Goal: Task Accomplishment & Management: Use online tool/utility

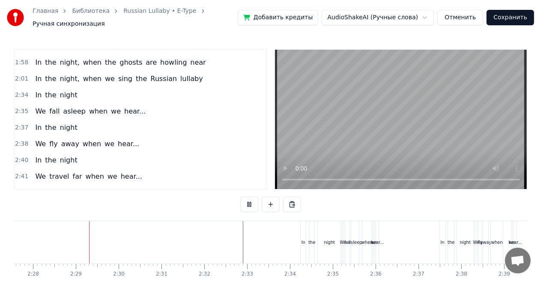
scroll to position [0, 6323]
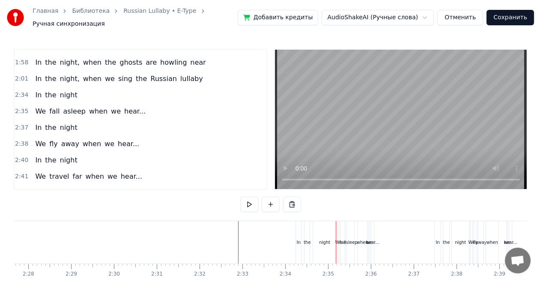
click at [296, 244] on div "In" at bounding box center [298, 242] width 5 height 42
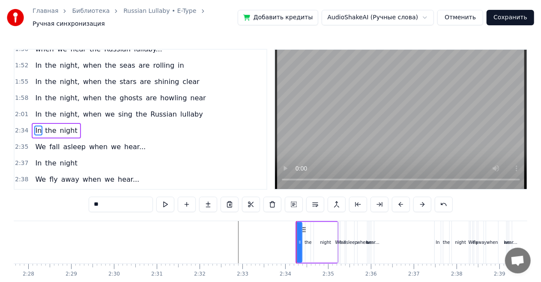
click at [318, 221] on div "In the night" at bounding box center [316, 242] width 43 height 42
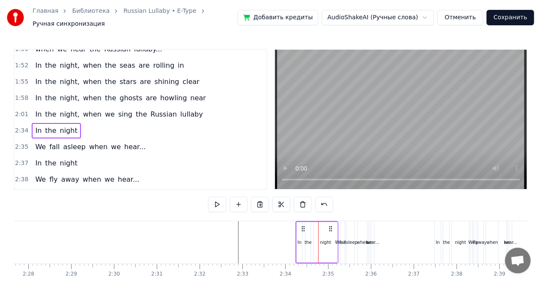
click at [75, 139] on div "We fall asleep when we hear..." at bounding box center [90, 146] width 117 height 15
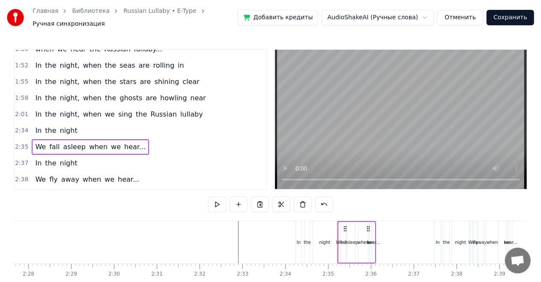
click at [339, 242] on div "We" at bounding box center [339, 242] width 2 height 41
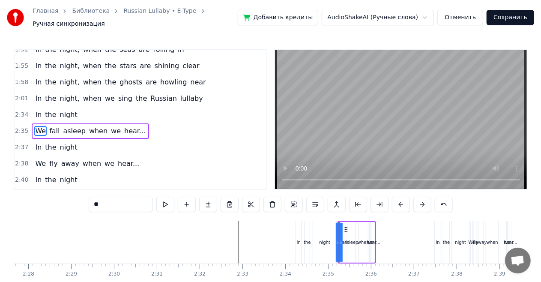
click at [73, 107] on div "In the night" at bounding box center [56, 114] width 49 height 15
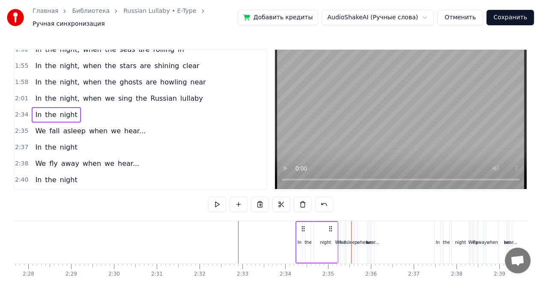
click at [330, 242] on div "night" at bounding box center [325, 242] width 23 height 41
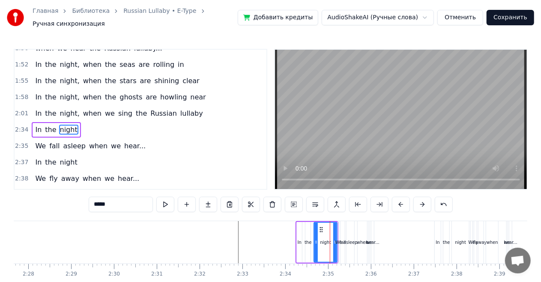
scroll to position [562, 0]
click at [332, 239] on icon at bounding box center [332, 242] width 3 height 7
click at [69, 123] on div "In the night" at bounding box center [56, 130] width 49 height 15
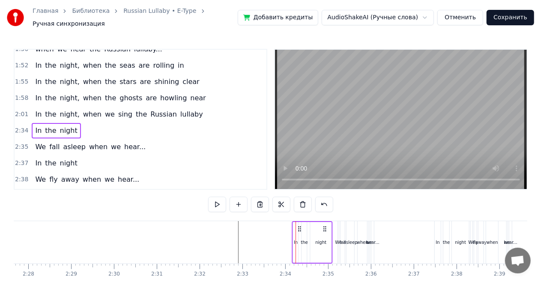
click at [324, 225] on icon at bounding box center [325, 228] width 7 height 7
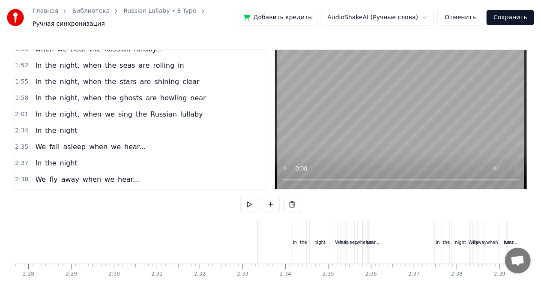
click at [105, 139] on div "We fall asleep when we hear..." at bounding box center [90, 146] width 117 height 15
click at [127, 139] on div "We fall asleep when we hear..." at bounding box center [90, 146] width 117 height 15
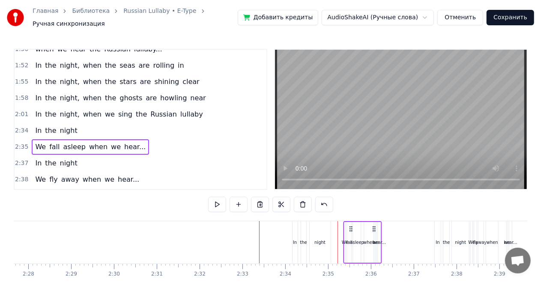
drag, startPoint x: 369, startPoint y: 223, endPoint x: 374, endPoint y: 223, distance: 5.6
click at [374, 225] on icon at bounding box center [374, 228] width 7 height 7
click at [72, 123] on div "In the night" at bounding box center [56, 130] width 49 height 15
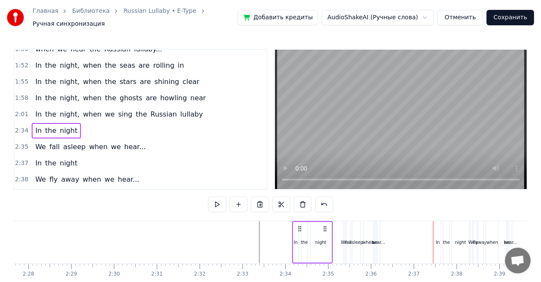
click at [92, 139] on div "We fall asleep when we hear..." at bounding box center [90, 146] width 117 height 15
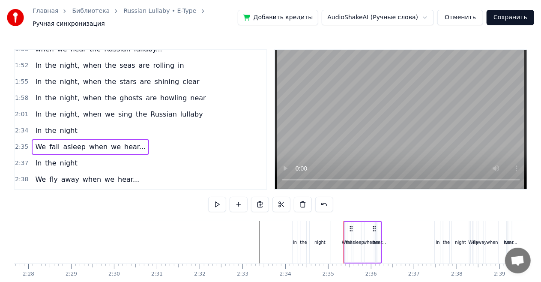
click at [380, 230] on div "hear..." at bounding box center [379, 242] width 3 height 41
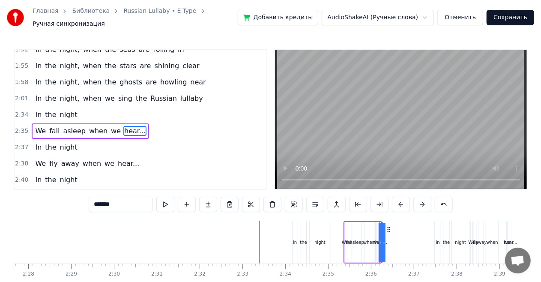
drag, startPoint x: 380, startPoint y: 235, endPoint x: 387, endPoint y: 235, distance: 6.4
click at [382, 235] on div "hear..." at bounding box center [382, 242] width 0 height 39
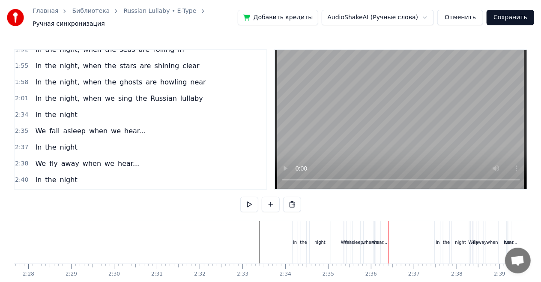
click at [109, 123] on div "We fall asleep when we hear..." at bounding box center [90, 130] width 117 height 15
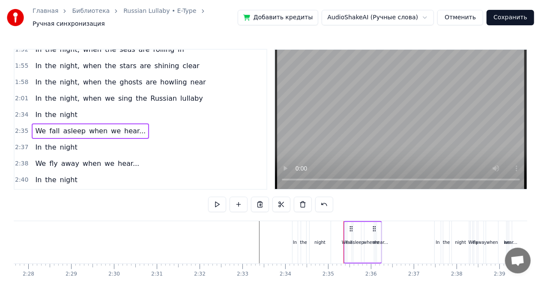
click at [378, 230] on div "We fall asleep when we hear..." at bounding box center [362, 242] width 39 height 42
click at [376, 230] on div "we" at bounding box center [376, 242] width 2 height 41
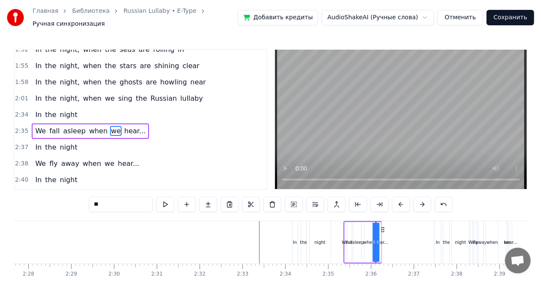
click at [376, 231] on div at bounding box center [377, 242] width 3 height 39
drag, startPoint x: 377, startPoint y: 237, endPoint x: 382, endPoint y: 237, distance: 5.1
click at [382, 237] on div "We fall asleep when we hear..." at bounding box center [362, 242] width 39 height 42
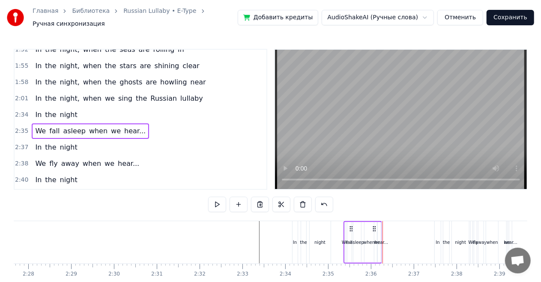
click at [84, 123] on div "We fall asleep when we hear..." at bounding box center [90, 130] width 117 height 15
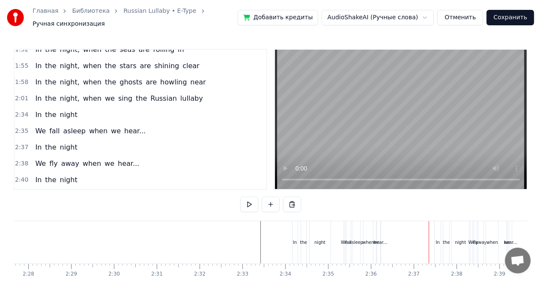
click at [377, 229] on div "we" at bounding box center [376, 242] width 1 height 42
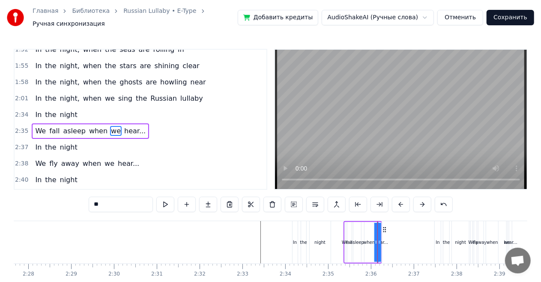
click at [130, 123] on div "We fall asleep when we hear..." at bounding box center [90, 130] width 117 height 15
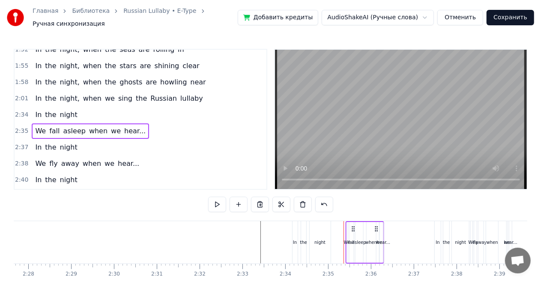
click at [376, 225] on icon at bounding box center [376, 228] width 7 height 7
click at [347, 239] on div "We" at bounding box center [347, 242] width 6 height 6
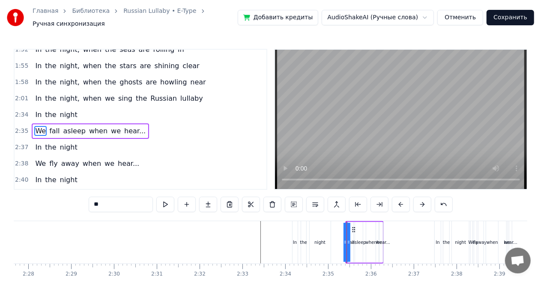
click at [352, 234] on div "fall" at bounding box center [351, 242] width 4 height 41
click at [354, 239] on icon at bounding box center [352, 242] width 3 height 7
click at [357, 239] on div "asleep" at bounding box center [359, 242] width 14 height 6
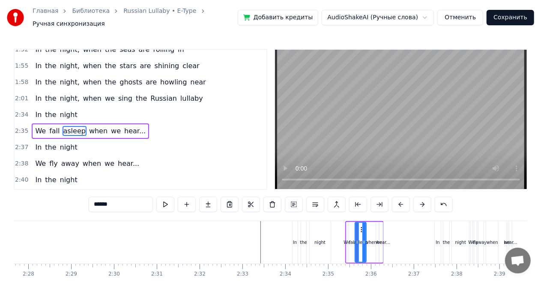
click at [365, 239] on icon at bounding box center [363, 242] width 3 height 7
click at [371, 239] on div "when" at bounding box center [371, 242] width 12 height 6
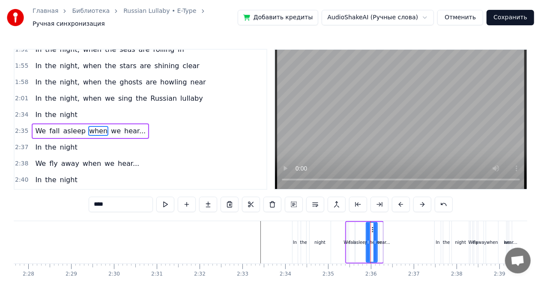
click at [376, 239] on icon at bounding box center [374, 242] width 3 height 7
click at [379, 239] on div "hear..." at bounding box center [383, 242] width 13 height 6
type input "*******"
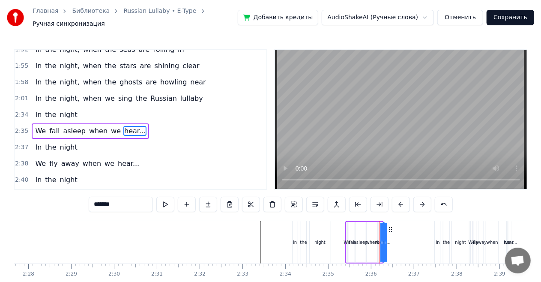
click at [384, 236] on div "hear..." at bounding box center [384, 242] width 0 height 39
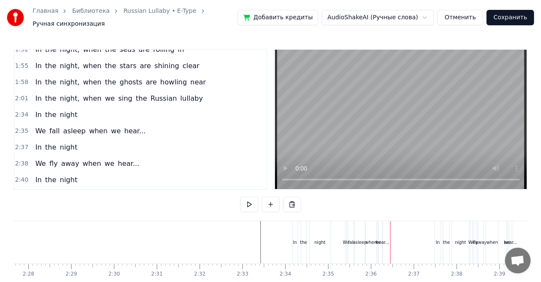
click at [380, 239] on div "hear..." at bounding box center [382, 242] width 13 height 6
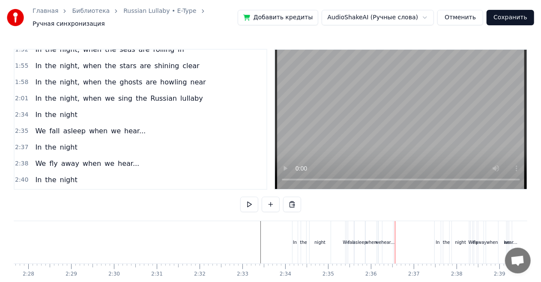
click at [390, 239] on div "hear..." at bounding box center [387, 242] width 13 height 6
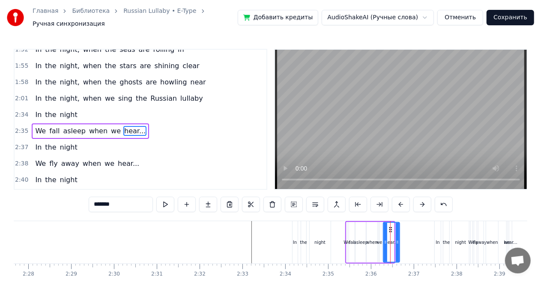
drag, startPoint x: 393, startPoint y: 236, endPoint x: 400, endPoint y: 237, distance: 7.3
click at [399, 239] on icon at bounding box center [397, 242] width 3 height 7
click at [359, 232] on div "asleep" at bounding box center [360, 242] width 11 height 41
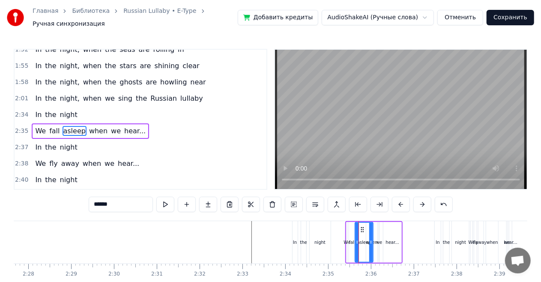
drag, startPoint x: 365, startPoint y: 235, endPoint x: 372, endPoint y: 235, distance: 6.9
click at [372, 239] on icon at bounding box center [370, 242] width 3 height 7
click at [374, 239] on div "when" at bounding box center [372, 242] width 12 height 6
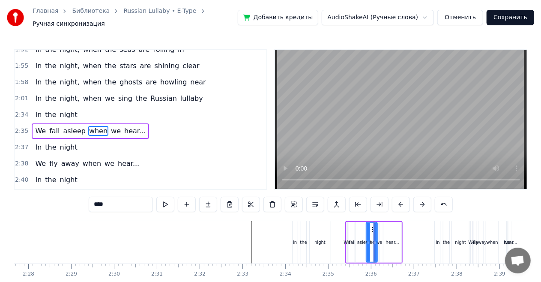
click at [387, 227] on div "hear..." at bounding box center [392, 242] width 18 height 41
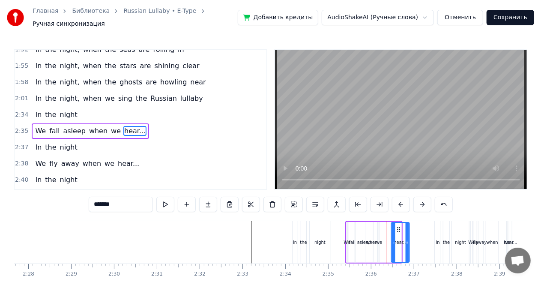
drag, startPoint x: 391, startPoint y: 225, endPoint x: 399, endPoint y: 226, distance: 8.2
click at [399, 226] on icon at bounding box center [398, 229] width 7 height 7
click at [379, 229] on div "we" at bounding box center [379, 242] width 1 height 41
type input "**"
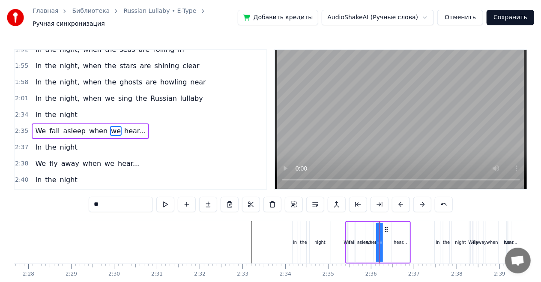
click at [384, 229] on div "We fall asleep when we hear..." at bounding box center [378, 242] width 66 height 42
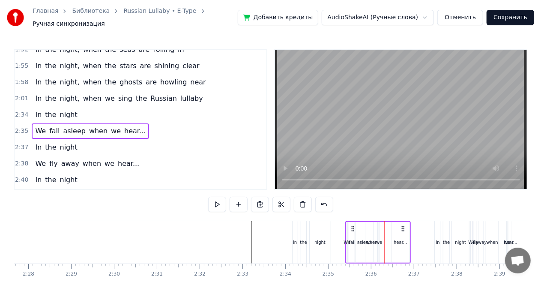
click at [379, 228] on div "we" at bounding box center [379, 242] width 1 height 41
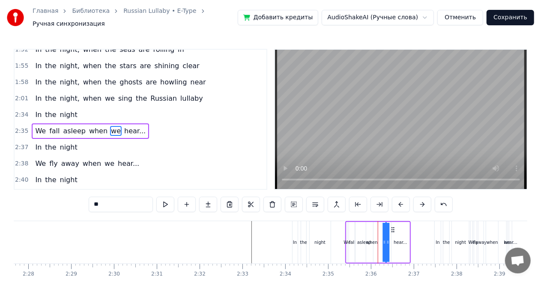
drag, startPoint x: 386, startPoint y: 226, endPoint x: 392, endPoint y: 226, distance: 6.4
click at [392, 226] on icon at bounding box center [393, 229] width 7 height 7
click at [373, 228] on div "when" at bounding box center [371, 242] width 11 height 41
type input "****"
drag, startPoint x: 372, startPoint y: 225, endPoint x: 378, endPoint y: 227, distance: 5.8
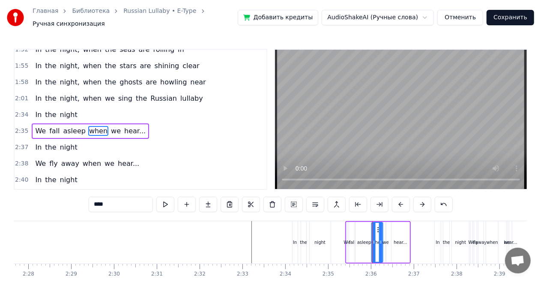
click at [378, 227] on icon at bounding box center [379, 229] width 7 height 7
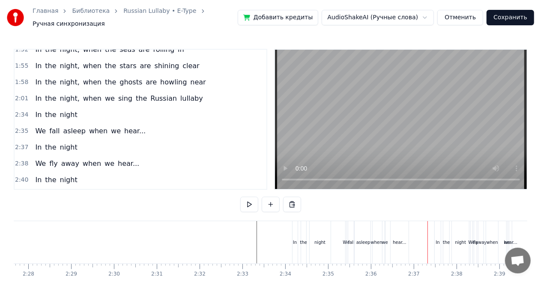
click at [403, 226] on div "hear..." at bounding box center [400, 242] width 18 height 42
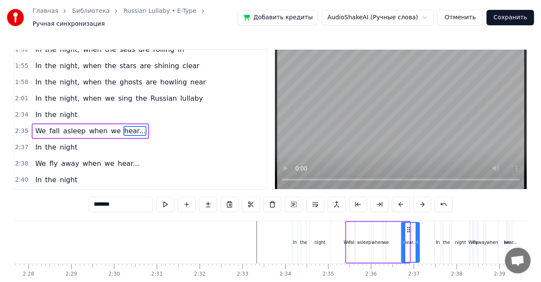
drag, startPoint x: 398, startPoint y: 224, endPoint x: 408, endPoint y: 225, distance: 9.9
click at [408, 226] on icon at bounding box center [408, 229] width 7 height 7
click at [385, 228] on div "we" at bounding box center [385, 242] width 1 height 41
type input "**"
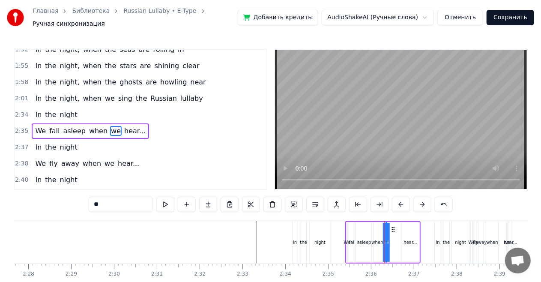
click at [386, 228] on div "we" at bounding box center [386, 242] width 0 height 39
click at [387, 228] on div at bounding box center [387, 242] width 3 height 39
click at [391, 229] on div "We fall asleep when we hear..." at bounding box center [382, 242] width 75 height 42
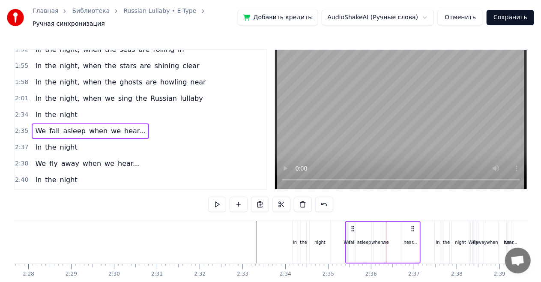
click at [387, 239] on div "we" at bounding box center [385, 242] width 6 height 6
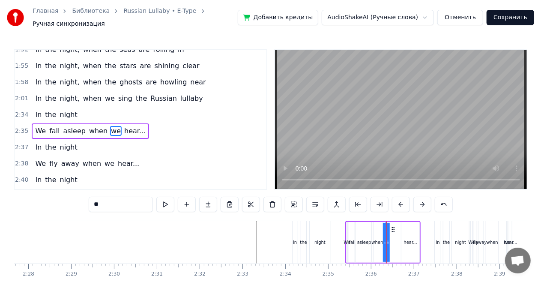
click at [391, 240] on div "We fall asleep when we hear..." at bounding box center [382, 242] width 75 height 42
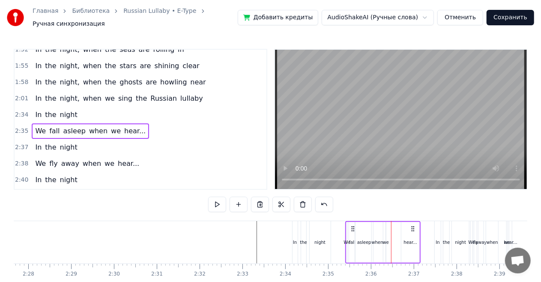
click at [385, 231] on div "we" at bounding box center [385, 242] width 1 height 41
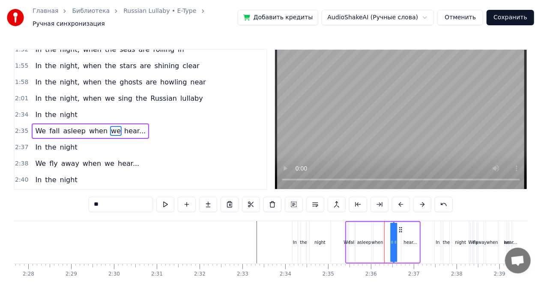
drag, startPoint x: 391, startPoint y: 224, endPoint x: 399, endPoint y: 226, distance: 7.5
click at [399, 226] on icon at bounding box center [400, 229] width 7 height 7
click at [380, 228] on div "when" at bounding box center [377, 242] width 11 height 41
drag, startPoint x: 378, startPoint y: 225, endPoint x: 385, endPoint y: 225, distance: 6.4
click at [385, 226] on icon at bounding box center [385, 229] width 7 height 7
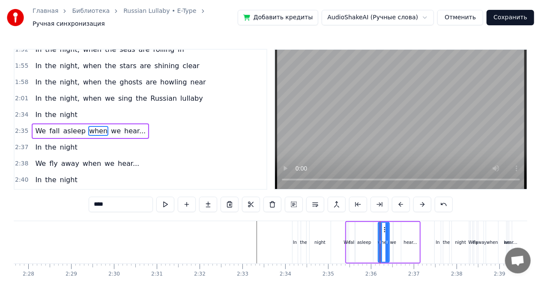
click at [367, 229] on div "asleep" at bounding box center [364, 242] width 18 height 41
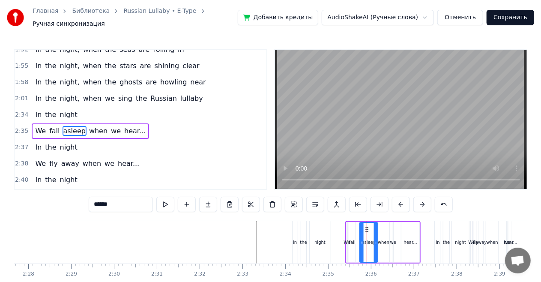
drag, startPoint x: 363, startPoint y: 224, endPoint x: 367, endPoint y: 224, distance: 4.7
click at [367, 229] on circle at bounding box center [367, 229] width 0 height 0
click at [353, 225] on div "fall" at bounding box center [352, 242] width 6 height 41
type input "****"
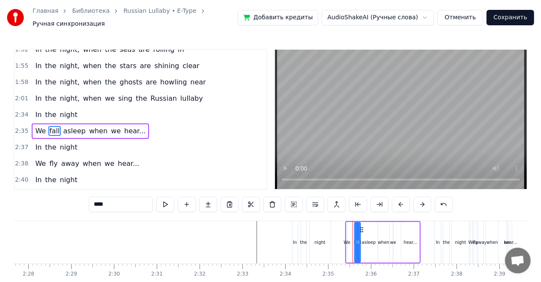
drag, startPoint x: 355, startPoint y: 225, endPoint x: 361, endPoint y: 225, distance: 5.6
click at [361, 229] on circle at bounding box center [361, 229] width 0 height 0
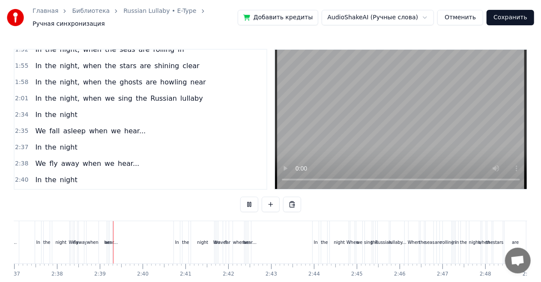
scroll to position [0, 6756]
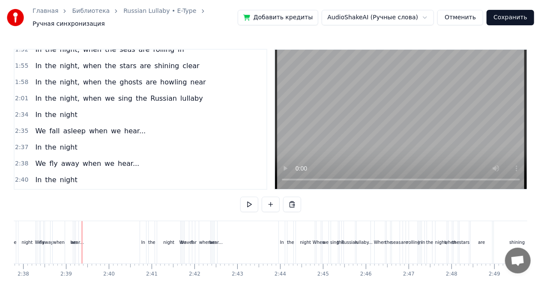
click at [105, 156] on div "We fly away when we hear..." at bounding box center [87, 163] width 111 height 15
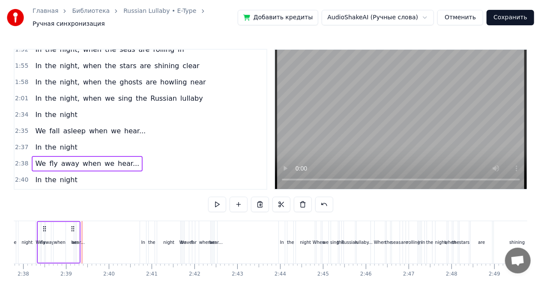
scroll to position [0, 6737]
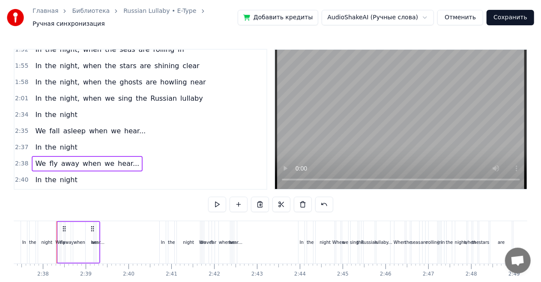
click at [98, 233] on div "hear..." at bounding box center [97, 242] width 3 height 41
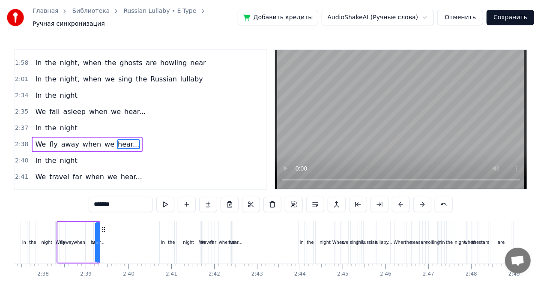
scroll to position [610, 0]
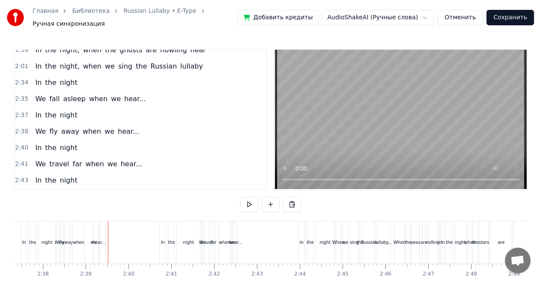
click at [102, 124] on div "We fly away when we hear..." at bounding box center [87, 131] width 111 height 15
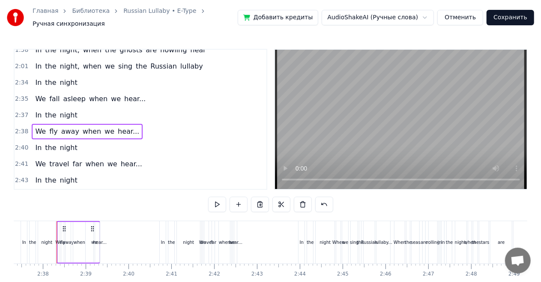
click at [117, 126] on span "hear..." at bounding box center [128, 131] width 23 height 10
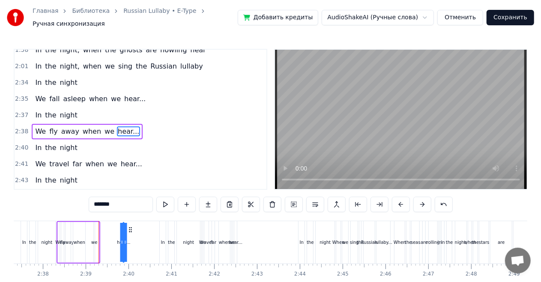
drag, startPoint x: 107, startPoint y: 225, endPoint x: 131, endPoint y: 225, distance: 23.6
click at [131, 226] on icon at bounding box center [130, 229] width 7 height 7
click at [96, 239] on div "we" at bounding box center [94, 242] width 6 height 6
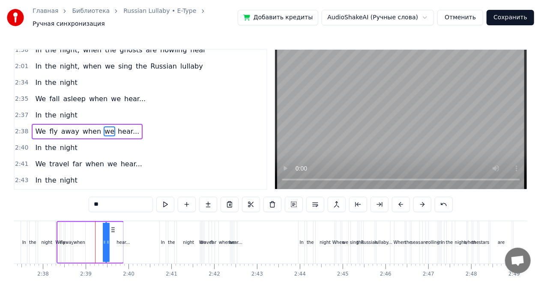
drag, startPoint x: 100, startPoint y: 224, endPoint x: 112, endPoint y: 224, distance: 12.0
click at [112, 227] on circle at bounding box center [112, 227] width 0 height 0
click at [81, 228] on div "when" at bounding box center [79, 242] width 12 height 41
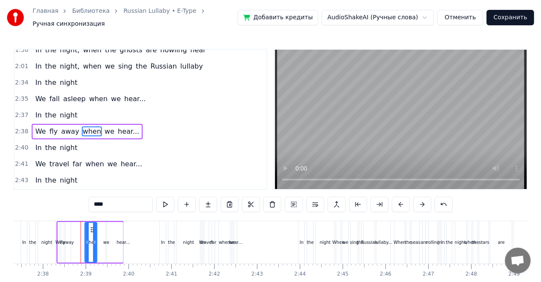
drag, startPoint x: 81, startPoint y: 225, endPoint x: 94, endPoint y: 225, distance: 13.3
click at [94, 226] on icon at bounding box center [92, 229] width 7 height 7
click at [69, 228] on div "away" at bounding box center [68, 242] width 5 height 41
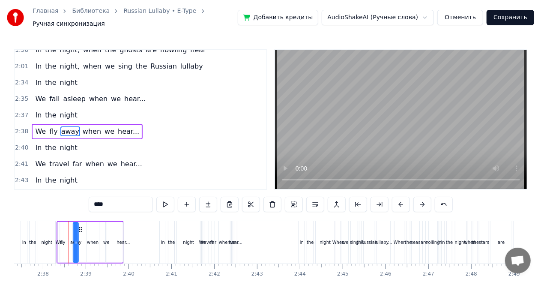
drag, startPoint x: 72, startPoint y: 224, endPoint x: 80, endPoint y: 224, distance: 7.7
click at [80, 226] on icon at bounding box center [80, 229] width 7 height 7
click at [64, 226] on div "fly" at bounding box center [62, 242] width 3 height 41
type input "***"
click at [72, 229] on circle at bounding box center [72, 229] width 0 height 0
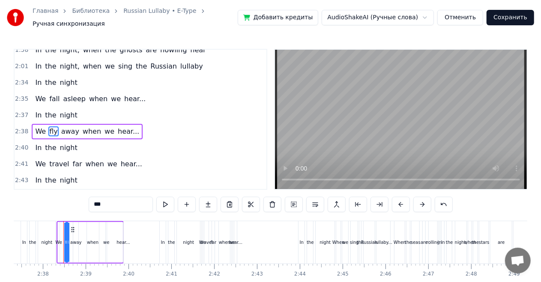
click at [65, 75] on div "In the night" at bounding box center [56, 82] width 49 height 15
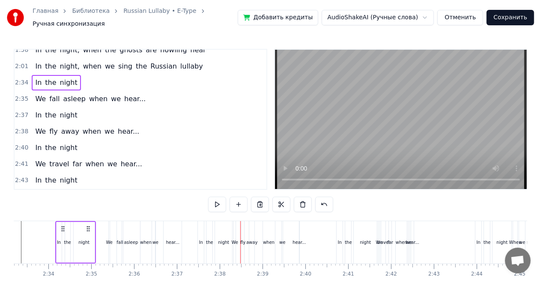
scroll to position [0, 6558]
click at [106, 91] on div "We fall asleep when we hear..." at bounding box center [90, 98] width 117 height 15
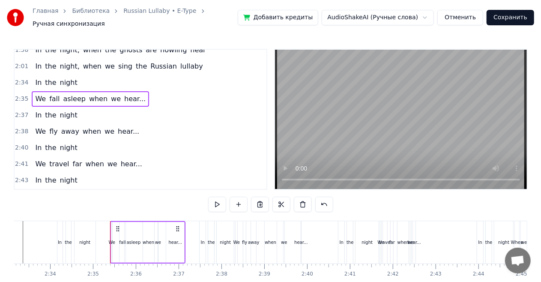
click at [104, 124] on div "We fly away when we hear..." at bounding box center [87, 131] width 111 height 15
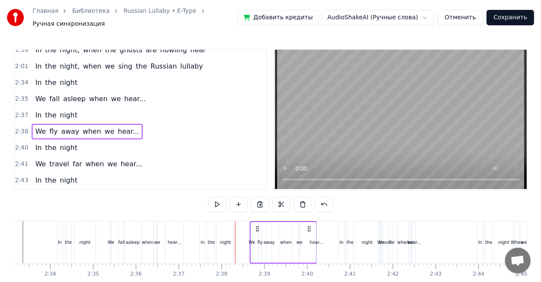
drag, startPoint x: 294, startPoint y: 223, endPoint x: 308, endPoint y: 224, distance: 14.6
click at [308, 225] on icon at bounding box center [309, 228] width 7 height 7
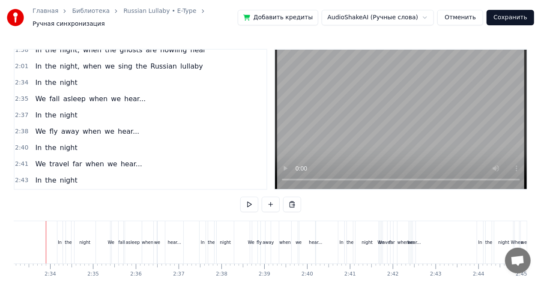
scroll to position [0, 6547]
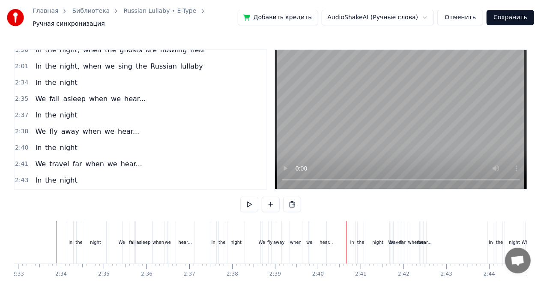
click at [107, 124] on div "We fly away when we hear..." at bounding box center [87, 131] width 111 height 15
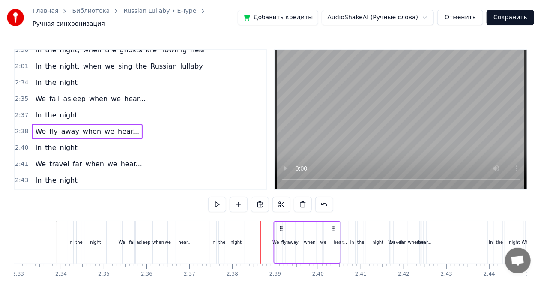
drag, startPoint x: 319, startPoint y: 225, endPoint x: 333, endPoint y: 223, distance: 13.4
click at [333, 225] on icon at bounding box center [333, 228] width 7 height 7
click at [274, 226] on div "We" at bounding box center [275, 242] width 3 height 41
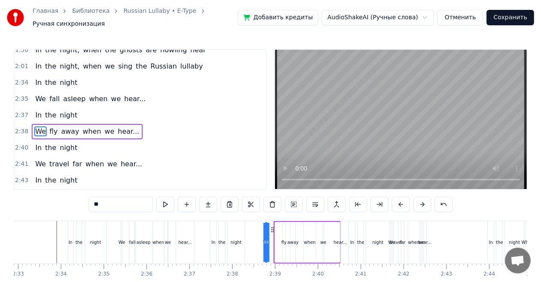
drag, startPoint x: 281, startPoint y: 224, endPoint x: 272, endPoint y: 223, distance: 9.5
click at [272, 226] on icon at bounding box center [272, 229] width 7 height 7
click at [283, 239] on div "fly" at bounding box center [283, 242] width 5 height 6
drag, startPoint x: 289, startPoint y: 224, endPoint x: 283, endPoint y: 224, distance: 6.5
click at [283, 226] on icon at bounding box center [283, 229] width 7 height 7
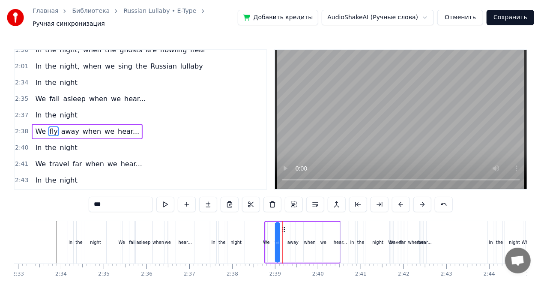
click at [292, 226] on div "away" at bounding box center [292, 242] width 5 height 41
type input "****"
click at [294, 226] on icon at bounding box center [295, 229] width 7 height 7
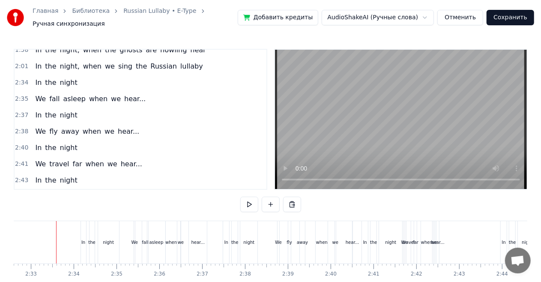
scroll to position [0, 6534]
click at [91, 124] on div "We fly away when we hear..." at bounding box center [87, 131] width 111 height 15
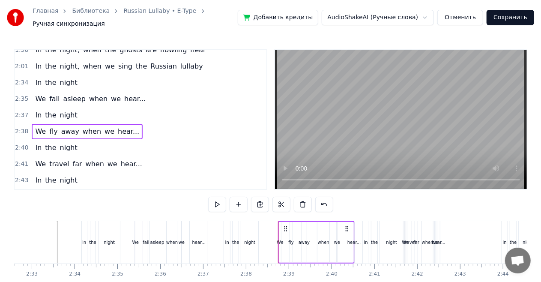
click at [74, 140] on div "In the night" at bounding box center [56, 147] width 49 height 15
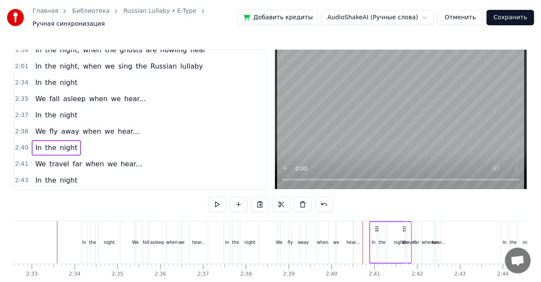
drag, startPoint x: 397, startPoint y: 224, endPoint x: 404, endPoint y: 224, distance: 6.9
click at [78, 124] on div "We fly away when we hear..." at bounding box center [87, 131] width 111 height 15
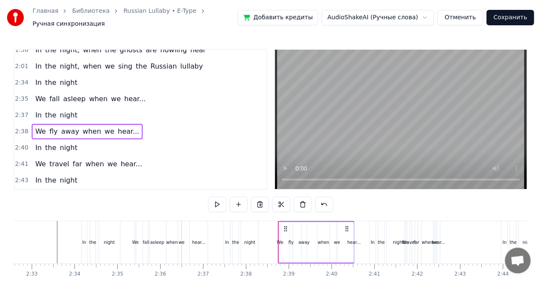
click at [346, 237] on div "We fly away when we hear..." at bounding box center [316, 242] width 77 height 42
click at [349, 239] on div "hear..." at bounding box center [353, 242] width 13 height 6
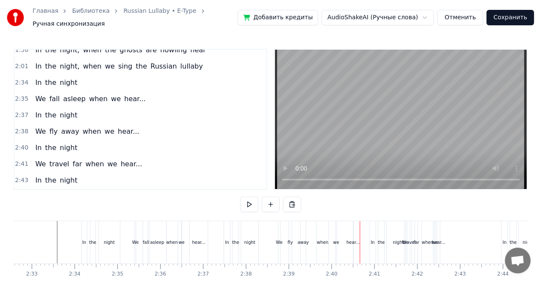
click at [353, 233] on div "hear..." at bounding box center [353, 242] width 1 height 42
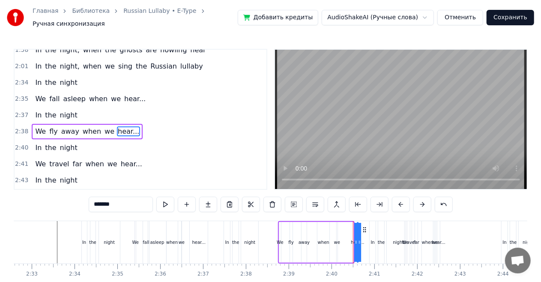
click at [363, 226] on icon at bounding box center [364, 229] width 7 height 7
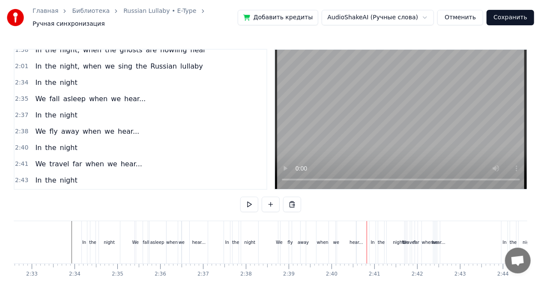
click at [119, 124] on div "We fly away when we hear..." at bounding box center [87, 131] width 111 height 15
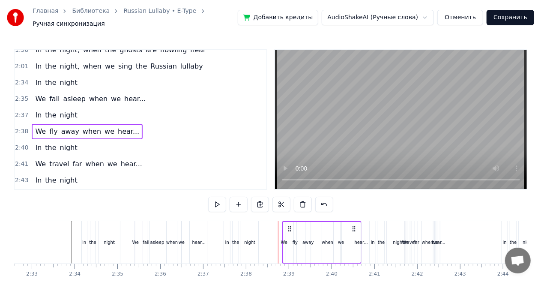
click at [353, 225] on icon at bounding box center [353, 228] width 7 height 7
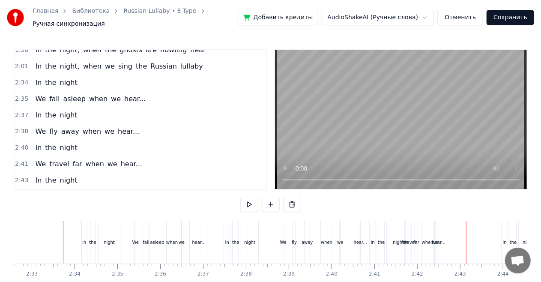
click at [98, 156] on div "We travel far when we hear..." at bounding box center [88, 163] width 113 height 15
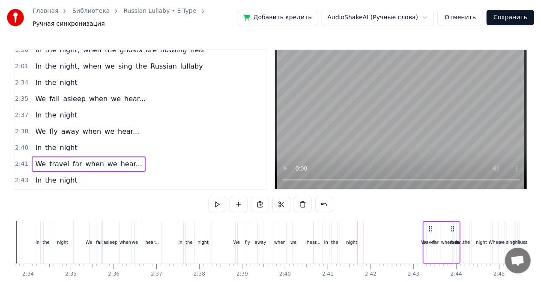
scroll to position [0, 6583]
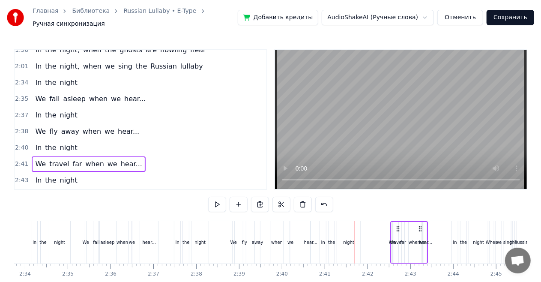
drag, startPoint x: 434, startPoint y: 224, endPoint x: 420, endPoint y: 223, distance: 14.1
click at [420, 225] on icon at bounding box center [420, 228] width 7 height 7
click at [72, 140] on div "In the night" at bounding box center [56, 147] width 49 height 15
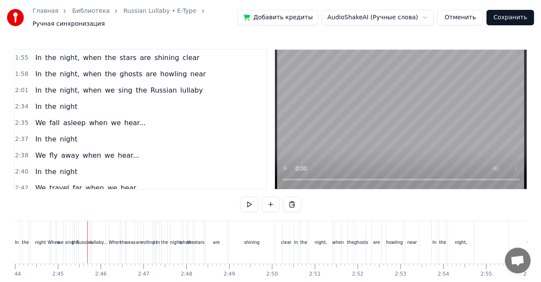
scroll to position [567, 0]
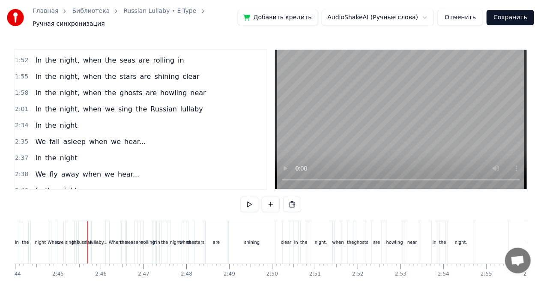
click at [72, 118] on div "In the night" at bounding box center [56, 125] width 49 height 15
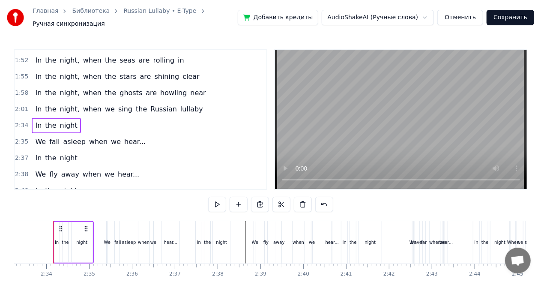
scroll to position [0, 6558]
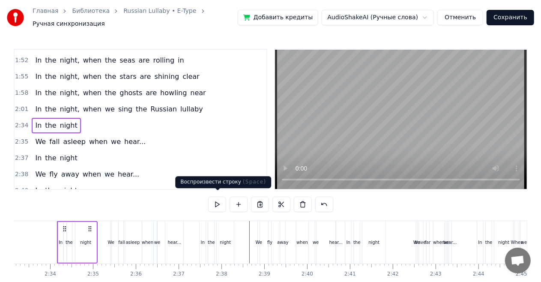
click at [219, 198] on button at bounding box center [217, 204] width 18 height 15
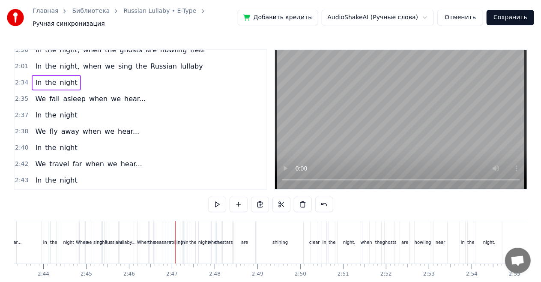
scroll to position [653, 0]
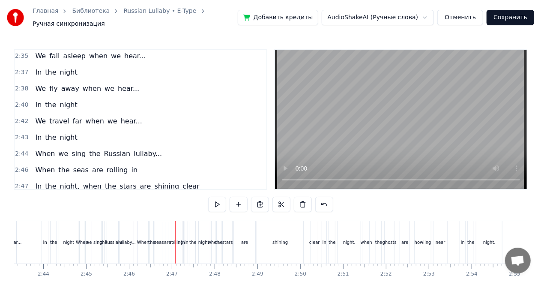
click at [72, 113] on div "2:42 We travel far when we hear..." at bounding box center [141, 121] width 252 height 16
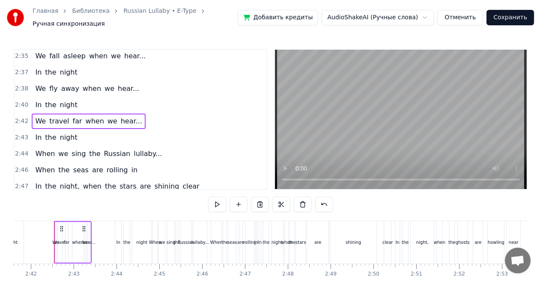
scroll to position [0, 6917]
click at [95, 146] on div "When we sing the Russian lullaby..." at bounding box center [99, 153] width 134 height 15
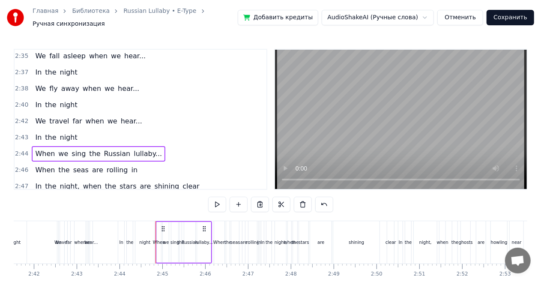
click at [122, 162] on div "When the seas are rolling in" at bounding box center [86, 169] width 109 height 15
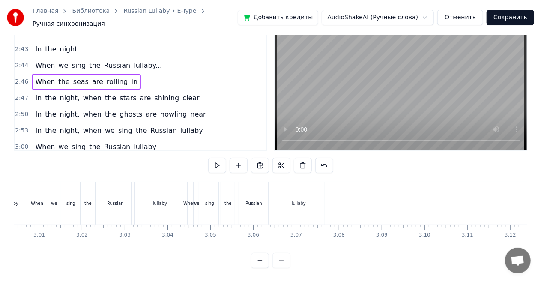
scroll to position [708, 0]
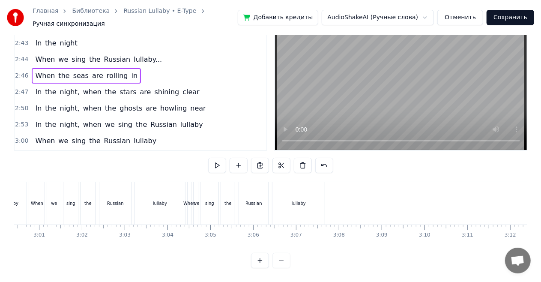
click at [123, 149] on div "When we sing the Russian lullaby" at bounding box center [96, 156] width 128 height 15
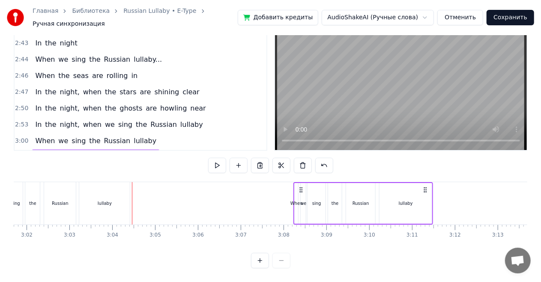
drag, startPoint x: 319, startPoint y: 181, endPoint x: 453, endPoint y: 185, distance: 133.6
click at [429, 186] on icon at bounding box center [425, 189] width 7 height 7
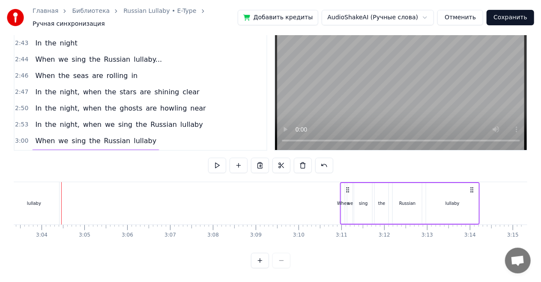
scroll to position [0, 7853]
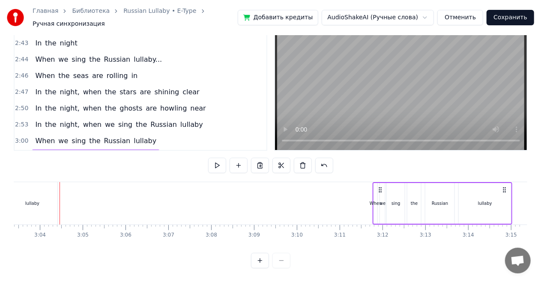
drag, startPoint x: 454, startPoint y: 183, endPoint x: 506, endPoint y: 183, distance: 51.8
click at [506, 186] on icon at bounding box center [504, 189] width 7 height 7
click at [143, 133] on div "When we sing the Russian lullaby" at bounding box center [96, 140] width 128 height 15
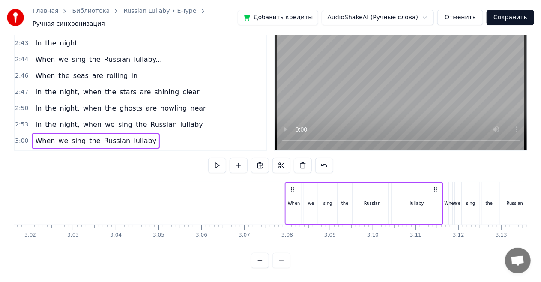
scroll to position [0, 7782]
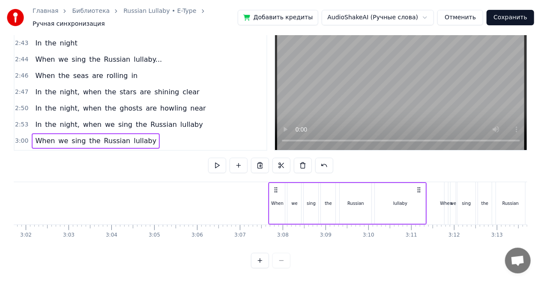
drag, startPoint x: 208, startPoint y: 182, endPoint x: 419, endPoint y: 180, distance: 211.5
click at [419, 186] on icon at bounding box center [418, 189] width 7 height 7
click at [152, 117] on div "In the night, when we sing the Russian lullaby" at bounding box center [119, 124] width 174 height 15
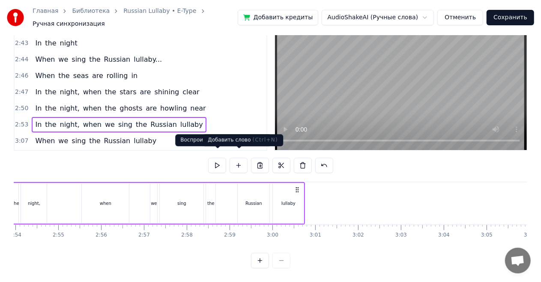
scroll to position [0, 7396]
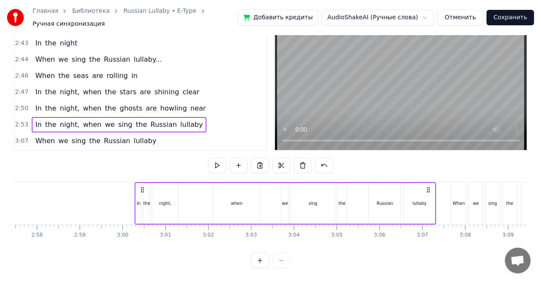
drag, startPoint x: 352, startPoint y: 183, endPoint x: 441, endPoint y: 186, distance: 90.0
click at [436, 186] on div "In the night, when we sing the Russian lullaby" at bounding box center [284, 203] width 301 height 42
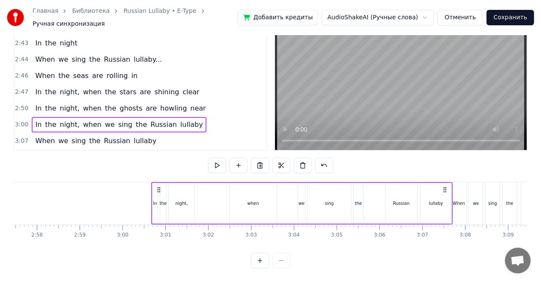
scroll to position [0, 7604]
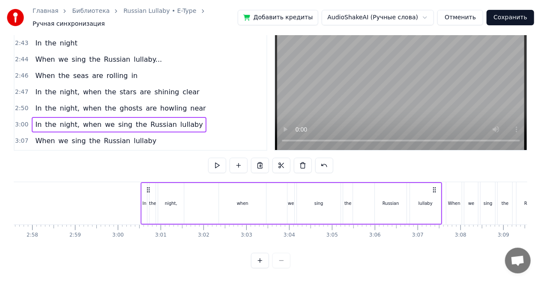
drag, startPoint x: 441, startPoint y: 182, endPoint x: 435, endPoint y: 182, distance: 6.0
click at [435, 186] on icon at bounding box center [434, 189] width 7 height 7
click at [169, 103] on span "howling" at bounding box center [173, 108] width 28 height 10
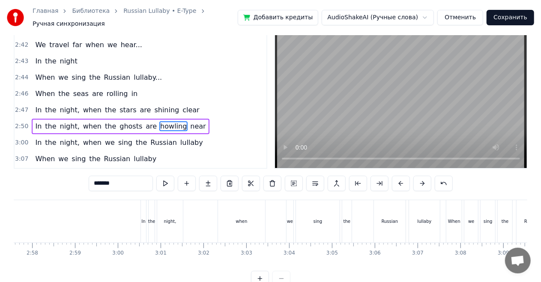
scroll to position [3, 0]
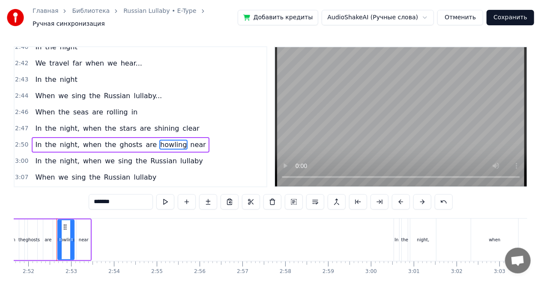
click at [180, 137] on div "In the night, when the ghosts are howling near" at bounding box center [120, 144] width 177 height 15
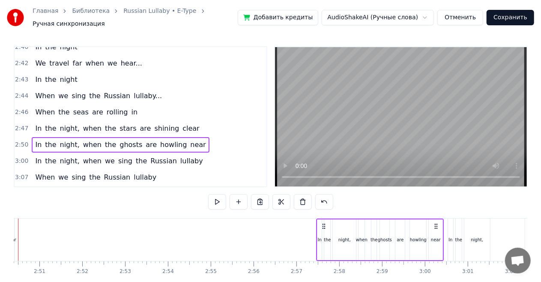
scroll to position [0, 7297]
drag, startPoint x: 178, startPoint y: 221, endPoint x: 427, endPoint y: 221, distance: 249.7
click at [427, 223] on icon at bounding box center [425, 226] width 7 height 7
click at [180, 121] on div "In the night, when the stars are shining clear" at bounding box center [117, 128] width 171 height 15
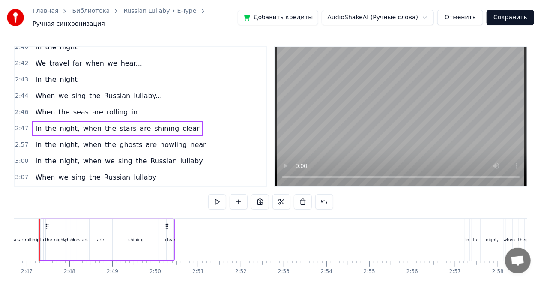
scroll to position [0, 7121]
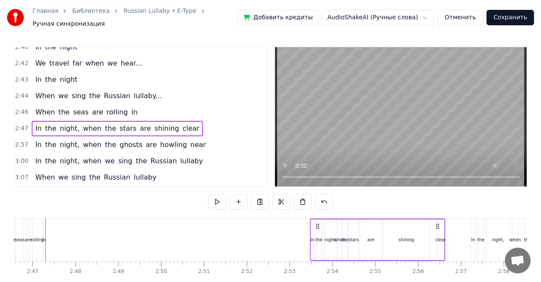
drag, startPoint x: 184, startPoint y: 221, endPoint x: 442, endPoint y: 224, distance: 257.8
click at [441, 224] on icon at bounding box center [437, 226] width 7 height 7
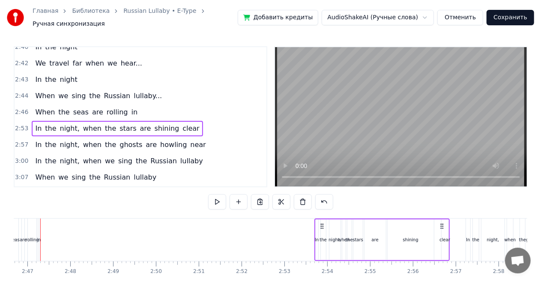
click at [125, 104] on div "When the seas are rolling in" at bounding box center [86, 111] width 109 height 15
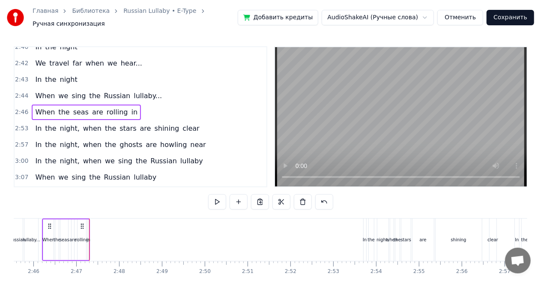
scroll to position [0, 7074]
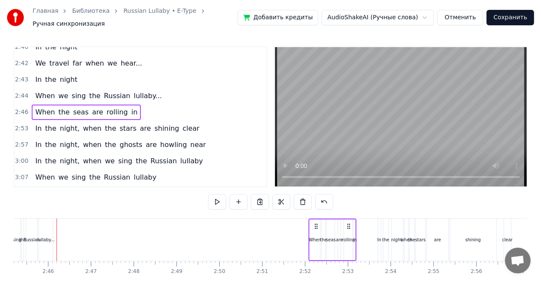
drag, startPoint x: 98, startPoint y: 220, endPoint x: 351, endPoint y: 224, distance: 253.5
click at [351, 224] on icon at bounding box center [349, 226] width 7 height 7
click at [139, 88] on div "When we sing the Russian lullaby..." at bounding box center [99, 95] width 134 height 15
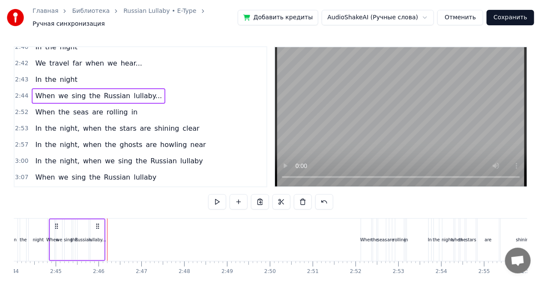
scroll to position [0, 7016]
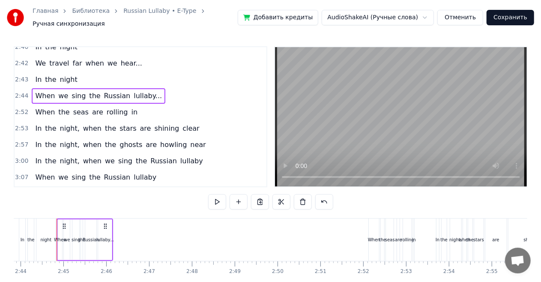
click at [73, 72] on div "In the night" at bounding box center [56, 79] width 49 height 15
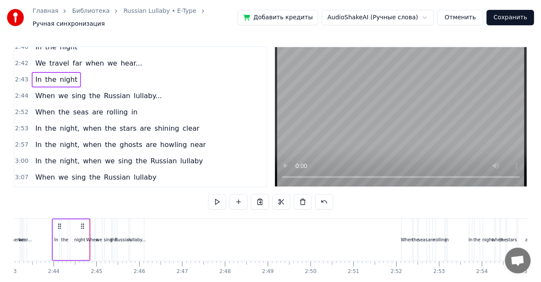
scroll to position [0, 6978]
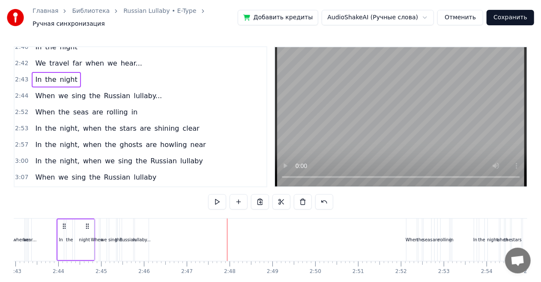
click at [95, 88] on div "When we sing the Russian lullaby..." at bounding box center [99, 95] width 134 height 15
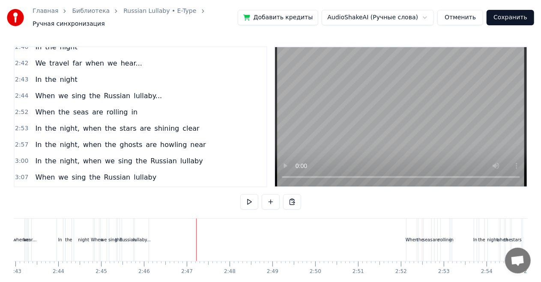
click at [140, 230] on div "lullaby..." at bounding box center [142, 239] width 14 height 42
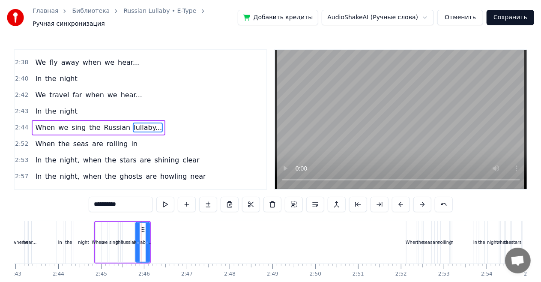
scroll to position [674, 0]
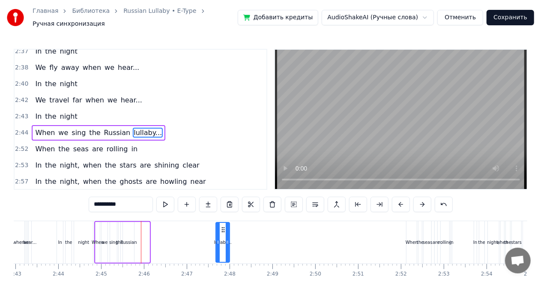
drag, startPoint x: 143, startPoint y: 225, endPoint x: 224, endPoint y: 227, distance: 80.5
click at [224, 227] on icon at bounding box center [223, 229] width 7 height 7
click at [131, 229] on div "Russian" at bounding box center [128, 242] width 11 height 41
type input "*******"
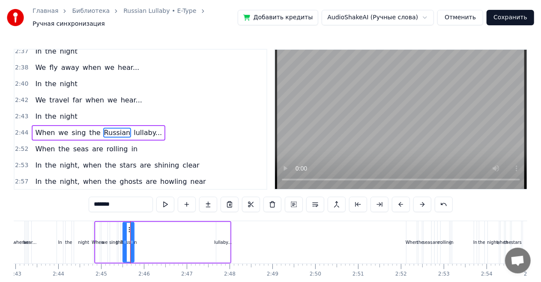
drag, startPoint x: 129, startPoint y: 224, endPoint x: 158, endPoint y: 224, distance: 29.1
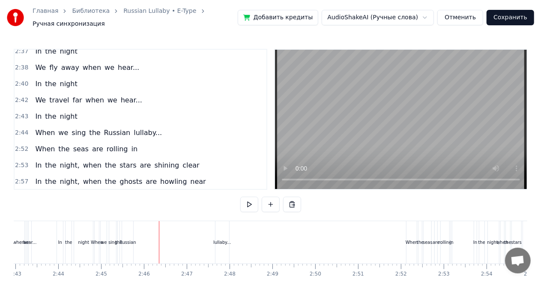
click at [126, 229] on div "Russian" at bounding box center [127, 242] width 11 height 42
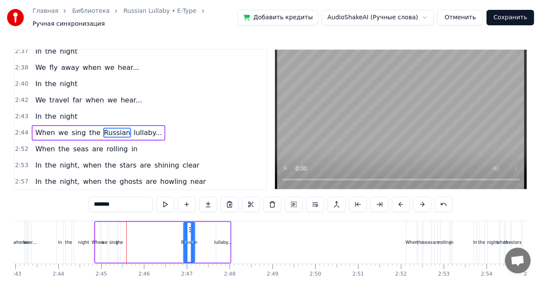
drag, startPoint x: 128, startPoint y: 225, endPoint x: 188, endPoint y: 225, distance: 60.8
click at [188, 226] on icon at bounding box center [191, 229] width 7 height 7
click at [218, 231] on div "lullaby..." at bounding box center [223, 242] width 14 height 41
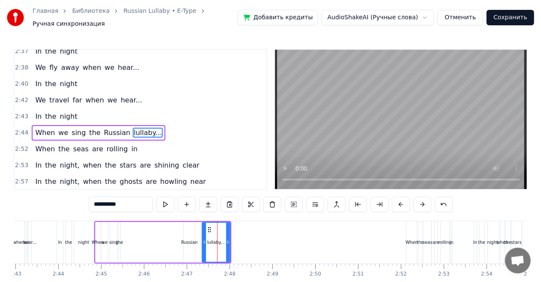
drag, startPoint x: 218, startPoint y: 238, endPoint x: 203, endPoint y: 237, distance: 14.6
click at [203, 239] on icon at bounding box center [204, 242] width 3 height 7
click at [118, 233] on div "the" at bounding box center [119, 242] width 3 height 41
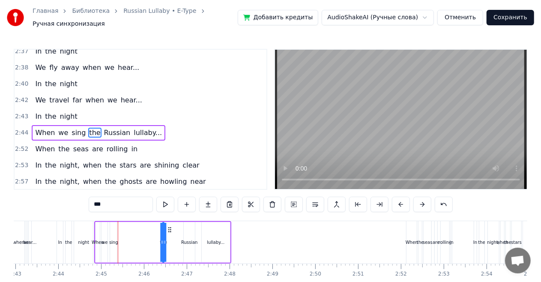
drag, startPoint x: 125, startPoint y: 224, endPoint x: 169, endPoint y: 225, distance: 44.1
click at [169, 229] on circle at bounding box center [169, 229] width 0 height 0
drag, startPoint x: 169, startPoint y: 226, endPoint x: 181, endPoint y: 226, distance: 12.0
click at [181, 226] on icon at bounding box center [182, 229] width 7 height 7
click at [114, 230] on div "sing" at bounding box center [113, 242] width 7 height 41
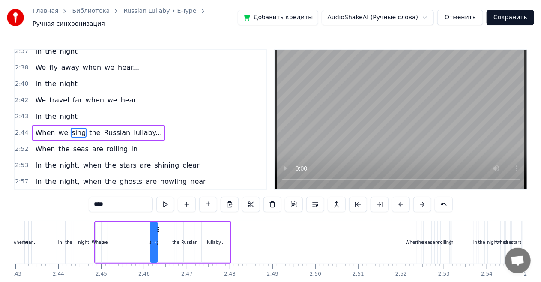
drag, startPoint x: 117, startPoint y: 225, endPoint x: 158, endPoint y: 224, distance: 40.3
click at [158, 226] on icon at bounding box center [158, 229] width 7 height 7
click at [105, 226] on div "we" at bounding box center [104, 242] width 6 height 41
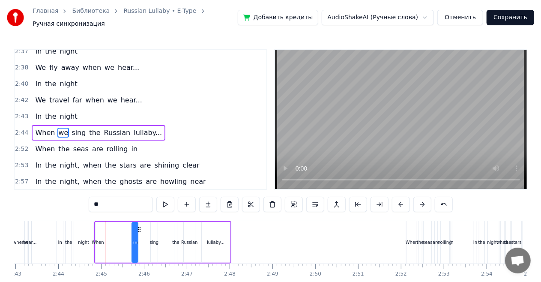
drag, startPoint x: 107, startPoint y: 224, endPoint x: 138, endPoint y: 224, distance: 30.4
click at [138, 226] on icon at bounding box center [139, 229] width 7 height 7
click at [97, 225] on div "When" at bounding box center [97, 242] width 4 height 41
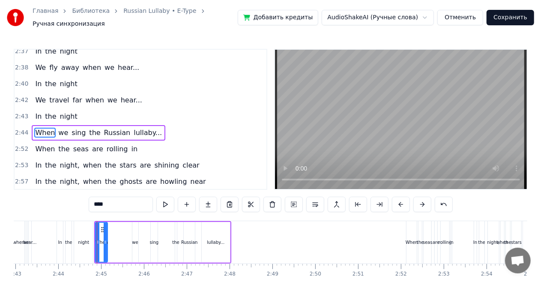
drag, startPoint x: 98, startPoint y: 237, endPoint x: 106, endPoint y: 237, distance: 7.7
click at [106, 239] on icon at bounding box center [105, 242] width 3 height 7
click at [134, 233] on div "we" at bounding box center [135, 242] width 6 height 41
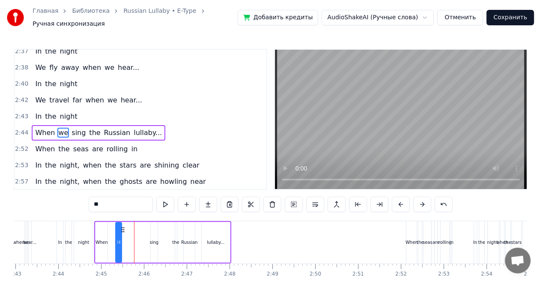
drag, startPoint x: 139, startPoint y: 225, endPoint x: 122, endPoint y: 226, distance: 16.7
click at [122, 226] on icon at bounding box center [122, 229] width 7 height 7
click at [153, 227] on div "sing" at bounding box center [154, 242] width 7 height 41
type input "****"
click at [71, 92] on div "We travel far when we hear..." at bounding box center [88, 99] width 113 height 15
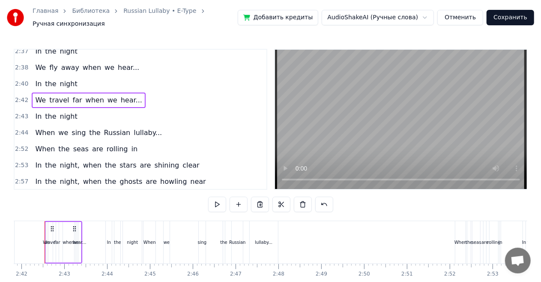
scroll to position [0, 6917]
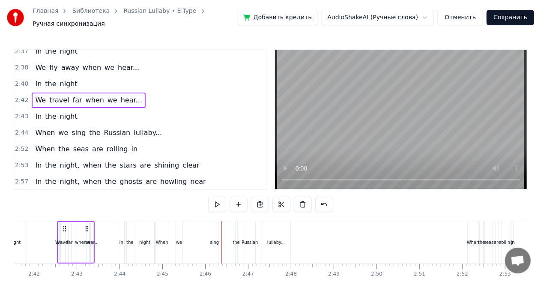
click at [88, 125] on div "When we sing the Russian lullaby..." at bounding box center [99, 132] width 134 height 15
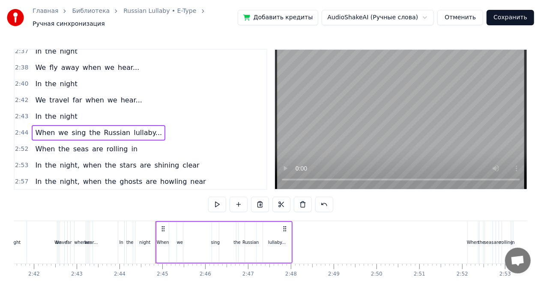
click at [218, 252] on div "sing" at bounding box center [215, 242] width 7 height 41
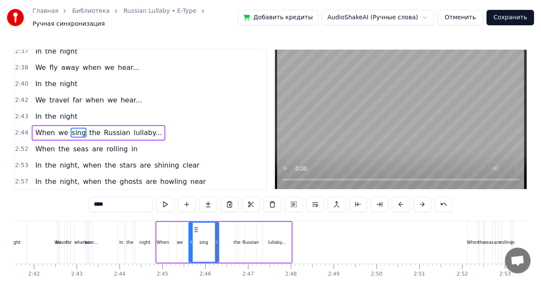
drag, startPoint x: 212, startPoint y: 237, endPoint x: 189, endPoint y: 237, distance: 23.1
click at [189, 239] on icon at bounding box center [190, 242] width 3 height 7
click at [212, 239] on icon at bounding box center [212, 242] width 3 height 7
click at [237, 240] on div "the" at bounding box center [236, 242] width 7 height 6
type input "***"
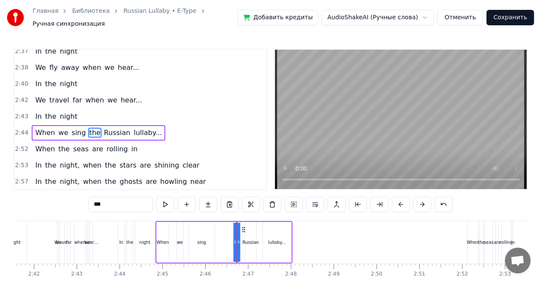
drag, startPoint x: 236, startPoint y: 237, endPoint x: 224, endPoint y: 235, distance: 12.2
click at [224, 235] on div "When we sing the Russian lullaby..." at bounding box center [223, 242] width 137 height 42
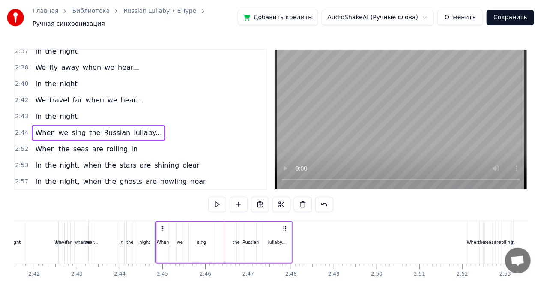
click at [236, 239] on div "the" at bounding box center [236, 242] width 7 height 6
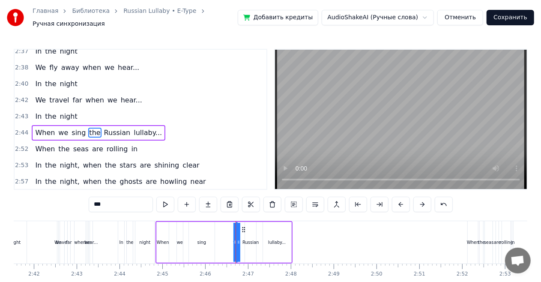
drag, startPoint x: 235, startPoint y: 238, endPoint x: 223, endPoint y: 238, distance: 12.0
click at [223, 238] on div "When we sing the Russian lullaby..." at bounding box center [223, 242] width 137 height 42
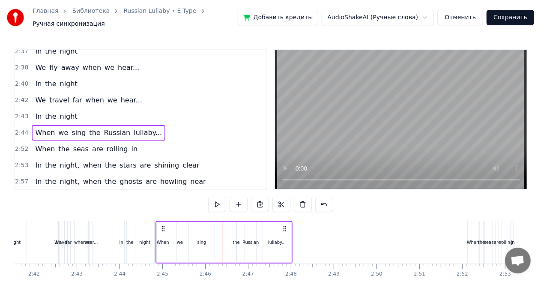
click at [237, 239] on div "the" at bounding box center [236, 242] width 7 height 6
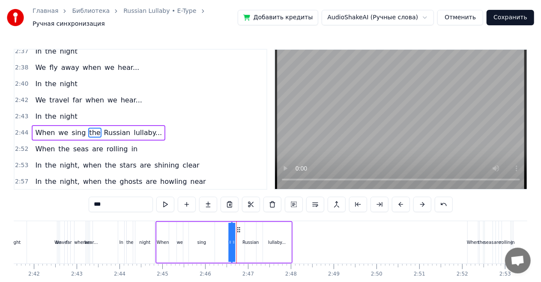
drag, startPoint x: 243, startPoint y: 224, endPoint x: 236, endPoint y: 226, distance: 6.6
click at [238, 226] on icon at bounding box center [238, 229] width 7 height 7
click at [231, 239] on icon at bounding box center [229, 242] width 3 height 7
drag, startPoint x: 234, startPoint y: 239, endPoint x: 240, endPoint y: 239, distance: 6.4
click at [240, 239] on div "When we sing the Russian lullaby..." at bounding box center [223, 242] width 137 height 42
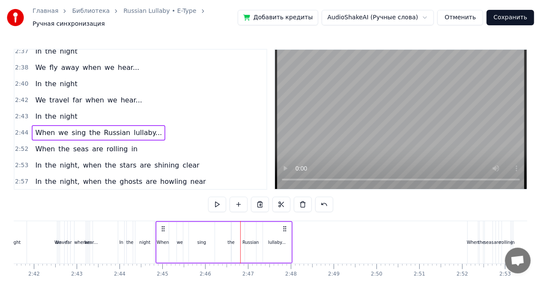
click at [149, 239] on div "night" at bounding box center [144, 242] width 11 height 6
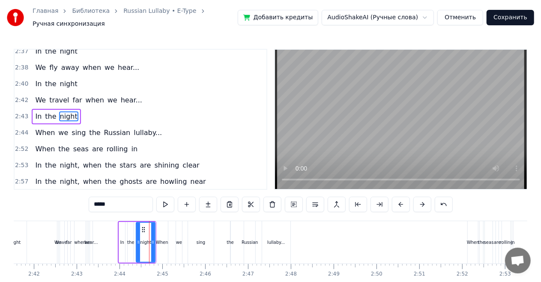
scroll to position [658, 0]
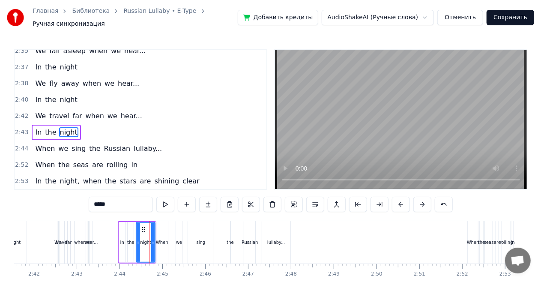
click at [230, 239] on div "the" at bounding box center [230, 242] width 7 height 6
type input "***"
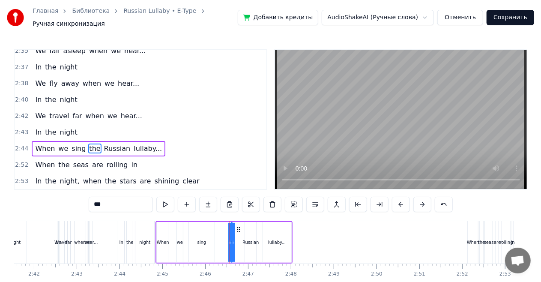
scroll to position [674, 0]
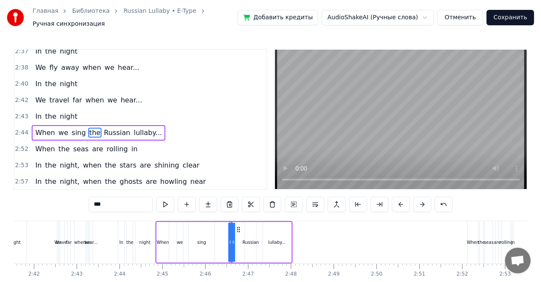
drag, startPoint x: 234, startPoint y: 238, endPoint x: 239, endPoint y: 238, distance: 4.7
click at [239, 238] on div "When we sing the Russian lullaby..." at bounding box center [223, 242] width 137 height 42
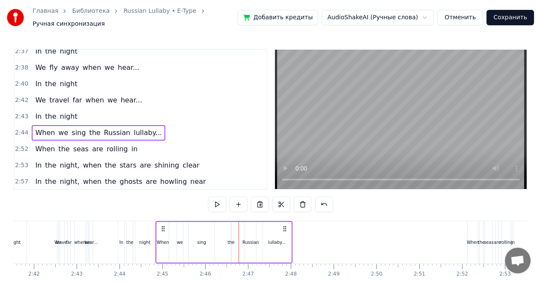
click at [230, 240] on div "the" at bounding box center [230, 242] width 7 height 6
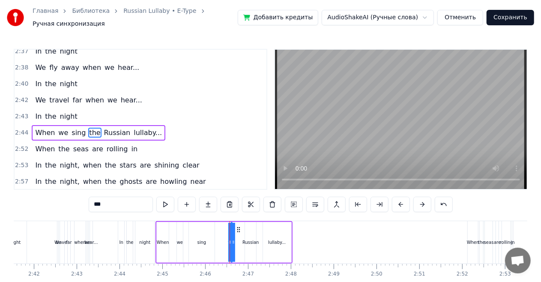
click at [236, 237] on div "When we sing the Russian lullaby..." at bounding box center [223, 242] width 137 height 42
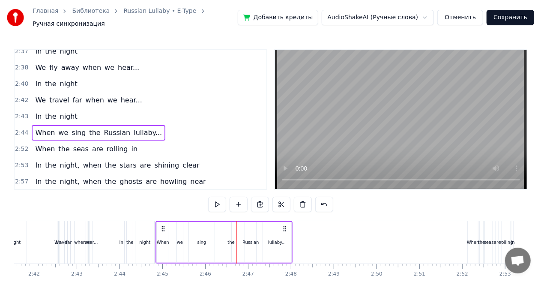
click at [231, 240] on div "the" at bounding box center [230, 242] width 7 height 6
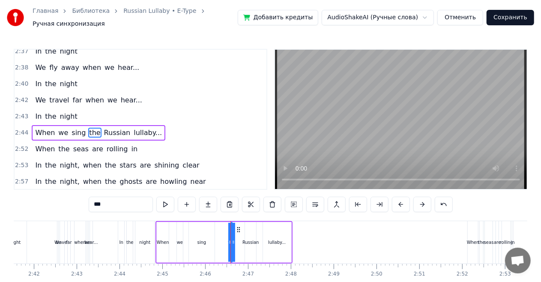
drag, startPoint x: 229, startPoint y: 239, endPoint x: 224, endPoint y: 239, distance: 5.1
click at [224, 239] on div "When we sing the Russian lullaby..." at bounding box center [223, 242] width 137 height 42
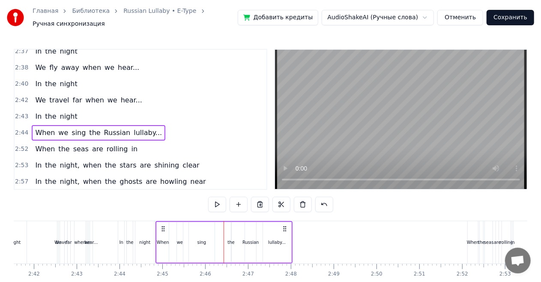
click at [231, 232] on div "the" at bounding box center [231, 242] width 1 height 41
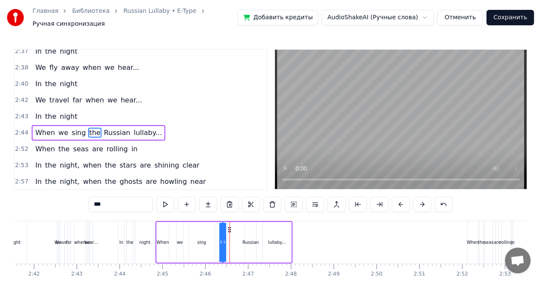
drag, startPoint x: 237, startPoint y: 225, endPoint x: 229, endPoint y: 225, distance: 8.6
click at [229, 229] on circle at bounding box center [228, 229] width 0 height 0
click at [209, 231] on div "sing" at bounding box center [202, 242] width 26 height 41
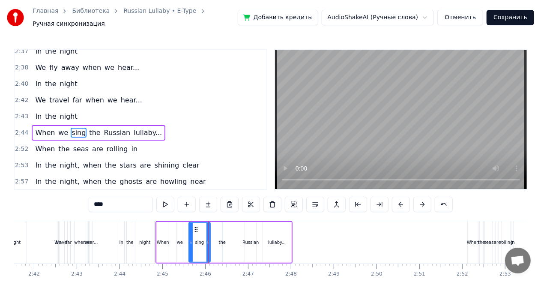
drag, startPoint x: 213, startPoint y: 236, endPoint x: 209, endPoint y: 235, distance: 4.5
click at [209, 239] on icon at bounding box center [207, 242] width 3 height 7
click at [248, 234] on div "Russian" at bounding box center [250, 242] width 11 height 41
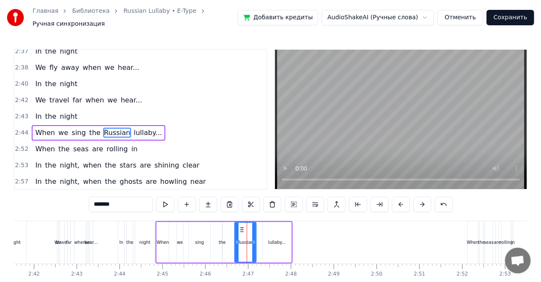
drag, startPoint x: 246, startPoint y: 236, endPoint x: 236, endPoint y: 236, distance: 10.3
click at [236, 239] on icon at bounding box center [236, 242] width 3 height 7
click at [269, 235] on div "lullaby..." at bounding box center [277, 242] width 28 height 41
type input "**********"
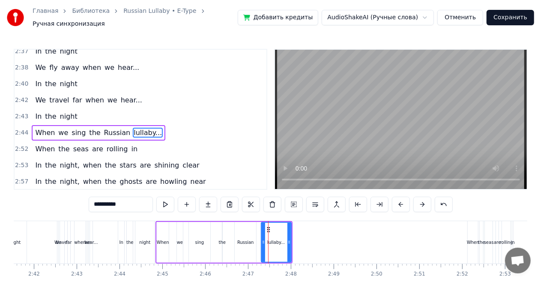
click at [262, 239] on icon at bounding box center [263, 242] width 3 height 7
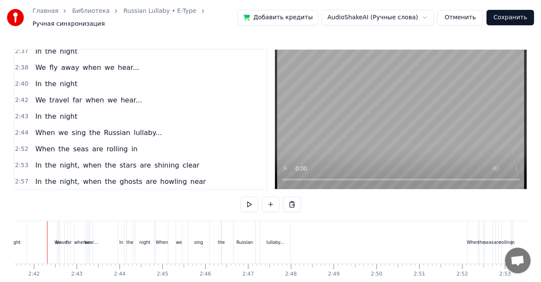
scroll to position [0, 6908]
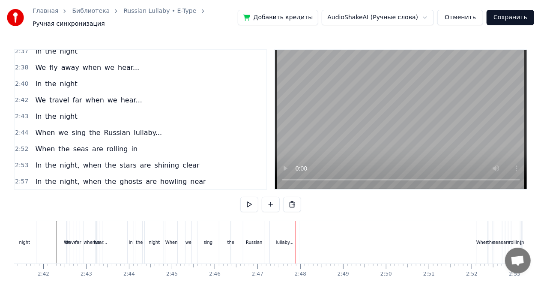
click at [230, 239] on div "the" at bounding box center [230, 242] width 7 height 6
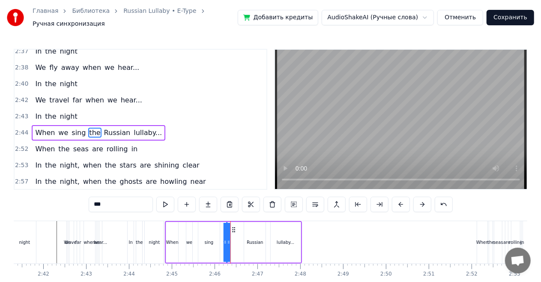
drag, startPoint x: 238, startPoint y: 226, endPoint x: 233, endPoint y: 226, distance: 5.2
click at [233, 226] on icon at bounding box center [233, 229] width 7 height 7
click at [257, 234] on div "Russian" at bounding box center [254, 242] width 21 height 41
type input "*******"
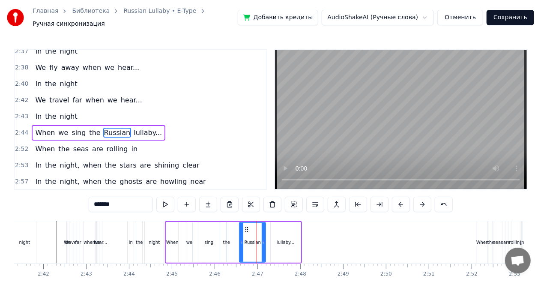
drag, startPoint x: 245, startPoint y: 238, endPoint x: 240, endPoint y: 238, distance: 4.7
click at [240, 239] on icon at bounding box center [241, 242] width 3 height 7
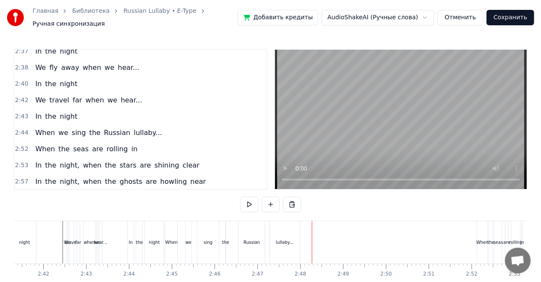
click at [201, 239] on div "sing" at bounding box center [207, 242] width 21 height 42
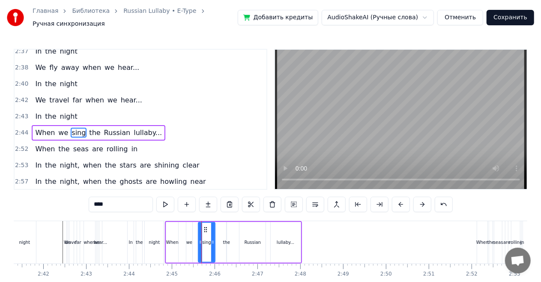
drag, startPoint x: 217, startPoint y: 238, endPoint x: 212, endPoint y: 237, distance: 4.7
click at [212, 239] on icon at bounding box center [212, 242] width 3 height 7
click at [226, 239] on div "the" at bounding box center [226, 242] width 7 height 6
drag, startPoint x: 233, startPoint y: 224, endPoint x: 225, endPoint y: 223, distance: 7.9
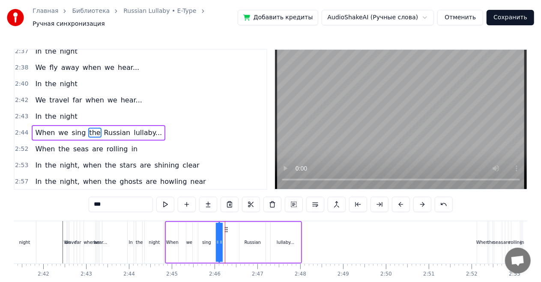
click at [248, 232] on div "Russian" at bounding box center [252, 242] width 26 height 41
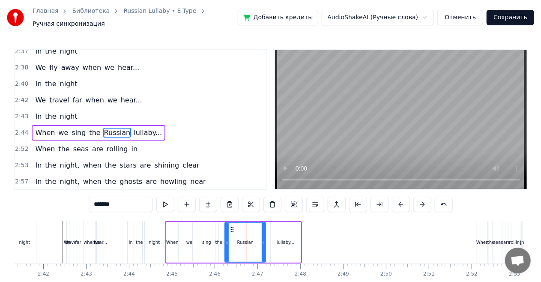
drag, startPoint x: 240, startPoint y: 238, endPoint x: 226, endPoint y: 238, distance: 14.6
click at [226, 239] on icon at bounding box center [226, 242] width 3 height 7
drag, startPoint x: 264, startPoint y: 238, endPoint x: 259, endPoint y: 239, distance: 4.7
click at [259, 239] on icon at bounding box center [258, 242] width 3 height 7
click at [278, 239] on div "lullaby..." at bounding box center [286, 242] width 18 height 6
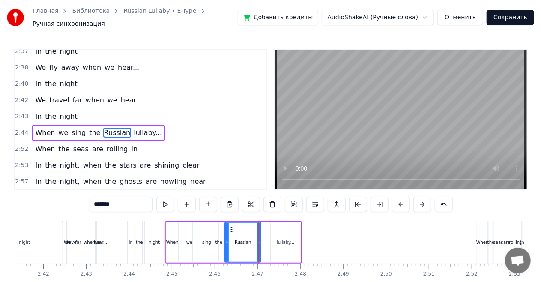
type input "**********"
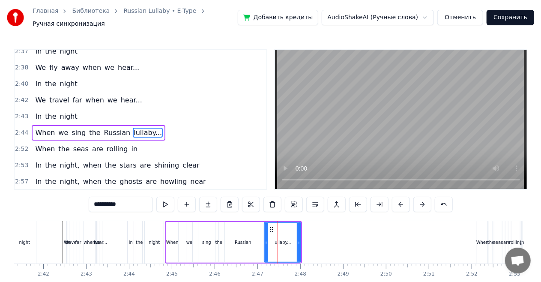
drag, startPoint x: 272, startPoint y: 238, endPoint x: 266, endPoint y: 238, distance: 6.4
click at [266, 239] on icon at bounding box center [266, 242] width 3 height 7
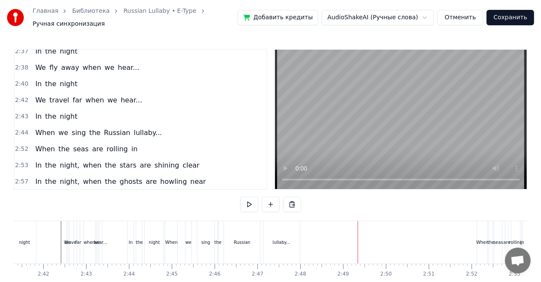
click at [128, 141] on div "When the seas are rolling in" at bounding box center [86, 148] width 109 height 15
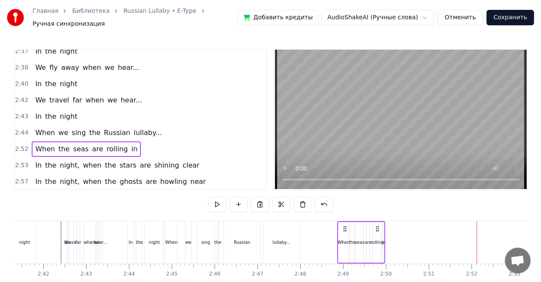
drag, startPoint x: 516, startPoint y: 224, endPoint x: 377, endPoint y: 218, distance: 139.3
click at [377, 221] on div "When the seas are rolling in" at bounding box center [361, 242] width 48 height 42
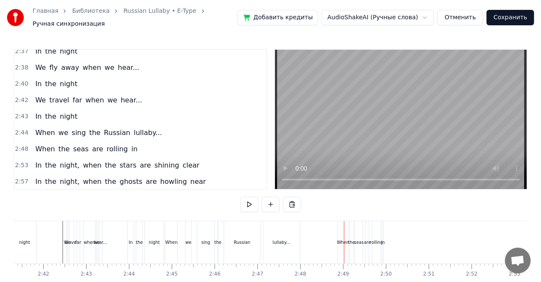
click at [109, 141] on div "When the seas are rolling in" at bounding box center [86, 148] width 109 height 15
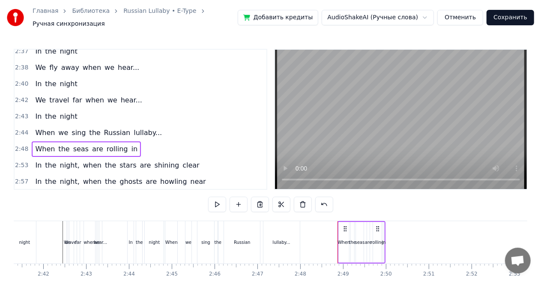
click at [343, 239] on div "When" at bounding box center [344, 242] width 12 height 6
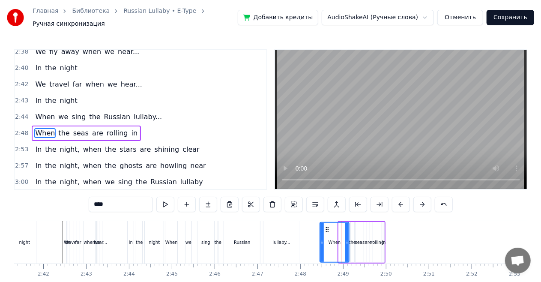
drag, startPoint x: 340, startPoint y: 239, endPoint x: 321, endPoint y: 239, distance: 18.8
click at [321, 239] on icon at bounding box center [321, 242] width 3 height 7
drag, startPoint x: 347, startPoint y: 236, endPoint x: 337, endPoint y: 235, distance: 10.4
click at [337, 239] on icon at bounding box center [338, 242] width 3 height 7
click at [352, 239] on div "the" at bounding box center [352, 242] width 7 height 6
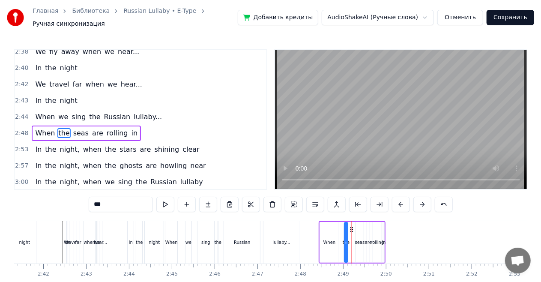
drag, startPoint x: 358, startPoint y: 225, endPoint x: 352, endPoint y: 224, distance: 6.1
click at [352, 226] on icon at bounding box center [351, 229] width 7 height 7
click at [376, 230] on div "rolling" at bounding box center [377, 242] width 9 height 41
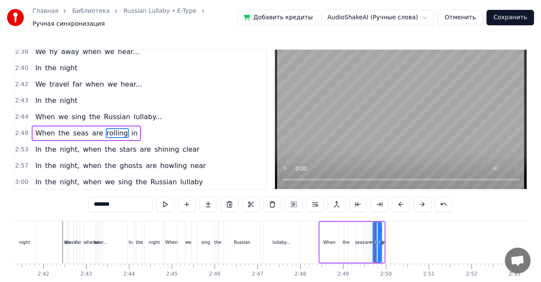
click at [383, 232] on div "in" at bounding box center [384, 242] width 2 height 41
click at [394, 226] on icon at bounding box center [394, 229] width 7 height 7
click at [379, 239] on div "rolling" at bounding box center [376, 242] width 13 height 6
click at [381, 239] on icon at bounding box center [380, 242] width 3 height 7
click at [373, 239] on icon at bounding box center [373, 242] width 3 height 7
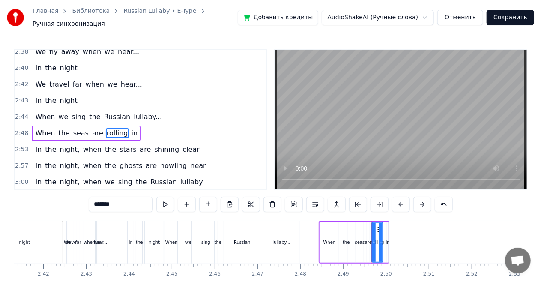
click at [64, 241] on div "We" at bounding box center [67, 242] width 6 height 6
type input "**"
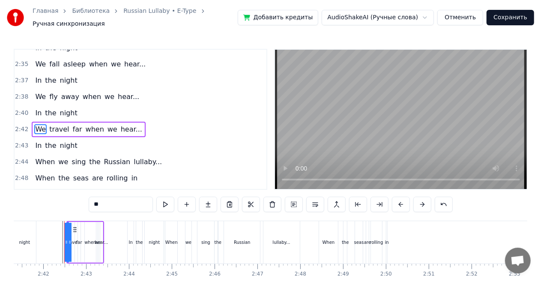
scroll to position [641, 0]
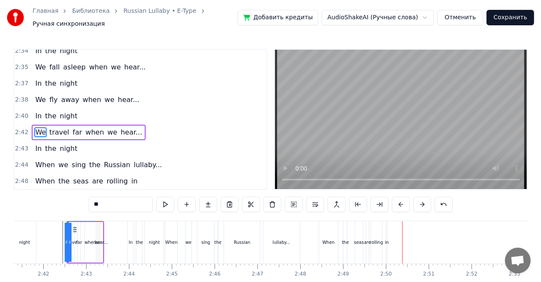
click at [125, 173] on div "When the seas are rolling in" at bounding box center [86, 180] width 109 height 15
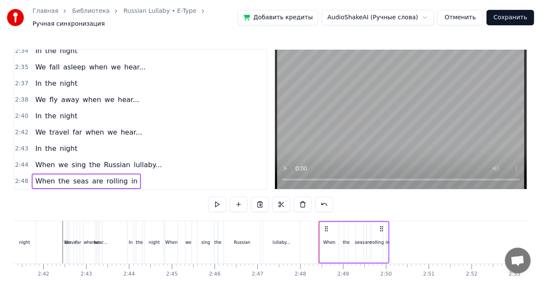
click at [387, 233] on div "in" at bounding box center [388, 242] width 2 height 41
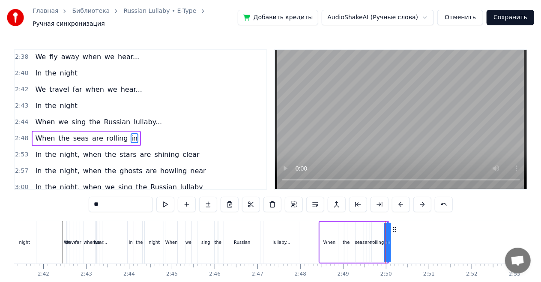
scroll to position [689, 0]
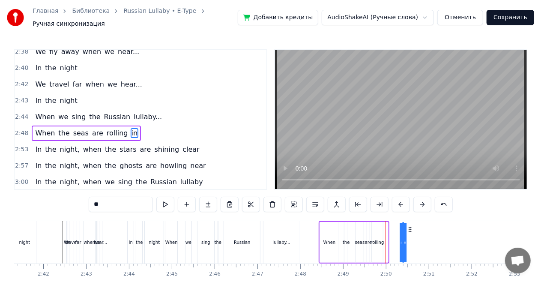
drag, startPoint x: 393, startPoint y: 224, endPoint x: 409, endPoint y: 227, distance: 16.1
click at [409, 227] on icon at bounding box center [410, 229] width 7 height 7
click at [382, 231] on div "rolling" at bounding box center [377, 242] width 11 height 41
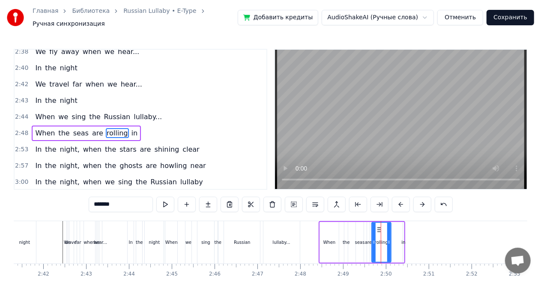
drag, startPoint x: 382, startPoint y: 234, endPoint x: 390, endPoint y: 234, distance: 8.1
click at [390, 239] on icon at bounding box center [388, 242] width 3 height 7
drag, startPoint x: 379, startPoint y: 225, endPoint x: 384, endPoint y: 226, distance: 5.2
click at [384, 226] on icon at bounding box center [383, 229] width 7 height 7
click at [367, 231] on div "are" at bounding box center [368, 242] width 3 height 41
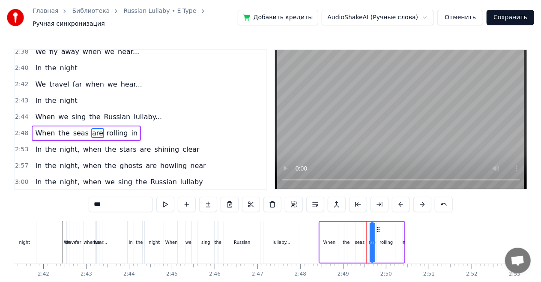
click at [377, 226] on icon at bounding box center [378, 229] width 7 height 7
click at [360, 232] on div "seas" at bounding box center [360, 242] width 8 height 41
click at [366, 233] on div at bounding box center [363, 242] width 3 height 39
click at [331, 239] on div "When" at bounding box center [329, 242] width 12 height 6
type input "****"
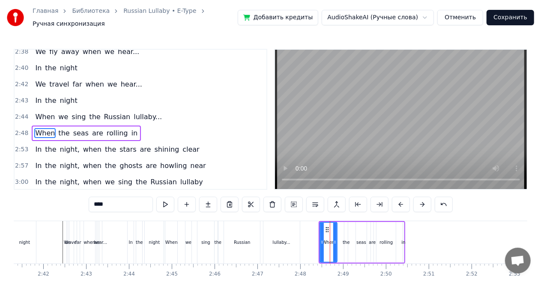
click at [336, 227] on div at bounding box center [334, 242] width 3 height 39
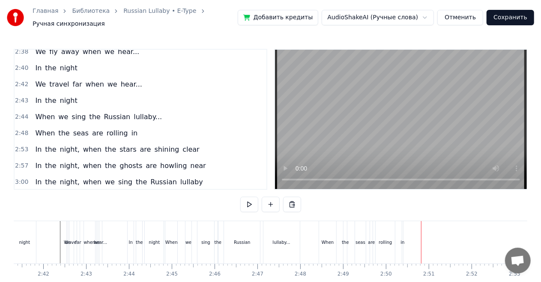
click at [127, 125] on div "When the seas are rolling in" at bounding box center [86, 132] width 109 height 15
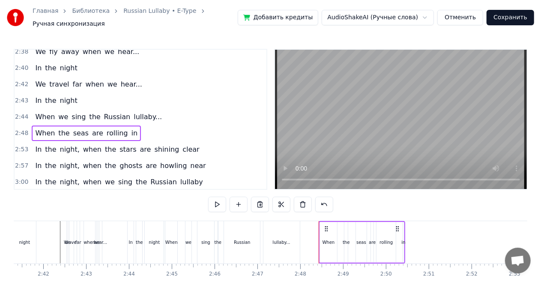
click at [391, 239] on div "rolling" at bounding box center [385, 242] width 13 height 6
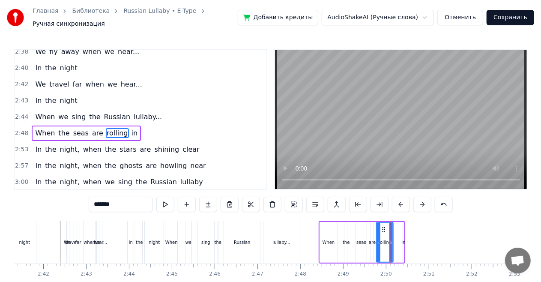
click at [390, 239] on icon at bounding box center [390, 242] width 3 height 7
click at [403, 239] on div "in" at bounding box center [403, 242] width 4 height 6
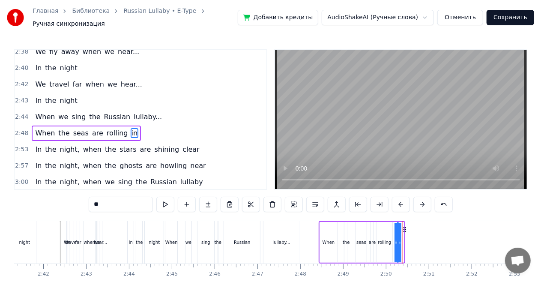
drag, startPoint x: 409, startPoint y: 224, endPoint x: 404, endPoint y: 224, distance: 5.1
click at [404, 226] on icon at bounding box center [404, 229] width 7 height 7
click at [325, 234] on div "When" at bounding box center [328, 242] width 17 height 41
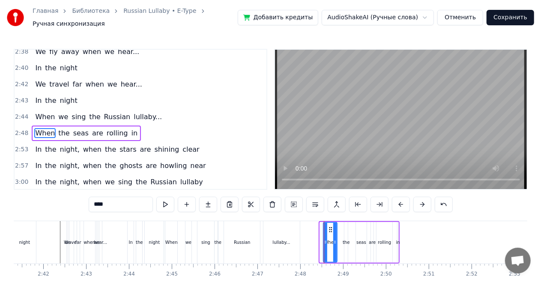
click at [325, 239] on icon at bounding box center [325, 242] width 3 height 7
click at [332, 226] on icon at bounding box center [331, 229] width 7 height 7
click at [357, 229] on div "seas" at bounding box center [361, 242] width 11 height 41
type input "****"
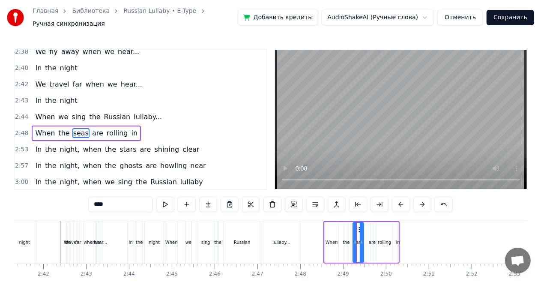
click at [359, 229] on circle at bounding box center [359, 229] width 0 height 0
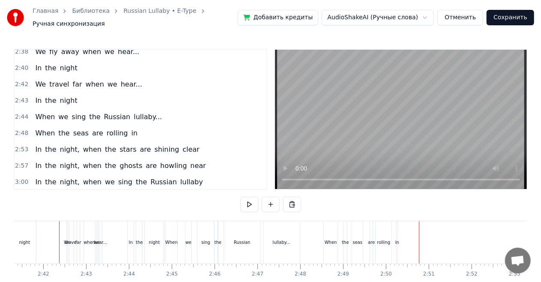
scroll to position [708, 0]
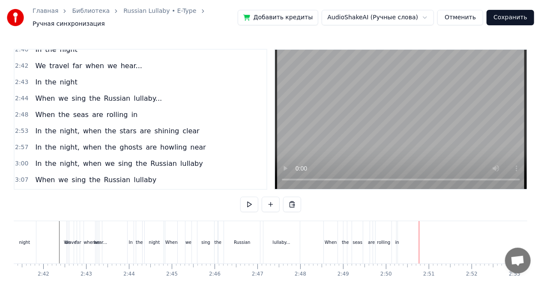
click at [126, 107] on div "When the seas are rolling in" at bounding box center [86, 114] width 109 height 15
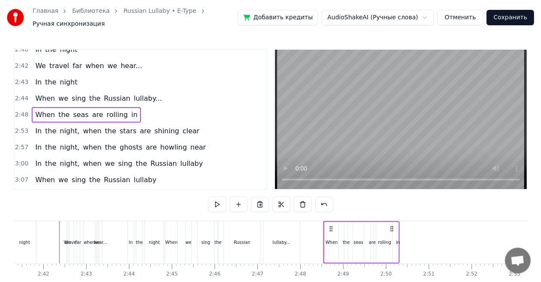
click at [331, 230] on div "When" at bounding box center [332, 242] width 14 height 41
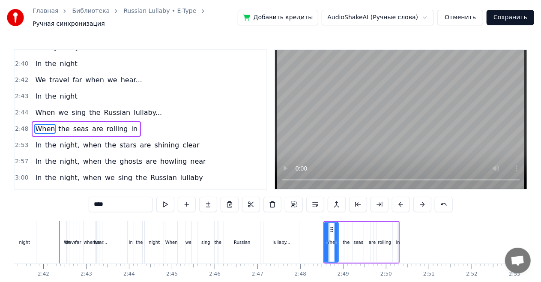
scroll to position [689, 0]
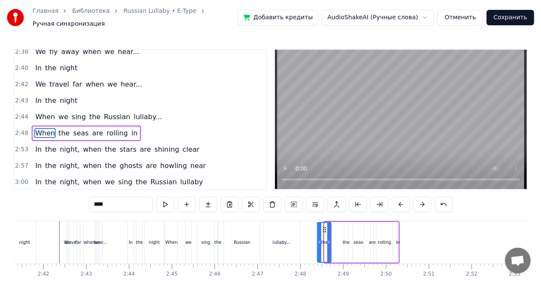
drag, startPoint x: 332, startPoint y: 223, endPoint x: 325, endPoint y: 222, distance: 6.9
click at [325, 226] on icon at bounding box center [325, 229] width 7 height 7
click at [333, 239] on icon at bounding box center [331, 242] width 3 height 7
click at [344, 234] on div "the" at bounding box center [346, 242] width 4 height 41
type input "***"
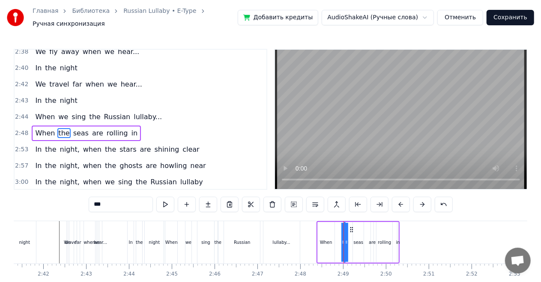
drag, startPoint x: 344, startPoint y: 237, endPoint x: 334, endPoint y: 237, distance: 9.8
click at [334, 237] on div "When the seas are rolling in" at bounding box center [358, 242] width 84 height 42
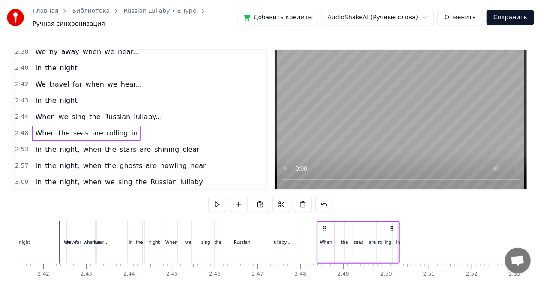
click at [345, 239] on div "the" at bounding box center [344, 242] width 7 height 6
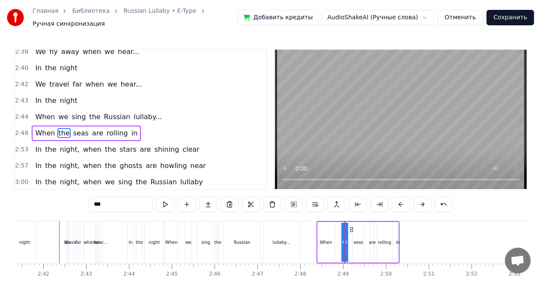
drag, startPoint x: 347, startPoint y: 236, endPoint x: 353, endPoint y: 237, distance: 5.6
click at [353, 237] on div "When the seas are rolling in" at bounding box center [358, 242] width 84 height 42
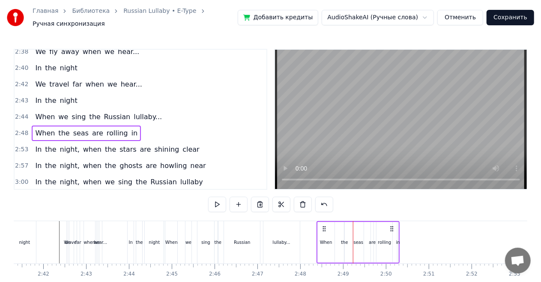
click at [344, 239] on div "the" at bounding box center [344, 242] width 7 height 6
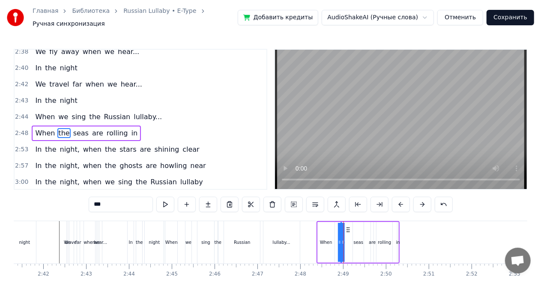
click at [347, 226] on icon at bounding box center [348, 229] width 7 height 7
click at [360, 230] on div "seas" at bounding box center [358, 242] width 11 height 41
type input "****"
click at [351, 239] on icon at bounding box center [350, 242] width 3 height 7
click at [355, 229] on circle at bounding box center [355, 229] width 0 height 0
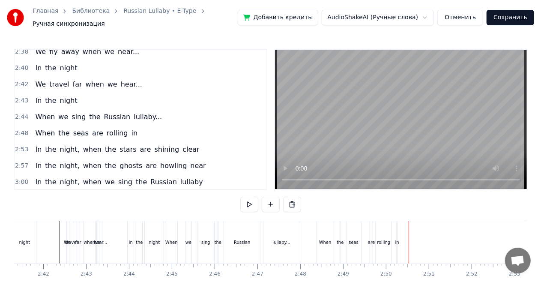
click at [132, 230] on div "In" at bounding box center [131, 242] width 6 height 42
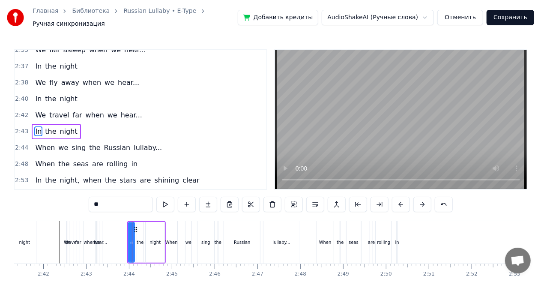
scroll to position [658, 0]
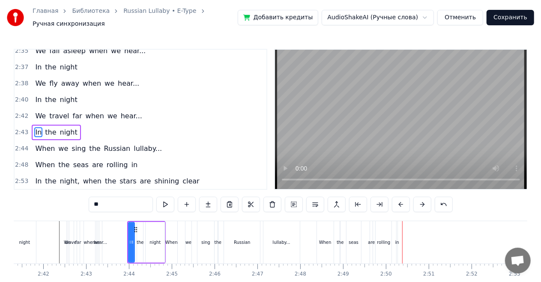
click at [371, 229] on div "are" at bounding box center [371, 242] width 3 height 42
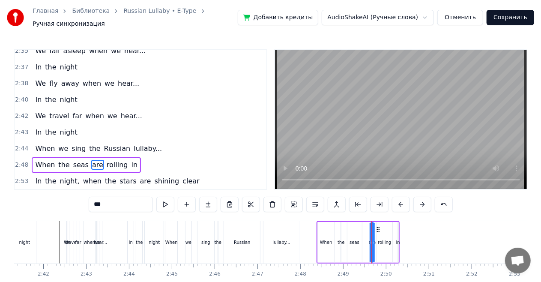
scroll to position [689, 0]
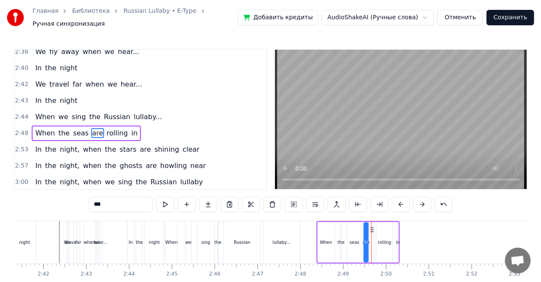
drag, startPoint x: 378, startPoint y: 224, endPoint x: 372, endPoint y: 224, distance: 6.0
click at [372, 226] on icon at bounding box center [372, 229] width 7 height 7
click at [132, 233] on div "In" at bounding box center [131, 242] width 6 height 42
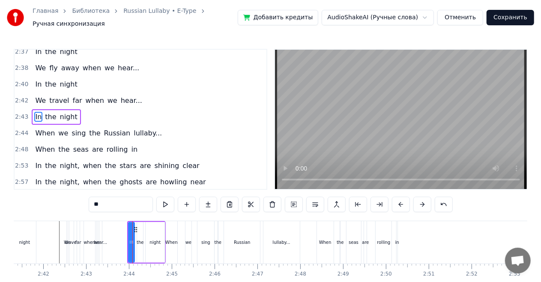
scroll to position [658, 0]
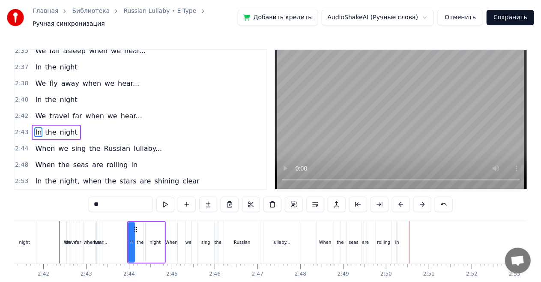
click at [131, 232] on div at bounding box center [132, 242] width 3 height 39
click at [367, 241] on div "are" at bounding box center [365, 242] width 7 height 6
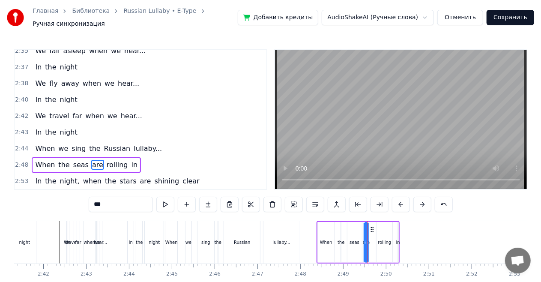
scroll to position [689, 0]
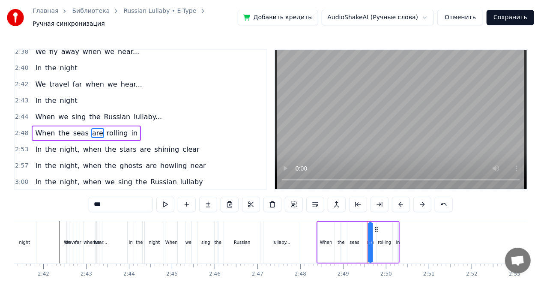
drag, startPoint x: 372, startPoint y: 224, endPoint x: 376, endPoint y: 224, distance: 4.3
click at [376, 226] on icon at bounding box center [376, 229] width 7 height 7
click at [132, 244] on div "In" at bounding box center [131, 242] width 6 height 42
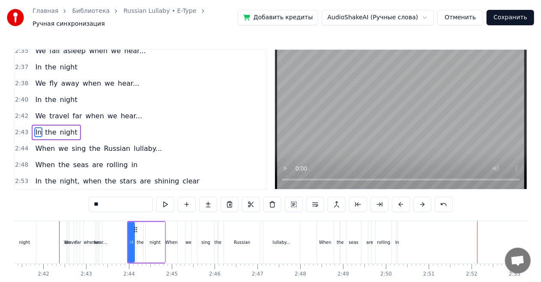
click at [321, 242] on div "When" at bounding box center [325, 242] width 17 height 42
type input "****"
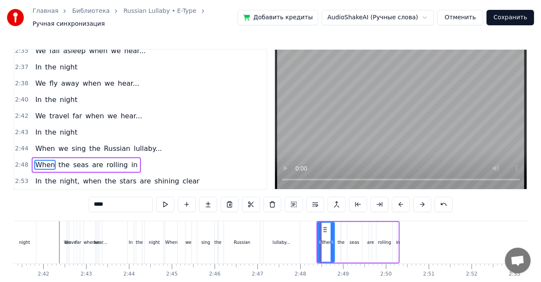
scroll to position [689, 0]
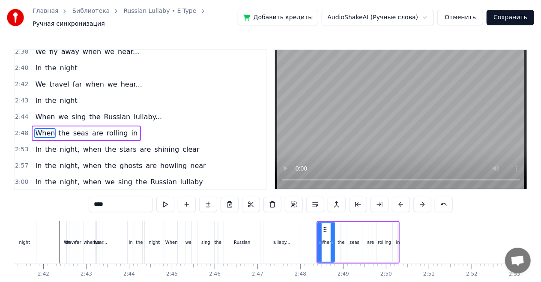
click at [94, 142] on div "In the night, when the stars are shining clear" at bounding box center [117, 149] width 171 height 15
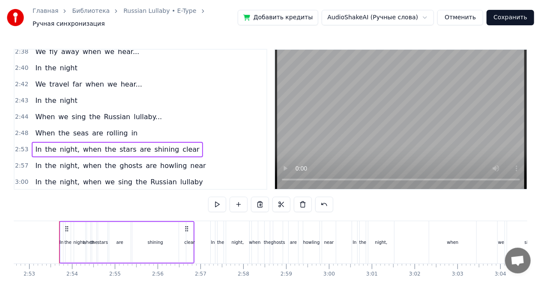
scroll to position [0, 7395]
click at [82, 144] on span "when" at bounding box center [92, 149] width 20 height 10
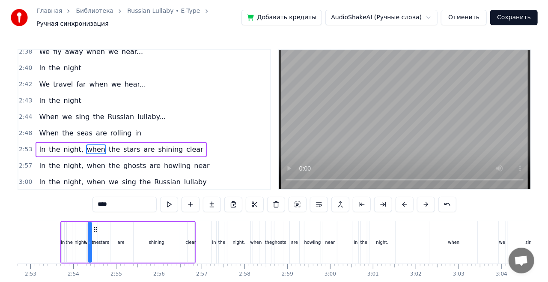
scroll to position [706, 0]
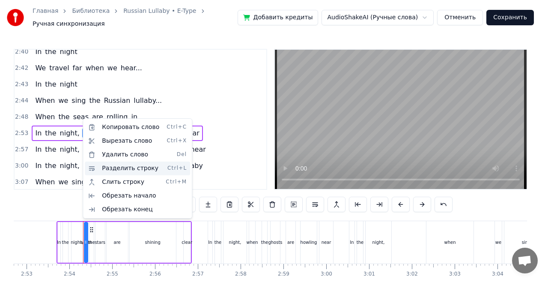
click at [91, 167] on div "Разделить строку Ctrl+L" at bounding box center [137, 168] width 105 height 14
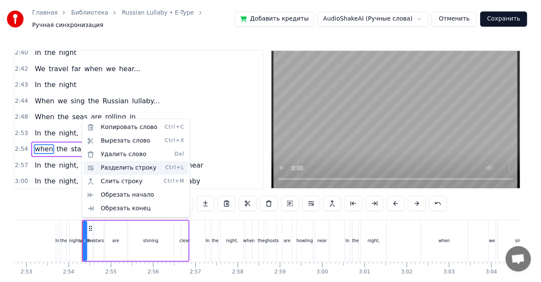
scroll to position [722, 0]
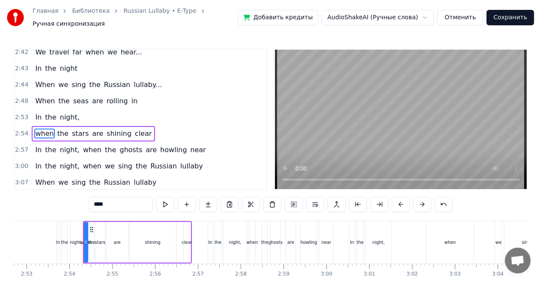
click at [83, 145] on span "when" at bounding box center [92, 150] width 20 height 10
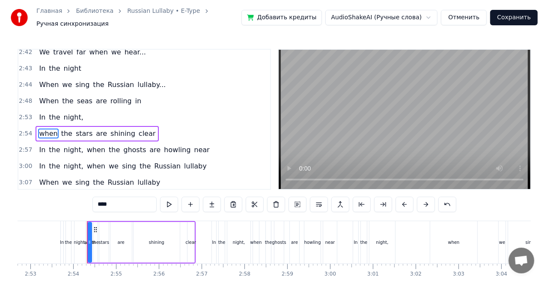
scroll to position [724, 0]
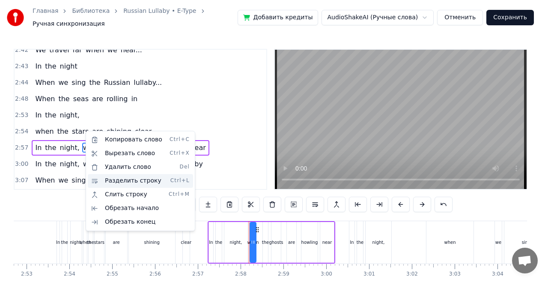
click at [99, 177] on div "Разделить строку Ctrl+L" at bounding box center [140, 181] width 105 height 14
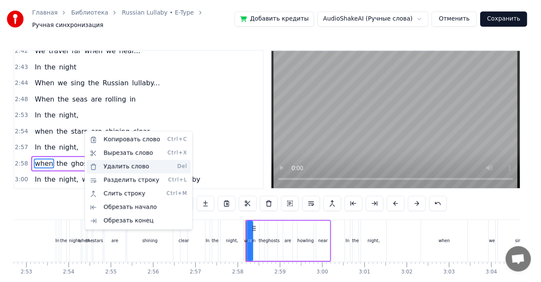
scroll to position [740, 0]
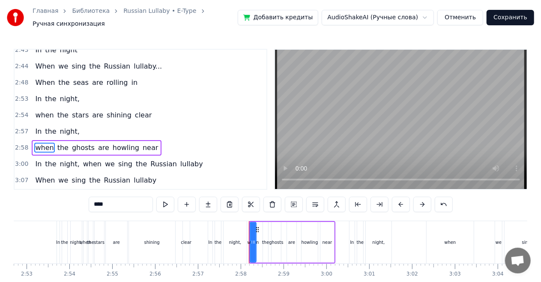
click at [82, 159] on span "when" at bounding box center [92, 164] width 20 height 10
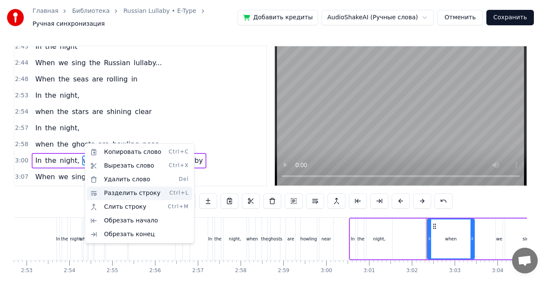
click at [95, 190] on div "Разделить строку Ctrl+L" at bounding box center [139, 193] width 105 height 14
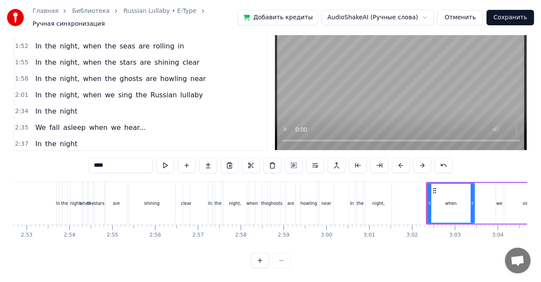
scroll to position [542, 0]
click at [42, 104] on div "In the night" at bounding box center [56, 111] width 49 height 15
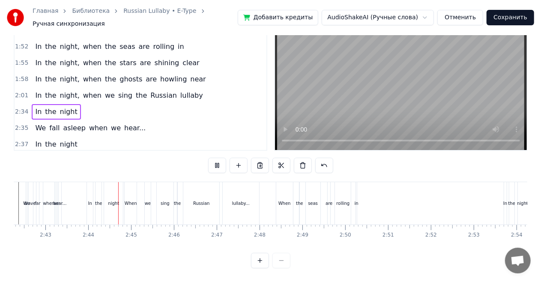
scroll to position [0, 6986]
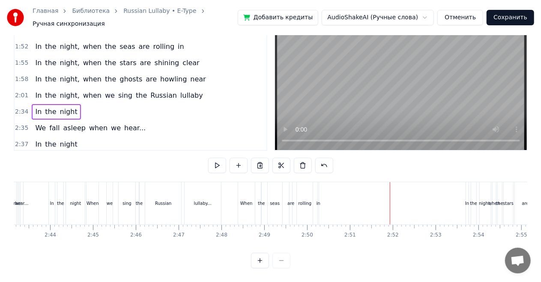
click at [466, 207] on div "In" at bounding box center [467, 203] width 3 height 42
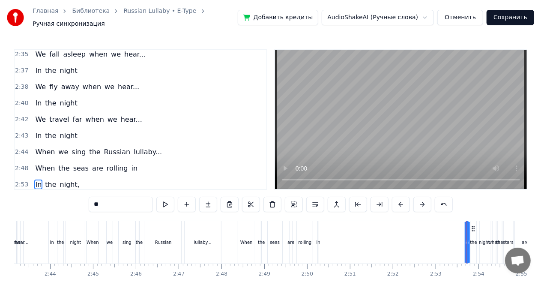
scroll to position [706, 0]
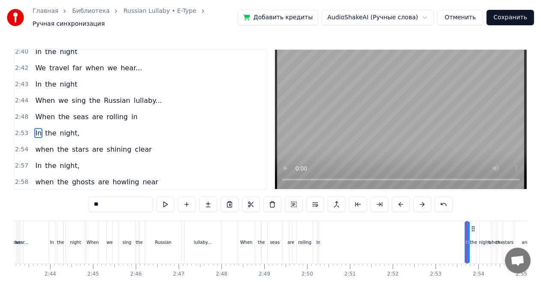
click at [72, 125] on div "2:53 In the night," at bounding box center [141, 133] width 252 height 16
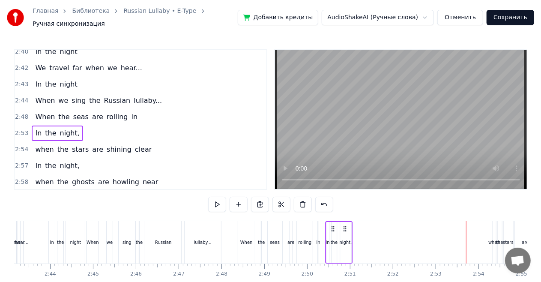
drag, startPoint x: 485, startPoint y: 224, endPoint x: 344, endPoint y: 217, distance: 140.6
click at [344, 221] on div "In the night," at bounding box center [338, 242] width 27 height 42
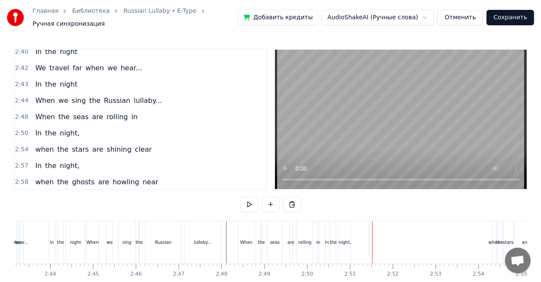
click at [134, 144] on span "clear" at bounding box center [143, 149] width 18 height 10
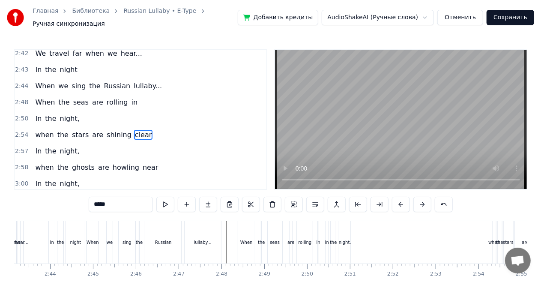
scroll to position [722, 0]
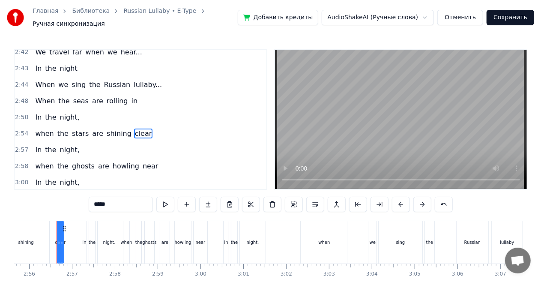
click at [116, 126] on div "when the stars are shining clear" at bounding box center [93, 133] width 123 height 15
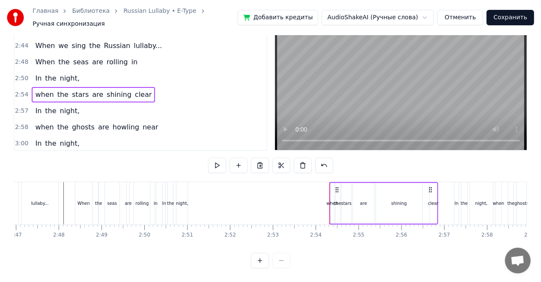
scroll to position [0, 7087]
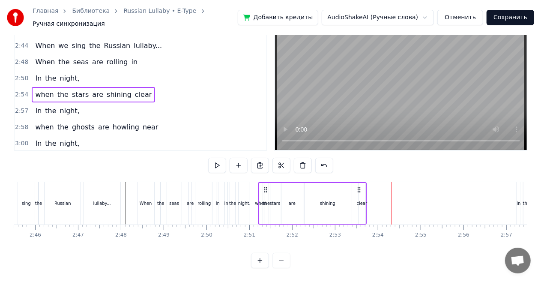
drag, startPoint x: 492, startPoint y: 182, endPoint x: 359, endPoint y: 181, distance: 133.2
click at [359, 186] on icon at bounding box center [358, 189] width 7 height 7
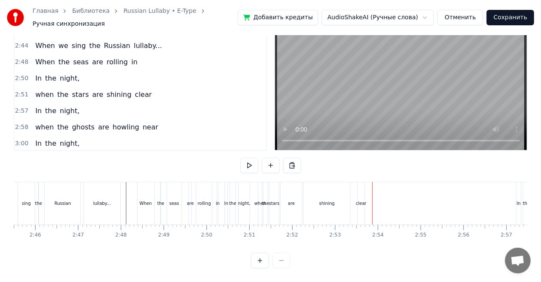
click at [133, 87] on div "when the stars are shining clear" at bounding box center [93, 94] width 123 height 15
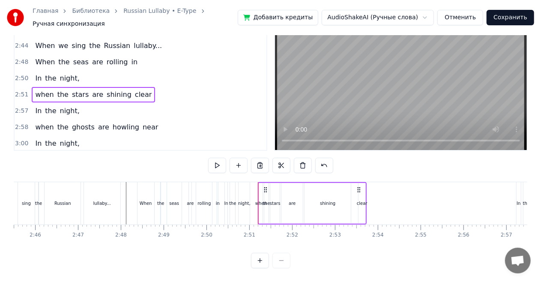
click at [363, 200] on div "clear" at bounding box center [362, 203] width 11 height 6
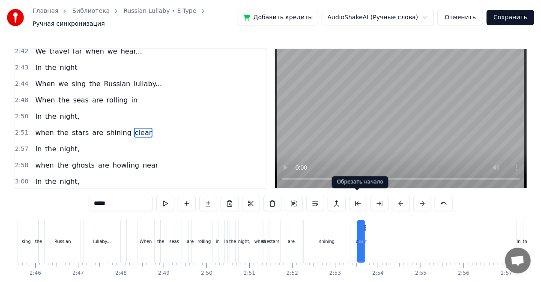
scroll to position [0, 0]
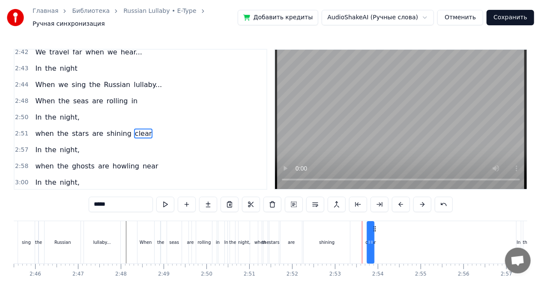
drag, startPoint x: 365, startPoint y: 224, endPoint x: 375, endPoint y: 224, distance: 9.9
click at [375, 225] on icon at bounding box center [374, 228] width 7 height 7
click at [337, 228] on div "shining" at bounding box center [327, 242] width 46 height 42
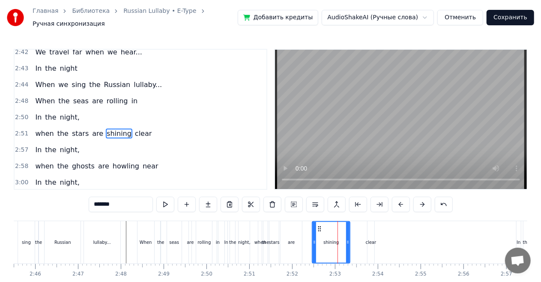
drag, startPoint x: 306, startPoint y: 236, endPoint x: 315, endPoint y: 236, distance: 8.6
click at [315, 239] on icon at bounding box center [314, 242] width 3 height 7
drag, startPoint x: 319, startPoint y: 224, endPoint x: 328, endPoint y: 224, distance: 9.4
click at [328, 225] on icon at bounding box center [328, 228] width 7 height 7
click at [369, 233] on div "clear" at bounding box center [370, 242] width 7 height 42
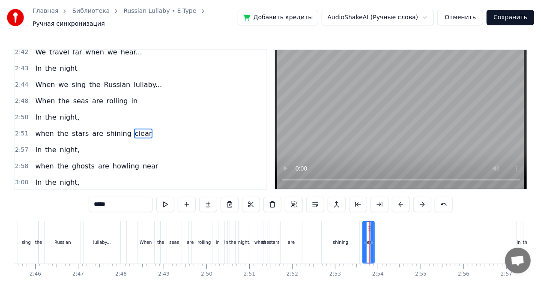
drag, startPoint x: 368, startPoint y: 237, endPoint x: 364, endPoint y: 237, distance: 4.7
click at [364, 239] on icon at bounding box center [364, 242] width 3 height 7
click at [300, 236] on div "are" at bounding box center [290, 242] width 21 height 42
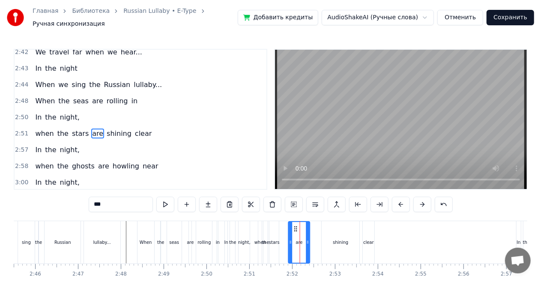
drag, startPoint x: 287, startPoint y: 224, endPoint x: 296, endPoint y: 224, distance: 8.6
click at [295, 228] on circle at bounding box center [295, 228] width 0 height 0
click at [274, 227] on div "stars" at bounding box center [273, 242] width 9 height 42
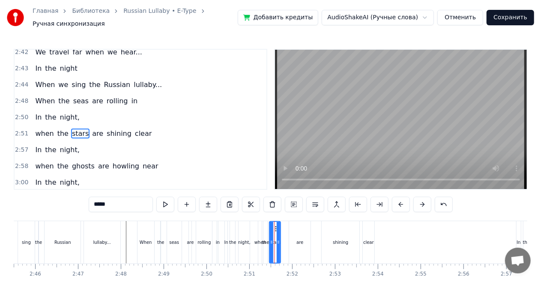
click at [280, 224] on div "stars" at bounding box center [275, 242] width 12 height 42
drag, startPoint x: 275, startPoint y: 224, endPoint x: 280, endPoint y: 224, distance: 4.7
click at [280, 225] on icon at bounding box center [281, 228] width 7 height 7
click at [267, 229] on div "the" at bounding box center [265, 242] width 4 height 42
click at [274, 225] on icon at bounding box center [274, 228] width 7 height 7
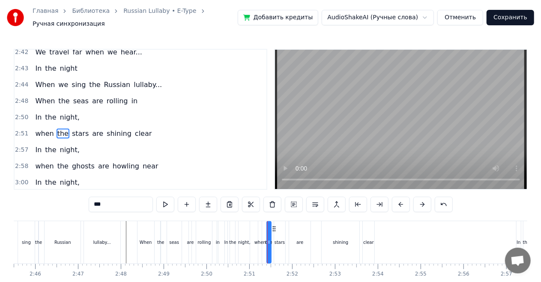
click at [260, 228] on div "when" at bounding box center [259, 242] width 3 height 42
type input "****"
click at [263, 230] on div at bounding box center [261, 242] width 3 height 41
click at [84, 126] on div "when the stars are shining clear" at bounding box center [93, 133] width 123 height 15
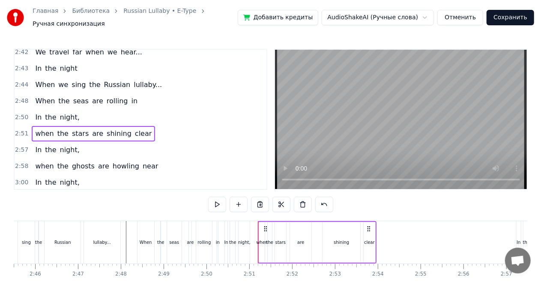
click at [91, 96] on span "are" at bounding box center [97, 101] width 13 height 10
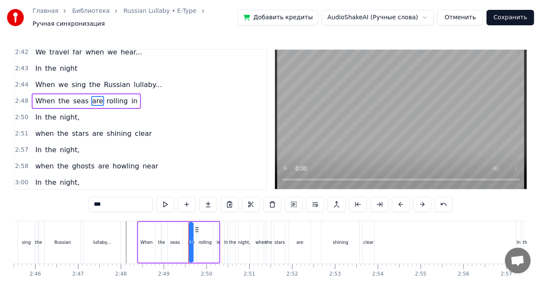
scroll to position [689, 0]
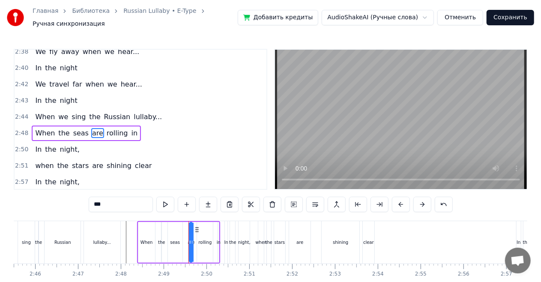
click at [80, 125] on div "When the seas are rolling in" at bounding box center [86, 132] width 109 height 15
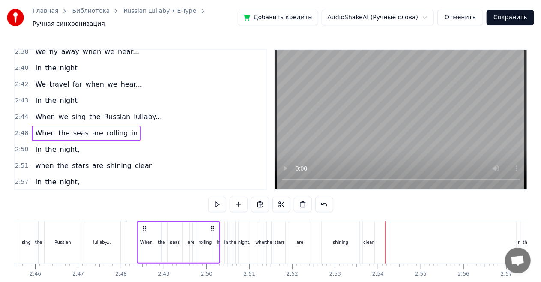
click at [349, 250] on div "shining" at bounding box center [341, 242] width 38 height 42
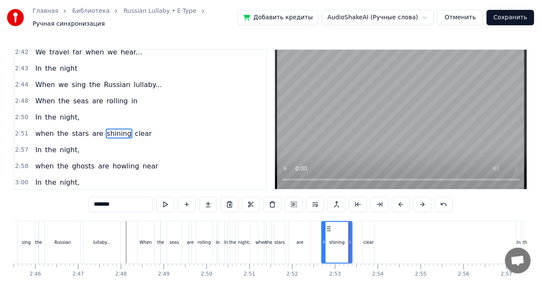
drag, startPoint x: 357, startPoint y: 237, endPoint x: 349, endPoint y: 238, distance: 7.3
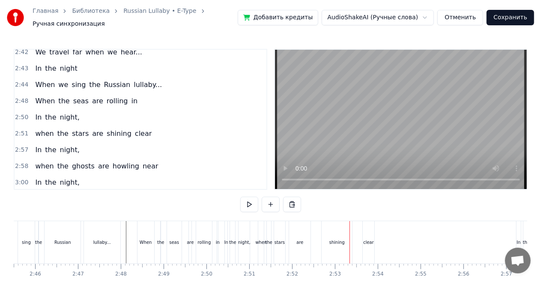
click at [365, 240] on div "clear" at bounding box center [368, 242] width 11 height 6
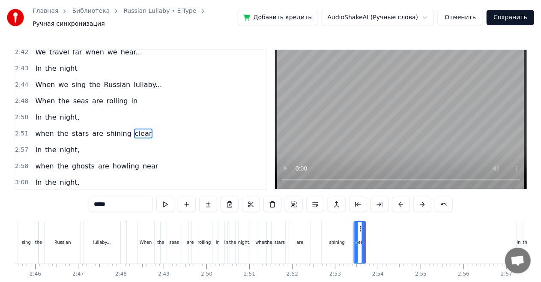
drag, startPoint x: 370, startPoint y: 225, endPoint x: 361, endPoint y: 224, distance: 8.6
click at [361, 225] on icon at bounding box center [361, 228] width 7 height 7
click at [146, 228] on div "When" at bounding box center [145, 242] width 17 height 42
type input "****"
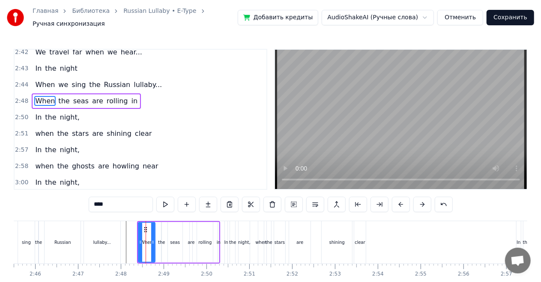
scroll to position [689, 0]
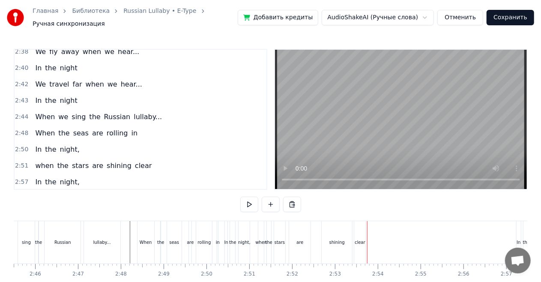
click at [294, 238] on div "are" at bounding box center [299, 242] width 21 height 42
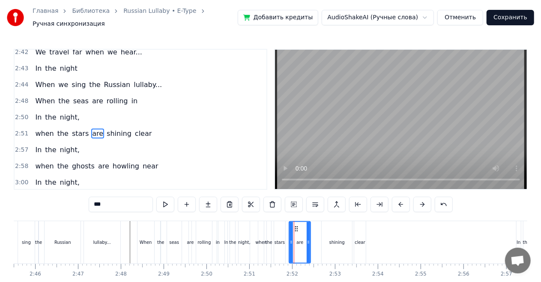
click at [325, 237] on div "shining" at bounding box center [337, 242] width 30 height 42
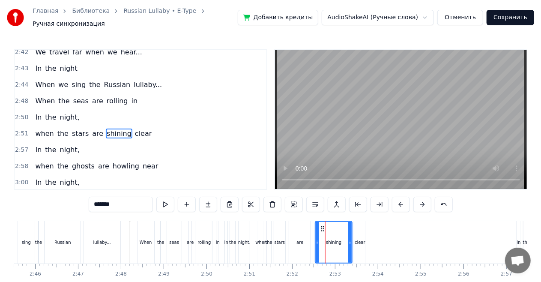
drag, startPoint x: 322, startPoint y: 238, endPoint x: 316, endPoint y: 238, distance: 6.4
click at [316, 239] on icon at bounding box center [317, 242] width 3 height 7
click at [306, 238] on div "are" at bounding box center [299, 242] width 21 height 42
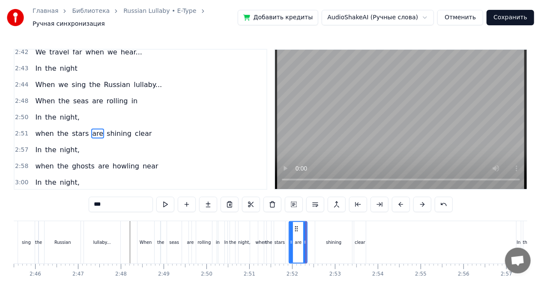
click at [304, 239] on icon at bounding box center [304, 242] width 3 height 7
click at [322, 237] on div "shining" at bounding box center [333, 242] width 37 height 42
type input "*******"
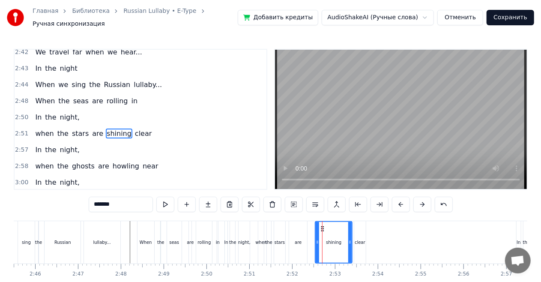
click at [315, 237] on div "shining" at bounding box center [334, 242] width 38 height 42
click at [323, 237] on div "shining" at bounding box center [334, 242] width 36 height 41
click at [313, 239] on icon at bounding box center [314, 242] width 3 height 7
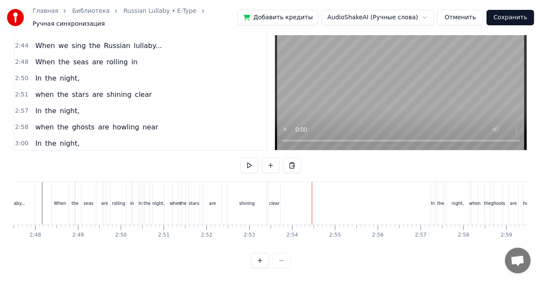
scroll to position [0, 7182]
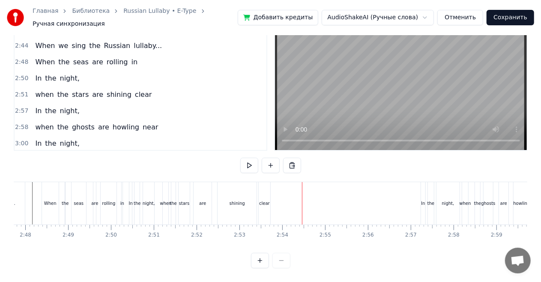
click at [424, 212] on div "In" at bounding box center [423, 203] width 4 height 42
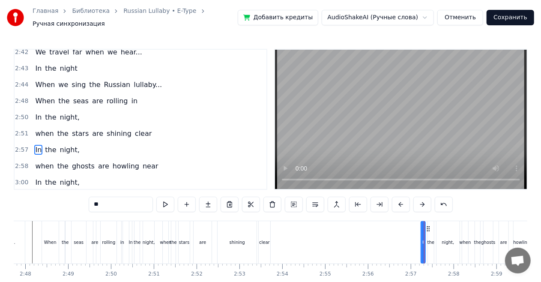
scroll to position [737, 0]
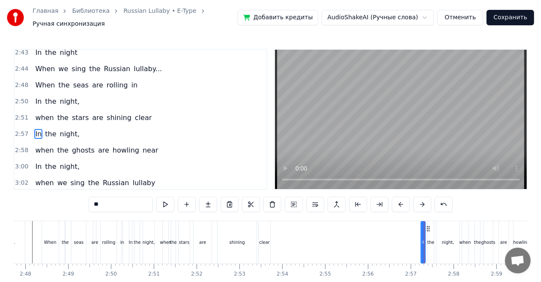
click at [70, 126] on div "In the night," at bounding box center [57, 133] width 51 height 15
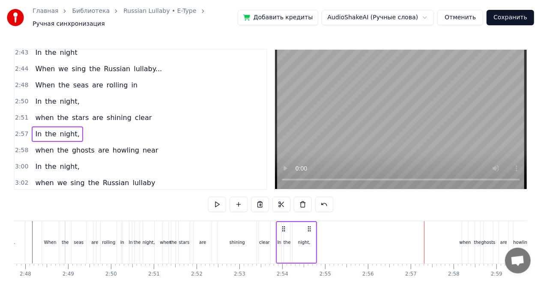
drag, startPoint x: 454, startPoint y: 225, endPoint x: 309, endPoint y: 215, distance: 145.1
click at [309, 215] on div "0:02 Priviet! Menya zavut E- Type! Nazdarovie! 0:07 When the seas are rolling i…" at bounding box center [270, 178] width 513 height 258
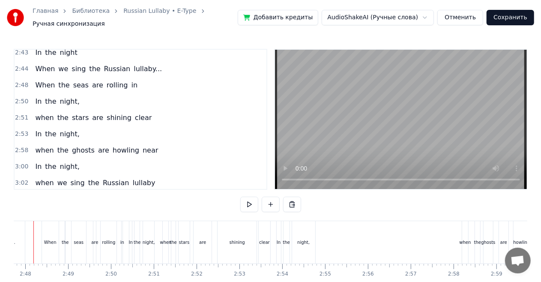
scroll to position [0, 7159]
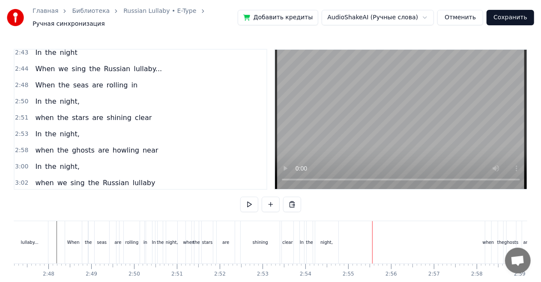
click at [141, 233] on div "When the seas are rolling in" at bounding box center [107, 242] width 84 height 42
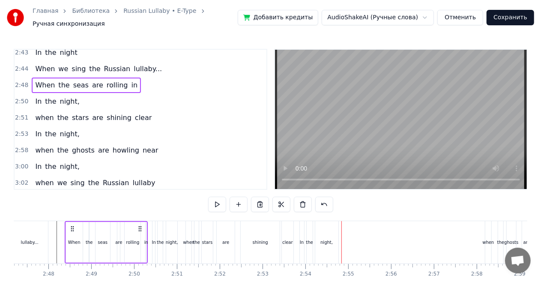
click at [328, 248] on div "night," at bounding box center [326, 242] width 23 height 42
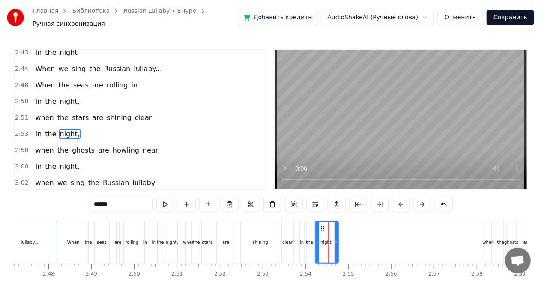
click at [70, 126] on div "In the night," at bounding box center [57, 133] width 51 height 15
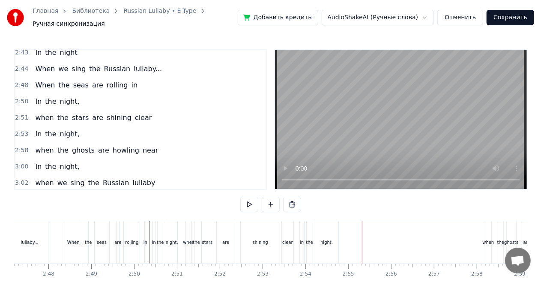
click at [328, 229] on div "night," at bounding box center [326, 242] width 23 height 42
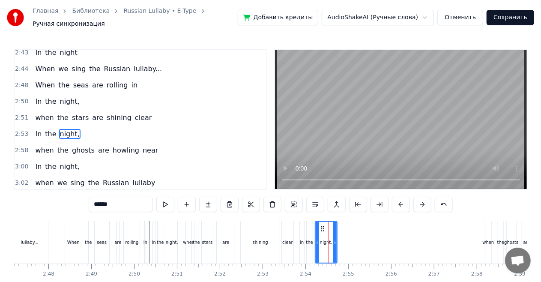
click at [334, 239] on icon at bounding box center [334, 242] width 3 height 7
click at [68, 126] on div "In the night," at bounding box center [57, 133] width 51 height 15
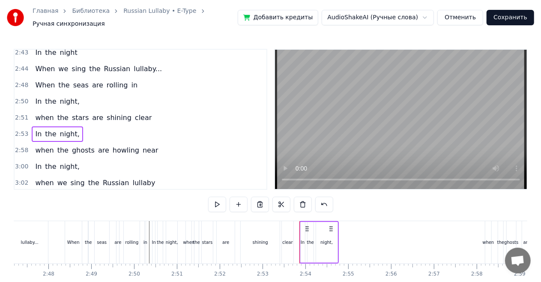
click at [103, 110] on div "when the stars are shining clear" at bounding box center [93, 117] width 123 height 15
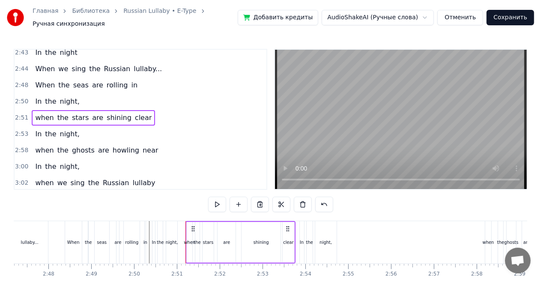
click at [74, 126] on div "In the night," at bounding box center [57, 133] width 51 height 15
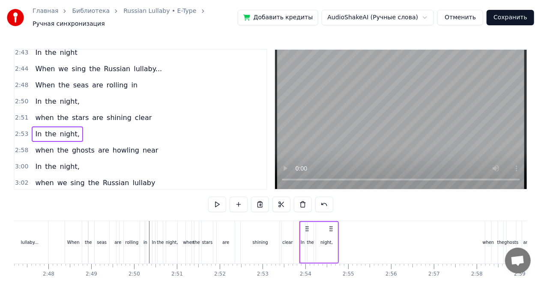
click at [302, 239] on div "In" at bounding box center [303, 242] width 4 height 6
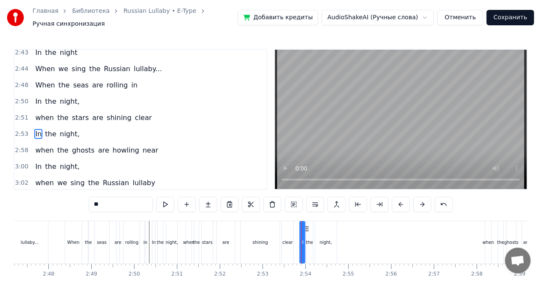
click at [301, 239] on icon at bounding box center [302, 242] width 3 height 7
click at [299, 239] on icon at bounding box center [300, 242] width 3 height 7
click at [137, 233] on div "rolling" at bounding box center [132, 242] width 16 height 42
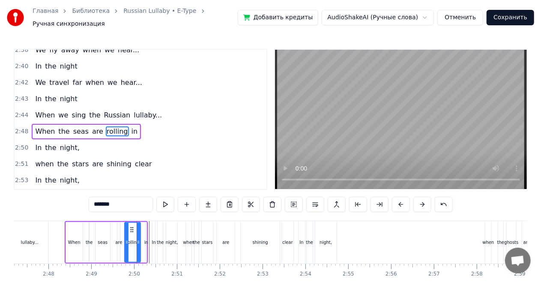
scroll to position [689, 0]
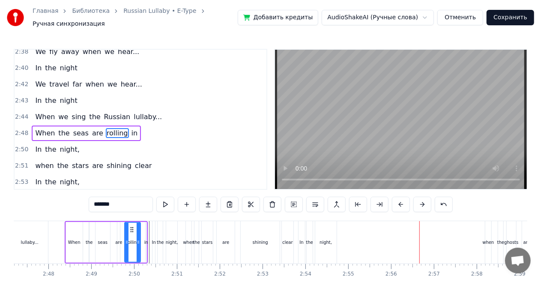
click at [86, 239] on div "the" at bounding box center [89, 242] width 7 height 6
type input "***"
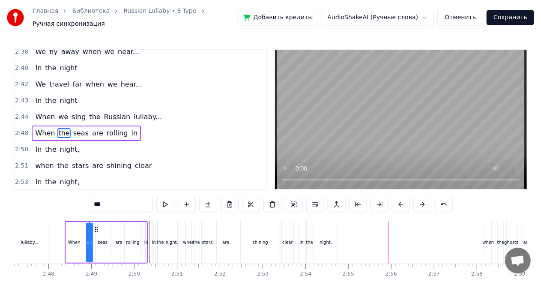
click at [124, 191] on div "when the ghosts are howling near" at bounding box center [97, 198] width 130 height 15
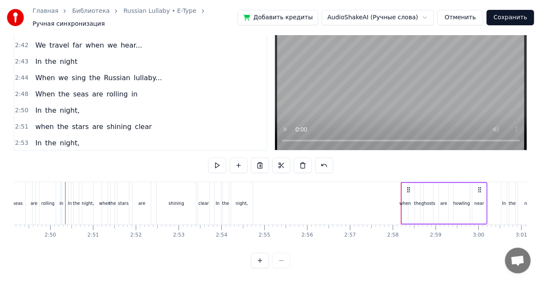
scroll to position [0, 7229]
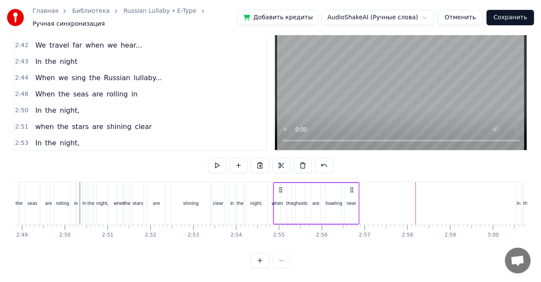
drag, startPoint x: 494, startPoint y: 182, endPoint x: 352, endPoint y: 170, distance: 142.6
click at [352, 170] on div "0:02 Priviet! Menya zavut E- Type! Nazdarovie! 0:07 When the seas are rolling i…" at bounding box center [270, 139] width 513 height 258
click at [72, 204] on div "When the seas are rolling in" at bounding box center [37, 203] width 84 height 42
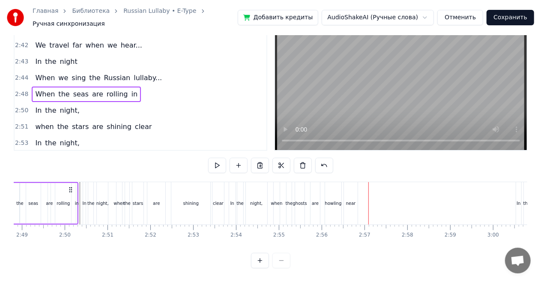
click at [131, 152] on div "when the ghosts are howling near" at bounding box center [97, 159] width 130 height 15
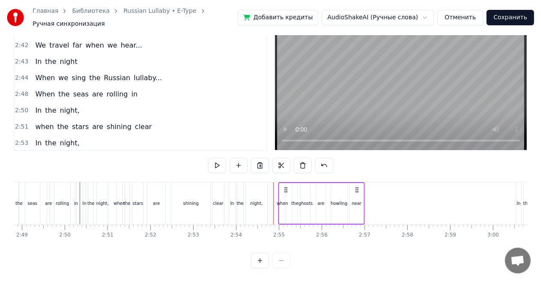
drag, startPoint x: 352, startPoint y: 183, endPoint x: 357, endPoint y: 182, distance: 5.2
click at [357, 186] on icon at bounding box center [357, 189] width 7 height 7
click at [92, 200] on div "the" at bounding box center [90, 203] width 7 height 6
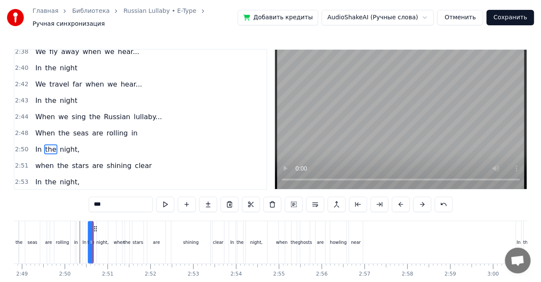
scroll to position [706, 0]
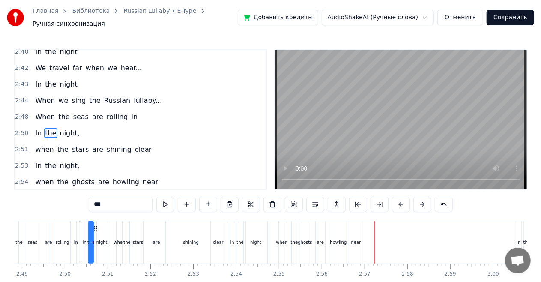
click at [140, 174] on div "when the ghosts are howling near" at bounding box center [97, 181] width 130 height 15
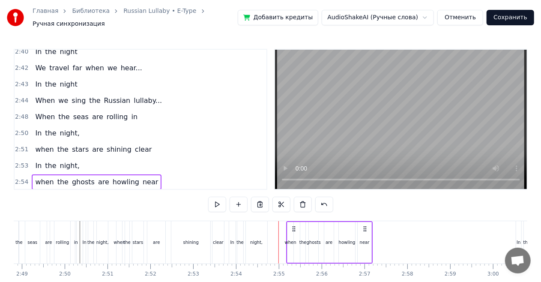
drag, startPoint x: 358, startPoint y: 224, endPoint x: 367, endPoint y: 224, distance: 8.6
click at [367, 225] on icon at bounding box center [365, 228] width 7 height 7
click at [290, 224] on div "when" at bounding box center [291, 242] width 6 height 41
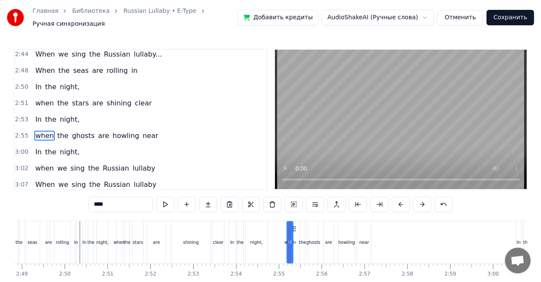
scroll to position [754, 0]
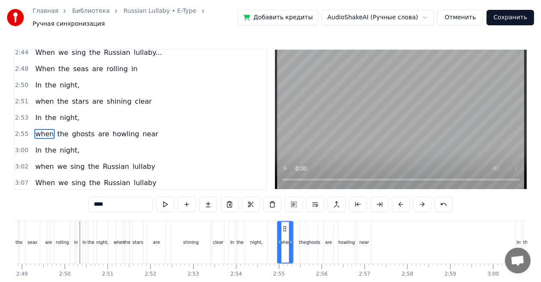
drag, startPoint x: 288, startPoint y: 236, endPoint x: 278, endPoint y: 236, distance: 9.4
click at [278, 239] on icon at bounding box center [279, 242] width 3 height 7
click at [67, 110] on div "In the night," at bounding box center [57, 117] width 51 height 15
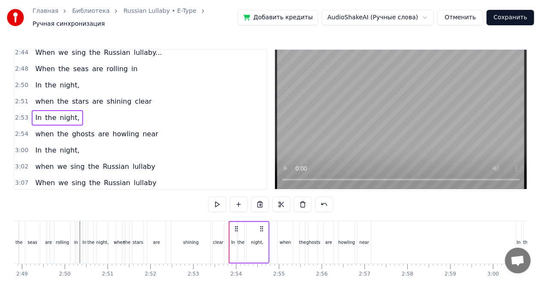
click at [67, 126] on div "when the ghosts are howling near" at bounding box center [97, 133] width 130 height 15
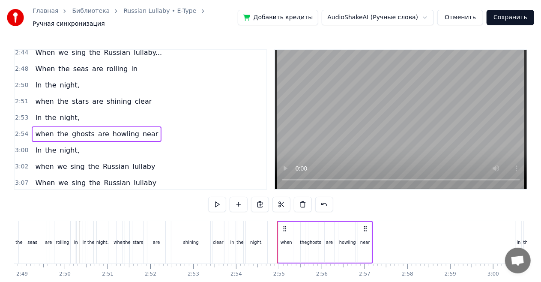
click at [288, 242] on div "when" at bounding box center [285, 242] width 15 height 41
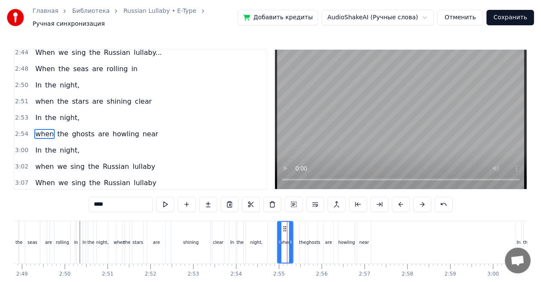
click at [331, 239] on div "are" at bounding box center [328, 242] width 7 height 6
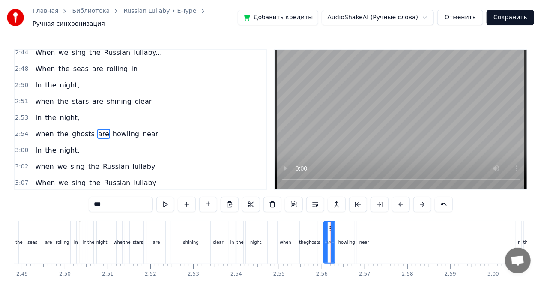
click at [334, 239] on icon at bounding box center [332, 242] width 3 height 7
click at [343, 239] on div "howling" at bounding box center [346, 242] width 17 height 6
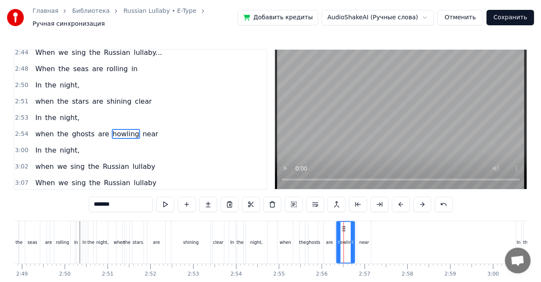
click at [338, 239] on icon at bounding box center [338, 242] width 3 height 7
click at [289, 240] on div "when" at bounding box center [286, 242] width 12 height 6
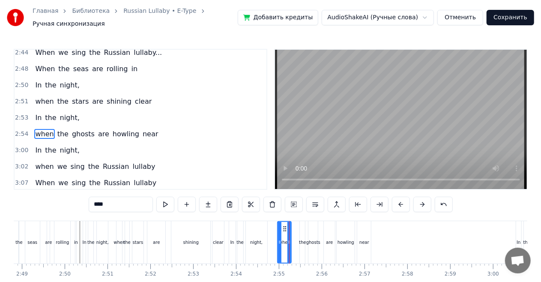
click at [288, 239] on icon at bounding box center [288, 242] width 3 height 7
click at [301, 239] on div "the" at bounding box center [302, 242] width 7 height 6
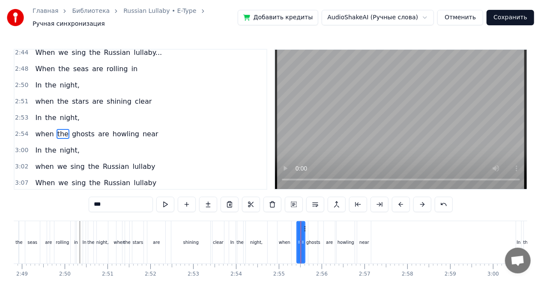
click at [297, 239] on icon at bounding box center [298, 242] width 3 height 7
click at [311, 239] on div "ghosts" at bounding box center [313, 242] width 14 height 6
click at [318, 239] on icon at bounding box center [317, 242] width 3 height 7
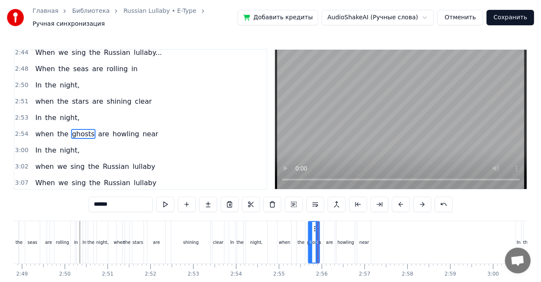
click at [83, 239] on div "In" at bounding box center [85, 242] width 4 height 6
type input "**"
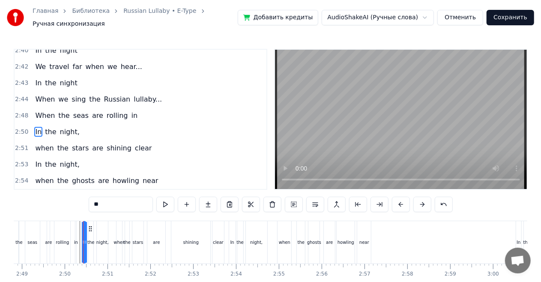
scroll to position [706, 0]
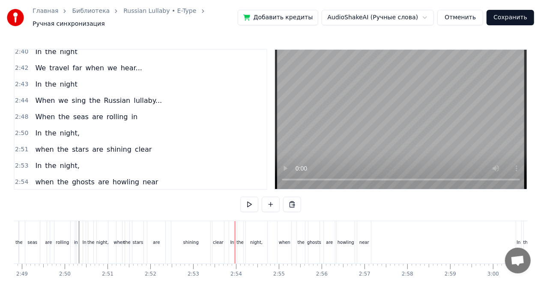
click at [219, 239] on div "clear" at bounding box center [218, 242] width 11 height 6
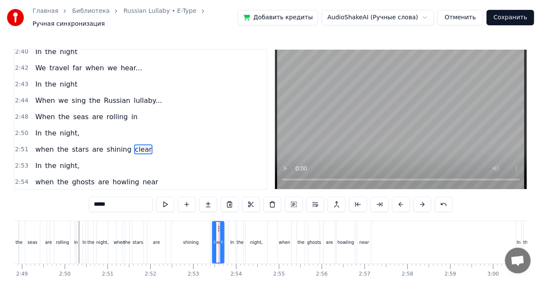
scroll to position [722, 0]
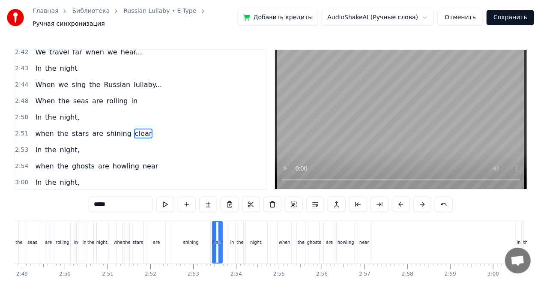
click at [220, 239] on icon at bounding box center [219, 242] width 3 height 7
click at [200, 236] on div "shining" at bounding box center [190, 242] width 39 height 42
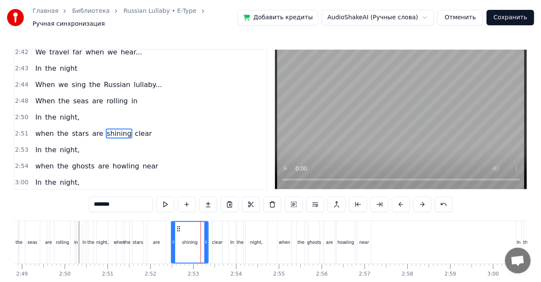
click at [205, 239] on icon at bounding box center [205, 242] width 3 height 7
click at [216, 239] on div "clear" at bounding box center [217, 242] width 11 height 6
type input "*****"
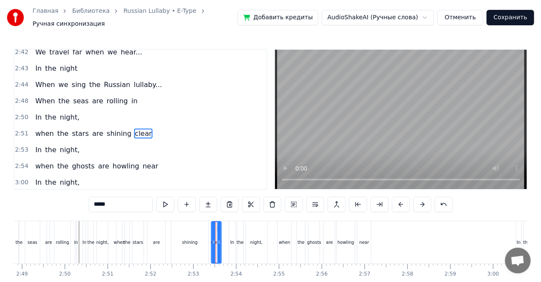
click at [217, 225] on icon at bounding box center [218, 228] width 7 height 7
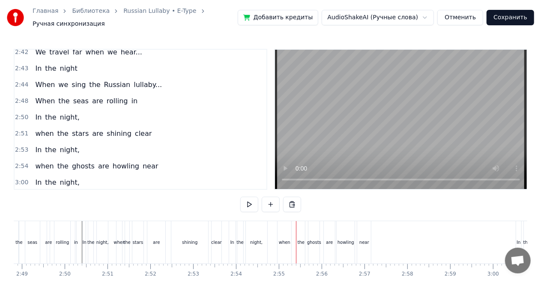
click at [289, 243] on div "when" at bounding box center [284, 242] width 14 height 42
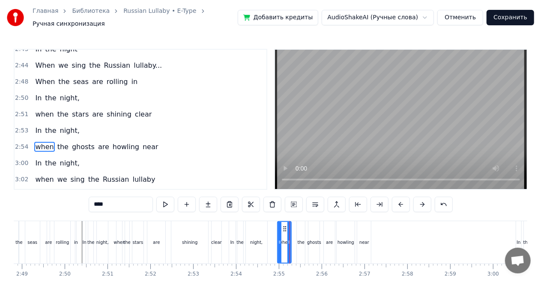
scroll to position [754, 0]
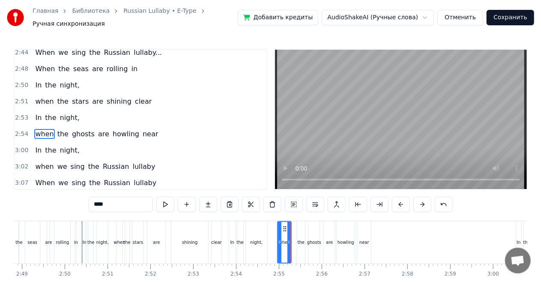
click at [90, 126] on div "when the ghosts are howling near" at bounding box center [97, 133] width 130 height 15
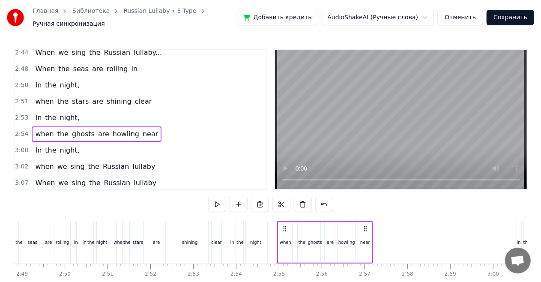
click at [285, 229] on div "when" at bounding box center [285, 242] width 14 height 41
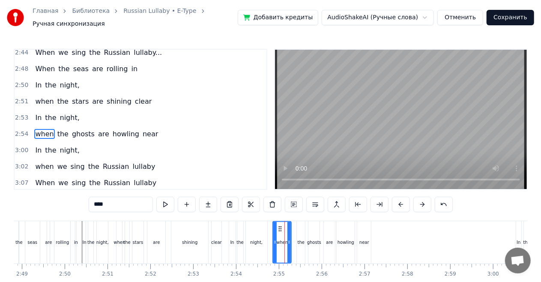
drag, startPoint x: 279, startPoint y: 230, endPoint x: 274, endPoint y: 230, distance: 4.7
click at [274, 230] on div at bounding box center [274, 242] width 3 height 41
click at [285, 233] on div at bounding box center [286, 242] width 3 height 41
click at [299, 234] on div "the" at bounding box center [301, 242] width 8 height 42
type input "***"
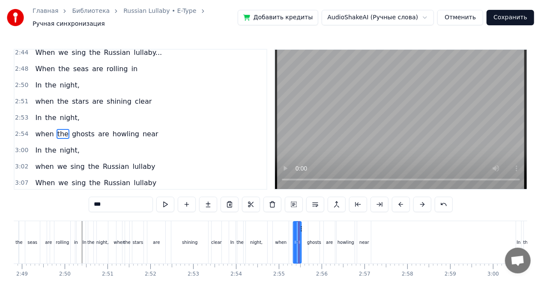
click at [301, 225] on icon at bounding box center [300, 228] width 7 height 7
click at [86, 235] on div "In the night," at bounding box center [96, 242] width 27 height 42
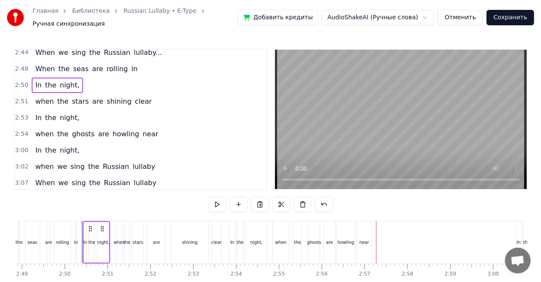
click at [368, 233] on div "near" at bounding box center [364, 242] width 14 height 42
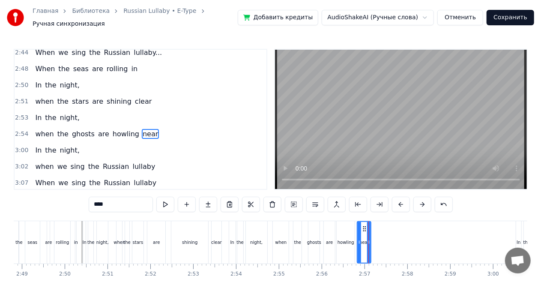
click at [111, 126] on div "when the ghosts are howling near" at bounding box center [97, 133] width 130 height 15
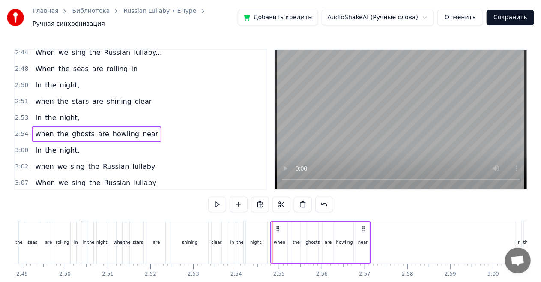
click at [364, 225] on icon at bounding box center [363, 228] width 7 height 7
click at [71, 110] on div "In the night," at bounding box center [57, 117] width 51 height 15
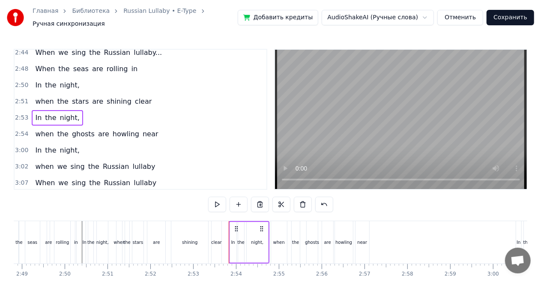
click at [75, 126] on div "when the ghosts are howling near" at bounding box center [97, 133] width 130 height 15
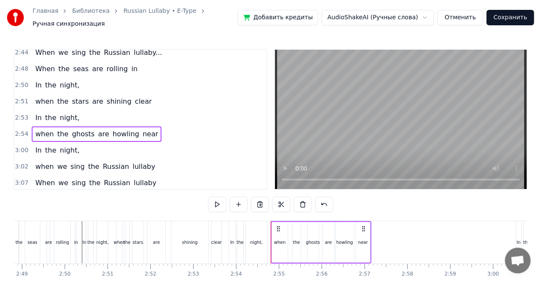
click at [84, 231] on div "In" at bounding box center [84, 242] width 3 height 42
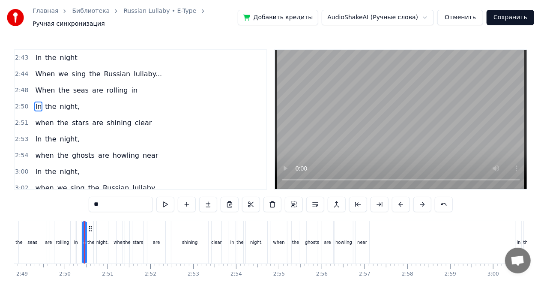
scroll to position [706, 0]
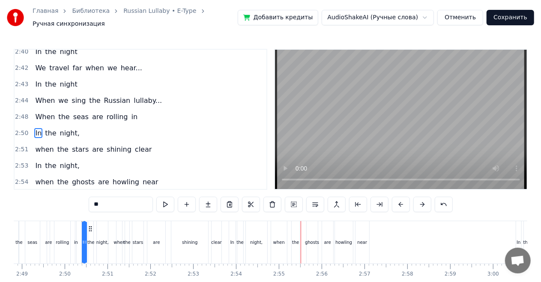
click at [72, 158] on div "In the night," at bounding box center [57, 165] width 51 height 15
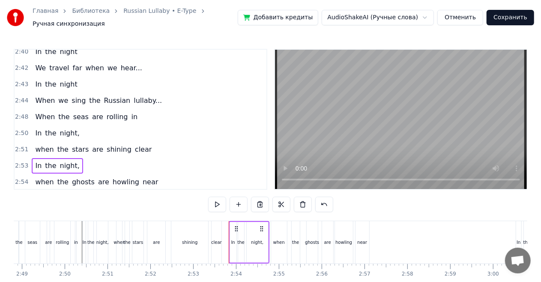
click at [263, 242] on div "night," at bounding box center [257, 242] width 21 height 41
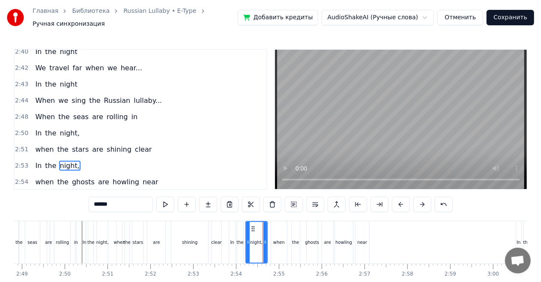
scroll to position [737, 0]
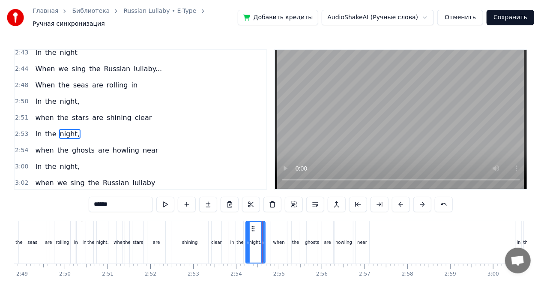
click at [263, 239] on icon at bounding box center [262, 242] width 3 height 7
click at [54, 94] on div "In the night," at bounding box center [57, 101] width 51 height 15
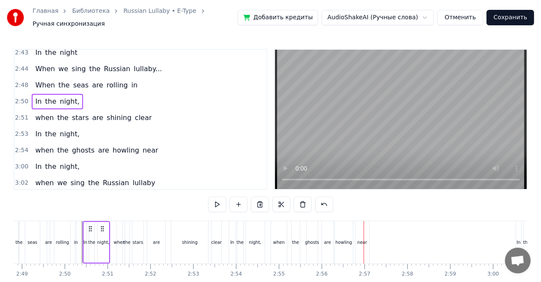
click at [87, 225] on icon at bounding box center [90, 228] width 7 height 7
click at [125, 230] on div "the" at bounding box center [127, 242] width 5 height 42
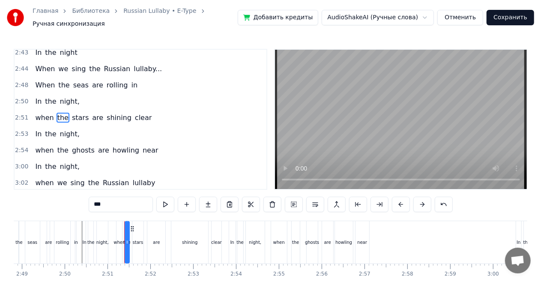
scroll to position [722, 0]
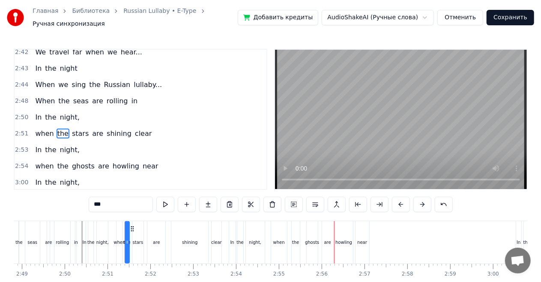
click at [330, 233] on div "are" at bounding box center [327, 242] width 11 height 42
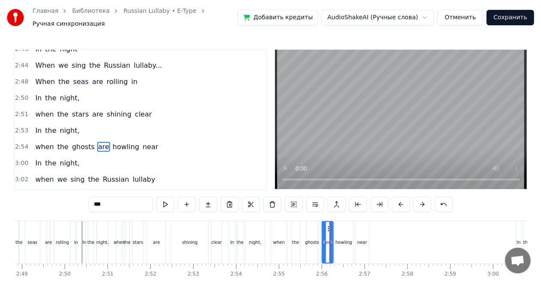
scroll to position [754, 0]
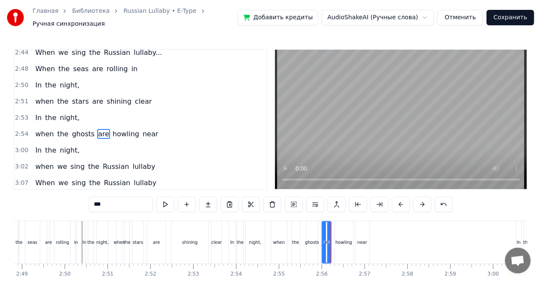
click at [329, 228] on div at bounding box center [328, 242] width 3 height 41
click at [341, 231] on div "howling" at bounding box center [344, 242] width 18 height 42
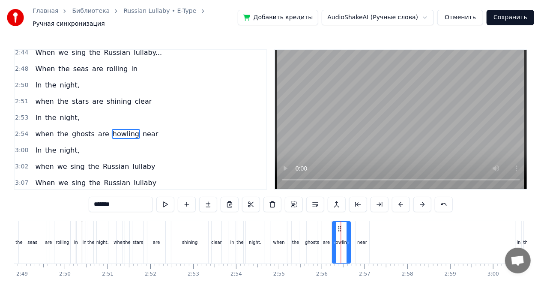
click at [340, 225] on icon at bounding box center [339, 228] width 7 height 7
click at [327, 227] on div "are" at bounding box center [326, 242] width 9 height 42
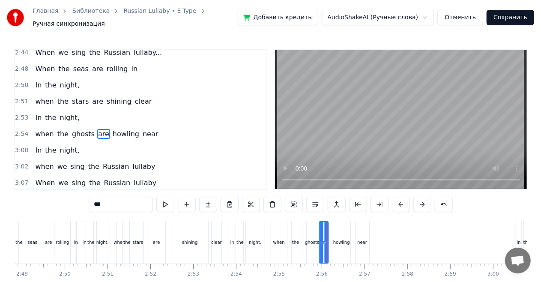
click at [328, 225] on icon at bounding box center [326, 228] width 7 height 7
click at [339, 239] on div "howling" at bounding box center [341, 242] width 17 height 6
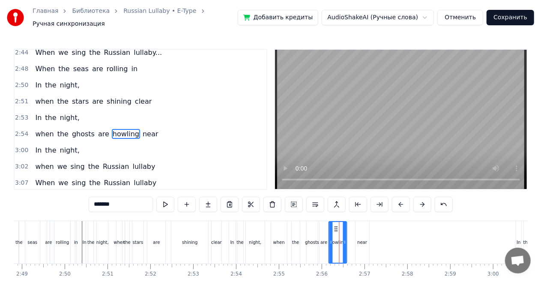
click at [336, 225] on icon at bounding box center [336, 228] width 7 height 7
click at [360, 231] on div "near" at bounding box center [362, 242] width 14 height 42
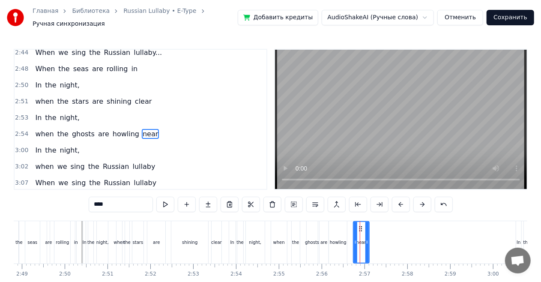
click at [355, 239] on icon at bounding box center [355, 242] width 3 height 7
click at [101, 239] on div "night," at bounding box center [102, 242] width 12 height 6
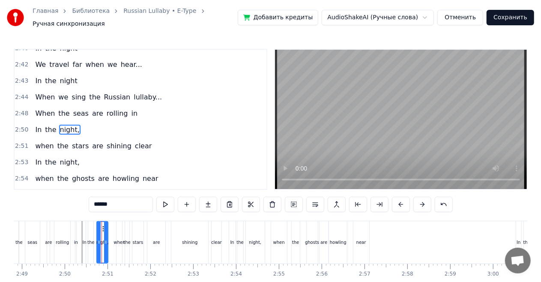
scroll to position [706, 0]
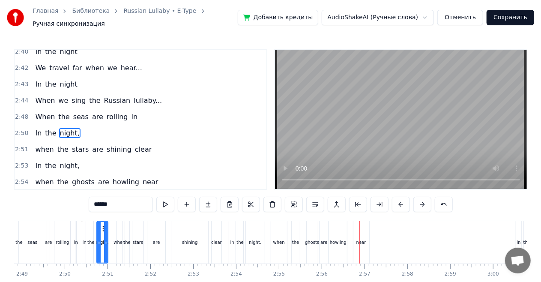
click at [358, 226] on div "near" at bounding box center [361, 242] width 16 height 42
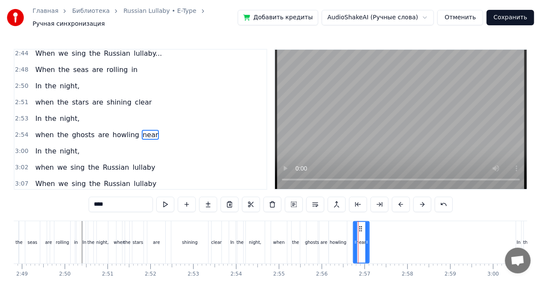
scroll to position [754, 0]
click at [363, 239] on icon at bounding box center [363, 242] width 3 height 7
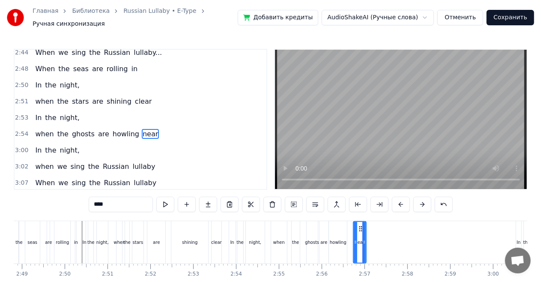
click at [155, 233] on div "are" at bounding box center [156, 242] width 18 height 42
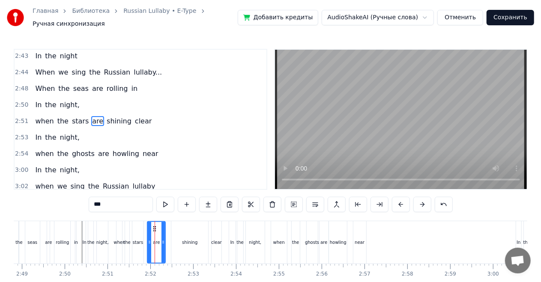
scroll to position [722, 0]
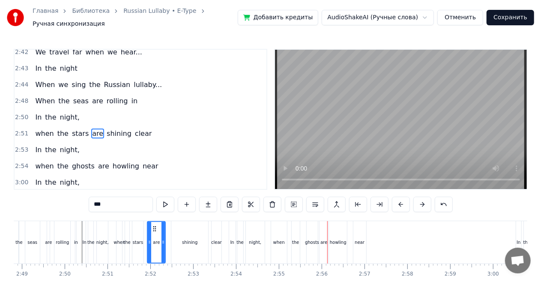
click at [307, 239] on div "ghosts" at bounding box center [312, 242] width 14 height 6
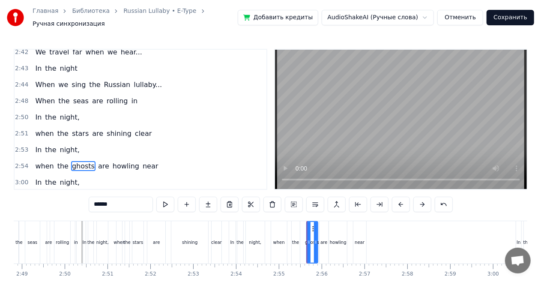
scroll to position [754, 0]
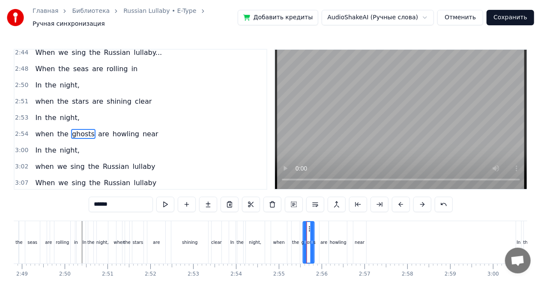
click at [309, 225] on icon at bounding box center [310, 228] width 7 height 7
click at [298, 227] on div "the" at bounding box center [296, 242] width 8 height 42
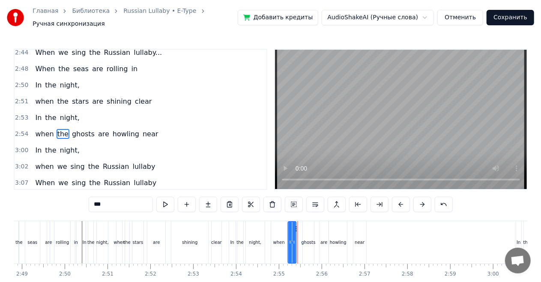
click at [297, 225] on icon at bounding box center [295, 228] width 7 height 7
click at [306, 227] on div "ghosts" at bounding box center [308, 242] width 11 height 42
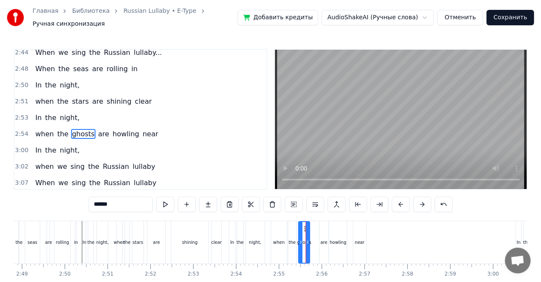
click at [305, 225] on icon at bounding box center [306, 228] width 7 height 7
click at [137, 231] on div "stars" at bounding box center [137, 242] width 11 height 42
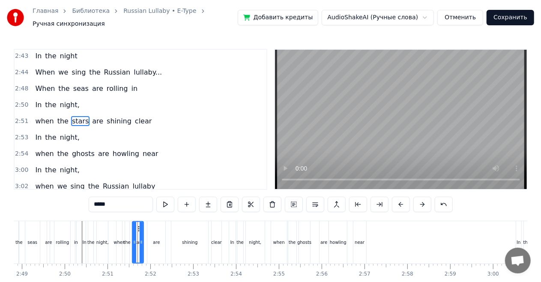
scroll to position [722, 0]
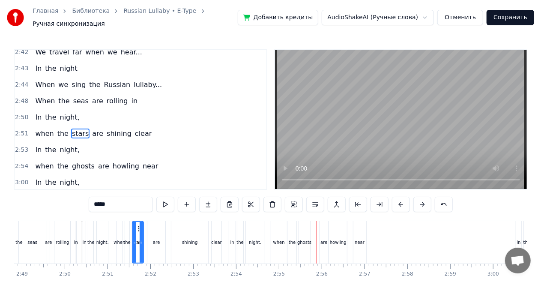
click at [280, 239] on div "when" at bounding box center [279, 242] width 12 height 6
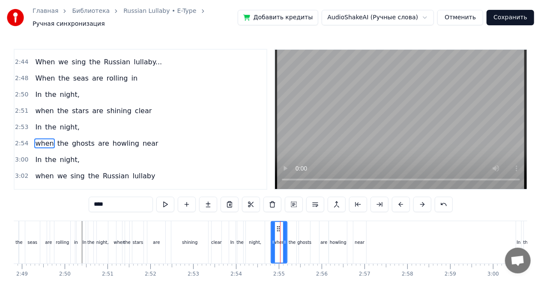
scroll to position [754, 0]
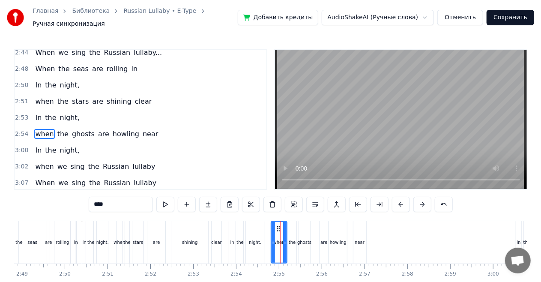
click at [291, 239] on div "the" at bounding box center [292, 242] width 7 height 6
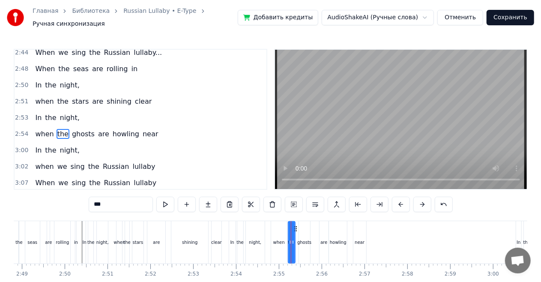
click at [293, 229] on div at bounding box center [292, 242] width 3 height 41
click at [293, 225] on icon at bounding box center [293, 228] width 7 height 7
click at [300, 225] on div "ghosts" at bounding box center [304, 242] width 11 height 42
drag, startPoint x: 305, startPoint y: 224, endPoint x: 301, endPoint y: 224, distance: 4.7
click at [301, 228] on circle at bounding box center [300, 228] width 0 height 0
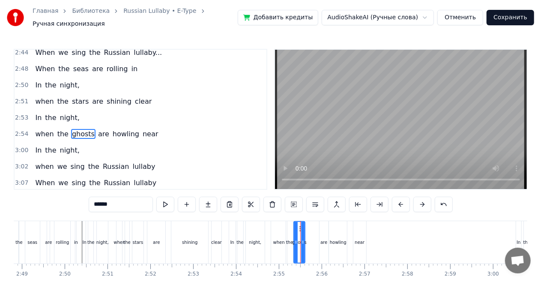
click at [323, 227] on div "are" at bounding box center [323, 242] width 9 height 42
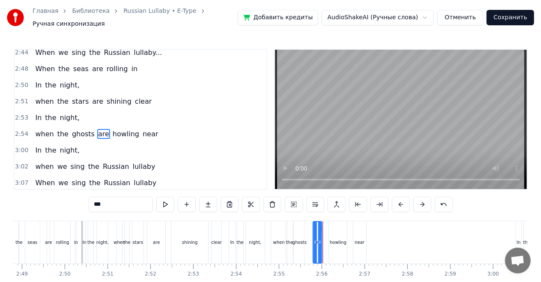
drag, startPoint x: 328, startPoint y: 224, endPoint x: 322, endPoint y: 224, distance: 6.4
click at [322, 225] on icon at bounding box center [320, 228] width 7 height 7
click at [333, 227] on div "howling" at bounding box center [338, 242] width 18 height 42
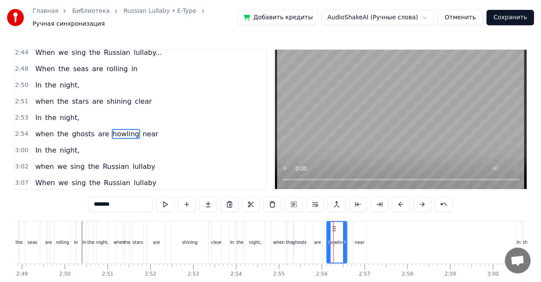
click at [328, 239] on icon at bounding box center [328, 242] width 3 height 7
click at [89, 239] on div "the" at bounding box center [90, 242] width 7 height 6
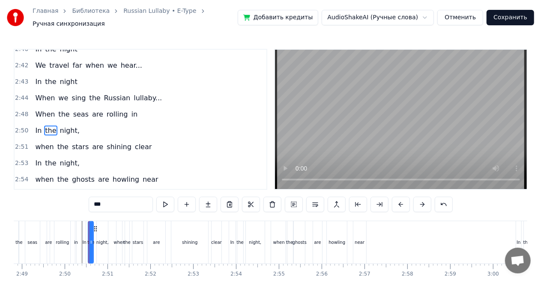
scroll to position [706, 0]
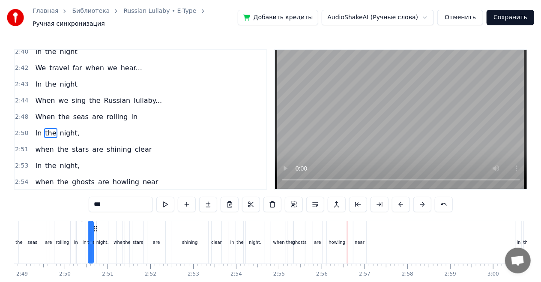
click at [299, 239] on div "ghosts" at bounding box center [299, 242] width 14 height 6
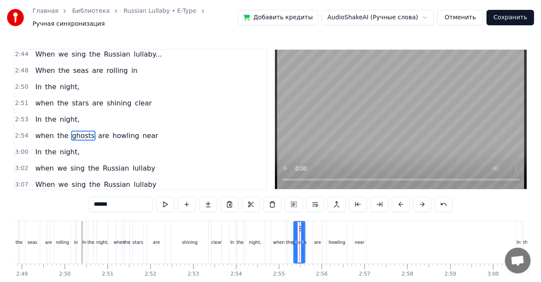
scroll to position [754, 0]
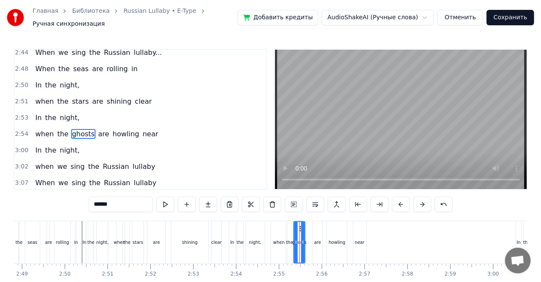
click at [313, 238] on div "are" at bounding box center [317, 242] width 9 height 42
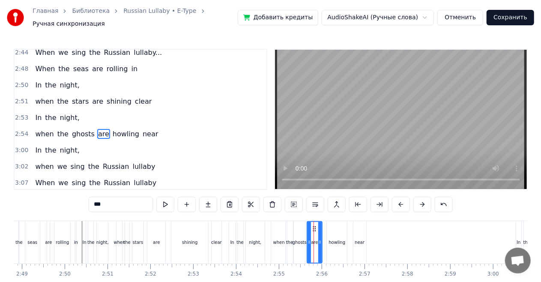
drag, startPoint x: 315, startPoint y: 237, endPoint x: 309, endPoint y: 237, distance: 6.0
click at [309, 239] on icon at bounding box center [308, 242] width 3 height 7
click at [105, 239] on div "night," at bounding box center [102, 242] width 12 height 6
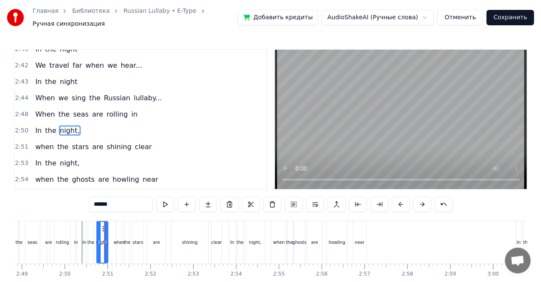
scroll to position [706, 0]
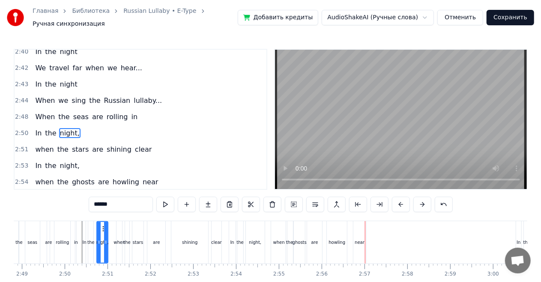
click at [281, 242] on div "when" at bounding box center [279, 242] width 16 height 42
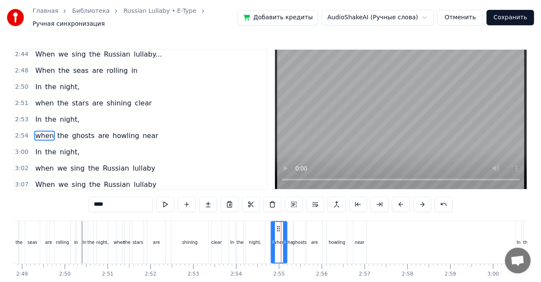
scroll to position [754, 0]
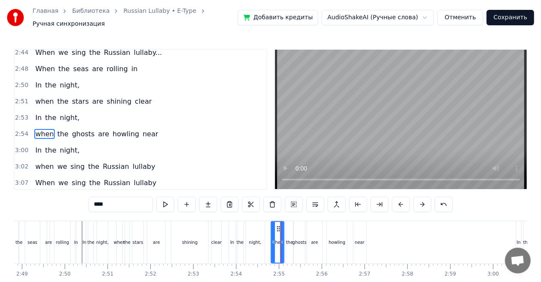
click at [282, 239] on icon at bounding box center [281, 242] width 3 height 7
click at [287, 239] on div "the" at bounding box center [289, 242] width 7 height 6
click at [289, 225] on icon at bounding box center [290, 228] width 7 height 7
click at [298, 228] on div "ghosts" at bounding box center [299, 242] width 11 height 42
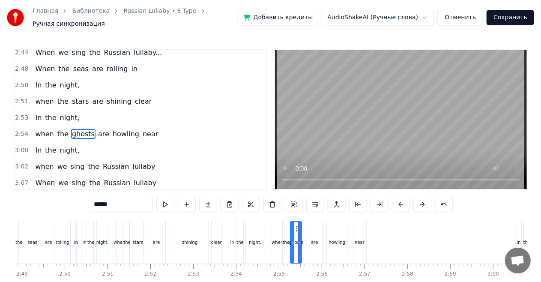
click at [297, 225] on icon at bounding box center [298, 228] width 7 height 7
click at [97, 239] on div "night," at bounding box center [102, 242] width 12 height 6
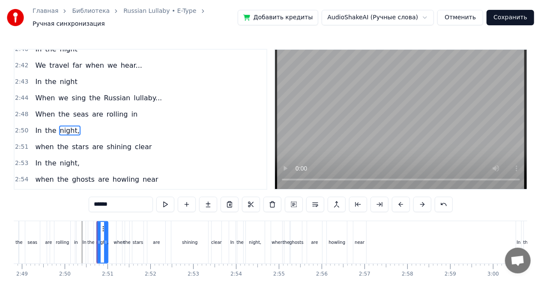
scroll to position [706, 0]
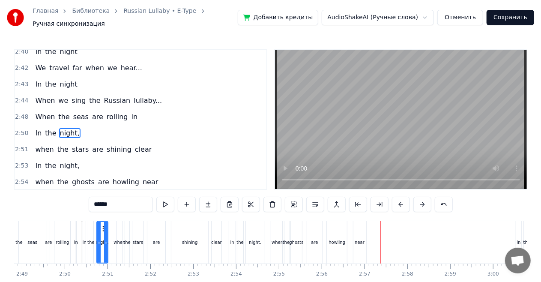
click at [357, 248] on div "near" at bounding box center [359, 242] width 13 height 42
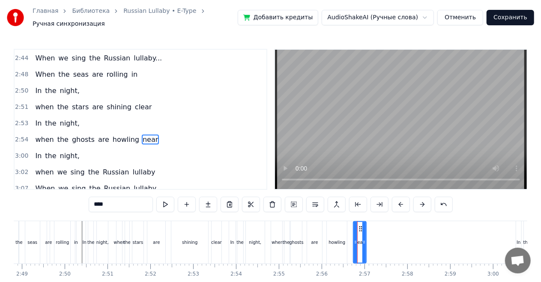
scroll to position [754, 0]
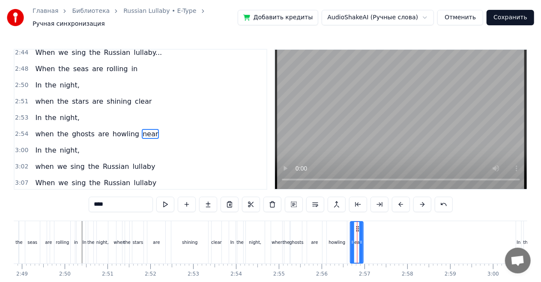
click at [358, 225] on icon at bounding box center [357, 228] width 7 height 7
click at [278, 232] on div "when" at bounding box center [277, 242] width 13 height 42
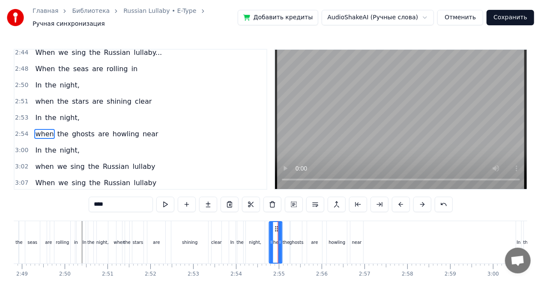
click at [277, 225] on icon at bounding box center [276, 228] width 7 height 7
click at [287, 226] on div "the" at bounding box center [286, 242] width 7 height 42
click at [289, 225] on icon at bounding box center [288, 228] width 7 height 7
click at [295, 226] on div "ghosts" at bounding box center [296, 242] width 11 height 42
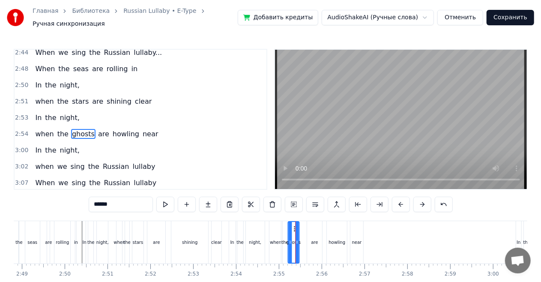
click at [294, 225] on icon at bounding box center [295, 228] width 7 height 7
click at [310, 226] on div "are" at bounding box center [314, 242] width 15 height 42
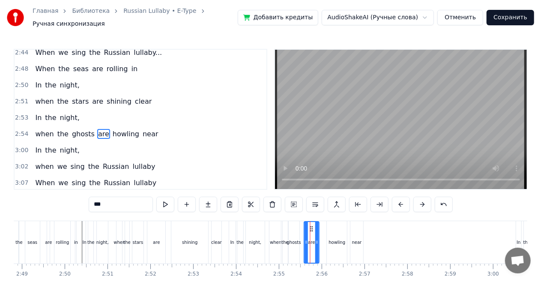
click at [311, 225] on icon at bounding box center [311, 228] width 7 height 7
click at [89, 239] on div "the" at bounding box center [90, 242] width 7 height 6
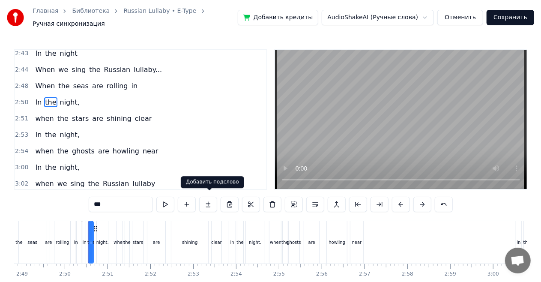
scroll to position [706, 0]
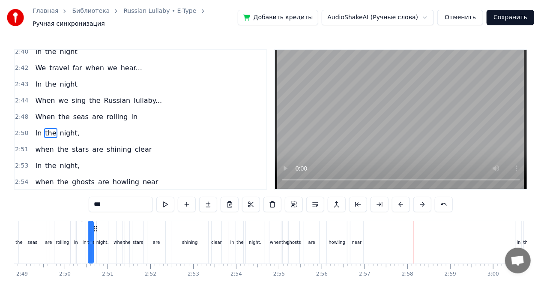
click at [107, 239] on div "night," at bounding box center [102, 242] width 12 height 6
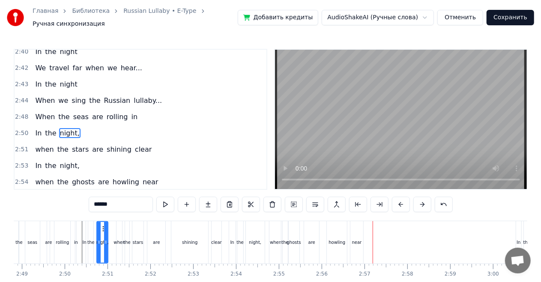
click at [176, 232] on div "shining" at bounding box center [189, 242] width 37 height 42
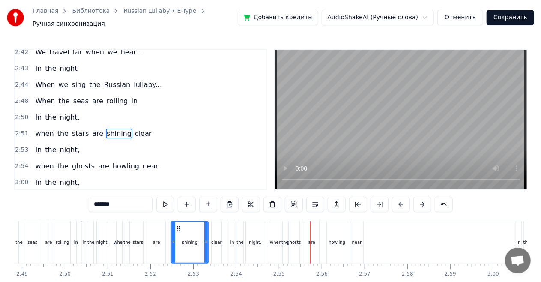
click at [294, 239] on div "ghosts" at bounding box center [293, 242] width 14 height 6
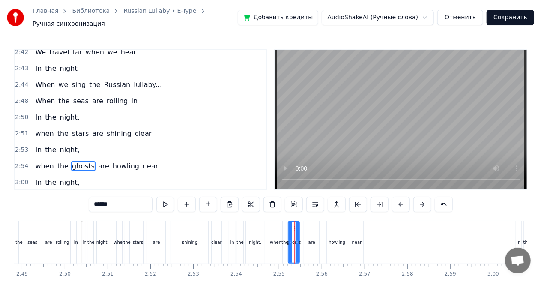
scroll to position [754, 0]
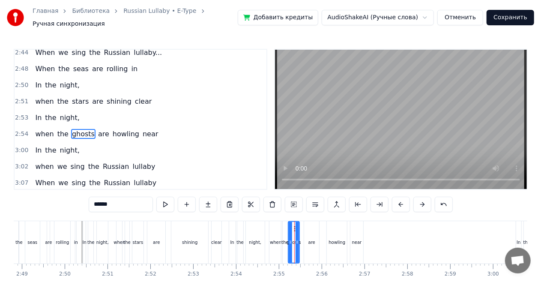
click at [309, 239] on div "are" at bounding box center [311, 242] width 7 height 6
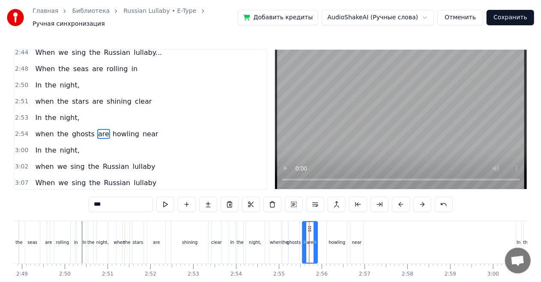
click at [309, 227] on circle at bounding box center [309, 227] width 0 height 0
click at [335, 227] on div "howling" at bounding box center [337, 242] width 20 height 42
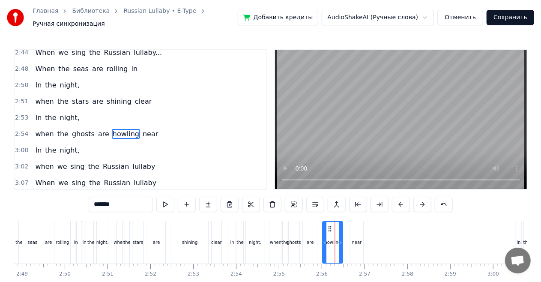
drag, startPoint x: 333, startPoint y: 224, endPoint x: 329, endPoint y: 223, distance: 4.4
click at [329, 225] on icon at bounding box center [330, 228] width 7 height 7
click at [352, 226] on div "near" at bounding box center [356, 242] width 13 height 42
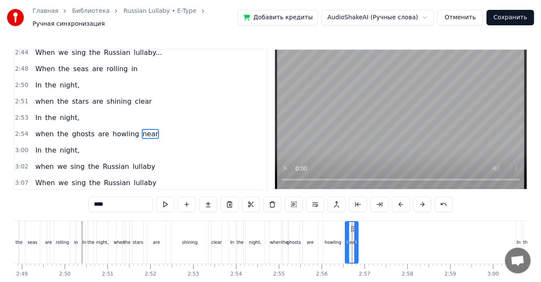
drag, startPoint x: 357, startPoint y: 224, endPoint x: 352, endPoint y: 223, distance: 5.2
click at [162, 228] on div "are" at bounding box center [156, 242] width 18 height 42
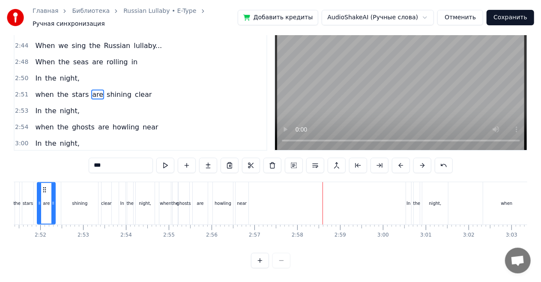
scroll to position [0, 7344]
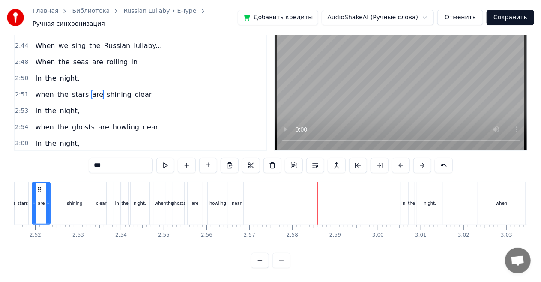
click at [430, 209] on div "night," at bounding box center [430, 203] width 26 height 42
type input "******"
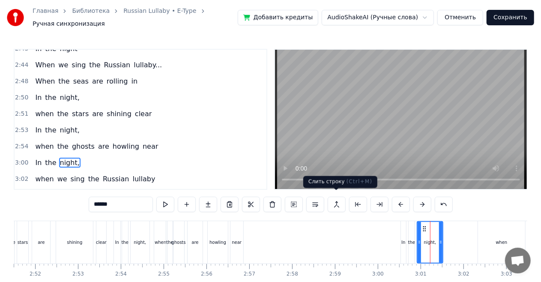
scroll to position [756, 0]
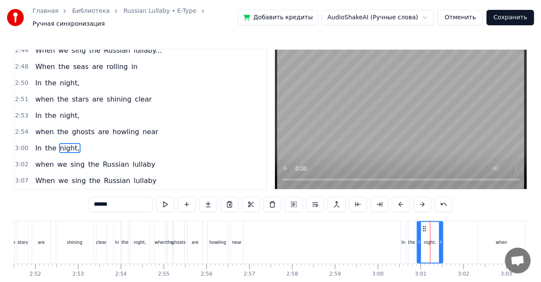
click at [66, 140] on div "In the night," at bounding box center [57, 147] width 51 height 15
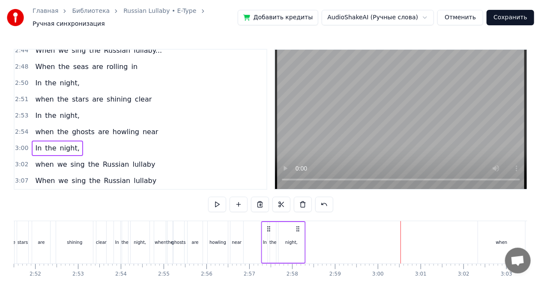
drag, startPoint x: 436, startPoint y: 223, endPoint x: 293, endPoint y: 214, distance: 143.8
click at [294, 212] on div "0:02 Priviet! Menya zavut E- Type! Nazdarovie! 0:07 When the seas are rolling i…" at bounding box center [270, 178] width 513 height 258
click at [124, 124] on div "when the ghosts are howling near" at bounding box center [97, 131] width 130 height 15
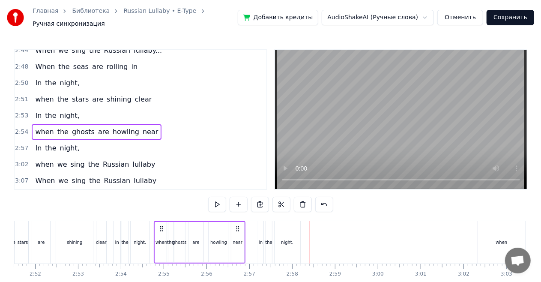
click at [73, 140] on div "In the night," at bounding box center [57, 147] width 51 height 15
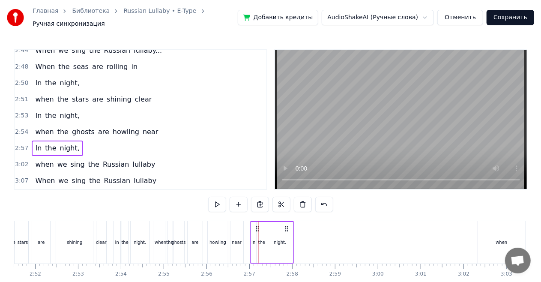
drag, startPoint x: 295, startPoint y: 224, endPoint x: 288, endPoint y: 224, distance: 7.7
click at [288, 225] on icon at bounding box center [286, 228] width 7 height 7
click at [122, 124] on div "when the ghosts are howling near" at bounding box center [97, 131] width 130 height 15
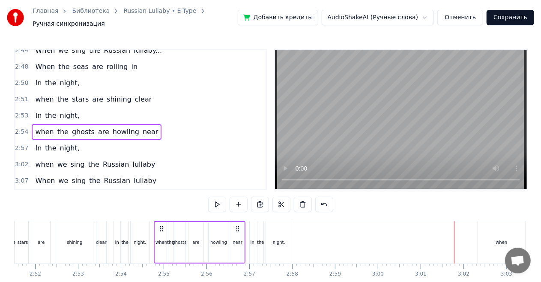
click at [101, 157] on div "when we sing the Russian lullaby" at bounding box center [95, 164] width 127 height 15
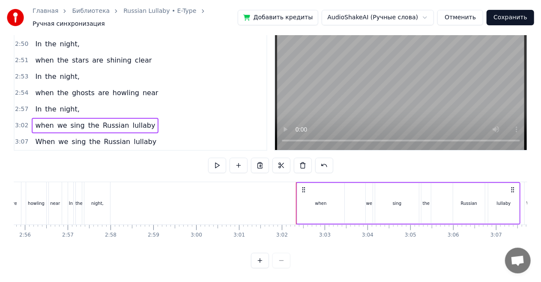
scroll to position [0, 7535]
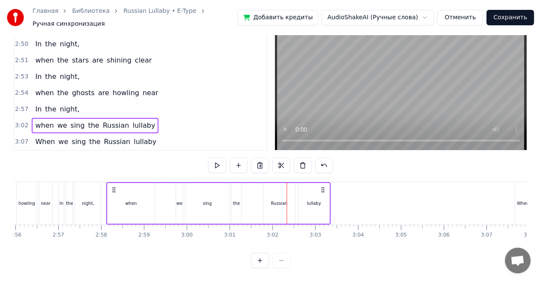
drag, startPoint x: 501, startPoint y: 182, endPoint x: 321, endPoint y: 167, distance: 180.9
click at [321, 167] on div "0:02 Priviet! Menya zavut E- Type! Nazdarovie! 0:07 When the seas are rolling i…" at bounding box center [270, 139] width 513 height 258
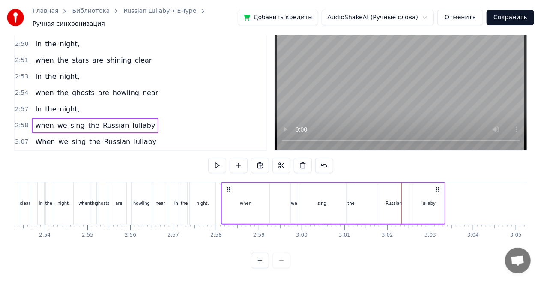
click at [64, 72] on span "night," at bounding box center [69, 77] width 21 height 10
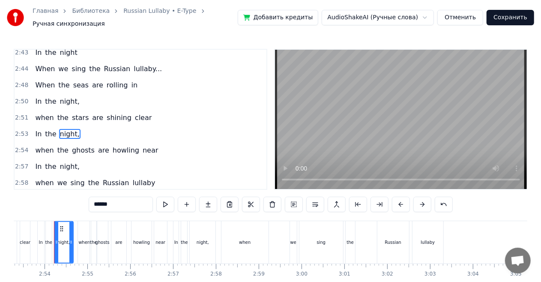
scroll to position [0, 7418]
click at [108, 175] on div "when we sing the Russian lullaby" at bounding box center [95, 182] width 127 height 15
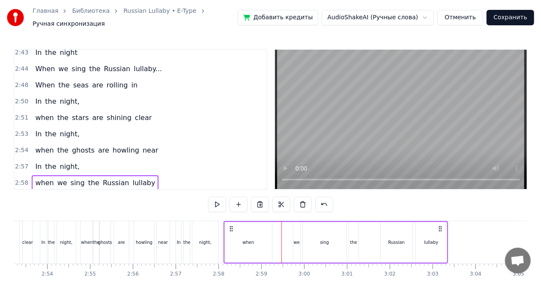
click at [254, 249] on div "when" at bounding box center [248, 242] width 47 height 41
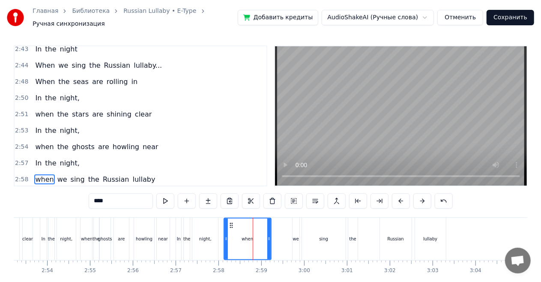
scroll to position [756, 0]
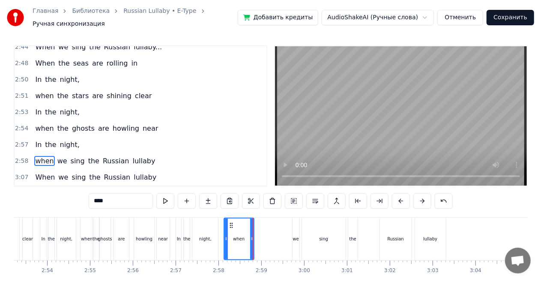
drag, startPoint x: 270, startPoint y: 234, endPoint x: 253, endPoint y: 233, distance: 17.2
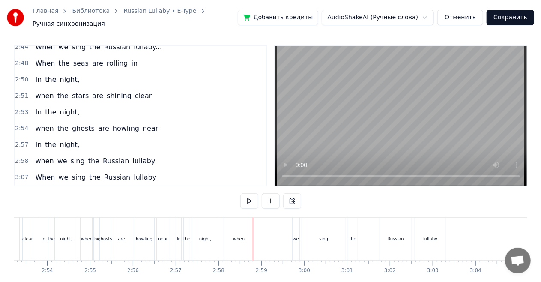
click at [293, 236] on div "we" at bounding box center [296, 239] width 6 height 6
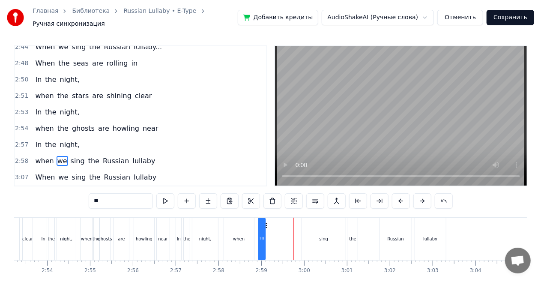
drag, startPoint x: 299, startPoint y: 220, endPoint x: 264, endPoint y: 220, distance: 35.1
click at [264, 222] on icon at bounding box center [265, 225] width 7 height 7
click at [313, 226] on div "sing" at bounding box center [324, 239] width 44 height 42
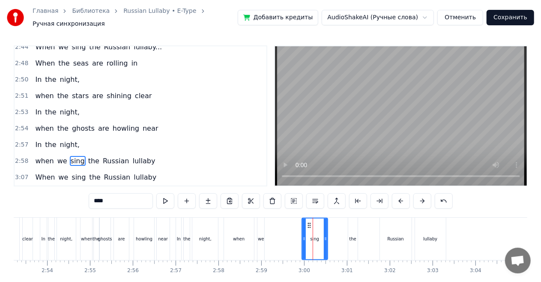
drag, startPoint x: 342, startPoint y: 232, endPoint x: 324, endPoint y: 231, distance: 18.0
click at [324, 235] on icon at bounding box center [325, 238] width 3 height 7
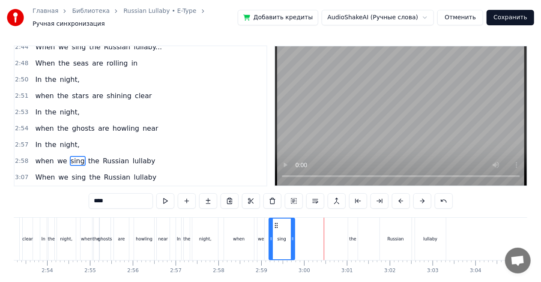
drag, startPoint x: 309, startPoint y: 220, endPoint x: 276, endPoint y: 221, distance: 33.4
click at [276, 222] on icon at bounding box center [275, 225] width 7 height 7
click at [352, 236] on div "the" at bounding box center [352, 239] width 7 height 6
type input "***"
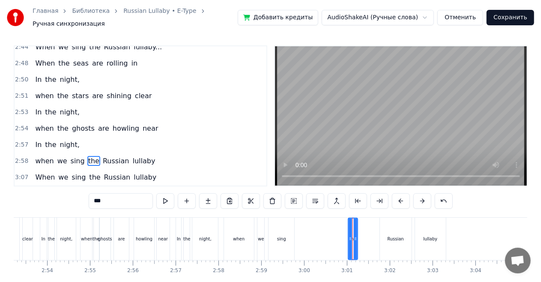
drag, startPoint x: 357, startPoint y: 225, endPoint x: 347, endPoint y: 225, distance: 9.9
click at [348, 225] on div "the" at bounding box center [353, 239] width 10 height 42
click at [352, 230] on div at bounding box center [350, 238] width 3 height 41
drag, startPoint x: 352, startPoint y: 228, endPoint x: 340, endPoint y: 228, distance: 12.0
click at [340, 228] on div "when we sing the Russian lullaby" at bounding box center [336, 239] width 224 height 42
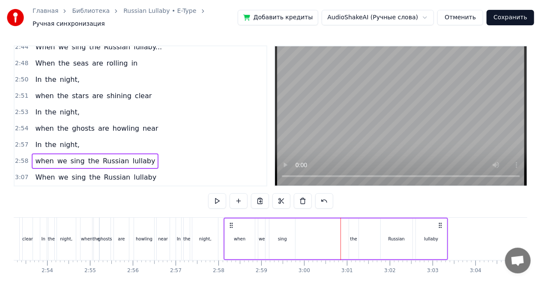
click at [352, 236] on div "the" at bounding box center [353, 239] width 7 height 6
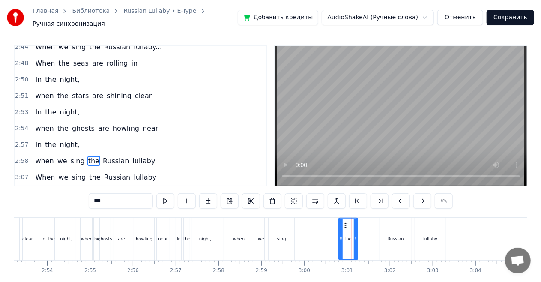
drag, startPoint x: 350, startPoint y: 234, endPoint x: 341, endPoint y: 234, distance: 9.4
click at [341, 235] on icon at bounding box center [340, 238] width 3 height 7
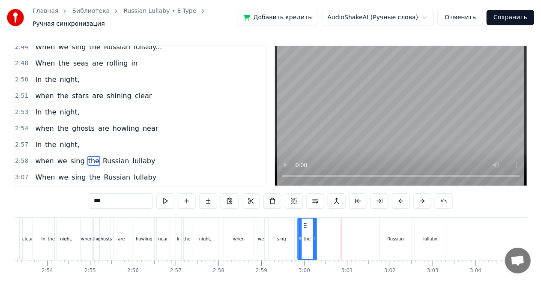
drag, startPoint x: 345, startPoint y: 220, endPoint x: 304, endPoint y: 218, distance: 41.6
click at [304, 222] on icon at bounding box center [304, 225] width 7 height 7
click at [386, 231] on div "Russian" at bounding box center [396, 239] width 32 height 42
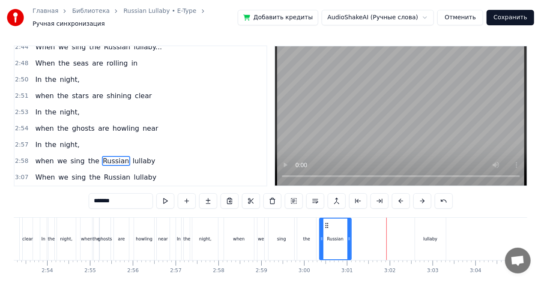
drag, startPoint x: 385, startPoint y: 219, endPoint x: 325, endPoint y: 216, distance: 60.5
click at [325, 218] on div "Russian" at bounding box center [334, 238] width 31 height 41
click at [421, 226] on div "lullaby" at bounding box center [430, 239] width 31 height 42
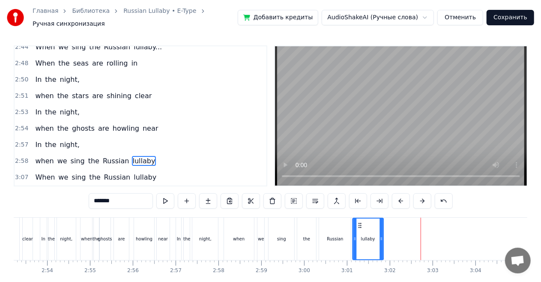
drag, startPoint x: 419, startPoint y: 220, endPoint x: 359, endPoint y: 216, distance: 60.5
click at [359, 218] on div "lullaby" at bounding box center [368, 238] width 30 height 41
click at [87, 228] on div "when" at bounding box center [87, 239] width 13 height 42
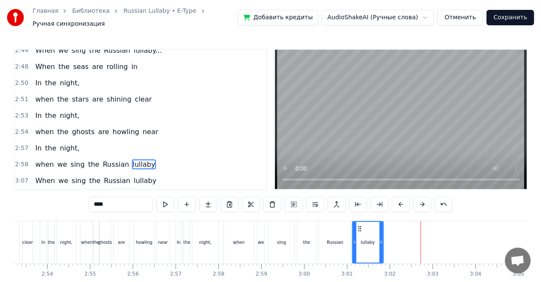
scroll to position [754, 0]
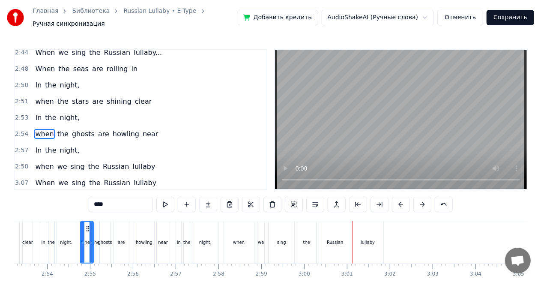
click at [340, 248] on div "Russian" at bounding box center [335, 242] width 32 height 42
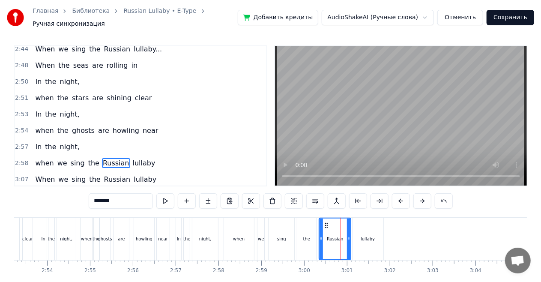
scroll to position [756, 0]
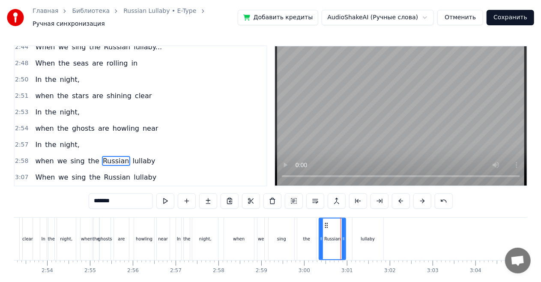
drag, startPoint x: 348, startPoint y: 233, endPoint x: 343, endPoint y: 231, distance: 5.3
click at [343, 235] on icon at bounding box center [343, 238] width 3 height 7
click at [370, 236] on div "lullaby" at bounding box center [368, 239] width 14 height 6
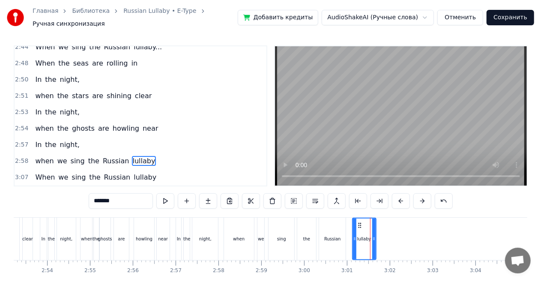
drag, startPoint x: 381, startPoint y: 233, endPoint x: 373, endPoint y: 234, distance: 7.3
click at [373, 235] on icon at bounding box center [373, 238] width 3 height 7
click at [246, 236] on div "when" at bounding box center [239, 239] width 30 height 42
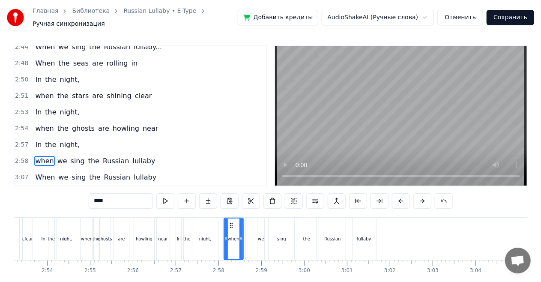
drag, startPoint x: 253, startPoint y: 233, endPoint x: 242, endPoint y: 234, distance: 10.7
click at [242, 235] on icon at bounding box center [240, 238] width 3 height 7
click at [260, 236] on div "we" at bounding box center [261, 239] width 6 height 6
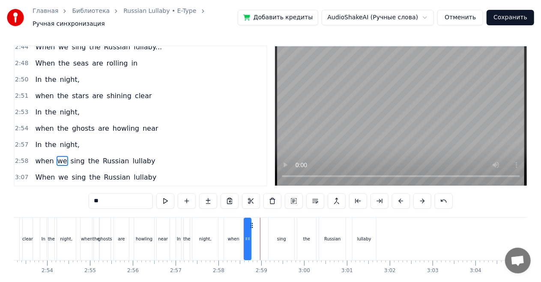
drag, startPoint x: 264, startPoint y: 219, endPoint x: 251, endPoint y: 219, distance: 13.3
click at [251, 222] on icon at bounding box center [251, 225] width 7 height 7
click at [282, 225] on div "sing" at bounding box center [281, 239] width 26 height 42
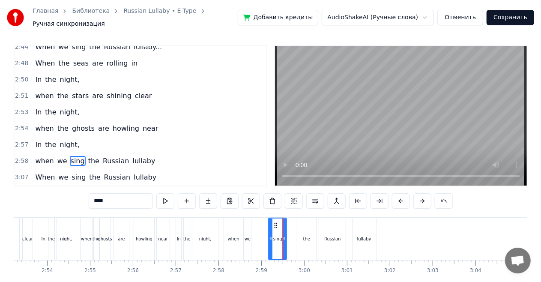
drag, startPoint x: 293, startPoint y: 236, endPoint x: 284, endPoint y: 234, distance: 8.8
click at [284, 235] on icon at bounding box center [284, 238] width 3 height 7
drag, startPoint x: 277, startPoint y: 220, endPoint x: 261, endPoint y: 220, distance: 15.8
click at [261, 222] on icon at bounding box center [259, 225] width 7 height 7
click at [306, 237] on div "the" at bounding box center [306, 239] width 7 height 6
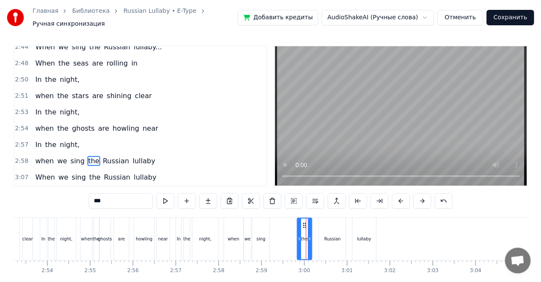
drag, startPoint x: 313, startPoint y: 233, endPoint x: 308, endPoint y: 232, distance: 4.4
click at [308, 235] on icon at bounding box center [309, 238] width 3 height 7
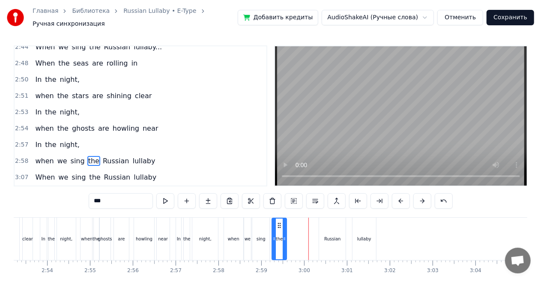
drag, startPoint x: 304, startPoint y: 220, endPoint x: 279, endPoint y: 220, distance: 24.8
click at [279, 222] on icon at bounding box center [279, 225] width 7 height 7
click at [339, 240] on div "Russian" at bounding box center [332, 239] width 27 height 42
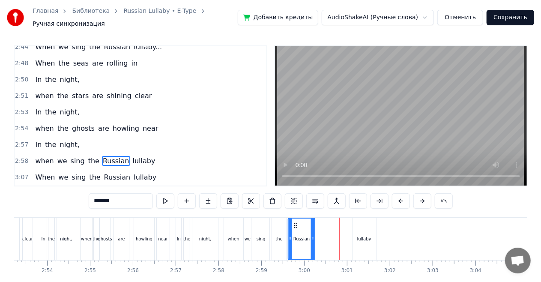
drag, startPoint x: 325, startPoint y: 219, endPoint x: 294, endPoint y: 219, distance: 30.8
click at [294, 222] on icon at bounding box center [295, 225] width 7 height 7
click at [363, 236] on div "lullaby" at bounding box center [364, 239] width 14 height 6
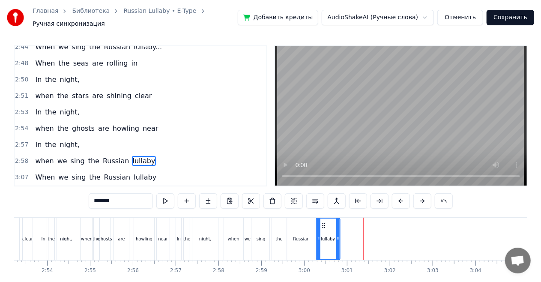
drag, startPoint x: 358, startPoint y: 220, endPoint x: 322, endPoint y: 217, distance: 36.6
click at [322, 218] on div "lullaby" at bounding box center [327, 238] width 23 height 41
click at [89, 240] on div "when" at bounding box center [87, 239] width 13 height 42
type input "****"
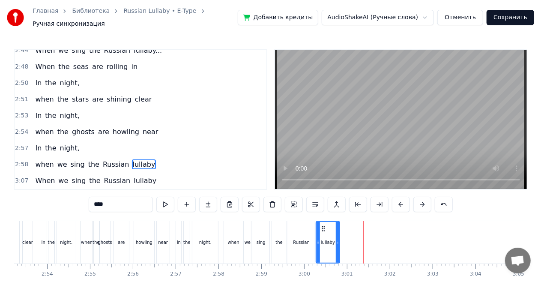
scroll to position [754, 0]
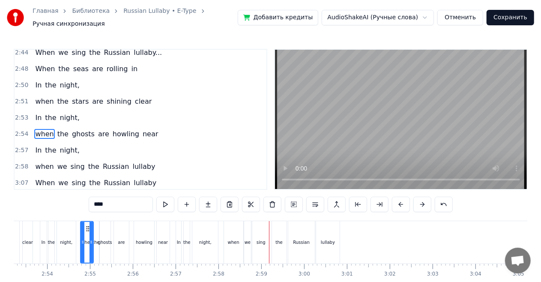
click at [110, 159] on div "when we sing the Russian lullaby" at bounding box center [95, 166] width 127 height 15
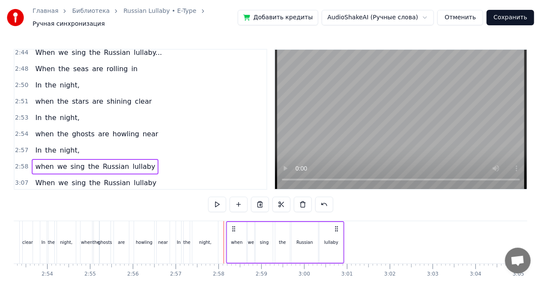
click at [337, 225] on icon at bounding box center [336, 228] width 7 height 7
click at [201, 232] on div "night," at bounding box center [205, 242] width 26 height 42
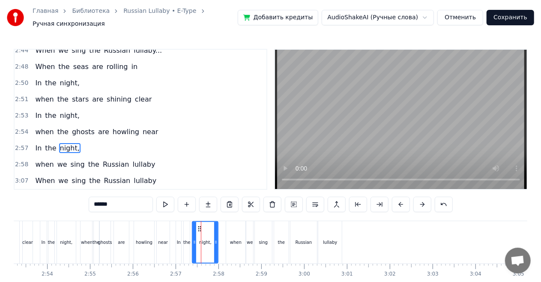
click at [61, 108] on div "In the night," at bounding box center [57, 115] width 51 height 15
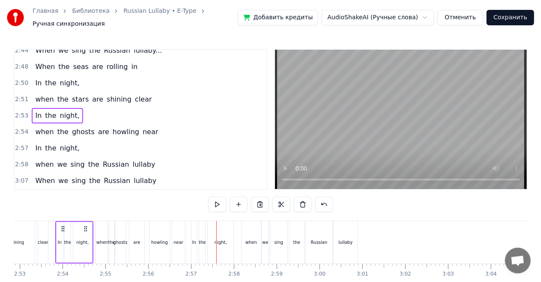
scroll to position [0, 7400]
click at [318, 239] on div "Russian" at bounding box center [321, 242] width 17 height 6
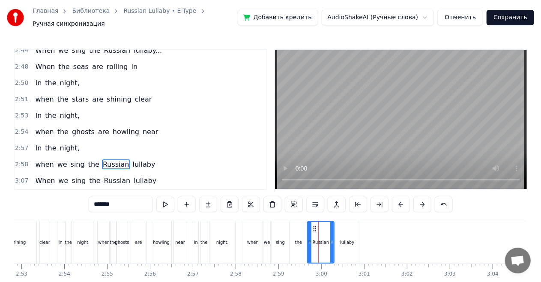
scroll to position [3, 0]
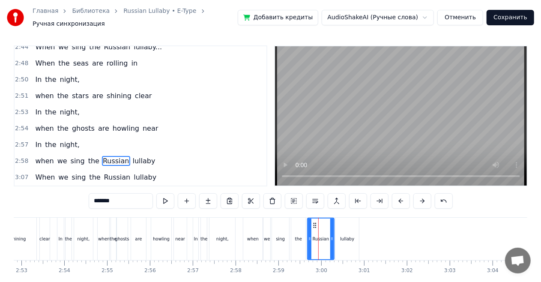
click at [303, 239] on div "the" at bounding box center [298, 239] width 15 height 42
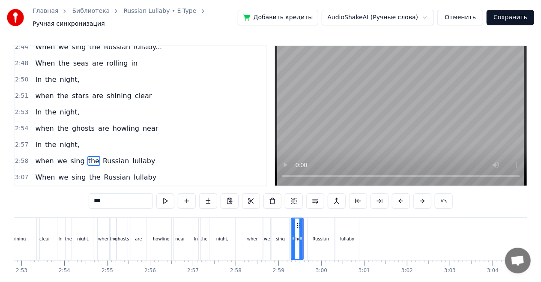
click at [301, 235] on icon at bounding box center [300, 238] width 3 height 7
click at [285, 233] on div "sing" at bounding box center [280, 239] width 17 height 42
type input "****"
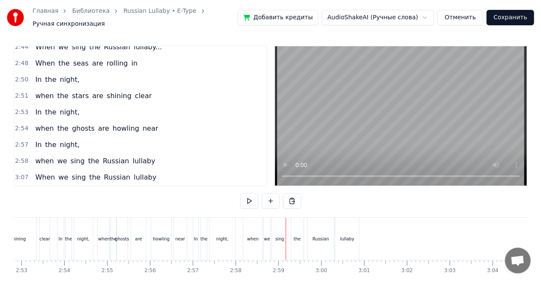
click at [295, 236] on div "the" at bounding box center [297, 239] width 7 height 6
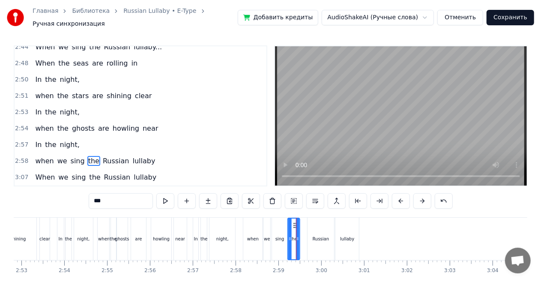
click at [294, 222] on icon at bounding box center [294, 225] width 7 height 7
click at [309, 226] on div "Russian" at bounding box center [320, 239] width 27 height 42
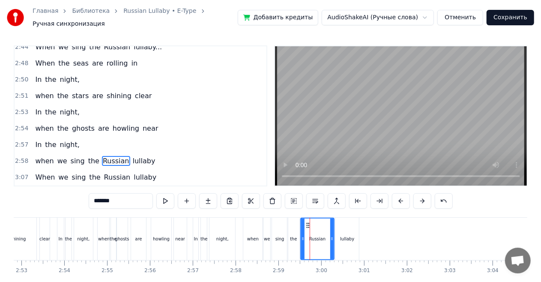
drag, startPoint x: 308, startPoint y: 232, endPoint x: 301, endPoint y: 231, distance: 6.9
click at [301, 235] on icon at bounding box center [302, 238] width 3 height 7
click at [102, 236] on div "when" at bounding box center [104, 239] width 12 height 6
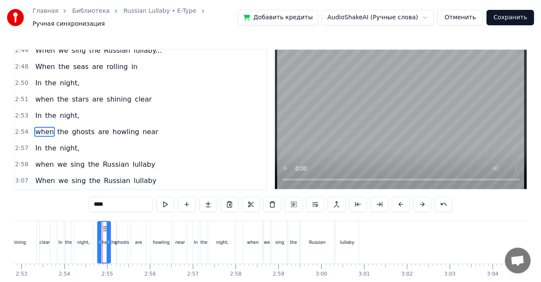
scroll to position [754, 0]
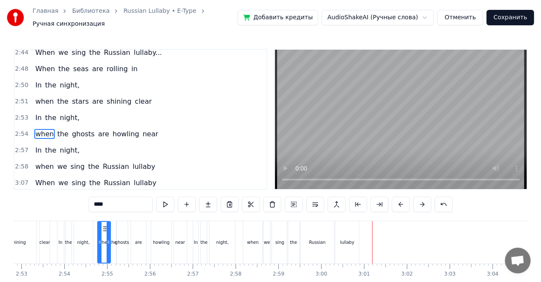
click at [353, 239] on div "lullaby" at bounding box center [347, 242] width 14 height 6
type input "*******"
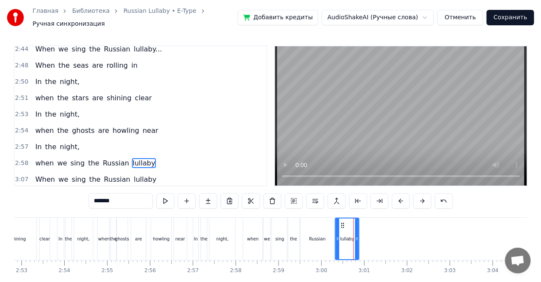
scroll to position [756, 0]
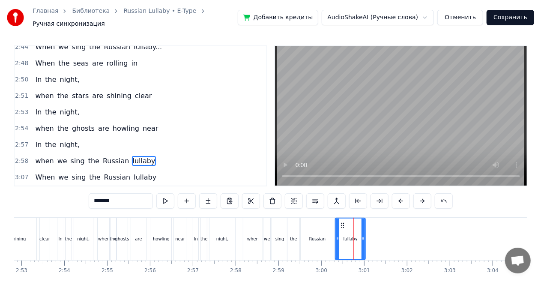
drag, startPoint x: 356, startPoint y: 236, endPoint x: 363, endPoint y: 236, distance: 6.4
click at [363, 236] on icon at bounding box center [362, 238] width 3 height 7
click at [119, 153] on div "when we sing the Russian lullaby" at bounding box center [95, 160] width 127 height 15
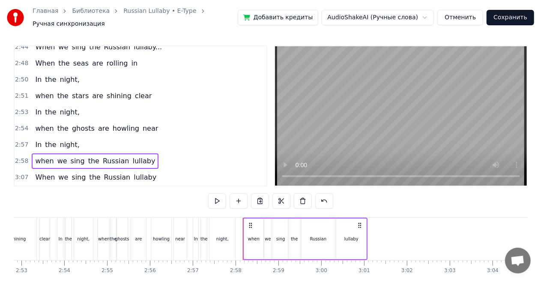
click at [74, 224] on div "night," at bounding box center [84, 239] width 20 height 42
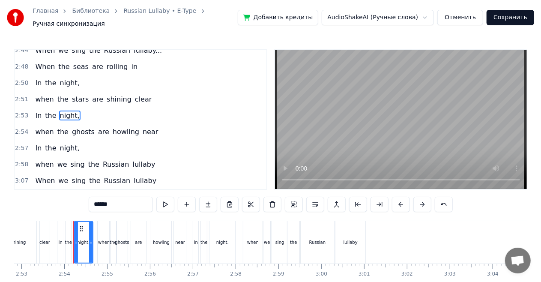
scroll to position [737, 0]
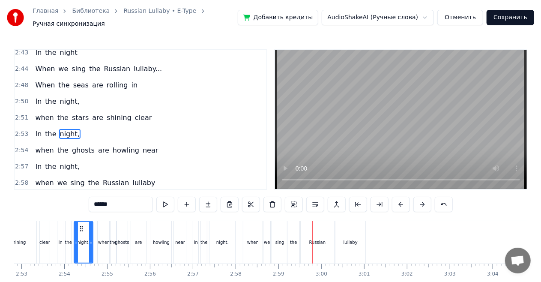
click at [254, 239] on div "when" at bounding box center [253, 242] width 12 height 6
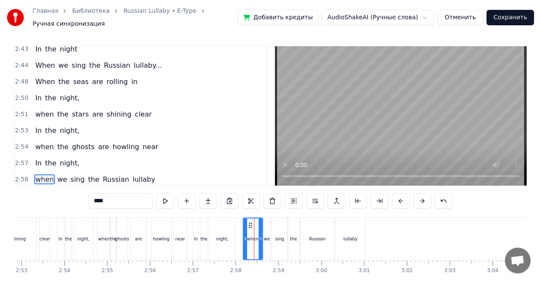
scroll to position [756, 0]
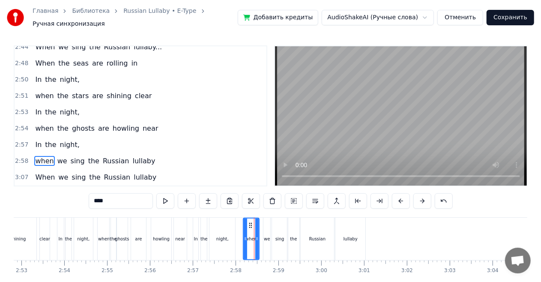
click at [258, 235] on icon at bounding box center [256, 238] width 3 height 7
click at [265, 236] on div "we" at bounding box center [267, 239] width 6 height 6
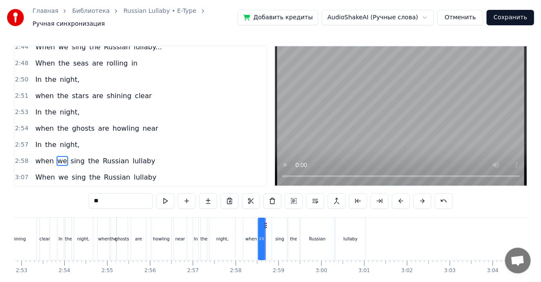
drag, startPoint x: 271, startPoint y: 219, endPoint x: 265, endPoint y: 219, distance: 5.6
click at [265, 222] on icon at bounding box center [265, 225] width 7 height 7
click at [277, 223] on div "sing" at bounding box center [280, 239] width 16 height 42
type input "****"
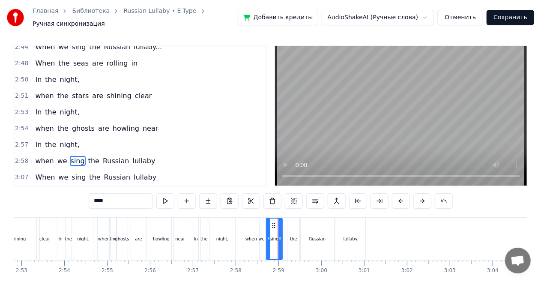
drag, startPoint x: 279, startPoint y: 220, endPoint x: 273, endPoint y: 220, distance: 6.0
click at [273, 222] on icon at bounding box center [273, 225] width 7 height 7
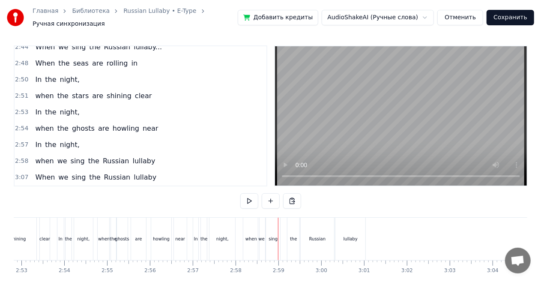
click at [291, 236] on div "the" at bounding box center [293, 239] width 7 height 6
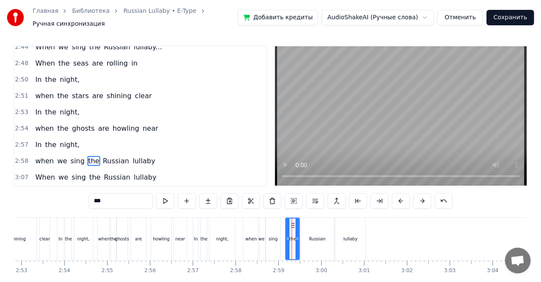
click at [287, 221] on div at bounding box center [287, 238] width 3 height 41
drag, startPoint x: 293, startPoint y: 220, endPoint x: 289, endPoint y: 221, distance: 4.7
click at [289, 225] on circle at bounding box center [289, 225] width 0 height 0
click at [304, 226] on div "Russian" at bounding box center [317, 239] width 33 height 42
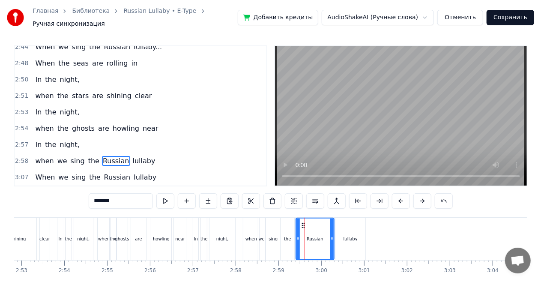
drag, startPoint x: 301, startPoint y: 231, endPoint x: 296, endPoint y: 232, distance: 4.7
click at [296, 235] on icon at bounding box center [297, 238] width 3 height 7
click at [163, 236] on div "howling" at bounding box center [161, 239] width 17 height 6
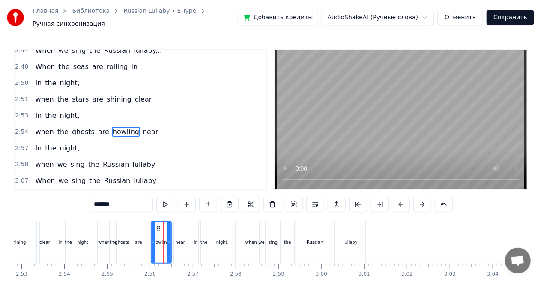
scroll to position [754, 0]
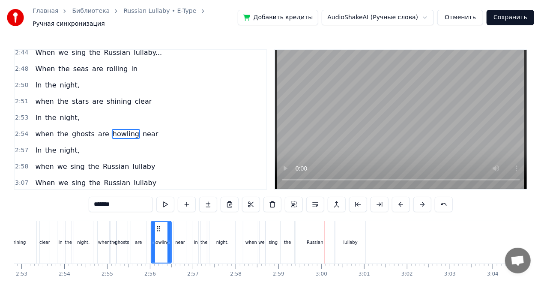
click at [256, 242] on div "when" at bounding box center [251, 242] width 16 height 42
type input "****"
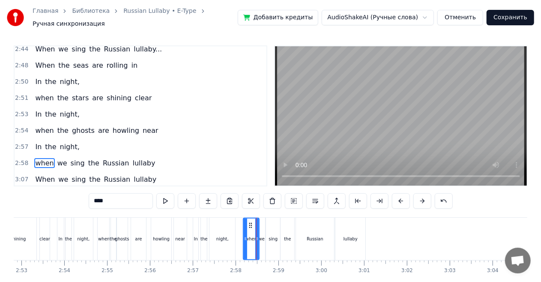
scroll to position [756, 0]
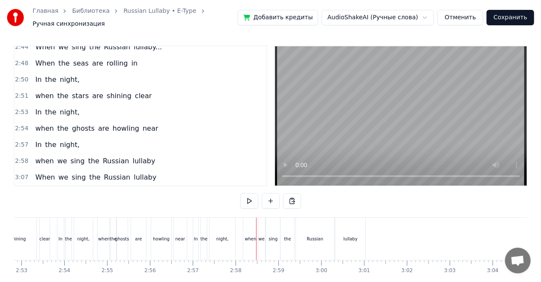
click at [260, 236] on div "we" at bounding box center [261, 239] width 6 height 6
click at [262, 222] on icon at bounding box center [263, 225] width 7 height 7
click at [270, 222] on div "sing" at bounding box center [273, 239] width 14 height 42
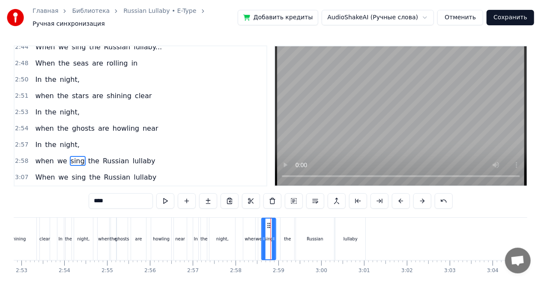
drag, startPoint x: 273, startPoint y: 220, endPoint x: 268, endPoint y: 220, distance: 4.7
click at [268, 222] on icon at bounding box center [268, 225] width 7 height 7
click at [282, 224] on div "the" at bounding box center [287, 239] width 14 height 42
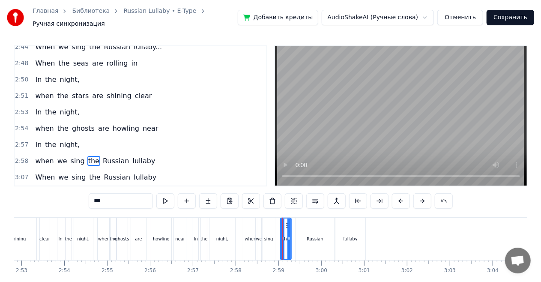
click at [288, 224] on div at bounding box center [288, 238] width 3 height 41
drag, startPoint x: 286, startPoint y: 219, endPoint x: 282, endPoint y: 218, distance: 4.8
click at [282, 222] on icon at bounding box center [283, 225] width 7 height 7
click at [297, 229] on div "Russian" at bounding box center [315, 239] width 38 height 42
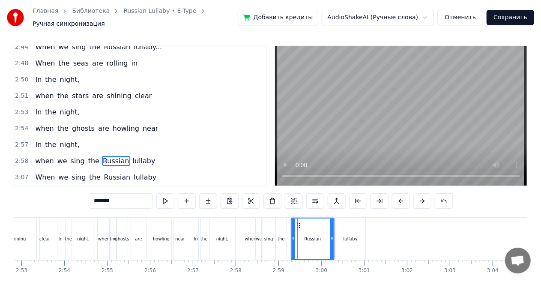
drag, startPoint x: 298, startPoint y: 230, endPoint x: 293, endPoint y: 228, distance: 4.9
click at [293, 228] on div at bounding box center [293, 238] width 3 height 41
click at [290, 228] on div at bounding box center [291, 238] width 3 height 41
click at [143, 233] on div "are" at bounding box center [138, 239] width 15 height 42
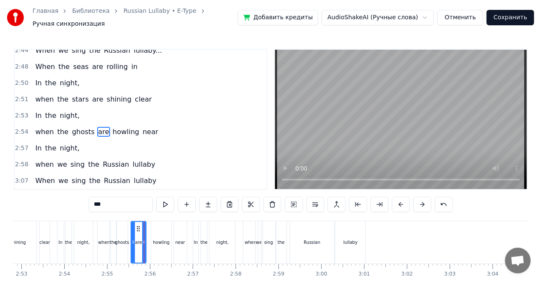
scroll to position [754, 0]
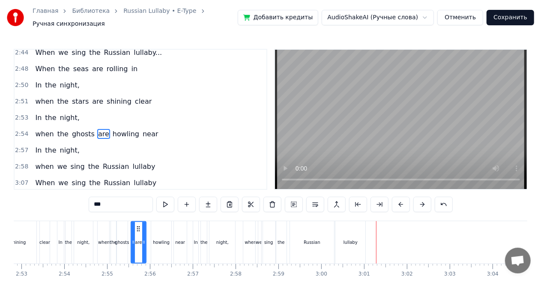
click at [343, 247] on div "lullaby" at bounding box center [350, 242] width 30 height 42
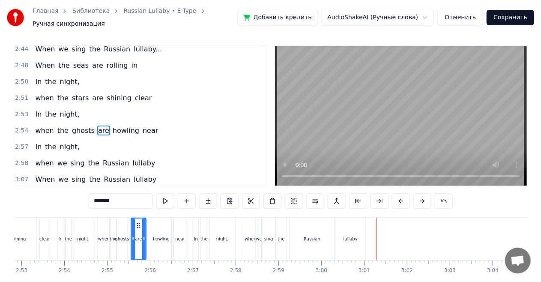
scroll to position [756, 0]
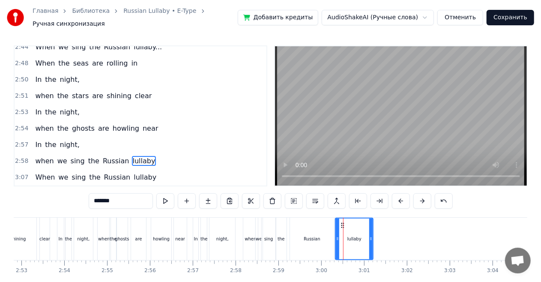
drag, startPoint x: 361, startPoint y: 233, endPoint x: 369, endPoint y: 236, distance: 8.1
click at [369, 236] on icon at bounding box center [370, 238] width 3 height 7
click at [248, 239] on div "when" at bounding box center [250, 239] width 15 height 42
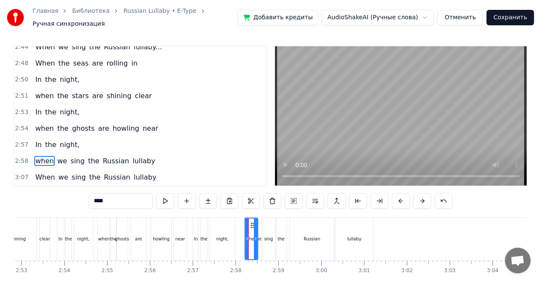
click at [246, 236] on icon at bounding box center [246, 238] width 3 height 7
click at [157, 236] on div "howling" at bounding box center [161, 239] width 17 height 6
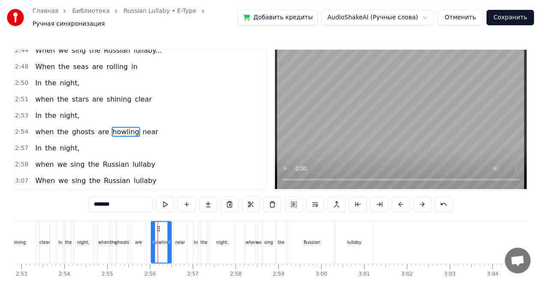
scroll to position [754, 0]
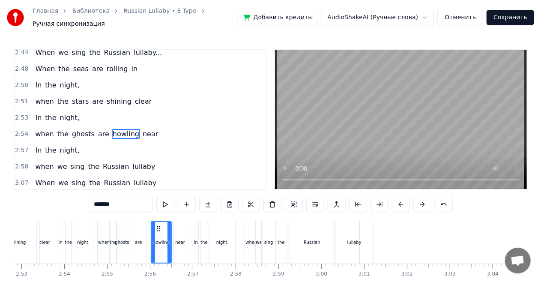
click at [252, 242] on div "when" at bounding box center [251, 242] width 13 height 42
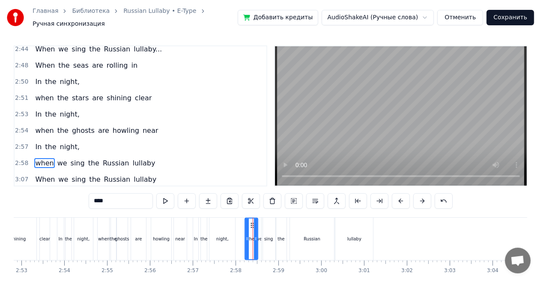
scroll to position [756, 0]
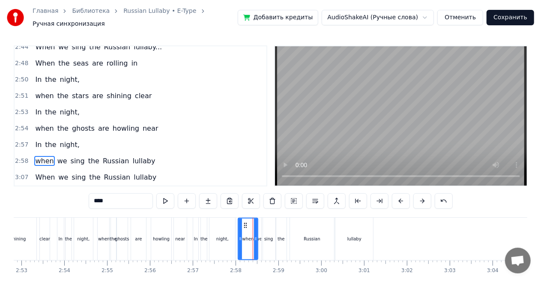
drag, startPoint x: 247, startPoint y: 236, endPoint x: 240, endPoint y: 231, distance: 8.6
click at [240, 235] on icon at bounding box center [240, 238] width 3 height 7
click at [137, 236] on div "are" at bounding box center [138, 239] width 7 height 6
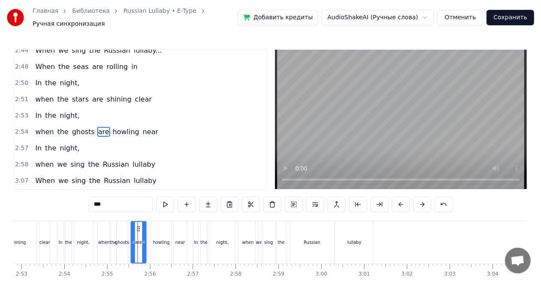
scroll to position [754, 0]
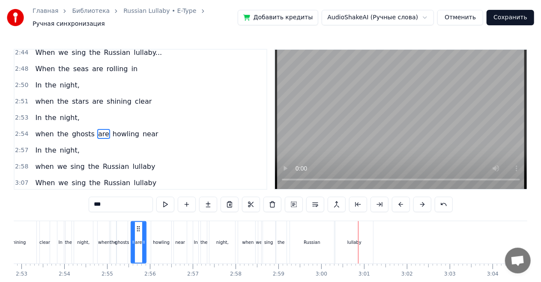
click at [283, 245] on div "the" at bounding box center [281, 242] width 11 height 42
type input "***"
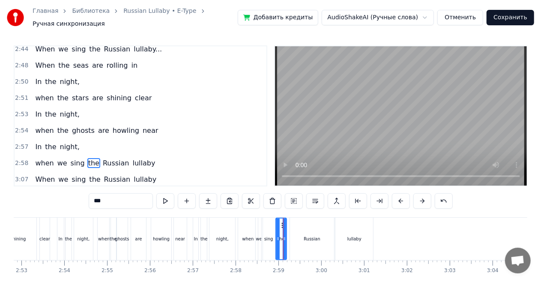
scroll to position [756, 0]
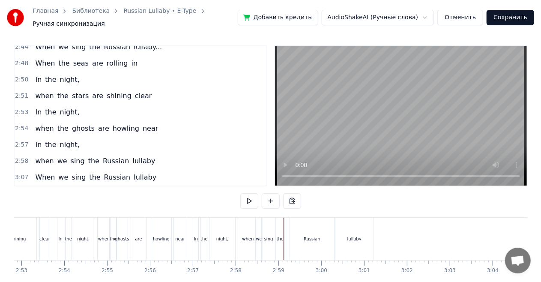
click at [299, 236] on div "Russian" at bounding box center [312, 239] width 44 height 42
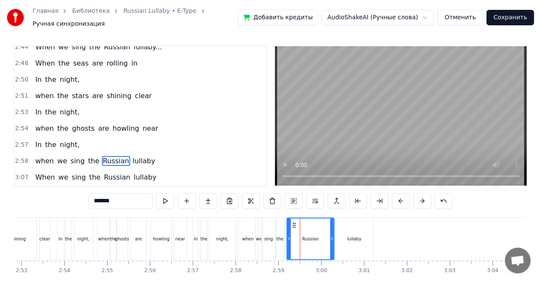
click at [289, 235] on icon at bounding box center [288, 238] width 3 height 7
click at [163, 239] on div "howling" at bounding box center [161, 239] width 20 height 42
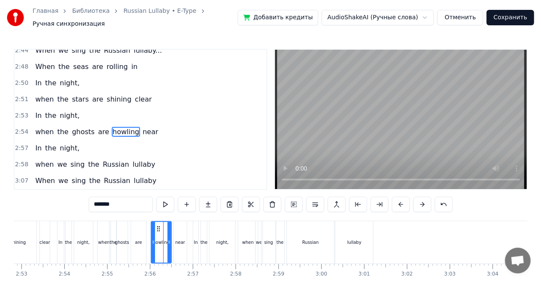
scroll to position [754, 0]
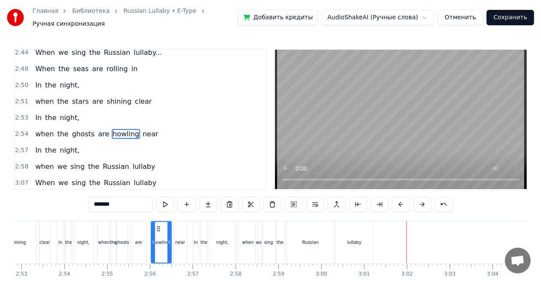
click at [125, 239] on div "ghosts" at bounding box center [122, 242] width 14 height 6
type input "******"
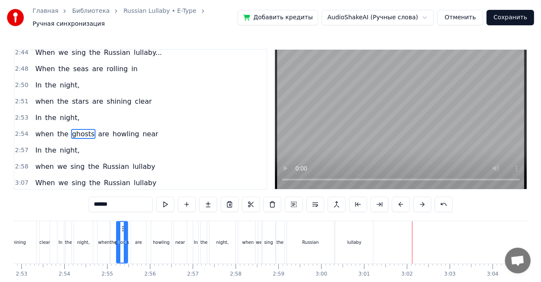
click at [122, 240] on div "ghosts" at bounding box center [122, 242] width 14 height 6
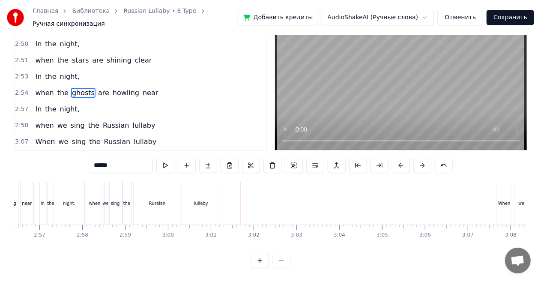
scroll to position [0, 7606]
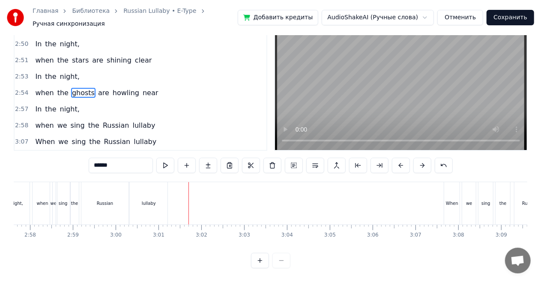
click at [134, 134] on div "When we sing the Russian lullaby" at bounding box center [96, 141] width 128 height 15
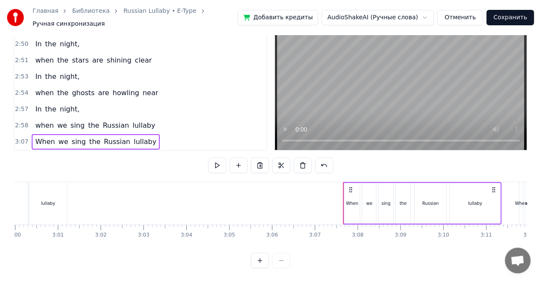
scroll to position [0, 7711]
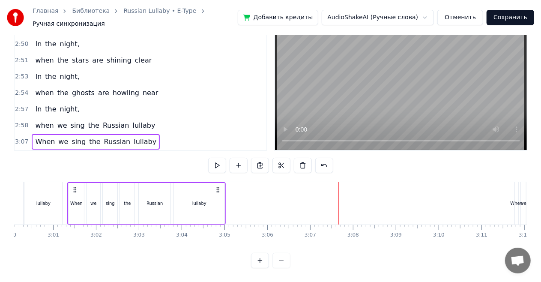
drag, startPoint x: 489, startPoint y: 182, endPoint x: 218, endPoint y: 167, distance: 271.9
click at [218, 167] on div "0:02 Priviet! Menya zavut E- Type! Nazdarovie! 0:07 When the seas are rolling i…" at bounding box center [270, 139] width 513 height 258
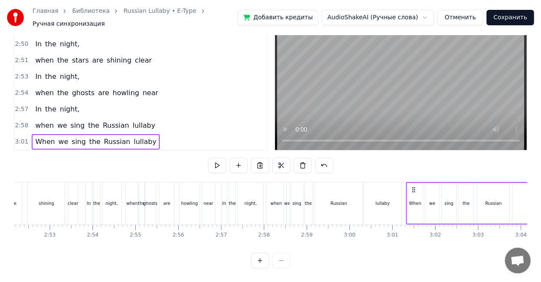
scroll to position [0, 7376]
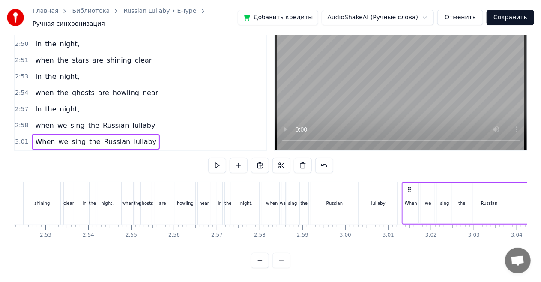
click at [162, 200] on div "are" at bounding box center [162, 203] width 7 height 6
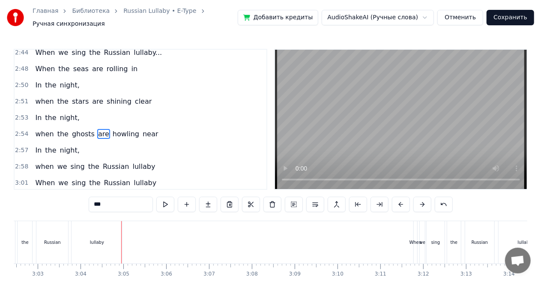
scroll to position [756, 0]
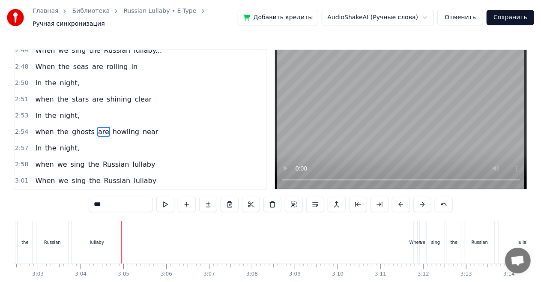
click at [141, 192] on span "lullaby" at bounding box center [145, 197] width 24 height 10
click at [143, 189] on div "When we sing the Russian lullaby" at bounding box center [96, 196] width 128 height 15
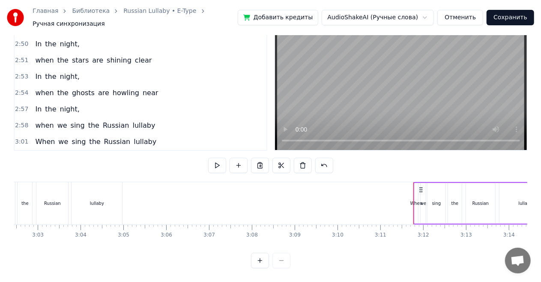
scroll to position [0, 7853]
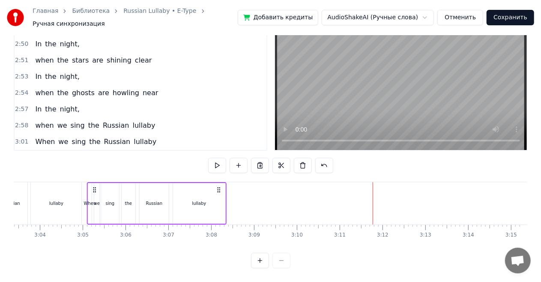
drag, startPoint x: 507, startPoint y: 182, endPoint x: 221, endPoint y: 171, distance: 285.8
click at [221, 171] on div "0:02 Priviet! Menya zavut E- Type! Nazdarovie! 0:07 When the seas are rolling i…" at bounding box center [270, 139] width 513 height 258
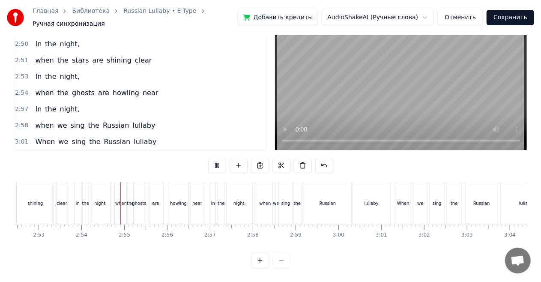
scroll to position [0, 7423]
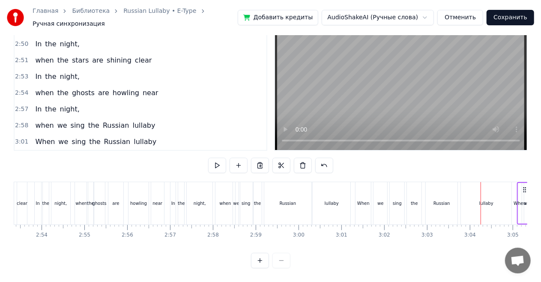
click at [463, 202] on div "lullaby" at bounding box center [486, 203] width 51 height 42
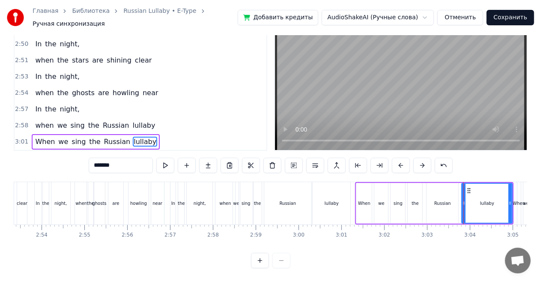
scroll to position [20, 0]
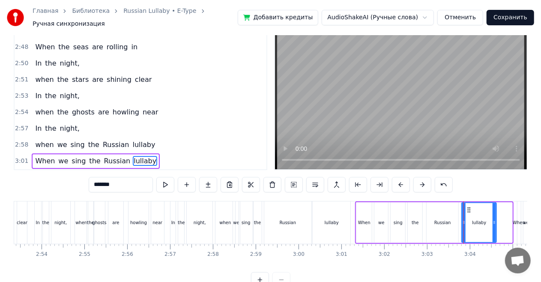
drag, startPoint x: 509, startPoint y: 218, endPoint x: 493, endPoint y: 215, distance: 16.1
click at [493, 219] on icon at bounding box center [493, 222] width 3 height 7
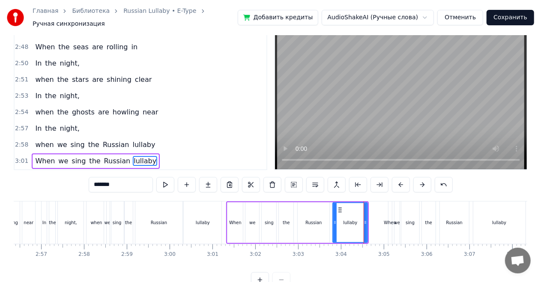
scroll to position [0, 7547]
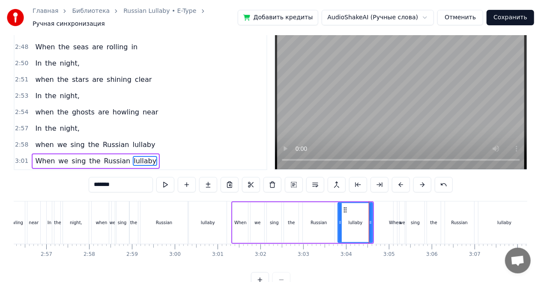
click at [315, 224] on div "Russian" at bounding box center [319, 222] width 32 height 41
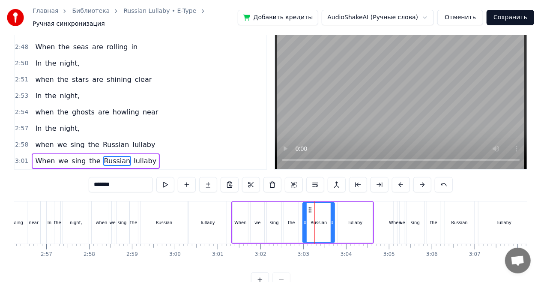
click at [213, 224] on div "lullaby" at bounding box center [208, 222] width 38 height 42
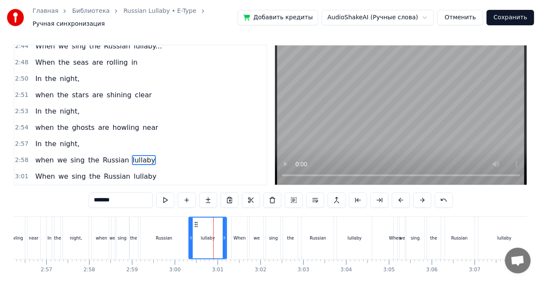
scroll to position [3, 0]
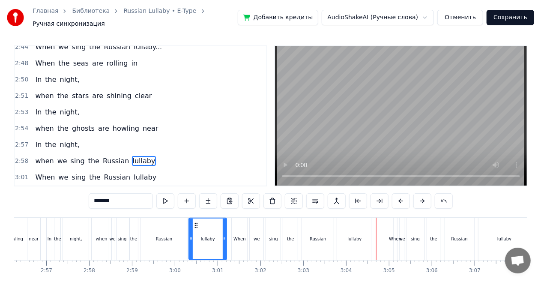
click at [163, 241] on div "Russian" at bounding box center [163, 239] width 47 height 42
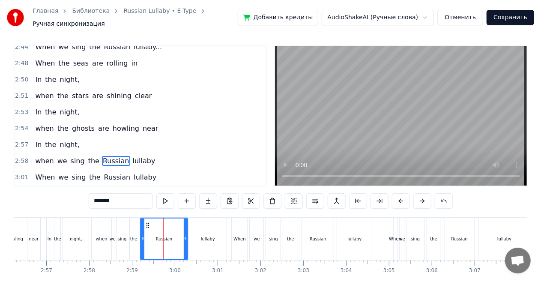
click at [75, 236] on div "night," at bounding box center [76, 239] width 12 height 6
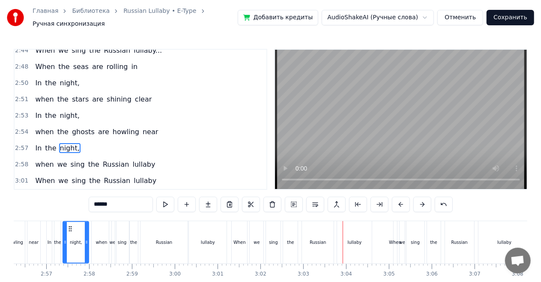
click at [284, 240] on div "the" at bounding box center [290, 242] width 15 height 42
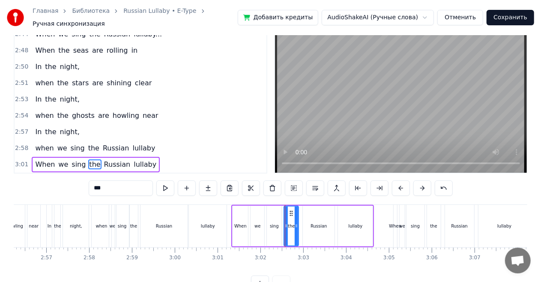
scroll to position [20, 0]
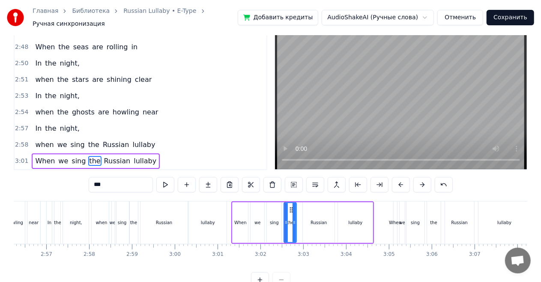
click at [293, 219] on icon at bounding box center [293, 222] width 3 height 7
click at [312, 219] on div "Russian" at bounding box center [318, 222] width 17 height 6
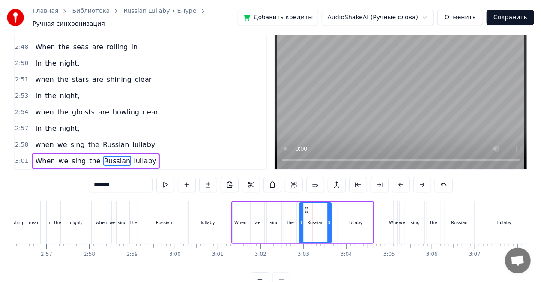
click at [307, 206] on icon at bounding box center [306, 209] width 7 height 7
click at [348, 215] on div "lullaby" at bounding box center [355, 222] width 35 height 41
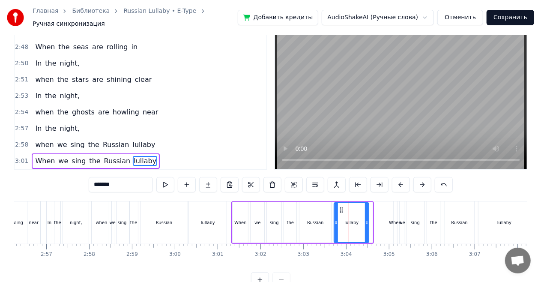
drag, startPoint x: 344, startPoint y: 206, endPoint x: 340, endPoint y: 204, distance: 4.6
click at [340, 206] on icon at bounding box center [341, 209] width 7 height 7
click at [78, 214] on div "night," at bounding box center [76, 222] width 26 height 42
type input "******"
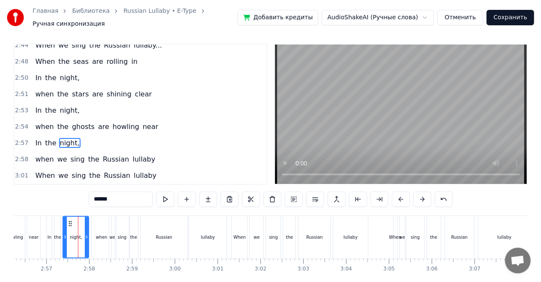
scroll to position [0, 0]
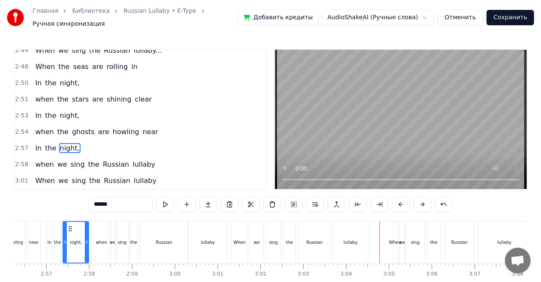
click at [141, 189] on div "When we sing the Russian lullaby" at bounding box center [96, 196] width 128 height 15
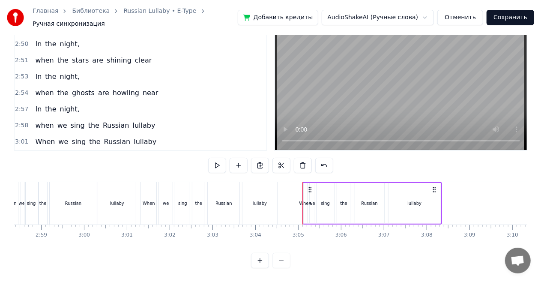
scroll to position [0, 7676]
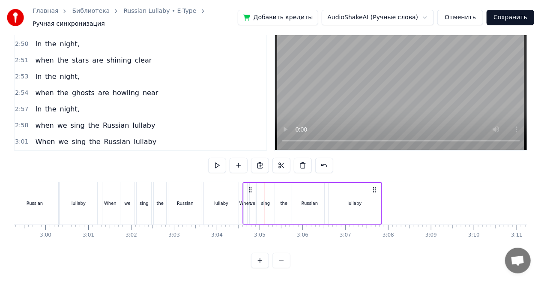
drag, startPoint x: 397, startPoint y: 182, endPoint x: 375, endPoint y: 178, distance: 21.8
click at [375, 182] on div "When we sing the Russian lullaby" at bounding box center [312, 203] width 140 height 42
click at [53, 101] on div "In the night," at bounding box center [57, 108] width 51 height 15
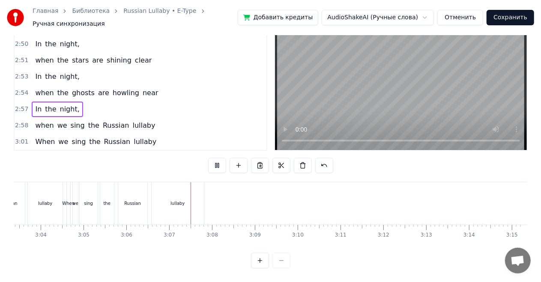
scroll to position [0, 7853]
click at [192, 205] on div "lullaby" at bounding box center [177, 203] width 52 height 42
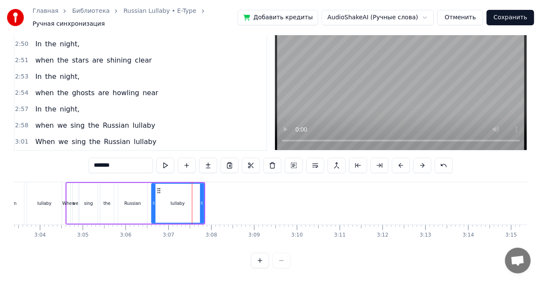
scroll to position [36, 0]
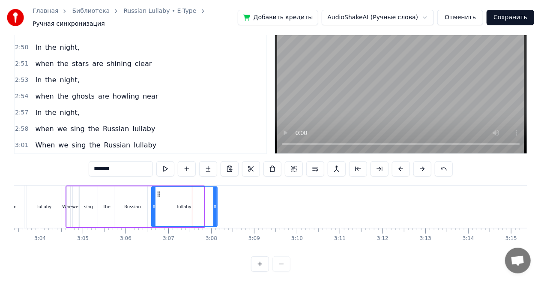
drag, startPoint x: 202, startPoint y: 203, endPoint x: 216, endPoint y: 203, distance: 13.7
click at [216, 203] on icon at bounding box center [214, 206] width 3 height 7
click at [135, 203] on div "Russian" at bounding box center [132, 206] width 17 height 6
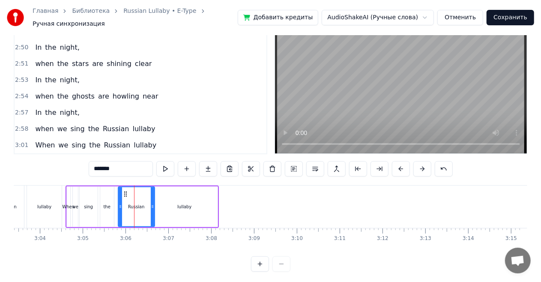
drag, startPoint x: 146, startPoint y: 201, endPoint x: 153, endPoint y: 201, distance: 7.3
click at [153, 203] on icon at bounding box center [152, 206] width 3 height 7
click at [177, 205] on div "lullaby" at bounding box center [185, 206] width 66 height 41
type input "*******"
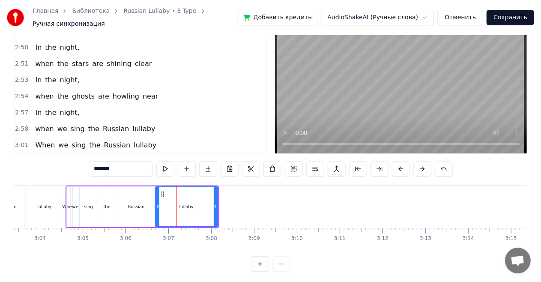
click at [158, 203] on icon at bounding box center [157, 206] width 3 height 7
click at [46, 105] on div "In the night," at bounding box center [57, 112] width 51 height 15
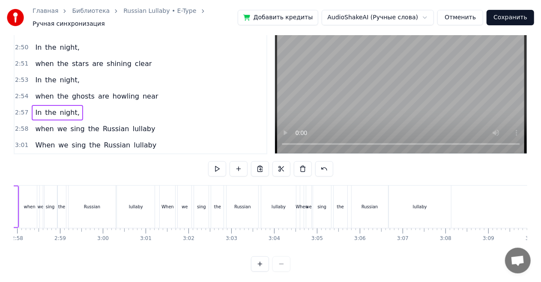
scroll to position [0, 7537]
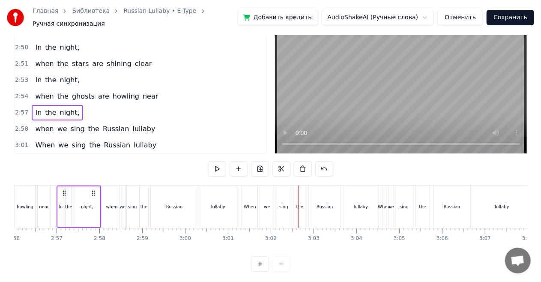
click at [305, 198] on div "the" at bounding box center [299, 206] width 12 height 42
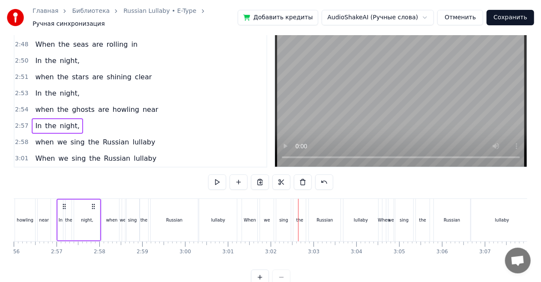
scroll to position [20, 0]
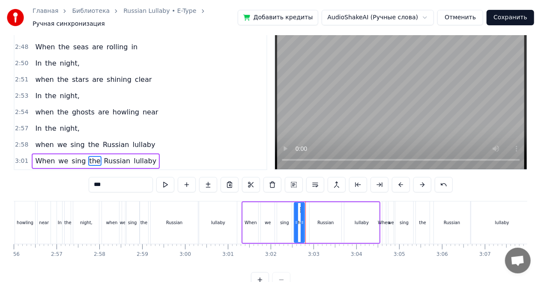
click at [302, 206] on div at bounding box center [302, 222] width 3 height 39
click at [313, 212] on div "Russian" at bounding box center [326, 222] width 32 height 41
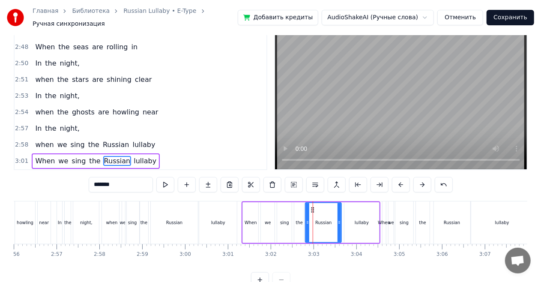
click at [308, 219] on icon at bounding box center [307, 222] width 3 height 7
click at [72, 123] on span "night," at bounding box center [69, 128] width 21 height 10
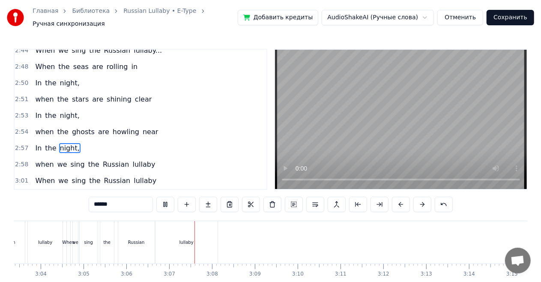
scroll to position [0, 7853]
click at [160, 244] on div "lullaby" at bounding box center [186, 242] width 62 height 42
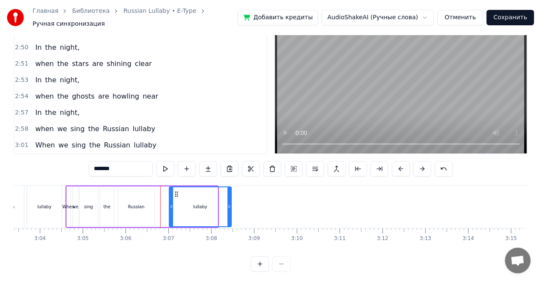
drag, startPoint x: 162, startPoint y: 189, endPoint x: 176, endPoint y: 189, distance: 13.7
click at [176, 191] on icon at bounding box center [176, 194] width 7 height 7
click at [151, 192] on div "Russian" at bounding box center [136, 206] width 36 height 41
type input "*******"
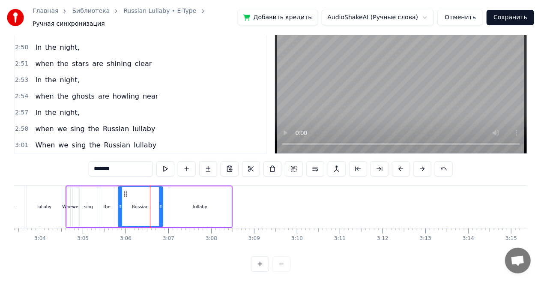
drag, startPoint x: 154, startPoint y: 195, endPoint x: 162, endPoint y: 197, distance: 8.3
click at [162, 197] on div "Russian" at bounding box center [140, 206] width 45 height 41
click at [51, 105] on div "In the night," at bounding box center [57, 112] width 51 height 15
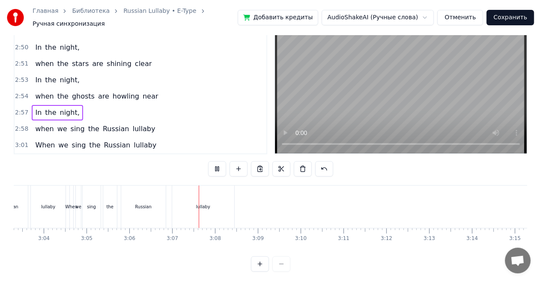
scroll to position [0, 7853]
click at [202, 209] on div "lullaby" at bounding box center [199, 206] width 62 height 42
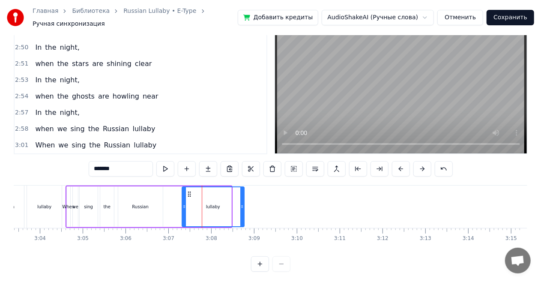
drag, startPoint x: 179, startPoint y: 189, endPoint x: 191, endPoint y: 189, distance: 12.4
click at [191, 191] on icon at bounding box center [189, 194] width 7 height 7
click at [151, 194] on div "Russian" at bounding box center [140, 206] width 45 height 41
type input "*******"
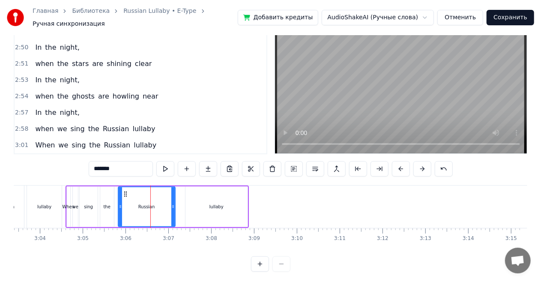
drag, startPoint x: 161, startPoint y: 200, endPoint x: 176, endPoint y: 200, distance: 14.1
click at [175, 203] on icon at bounding box center [172, 206] width 3 height 7
click at [118, 191] on div at bounding box center [117, 206] width 3 height 39
click at [58, 105] on div "In the night," at bounding box center [57, 112] width 51 height 15
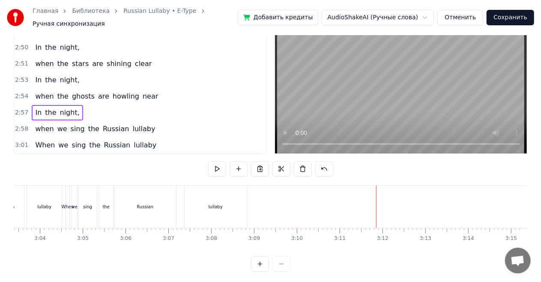
click at [223, 200] on div "lullaby" at bounding box center [216, 206] width 62 height 42
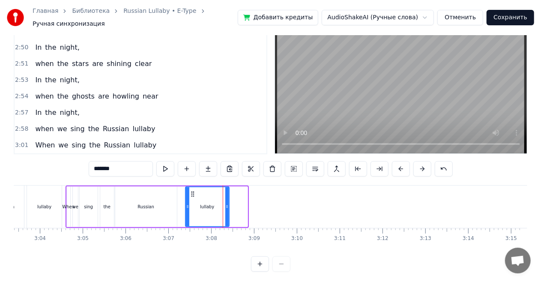
drag, startPoint x: 245, startPoint y: 200, endPoint x: 227, endPoint y: 198, distance: 18.5
click at [227, 198] on div at bounding box center [226, 206] width 3 height 39
click at [70, 105] on div "In the night," at bounding box center [57, 112] width 51 height 15
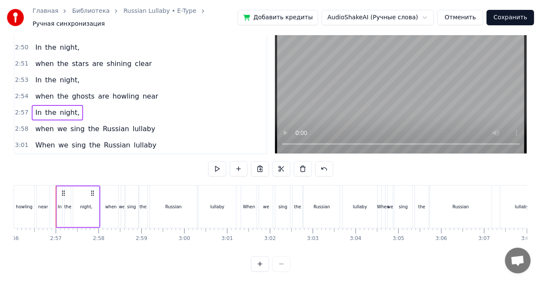
scroll to position [0, 7537]
click at [287, 211] on div "sing" at bounding box center [283, 206] width 15 height 42
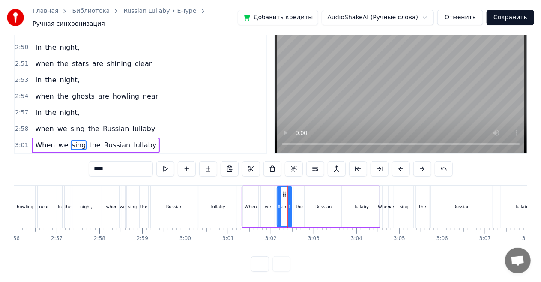
scroll to position [20, 0]
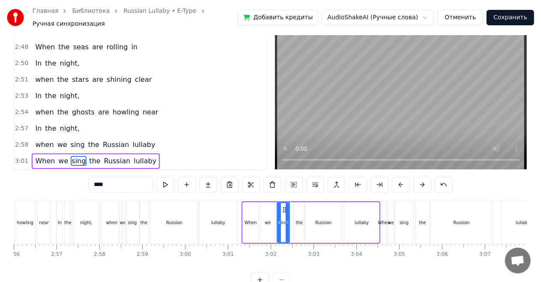
click at [286, 214] on div at bounding box center [287, 222] width 3 height 39
click at [297, 219] on div "the" at bounding box center [299, 222] width 7 height 6
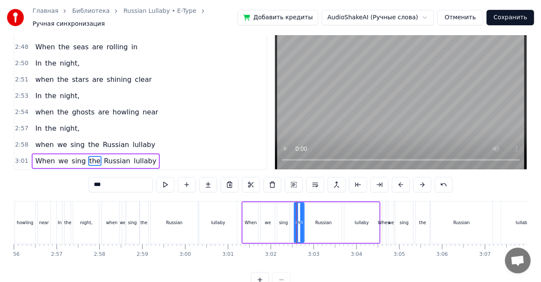
type input "***"
click at [295, 206] on icon at bounding box center [297, 209] width 7 height 7
click at [53, 121] on div "In the night," at bounding box center [57, 128] width 51 height 15
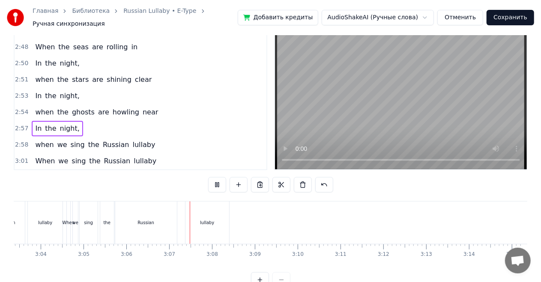
scroll to position [0, 7853]
click at [222, 225] on div "lullaby" at bounding box center [207, 222] width 44 height 42
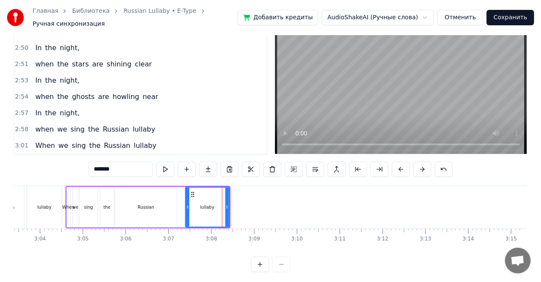
scroll to position [36, 0]
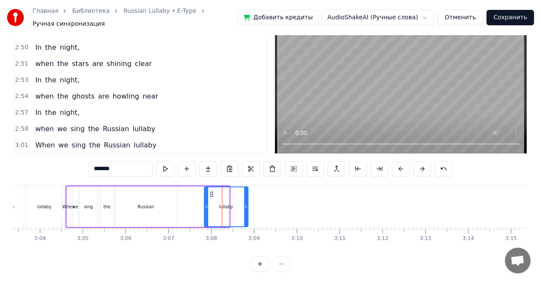
drag, startPoint x: 191, startPoint y: 190, endPoint x: 210, endPoint y: 190, distance: 18.8
click at [210, 194] on circle at bounding box center [210, 194] width 0 height 0
click at [203, 203] on icon at bounding box center [204, 206] width 3 height 7
drag, startPoint x: 246, startPoint y: 203, endPoint x: 251, endPoint y: 203, distance: 5.1
click at [251, 207] on circle at bounding box center [250, 207] width 0 height 0
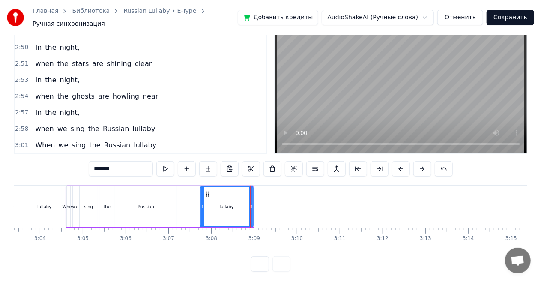
click at [107, 156] on span "Russian" at bounding box center [117, 161] width 28 height 10
type input "*******"
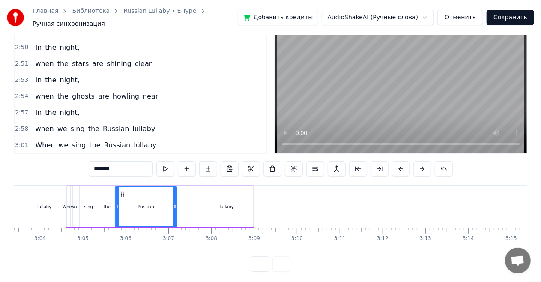
click at [113, 156] on span "Russian" at bounding box center [117, 161] width 28 height 10
click at [110, 156] on span "Russian" at bounding box center [117, 161] width 28 height 10
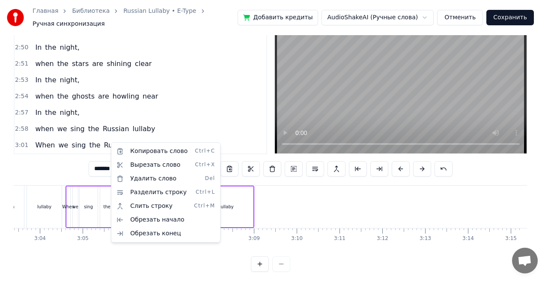
click at [104, 143] on html "Главная Библиотека Russian Lullaby • E-Type Ручная синхронизация Добавить креди…" at bounding box center [274, 124] width 548 height 321
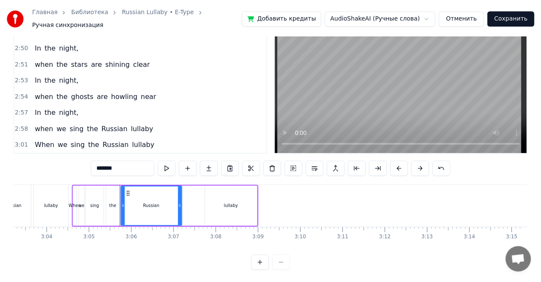
scroll to position [0, 7846]
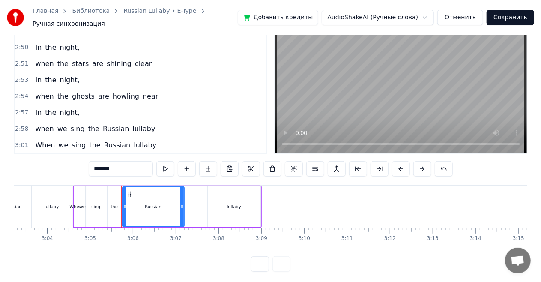
click at [42, 105] on div "In the night," at bounding box center [57, 112] width 51 height 15
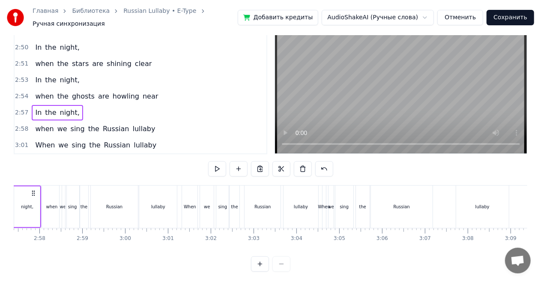
scroll to position [0, 7537]
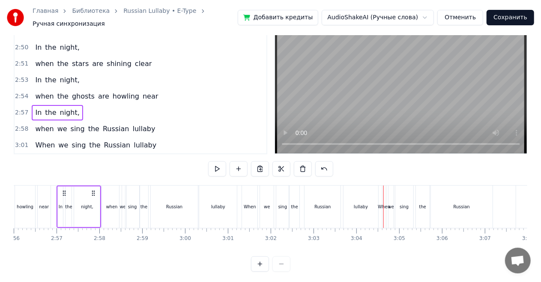
click at [74, 105] on div "In the night," at bounding box center [57, 112] width 51 height 15
click at [271, 213] on div "we" at bounding box center [267, 206] width 14 height 42
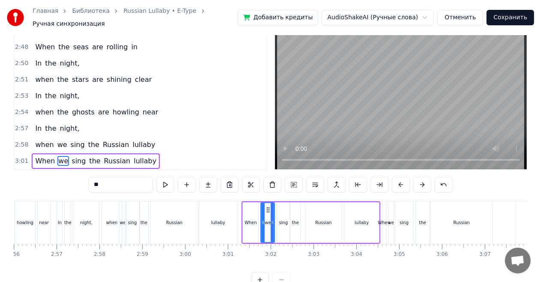
scroll to position [20, 0]
click at [268, 206] on div at bounding box center [269, 222] width 3 height 39
click at [281, 210] on div "sing" at bounding box center [283, 222] width 12 height 41
drag, startPoint x: 284, startPoint y: 206, endPoint x: 280, endPoint y: 205, distance: 4.4
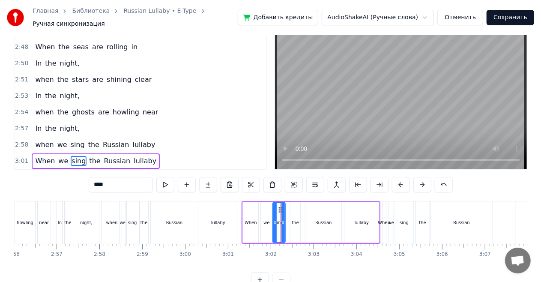
click at [294, 209] on div "the" at bounding box center [295, 222] width 10 height 41
drag, startPoint x: 295, startPoint y: 208, endPoint x: 289, endPoint y: 208, distance: 6.0
click at [289, 208] on icon at bounding box center [291, 209] width 7 height 7
click at [266, 212] on div "we" at bounding box center [266, 222] width 11 height 41
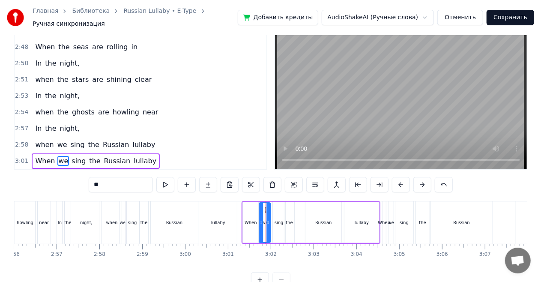
click at [265, 209] on circle at bounding box center [265, 209] width 0 height 0
click at [278, 209] on div "sing" at bounding box center [279, 222] width 12 height 41
click at [277, 209] on circle at bounding box center [277, 209] width 0 height 0
click at [285, 206] on div "the" at bounding box center [289, 222] width 10 height 41
type input "***"
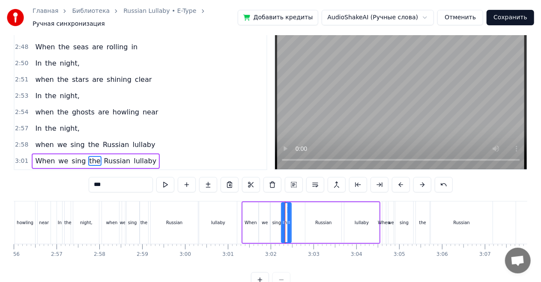
click at [286, 206] on icon at bounding box center [288, 209] width 7 height 7
click at [75, 121] on div "In the night," at bounding box center [57, 128] width 51 height 15
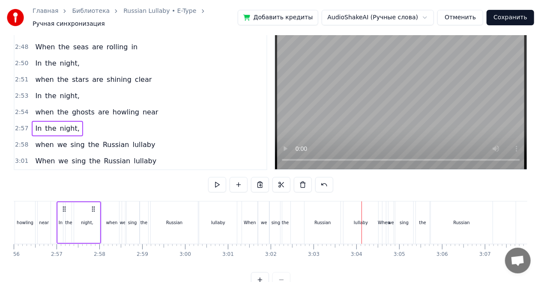
click at [330, 232] on div "Russian" at bounding box center [322, 222] width 36 height 42
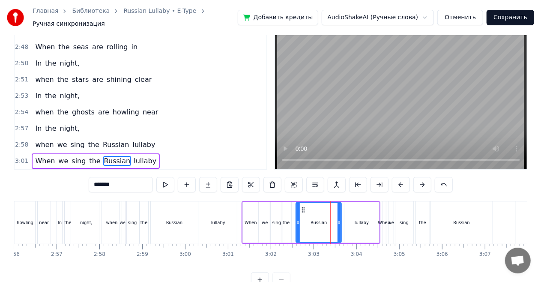
drag, startPoint x: 307, startPoint y: 219, endPoint x: 298, endPoint y: 217, distance: 9.8
click at [298, 219] on icon at bounding box center [297, 222] width 3 height 7
click at [349, 217] on div "lullaby" at bounding box center [361, 222] width 35 height 41
type input "*******"
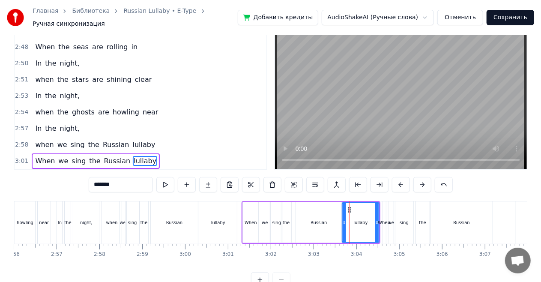
click at [343, 219] on icon at bounding box center [344, 222] width 3 height 7
click at [66, 121] on div "In the night," at bounding box center [57, 128] width 51 height 15
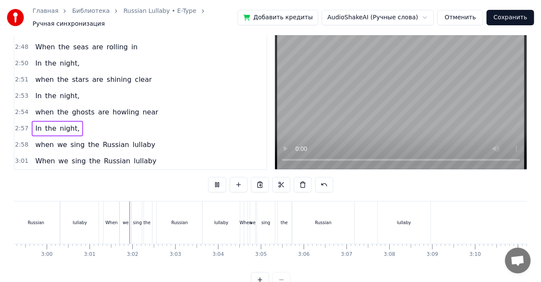
scroll to position [0, 7728]
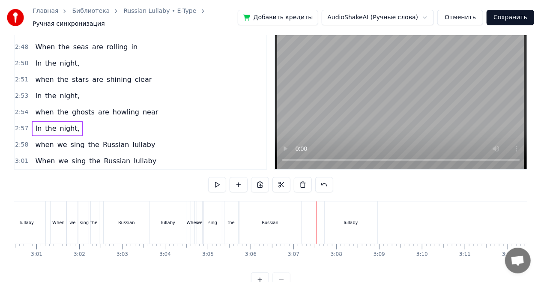
click at [283, 221] on div "Russian" at bounding box center [270, 222] width 62 height 42
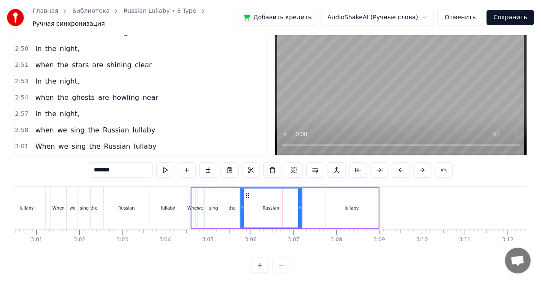
scroll to position [36, 0]
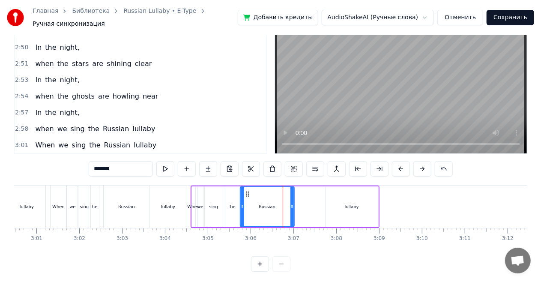
drag, startPoint x: 299, startPoint y: 207, endPoint x: 291, endPoint y: 205, distance: 7.9
click at [291, 205] on div at bounding box center [291, 206] width 3 height 39
click at [331, 209] on div "lullaby" at bounding box center [351, 206] width 53 height 41
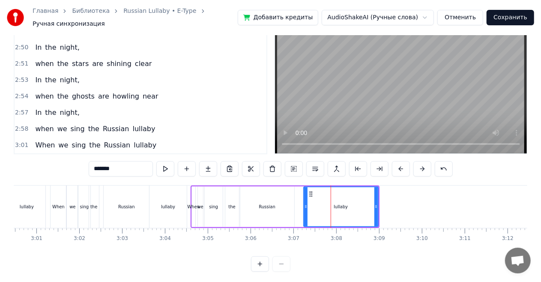
drag, startPoint x: 325, startPoint y: 204, endPoint x: 304, endPoint y: 202, distance: 22.0
click at [304, 203] on icon at bounding box center [305, 206] width 3 height 7
click at [60, 203] on div "When" at bounding box center [58, 206] width 12 height 6
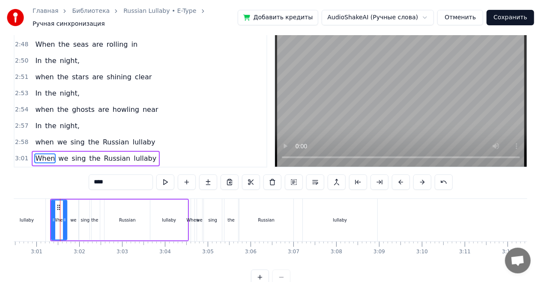
scroll to position [20, 0]
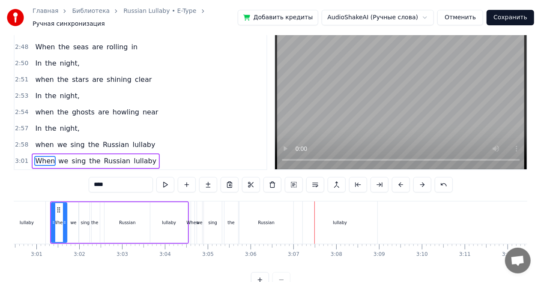
click at [277, 212] on div "Russian" at bounding box center [266, 222] width 54 height 42
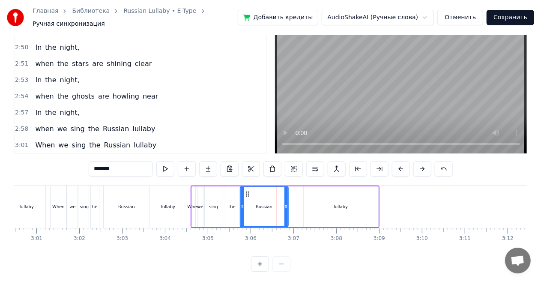
drag, startPoint x: 292, startPoint y: 203, endPoint x: 286, endPoint y: 202, distance: 6.1
click at [286, 203] on icon at bounding box center [285, 206] width 3 height 7
click at [317, 203] on div "lullaby" at bounding box center [341, 206] width 75 height 41
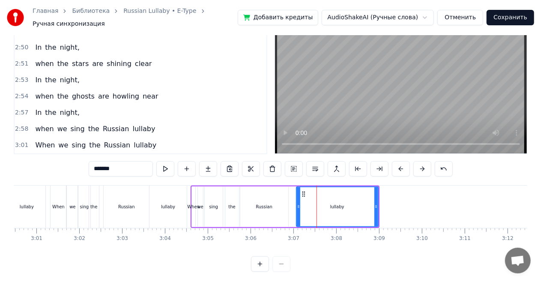
drag, startPoint x: 306, startPoint y: 206, endPoint x: 298, endPoint y: 204, distance: 7.4
click at [298, 204] on div at bounding box center [298, 206] width 3 height 39
click at [30, 203] on div "lullaby" at bounding box center [27, 206] width 14 height 6
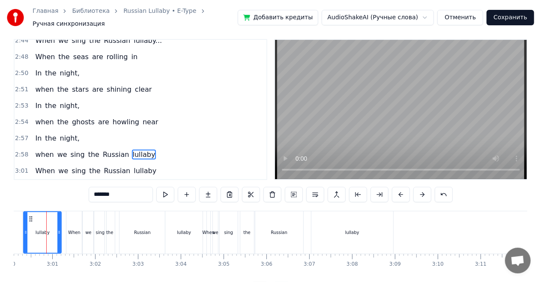
scroll to position [0, 7702]
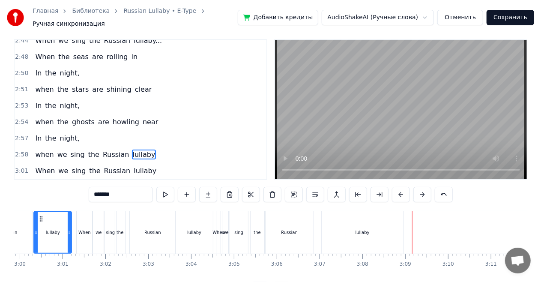
click at [311, 227] on div "Russian" at bounding box center [289, 232] width 48 height 42
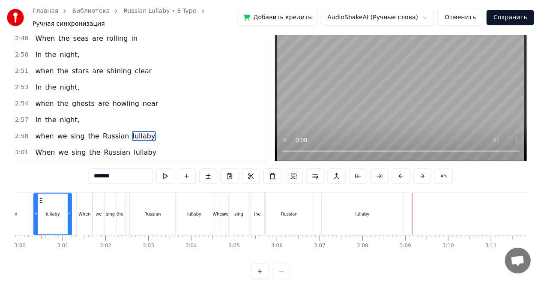
scroll to position [36, 0]
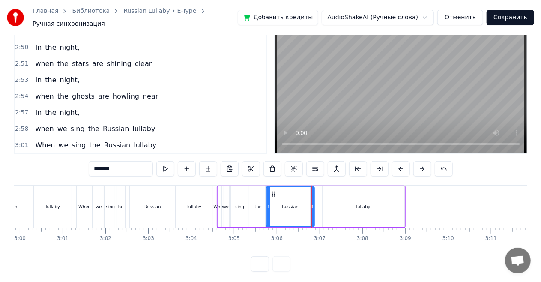
click at [330, 206] on div "lullaby" at bounding box center [363, 206] width 82 height 41
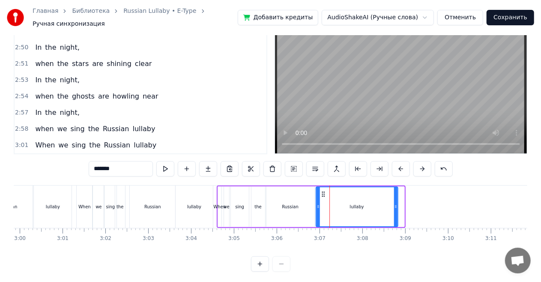
drag, startPoint x: 330, startPoint y: 189, endPoint x: 324, endPoint y: 188, distance: 6.5
click at [324, 191] on icon at bounding box center [322, 194] width 7 height 7
click at [81, 203] on div "When" at bounding box center [84, 206] width 12 height 6
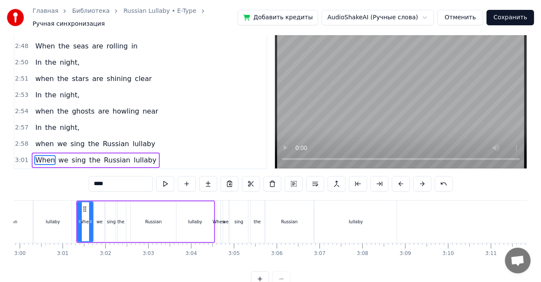
scroll to position [20, 0]
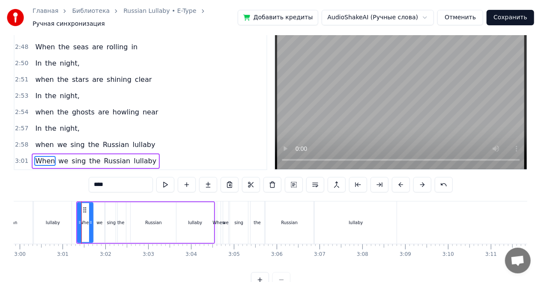
click at [137, 214] on div "Russian" at bounding box center [153, 222] width 45 height 41
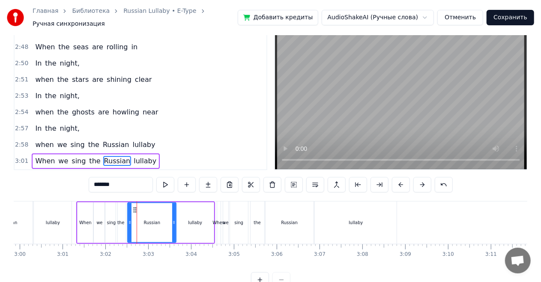
click at [130, 212] on div at bounding box center [129, 222] width 3 height 39
click at [51, 219] on div "lullaby" at bounding box center [53, 222] width 14 height 6
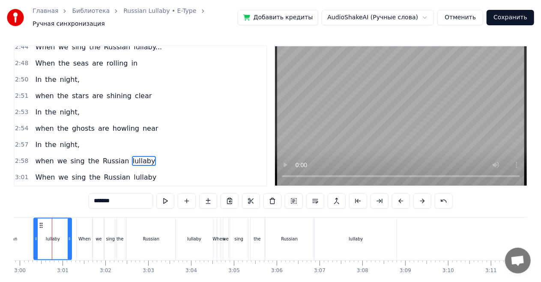
scroll to position [0, 7697]
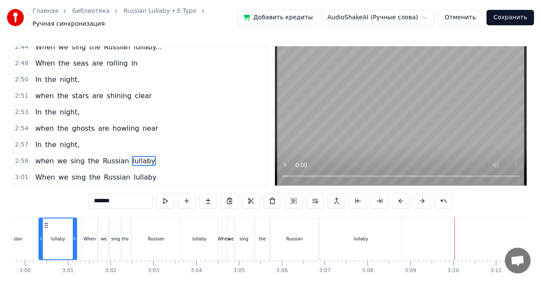
click at [389, 229] on div "lullaby" at bounding box center [361, 239] width 82 height 42
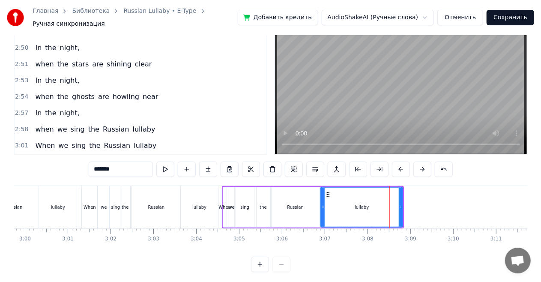
scroll to position [36, 0]
drag, startPoint x: 401, startPoint y: 202, endPoint x: 391, endPoint y: 201, distance: 10.4
click at [391, 203] on icon at bounding box center [389, 206] width 3 height 7
click at [59, 203] on div "lullaby" at bounding box center [58, 206] width 14 height 6
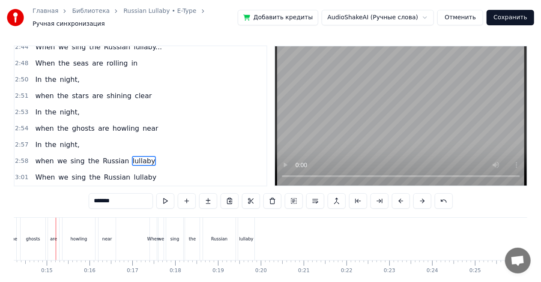
scroll to position [0, 608]
click at [246, 241] on div "lullaby" at bounding box center [247, 239] width 16 height 42
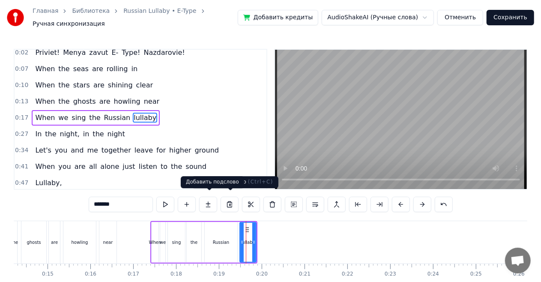
scroll to position [2, 0]
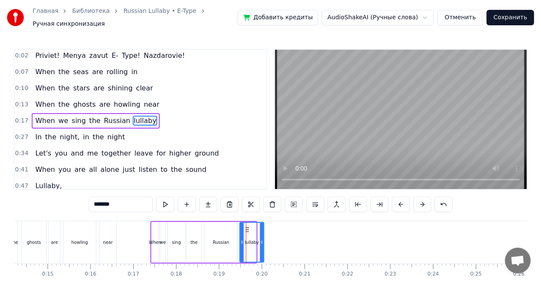
drag, startPoint x: 255, startPoint y: 234, endPoint x: 263, endPoint y: 235, distance: 8.2
click at [263, 235] on div at bounding box center [261, 242] width 3 height 39
click at [108, 231] on div "near" at bounding box center [107, 242] width 17 height 42
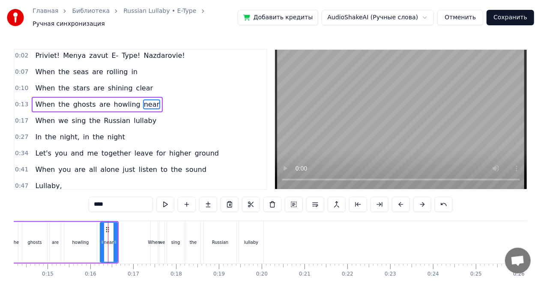
scroll to position [0, 0]
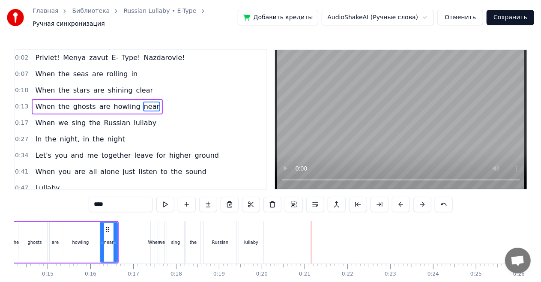
click at [247, 234] on div "lullaby" at bounding box center [251, 242] width 24 height 42
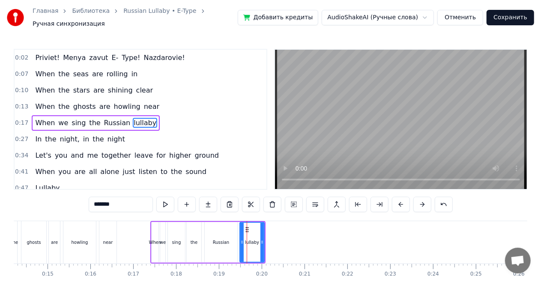
scroll to position [2, 0]
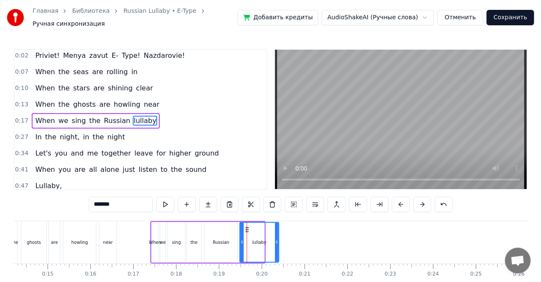
drag, startPoint x: 261, startPoint y: 232, endPoint x: 277, endPoint y: 232, distance: 15.4
click at [277, 232] on div at bounding box center [276, 242] width 3 height 39
click at [227, 239] on div "Russian" at bounding box center [221, 242] width 17 height 6
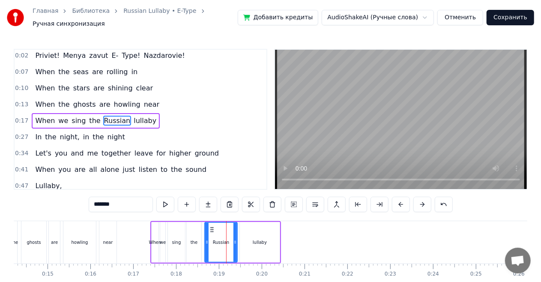
click at [251, 234] on div "lullaby" at bounding box center [260, 242] width 40 height 41
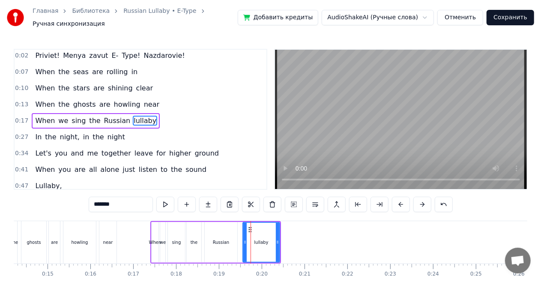
click at [246, 239] on icon at bounding box center [244, 242] width 3 height 7
click at [232, 238] on div "Russian" at bounding box center [221, 242] width 33 height 41
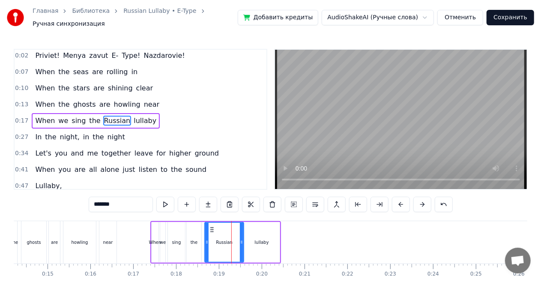
drag, startPoint x: 235, startPoint y: 236, endPoint x: 242, endPoint y: 236, distance: 6.5
click at [242, 239] on icon at bounding box center [241, 242] width 3 height 7
click at [176, 239] on div "sing" at bounding box center [176, 242] width 9 height 6
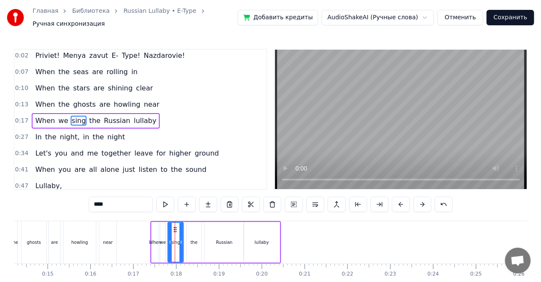
click at [180, 239] on icon at bounding box center [180, 242] width 3 height 7
click at [192, 239] on div "the" at bounding box center [194, 242] width 7 height 6
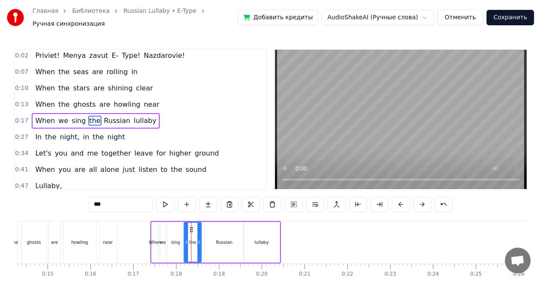
click at [185, 239] on icon at bounding box center [186, 242] width 3 height 7
click at [84, 234] on div "howling" at bounding box center [79, 242] width 33 height 42
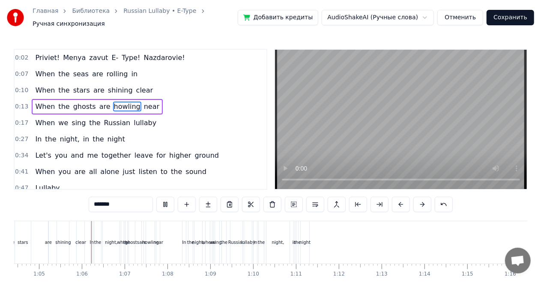
scroll to position [0, 2772]
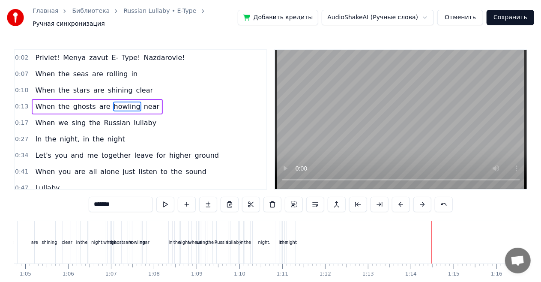
click at [262, 245] on div "night," at bounding box center [264, 242] width 23 height 42
type input "******"
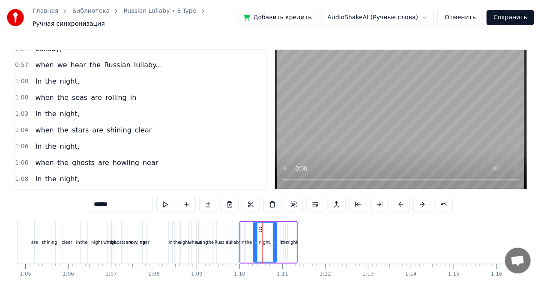
scroll to position [231, 0]
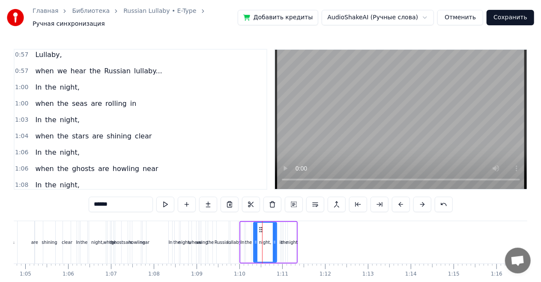
click at [68, 80] on div "In the night," at bounding box center [57, 87] width 51 height 15
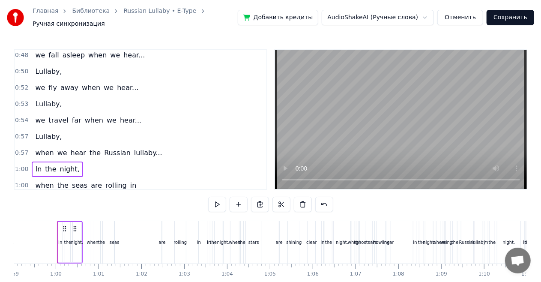
scroll to position [102, 0]
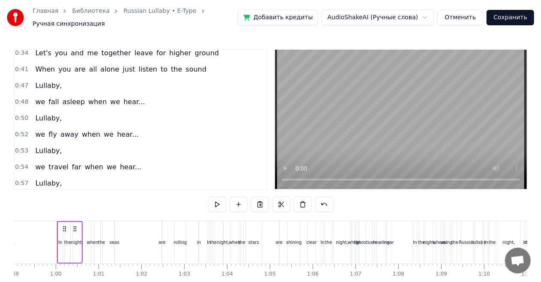
click at [55, 78] on div "Lullaby," at bounding box center [48, 85] width 33 height 15
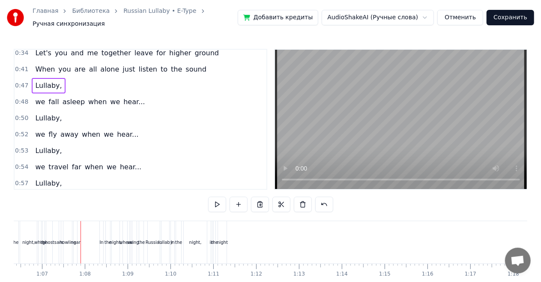
scroll to position [0, 2841]
click at [64, 244] on div "howling" at bounding box center [67, 242] width 9 height 42
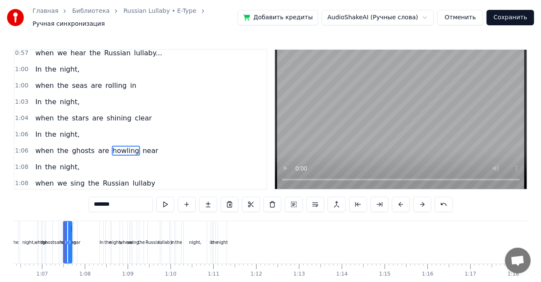
scroll to position [274, 0]
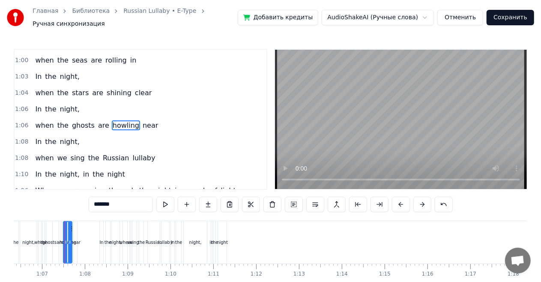
click at [41, 69] on div "In the night," at bounding box center [57, 76] width 51 height 15
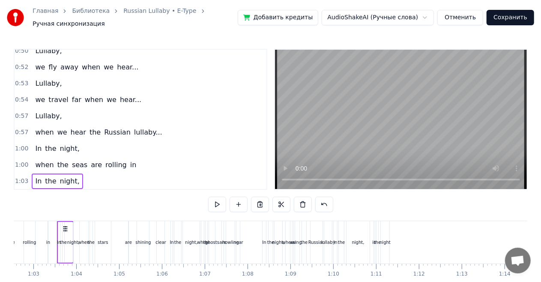
scroll to position [188, 0]
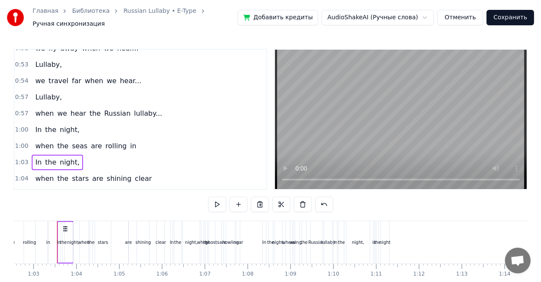
click at [45, 89] on div "Lullaby," at bounding box center [48, 96] width 33 height 15
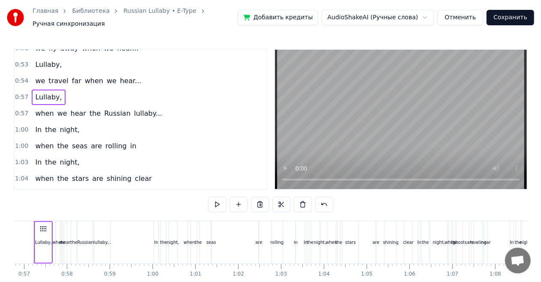
scroll to position [0, 2408]
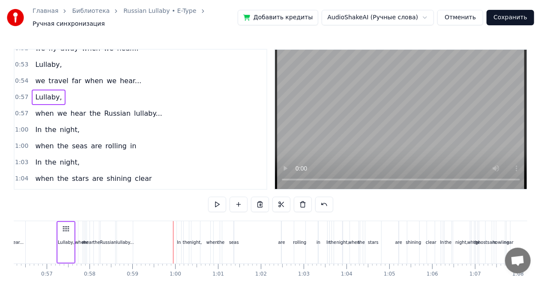
click at [82, 111] on div "when we hear the Russian lullaby..." at bounding box center [99, 113] width 134 height 15
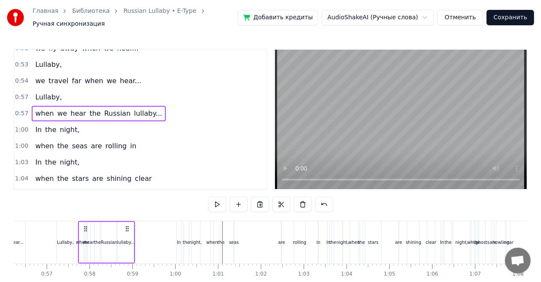
click at [75, 144] on div "when the seas are rolling in" at bounding box center [86, 145] width 108 height 15
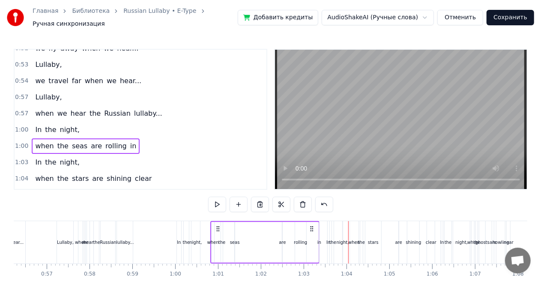
click at [74, 155] on div "In the night," at bounding box center [57, 162] width 51 height 15
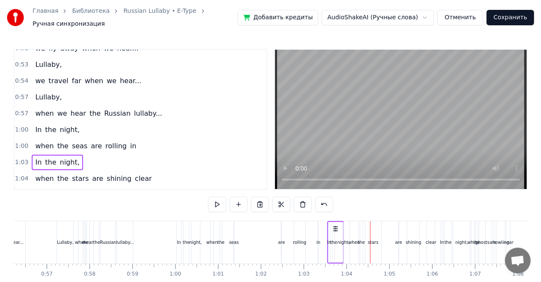
click at [104, 141] on span "rolling" at bounding box center [115, 146] width 23 height 10
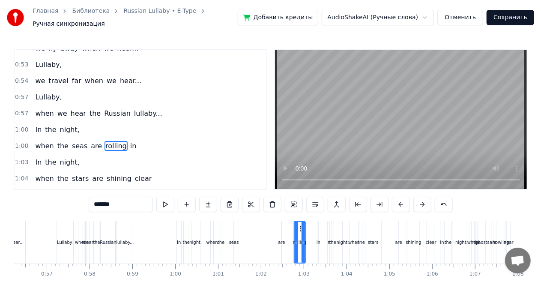
scroll to position [210, 0]
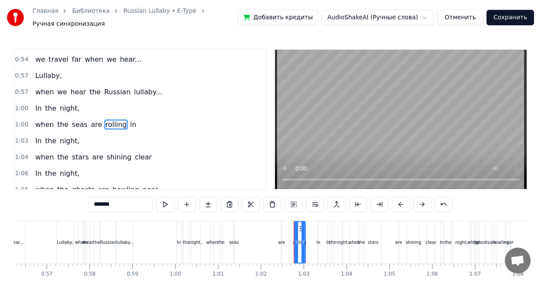
click at [98, 122] on div "1:00 when the seas are rolling in" at bounding box center [141, 124] width 252 height 16
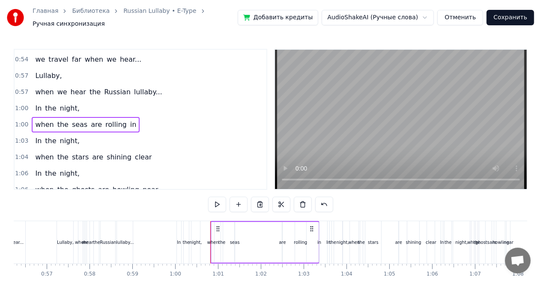
click at [301, 239] on div "rolling" at bounding box center [300, 242] width 13 height 6
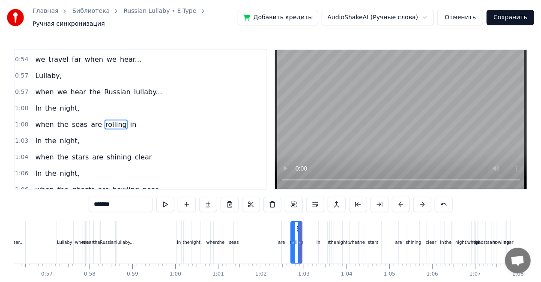
click at [297, 225] on icon at bounding box center [298, 228] width 7 height 7
click at [308, 225] on div "when the seas are rolling in" at bounding box center [264, 242] width 109 height 42
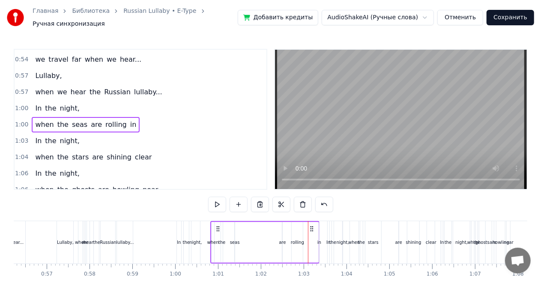
click at [312, 230] on div "when the seas are rolling in" at bounding box center [264, 242] width 109 height 42
click at [314, 236] on div "when the seas are rolling in" at bounding box center [264, 242] width 109 height 42
click at [316, 236] on div "when the seas are rolling in" at bounding box center [264, 242] width 109 height 42
click at [129, 119] on span "in" at bounding box center [133, 124] width 8 height 10
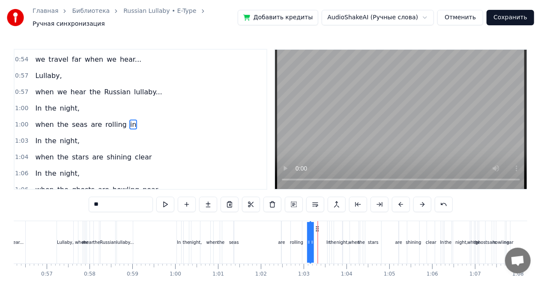
drag, startPoint x: 325, startPoint y: 224, endPoint x: 317, endPoint y: 224, distance: 8.1
click at [317, 225] on icon at bounding box center [317, 228] width 7 height 7
click at [72, 133] on div "In the night," at bounding box center [57, 140] width 51 height 15
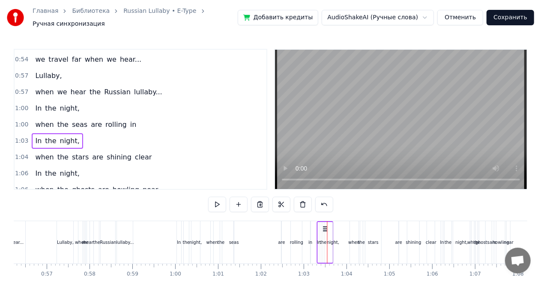
drag, startPoint x: 335, startPoint y: 224, endPoint x: 325, endPoint y: 223, distance: 10.3
click at [325, 225] on icon at bounding box center [325, 228] width 7 height 7
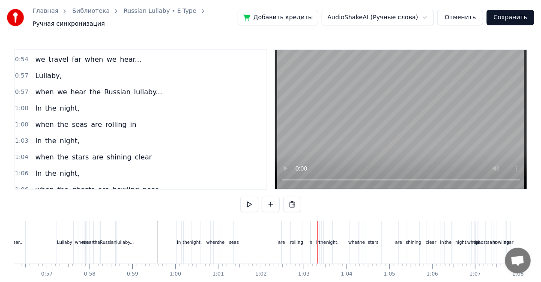
click at [115, 120] on div "when the seas are rolling in" at bounding box center [86, 124] width 108 height 15
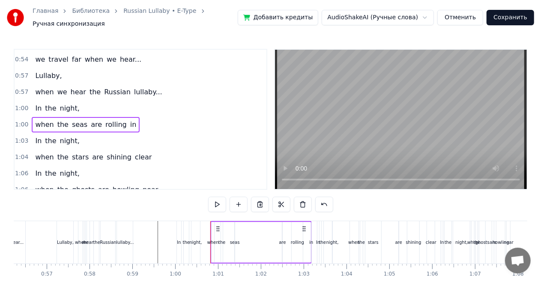
click at [75, 119] on span "seas" at bounding box center [79, 124] width 17 height 10
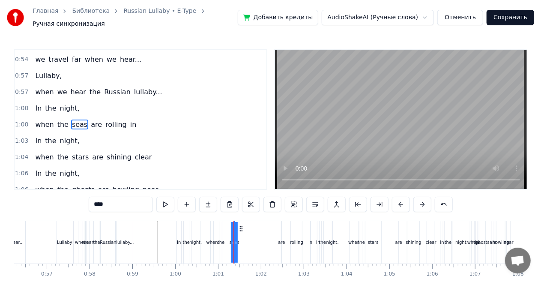
drag, startPoint x: 237, startPoint y: 237, endPoint x: 245, endPoint y: 237, distance: 8.1
click at [245, 237] on div "when the seas are rolling in" at bounding box center [260, 242] width 101 height 42
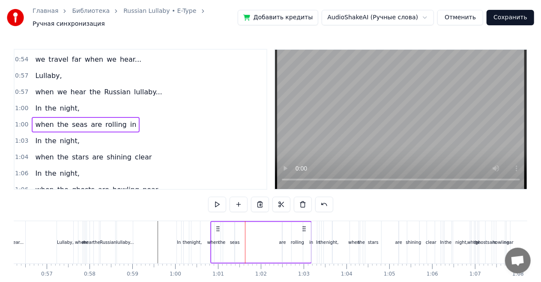
click at [235, 229] on div "seas" at bounding box center [234, 242] width 1 height 41
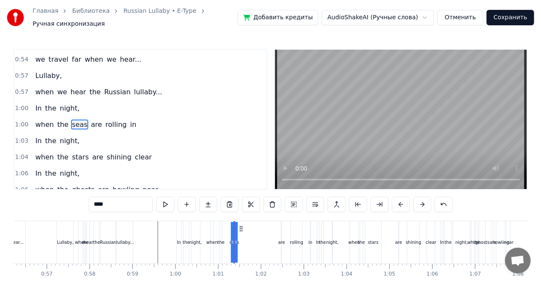
drag, startPoint x: 237, startPoint y: 234, endPoint x: 242, endPoint y: 236, distance: 5.4
click at [242, 236] on div "when the seas are rolling in" at bounding box center [260, 242] width 101 height 42
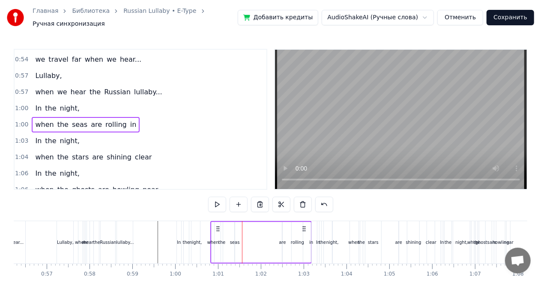
click at [282, 242] on div "are" at bounding box center [282, 242] width 1 height 41
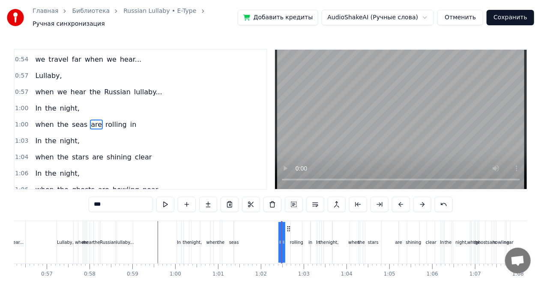
drag, startPoint x: 279, startPoint y: 241, endPoint x: 272, endPoint y: 241, distance: 6.9
click at [272, 241] on div "when the seas are rolling in" at bounding box center [260, 242] width 101 height 42
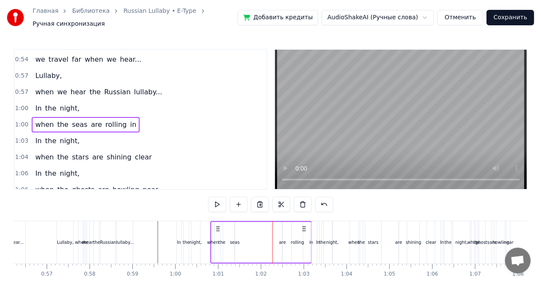
click at [280, 239] on div "are" at bounding box center [282, 242] width 7 height 6
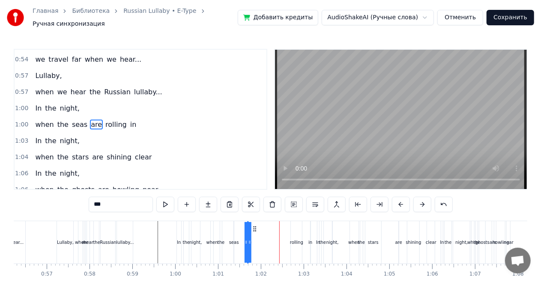
drag, startPoint x: 287, startPoint y: 225, endPoint x: 254, endPoint y: 221, distance: 34.0
click at [254, 225] on icon at bounding box center [255, 228] width 7 height 7
drag, startPoint x: 251, startPoint y: 236, endPoint x: 256, endPoint y: 238, distance: 5.4
click at [258, 237] on div "when the seas are rolling in" at bounding box center [260, 242] width 101 height 42
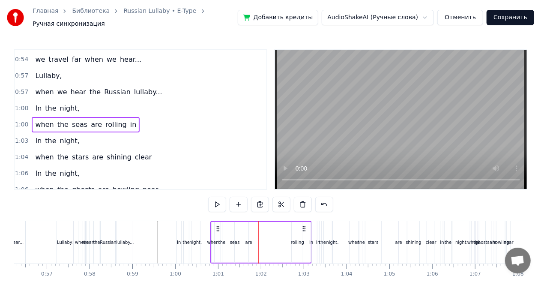
click at [248, 239] on div "are" at bounding box center [248, 242] width 7 height 6
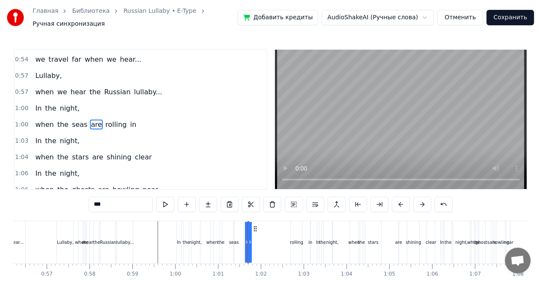
click at [248, 239] on icon at bounding box center [249, 242] width 3 height 7
click at [248, 239] on div at bounding box center [248, 242] width 0 height 42
click at [247, 239] on div "are" at bounding box center [248, 242] width 7 height 6
drag, startPoint x: 249, startPoint y: 236, endPoint x: 254, endPoint y: 236, distance: 4.7
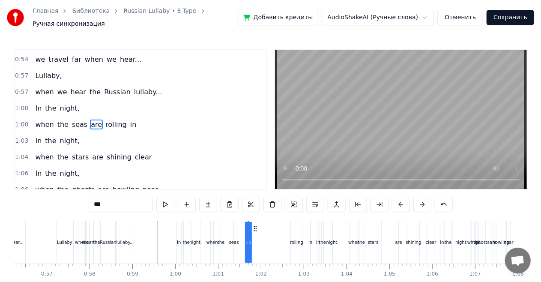
click at [254, 236] on div "when the seas are rolling in" at bounding box center [260, 242] width 101 height 42
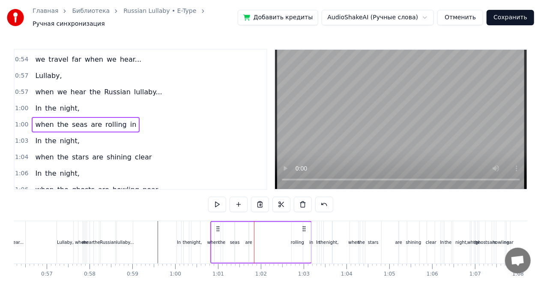
click at [248, 239] on div "are" at bounding box center [248, 242] width 7 height 6
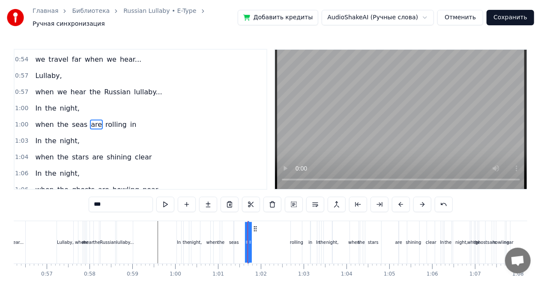
click at [292, 239] on div "rolling" at bounding box center [296, 242] width 13 height 6
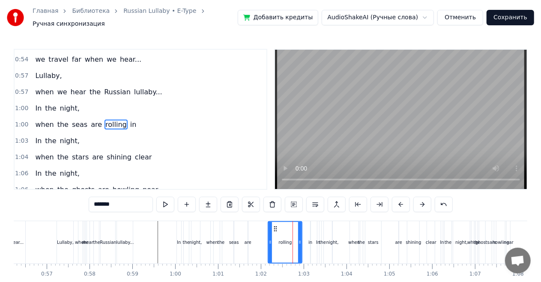
drag, startPoint x: 292, startPoint y: 237, endPoint x: 269, endPoint y: 237, distance: 22.7
click at [269, 239] on icon at bounding box center [269, 242] width 3 height 7
click at [310, 240] on div "in" at bounding box center [310, 242] width 4 height 6
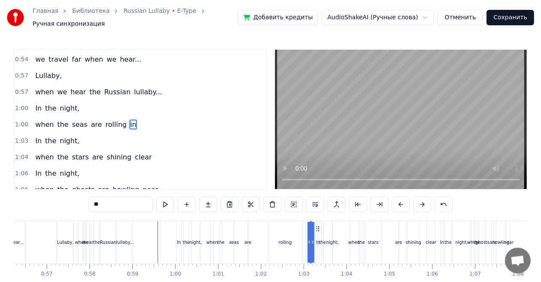
click at [317, 224] on div "In" at bounding box center [318, 242] width 3 height 42
type input "**"
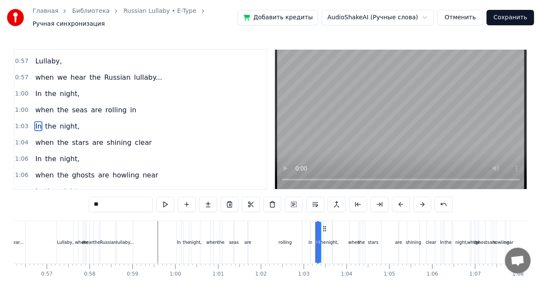
scroll to position [226, 0]
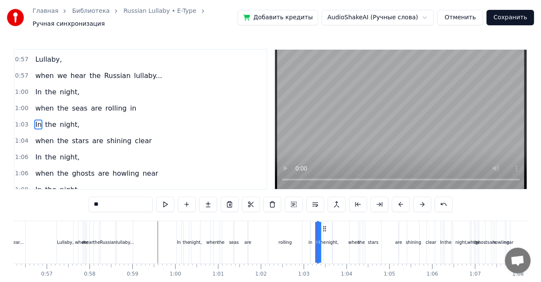
click at [310, 230] on div "when the seas are rolling in" at bounding box center [260, 242] width 101 height 42
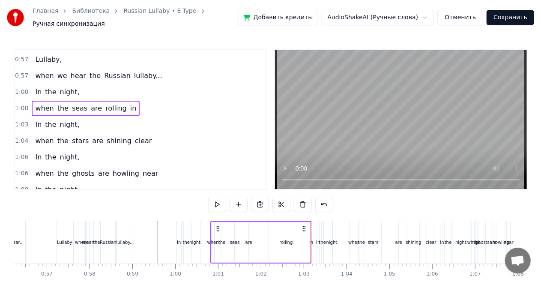
click at [129, 103] on span "in" at bounding box center [133, 108] width 8 height 10
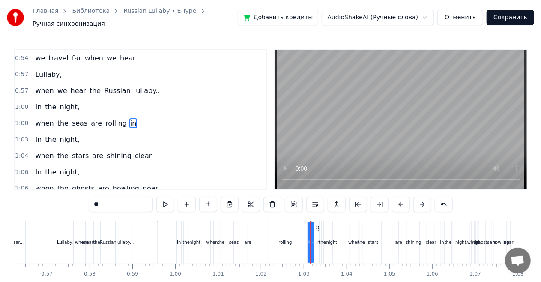
scroll to position [210, 0]
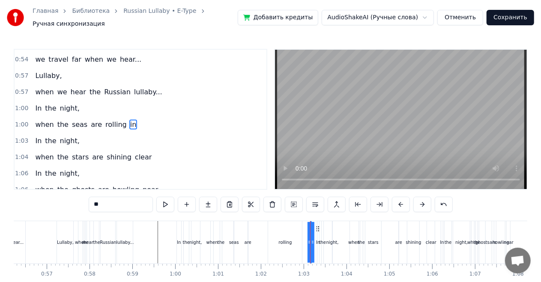
click at [317, 224] on div "In" at bounding box center [318, 242] width 3 height 42
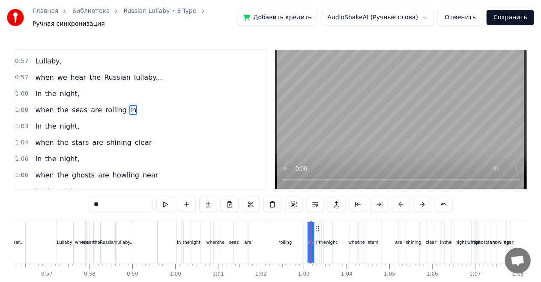
scroll to position [226, 0]
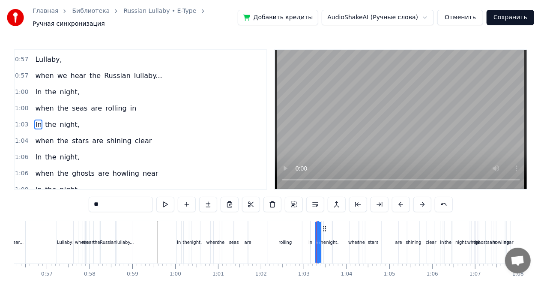
click at [129, 103] on span "in" at bounding box center [133, 108] width 8 height 10
type input "**"
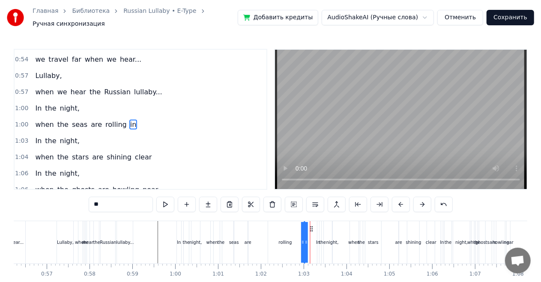
drag, startPoint x: 315, startPoint y: 224, endPoint x: 309, endPoint y: 223, distance: 6.1
click at [309, 225] on icon at bounding box center [311, 228] width 7 height 7
click at [64, 101] on div "In the night," at bounding box center [57, 108] width 51 height 15
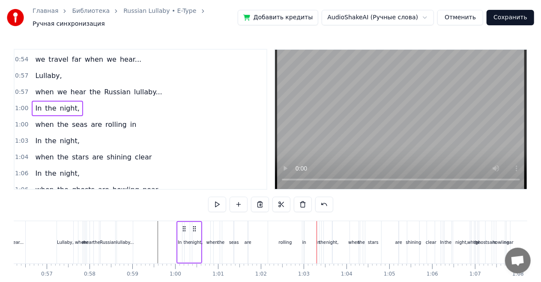
click at [248, 245] on div "are" at bounding box center [248, 242] width 1 height 42
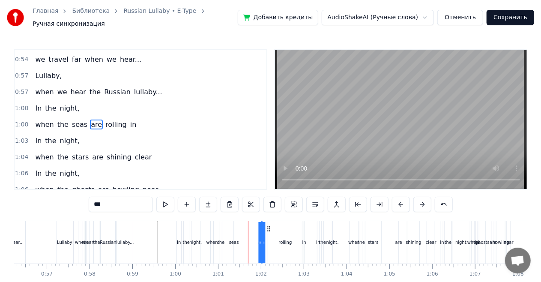
drag, startPoint x: 255, startPoint y: 224, endPoint x: 267, endPoint y: 225, distance: 12.5
click at [267, 225] on icon at bounding box center [268, 228] width 7 height 7
click at [221, 229] on div "the" at bounding box center [221, 242] width 2 height 42
type input "***"
click at [231, 225] on icon at bounding box center [230, 228] width 7 height 7
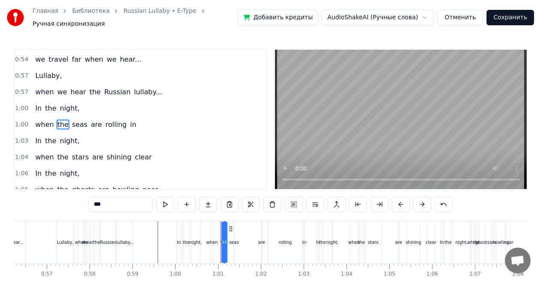
click at [68, 101] on div "In the night," at bounding box center [57, 108] width 51 height 15
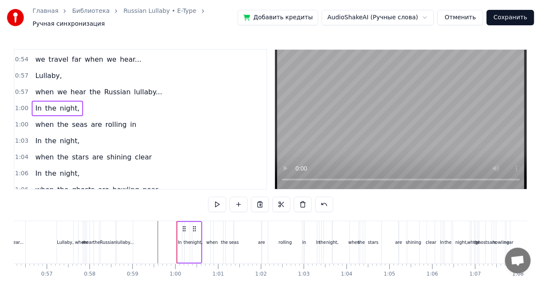
click at [80, 117] on div "when the seas are rolling in" at bounding box center [86, 124] width 108 height 15
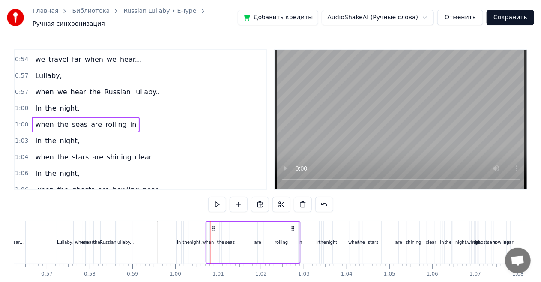
drag, startPoint x: 297, startPoint y: 224, endPoint x: 293, endPoint y: 223, distance: 4.4
click at [293, 225] on icon at bounding box center [292, 228] width 7 height 7
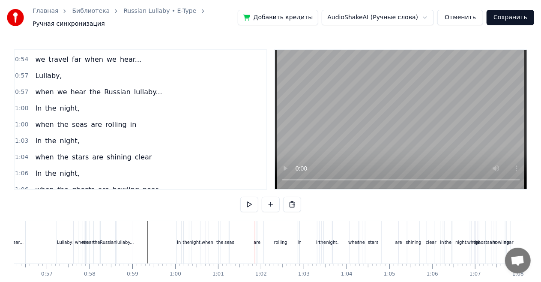
click at [78, 121] on div "when the seas are rolling in" at bounding box center [86, 124] width 108 height 15
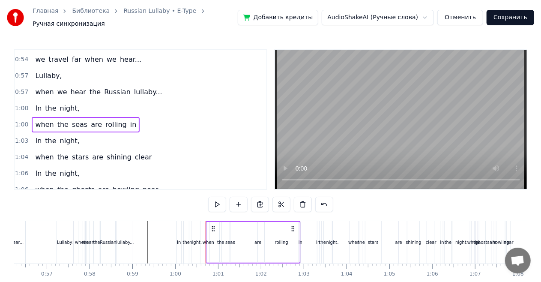
click at [74, 101] on div "In the night," at bounding box center [57, 108] width 51 height 15
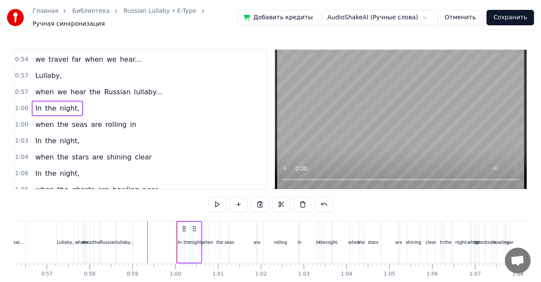
click at [74, 122] on div "when the seas are rolling in" at bounding box center [86, 124] width 108 height 15
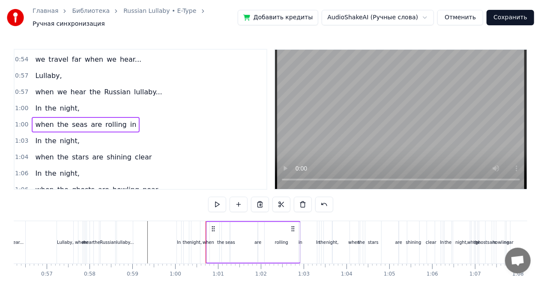
click at [208, 229] on div "when" at bounding box center [208, 242] width 3 height 41
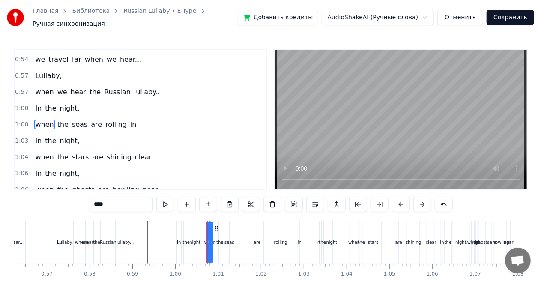
drag, startPoint x: 209, startPoint y: 232, endPoint x: 213, endPoint y: 232, distance: 4.7
click at [213, 232] on div "when the seas are rolling in" at bounding box center [253, 242] width 95 height 42
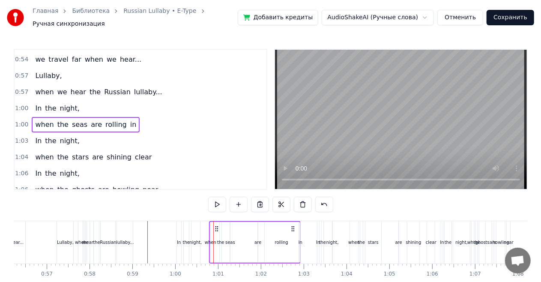
click at [220, 239] on div "the" at bounding box center [220, 242] width 7 height 6
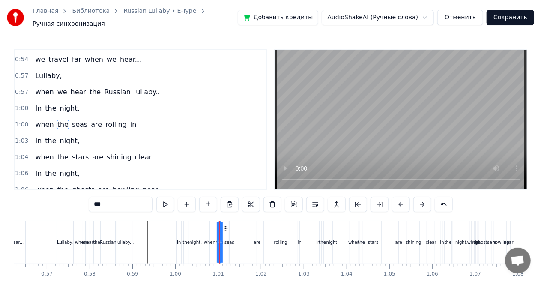
click at [227, 239] on div "seas" at bounding box center [229, 242] width 10 height 6
type input "****"
drag, startPoint x: 233, startPoint y: 231, endPoint x: 242, endPoint y: 232, distance: 8.6
click at [242, 232] on div "when the seas are rolling in" at bounding box center [255, 242] width 92 height 42
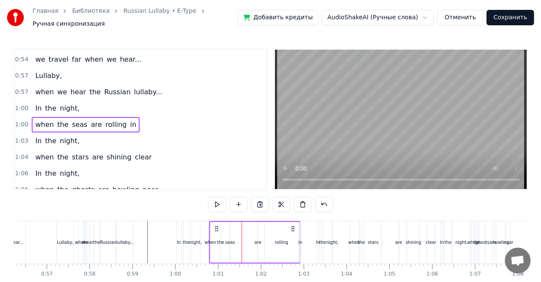
click at [229, 239] on div "seas" at bounding box center [230, 242] width 10 height 6
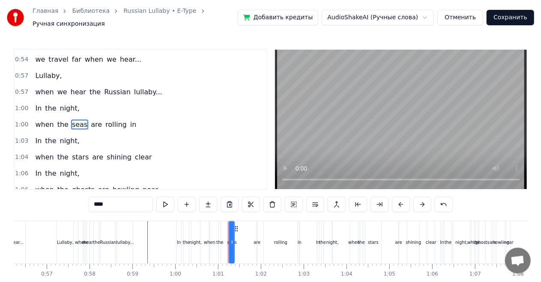
drag, startPoint x: 230, startPoint y: 236, endPoint x: 236, endPoint y: 236, distance: 6.0
click at [234, 236] on div "seas" at bounding box center [232, 242] width 4 height 41
drag, startPoint x: 232, startPoint y: 237, endPoint x: 241, endPoint y: 237, distance: 9.0
click at [241, 239] on icon at bounding box center [240, 242] width 3 height 7
click at [227, 239] on icon at bounding box center [227, 242] width 3 height 7
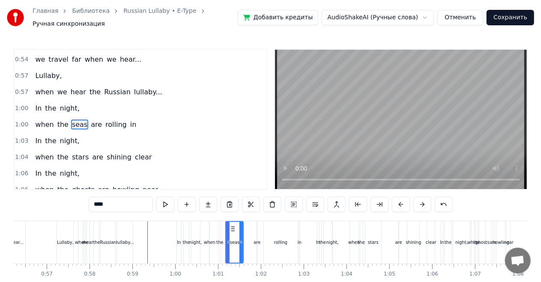
click at [256, 239] on div "are" at bounding box center [257, 242] width 7 height 6
type input "***"
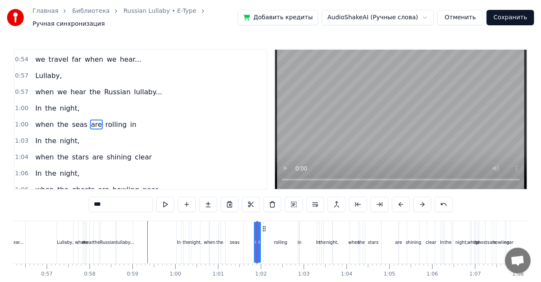
click at [262, 236] on div "when the seas are rolling in" at bounding box center [255, 242] width 92 height 42
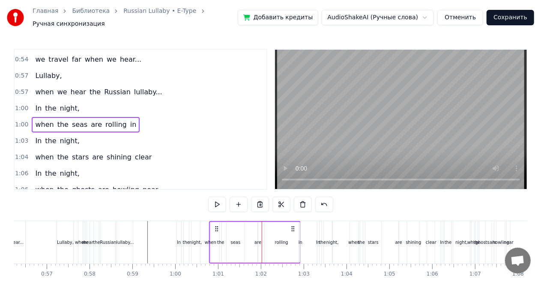
click at [258, 239] on div "are" at bounding box center [257, 242] width 7 height 6
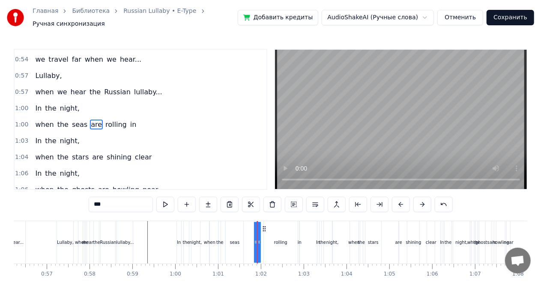
drag, startPoint x: 258, startPoint y: 238, endPoint x: 262, endPoint y: 237, distance: 4.4
click at [262, 237] on div "when the seas are rolling in" at bounding box center [255, 242] width 92 height 42
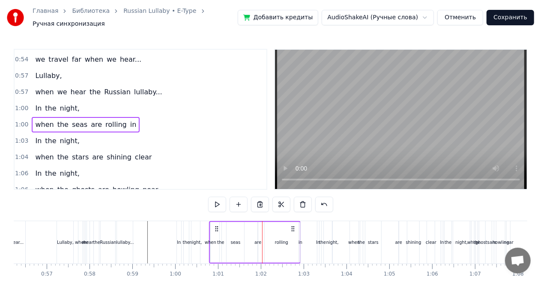
click at [257, 239] on div "are" at bounding box center [257, 242] width 7 height 6
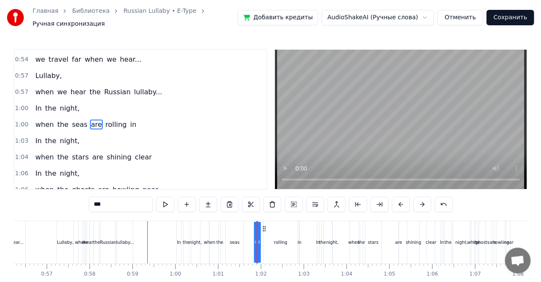
drag, startPoint x: 254, startPoint y: 237, endPoint x: 249, endPoint y: 237, distance: 5.1
click at [249, 237] on div "when the seas are rolling in" at bounding box center [255, 242] width 92 height 42
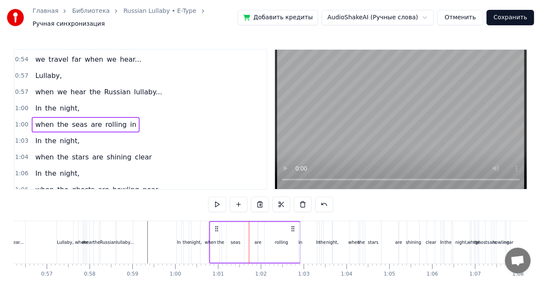
click at [257, 239] on div "are" at bounding box center [257, 242] width 7 height 6
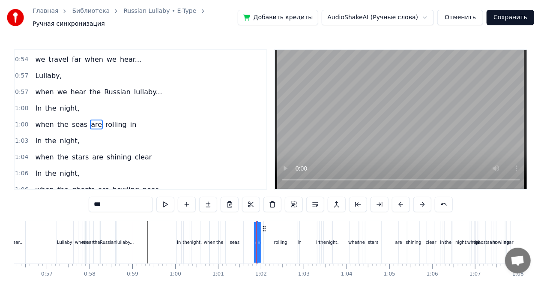
drag, startPoint x: 258, startPoint y: 235, endPoint x: 263, endPoint y: 234, distance: 5.2
click at [263, 234] on div "when the seas are rolling in" at bounding box center [255, 242] width 92 height 42
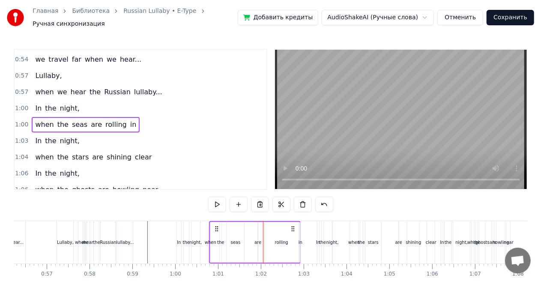
click at [258, 239] on div "are" at bounding box center [257, 242] width 7 height 6
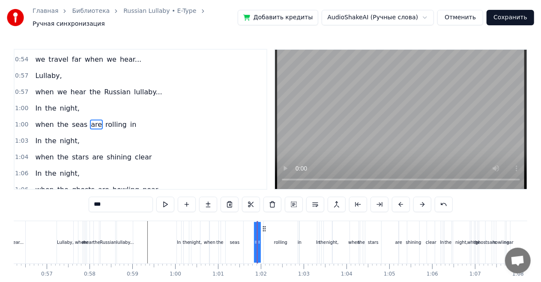
drag, startPoint x: 255, startPoint y: 239, endPoint x: 251, endPoint y: 238, distance: 4.3
click at [251, 238] on div "when the seas are rolling in" at bounding box center [255, 242] width 92 height 42
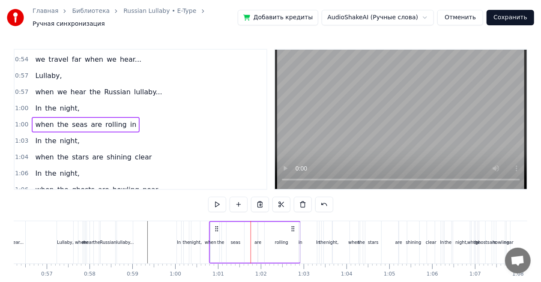
click at [256, 239] on div "are" at bounding box center [257, 242] width 7 height 6
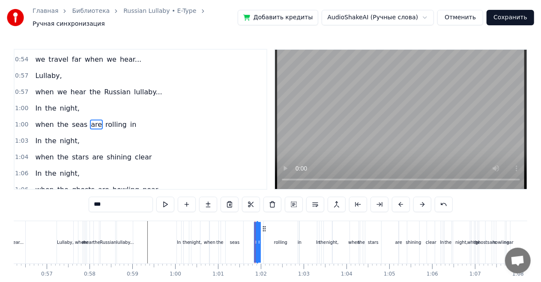
drag, startPoint x: 257, startPoint y: 238, endPoint x: 251, endPoint y: 238, distance: 5.6
click at [251, 238] on div "when the seas are rolling in" at bounding box center [255, 242] width 92 height 42
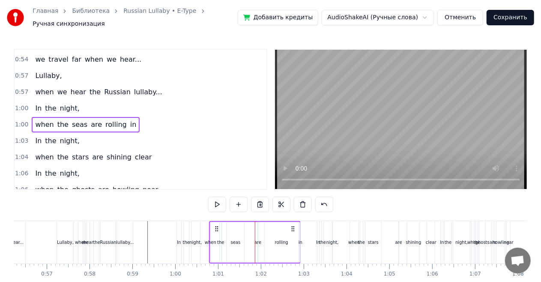
click at [259, 239] on div "are" at bounding box center [257, 242] width 7 height 6
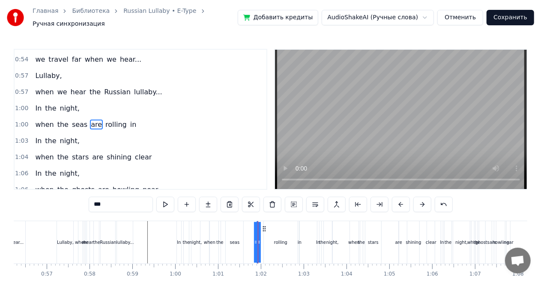
click at [274, 239] on div "rolling" at bounding box center [280, 242] width 13 height 6
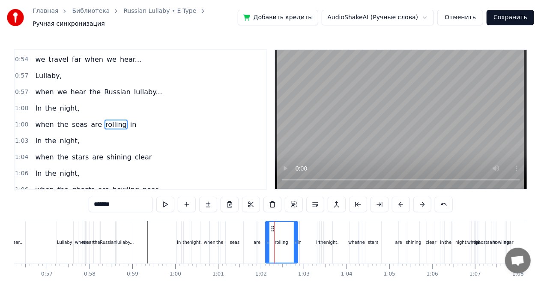
click at [268, 239] on icon at bounding box center [267, 242] width 3 height 7
drag, startPoint x: 294, startPoint y: 236, endPoint x: 289, endPoint y: 235, distance: 5.6
click at [289, 239] on icon at bounding box center [289, 242] width 3 height 7
click at [299, 239] on div "in" at bounding box center [300, 242] width 4 height 6
type input "**"
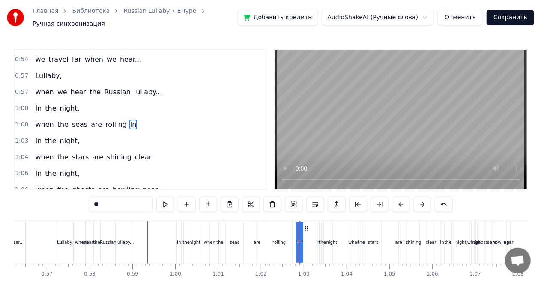
drag, startPoint x: 297, startPoint y: 237, endPoint x: 291, endPoint y: 237, distance: 6.0
click at [291, 237] on div "when the seas are rolling in" at bounding box center [255, 242] width 92 height 42
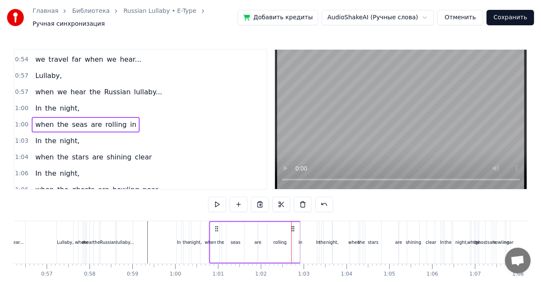
click at [297, 236] on div "when the seas are rolling in" at bounding box center [255, 242] width 92 height 42
click at [299, 239] on div "in" at bounding box center [300, 242] width 4 height 6
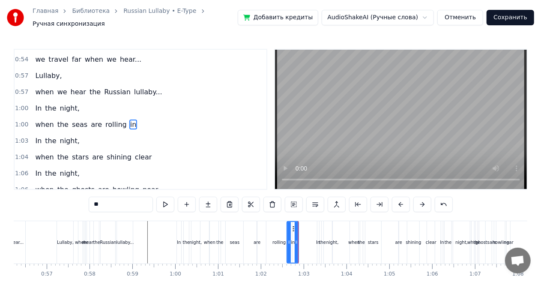
drag, startPoint x: 300, startPoint y: 229, endPoint x: 288, endPoint y: 230, distance: 12.4
click at [288, 230] on div at bounding box center [288, 242] width 3 height 41
click at [298, 228] on circle at bounding box center [298, 228] width 0 height 0
click at [257, 232] on div "are" at bounding box center [257, 242] width 1 height 42
type input "***"
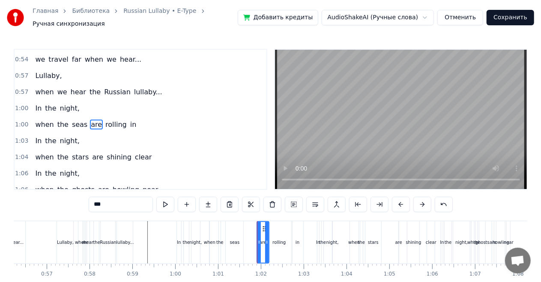
drag, startPoint x: 257, startPoint y: 229, endPoint x: 269, endPoint y: 231, distance: 13.1
click at [269, 231] on div "when the seas are rolling in" at bounding box center [257, 242] width 96 height 42
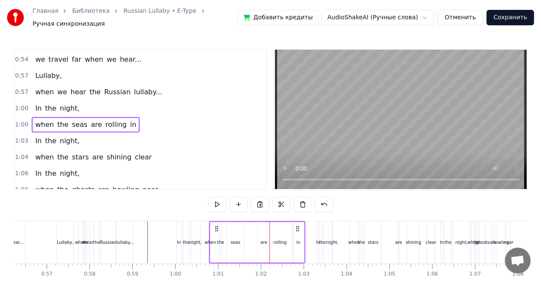
click at [264, 226] on div "are" at bounding box center [264, 242] width 12 height 41
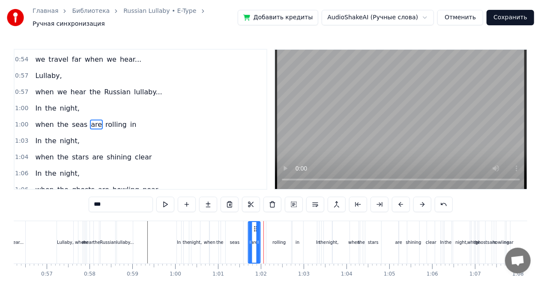
drag, startPoint x: 264, startPoint y: 223, endPoint x: 255, endPoint y: 223, distance: 8.6
click at [255, 225] on icon at bounding box center [255, 228] width 7 height 7
click at [261, 230] on div at bounding box center [260, 242] width 3 height 41
click at [179, 233] on div "In" at bounding box center [179, 242] width 4 height 42
type input "**"
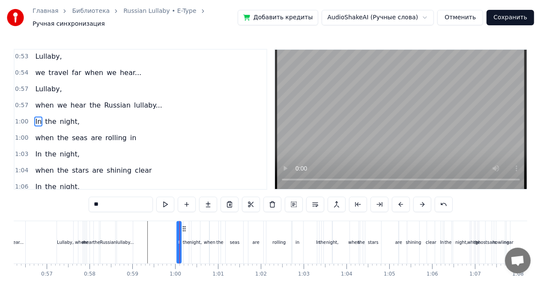
scroll to position [194, 0]
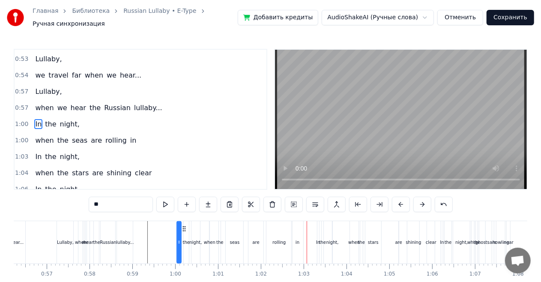
click at [62, 121] on div "In the night," at bounding box center [57, 123] width 51 height 15
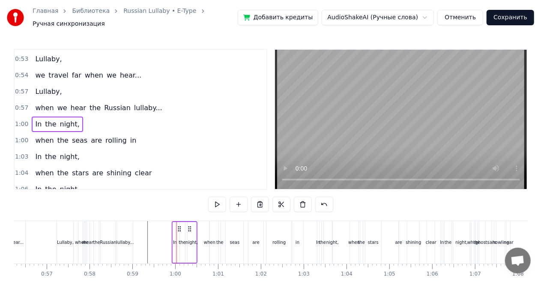
drag, startPoint x: 194, startPoint y: 225, endPoint x: 189, endPoint y: 224, distance: 4.7
click at [189, 225] on icon at bounding box center [189, 228] width 7 height 7
click at [70, 116] on div "In the night," at bounding box center [57, 123] width 51 height 15
click at [70, 104] on div "when we hear the Russian lullaby..." at bounding box center [99, 107] width 134 height 15
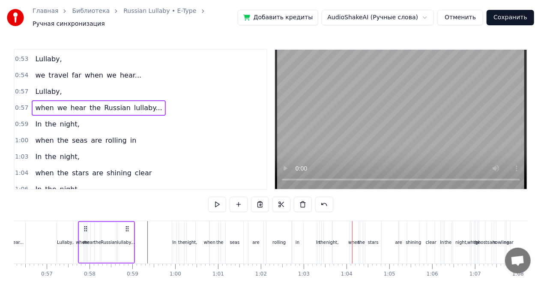
click at [70, 154] on div "In the night," at bounding box center [57, 156] width 51 height 15
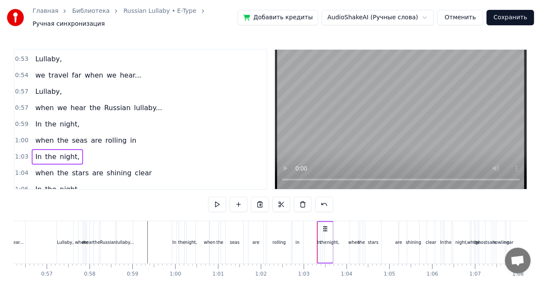
click at [102, 170] on div "when the stars are shining clear" at bounding box center [93, 172] width 123 height 15
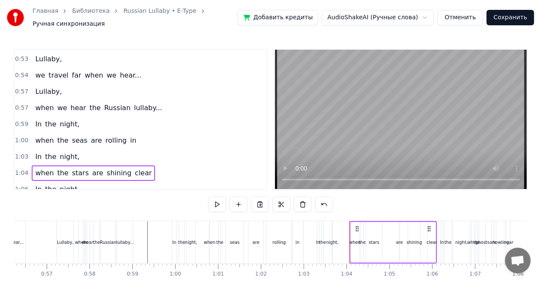
click at [70, 149] on div "In the night," at bounding box center [57, 156] width 51 height 15
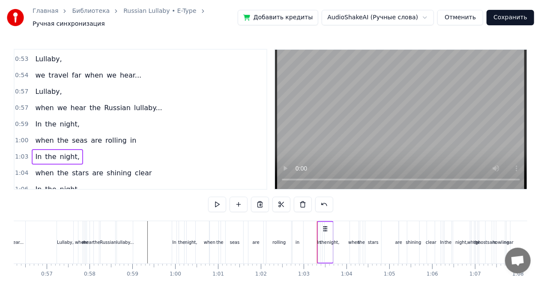
click at [331, 239] on div "night," at bounding box center [333, 242] width 12 height 6
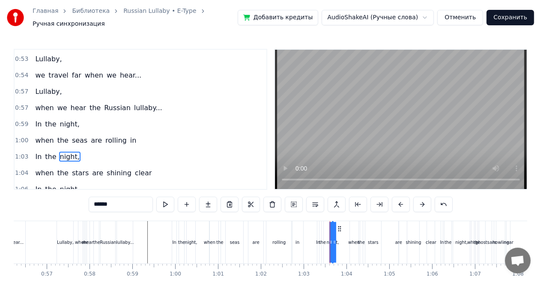
scroll to position [226, 0]
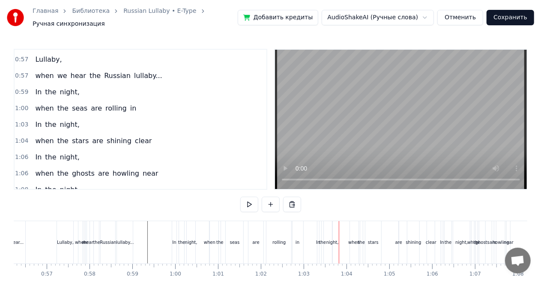
click at [333, 239] on div "night," at bounding box center [332, 242] width 12 height 6
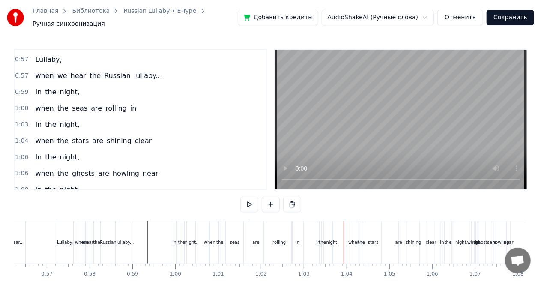
click at [332, 239] on div "night," at bounding box center [332, 242] width 12 height 6
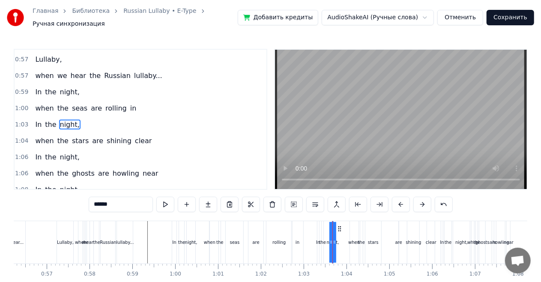
click at [340, 225] on icon at bounding box center [339, 228] width 7 height 7
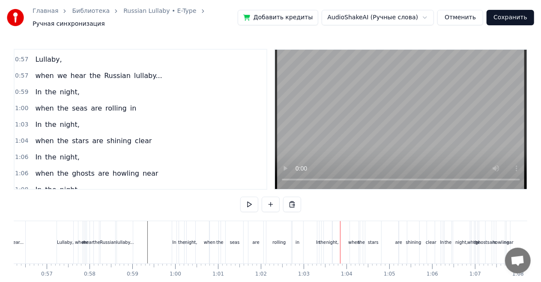
click at [333, 239] on div "night," at bounding box center [332, 242] width 12 height 6
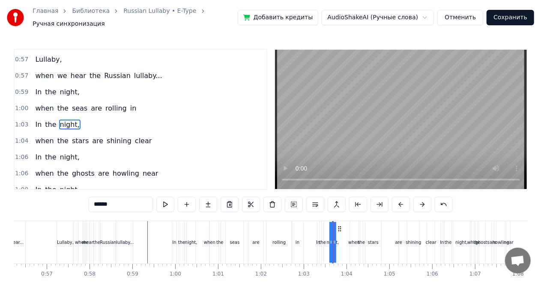
click at [48, 117] on div "In the night," at bounding box center [57, 124] width 51 height 15
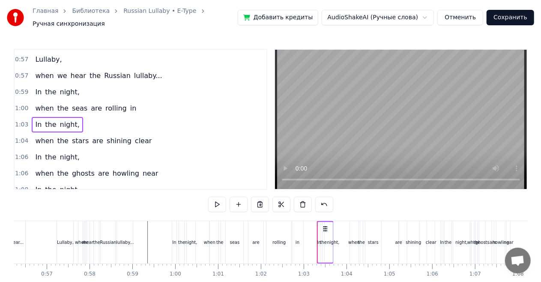
click at [50, 122] on div "In the night," at bounding box center [57, 124] width 51 height 15
click at [59, 117] on div "In the night," at bounding box center [57, 124] width 51 height 15
drag, startPoint x: 325, startPoint y: 224, endPoint x: 319, endPoint y: 223, distance: 6.9
click at [319, 225] on icon at bounding box center [319, 228] width 7 height 7
click at [67, 119] on span "night," at bounding box center [69, 124] width 21 height 10
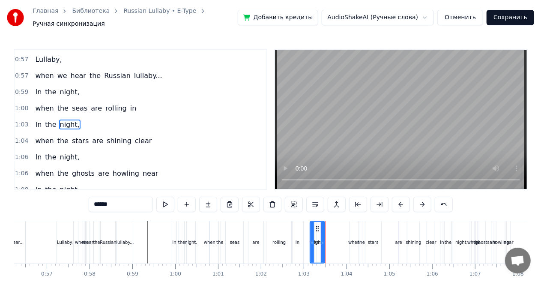
drag, startPoint x: 327, startPoint y: 238, endPoint x: 312, endPoint y: 240, distance: 15.5
click at [312, 240] on icon at bounding box center [311, 242] width 3 height 7
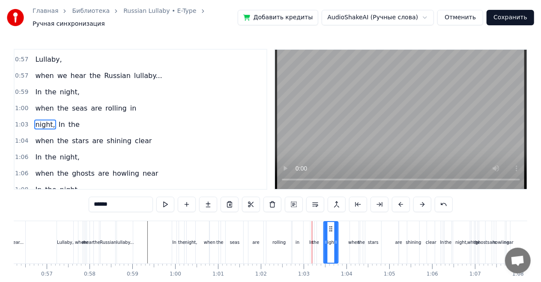
drag, startPoint x: 316, startPoint y: 225, endPoint x: 330, endPoint y: 226, distance: 13.7
click at [57, 117] on div "In the night," at bounding box center [57, 124] width 51 height 15
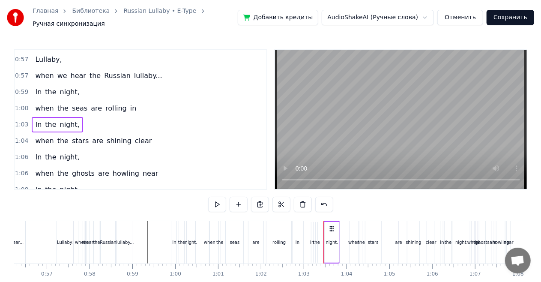
click at [176, 239] on div "In" at bounding box center [174, 242] width 4 height 6
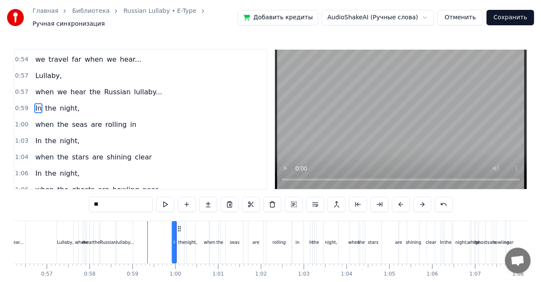
scroll to position [194, 0]
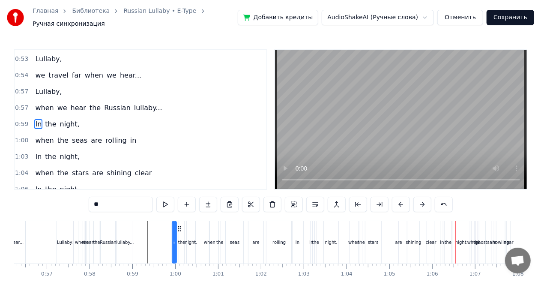
click at [134, 165] on div "when the stars are shining clear" at bounding box center [93, 172] width 123 height 15
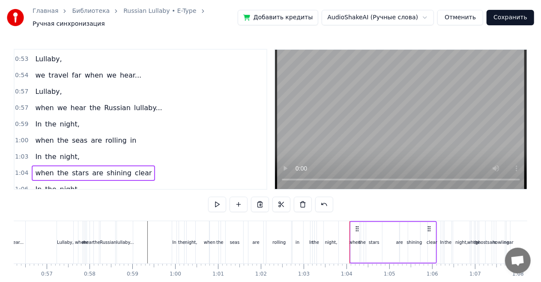
click at [432, 239] on div "clear" at bounding box center [432, 242] width 11 height 6
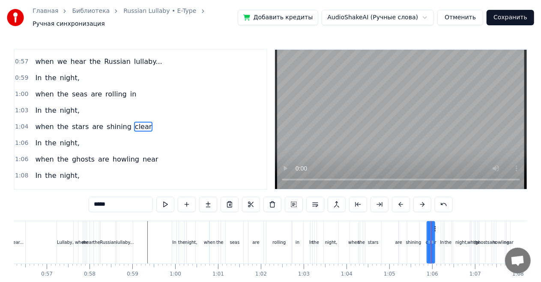
scroll to position [242, 0]
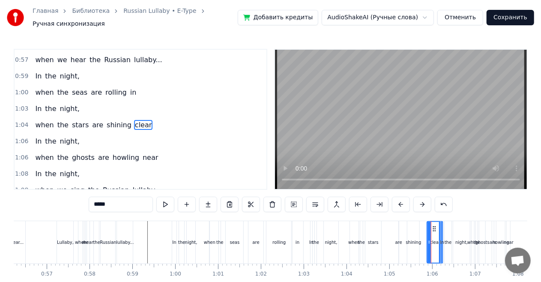
drag, startPoint x: 434, startPoint y: 238, endPoint x: 442, endPoint y: 239, distance: 8.1
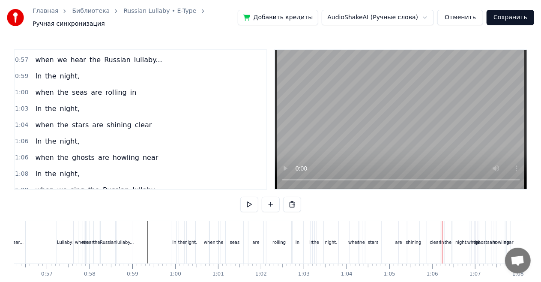
click at [70, 134] on div "In the night," at bounding box center [57, 141] width 51 height 15
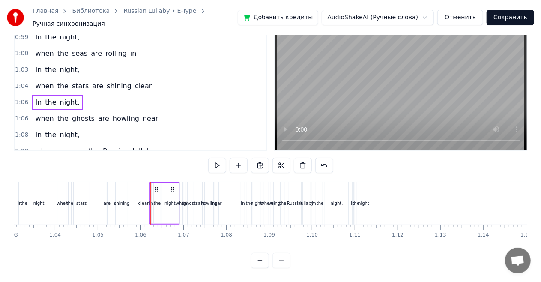
scroll to position [0, 2719]
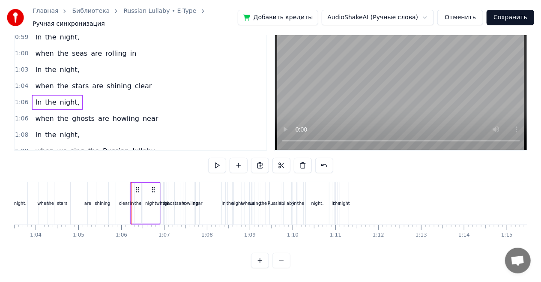
click at [99, 113] on span "are" at bounding box center [103, 118] width 13 height 10
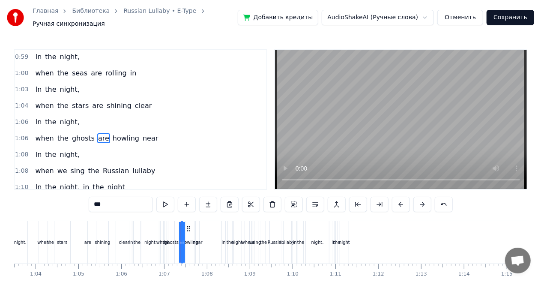
scroll to position [274, 0]
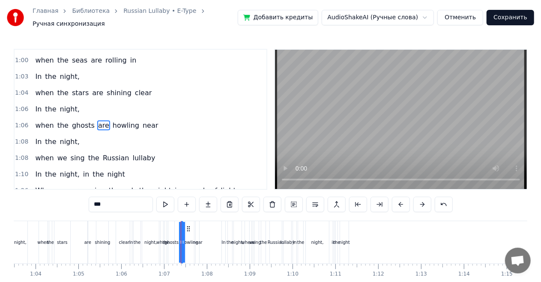
click at [72, 137] on div "In the night," at bounding box center [57, 141] width 51 height 15
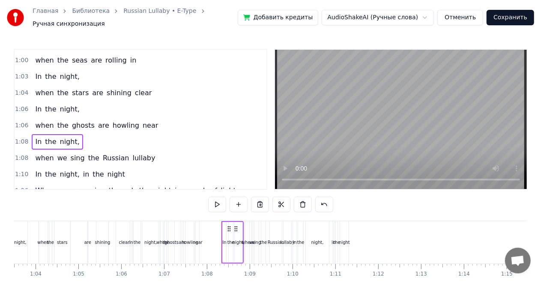
click at [70, 153] on span "sing" at bounding box center [78, 158] width 16 height 10
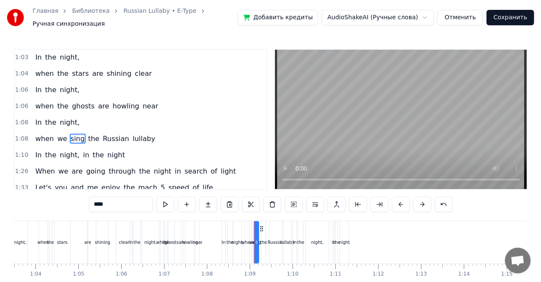
scroll to position [306, 0]
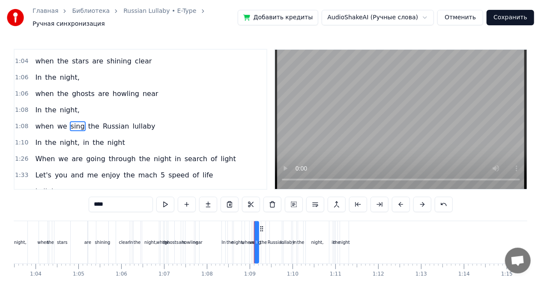
click at [77, 152] on div "When we are going through the night in search of light" at bounding box center [135, 158] width 207 height 15
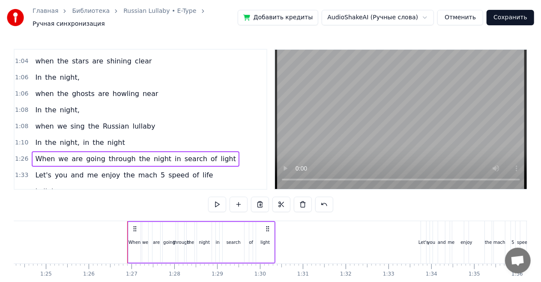
scroll to position [0, 3678]
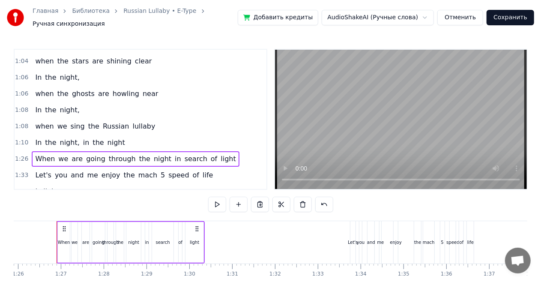
click at [77, 138] on div "In the night, in the night" at bounding box center [80, 142] width 96 height 15
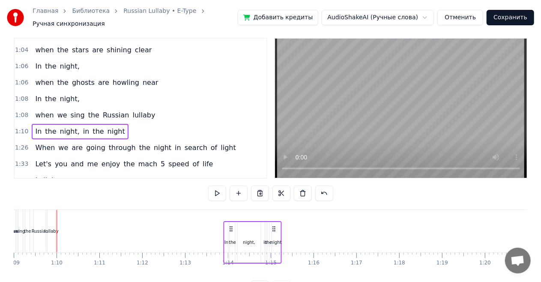
scroll to position [12, 0]
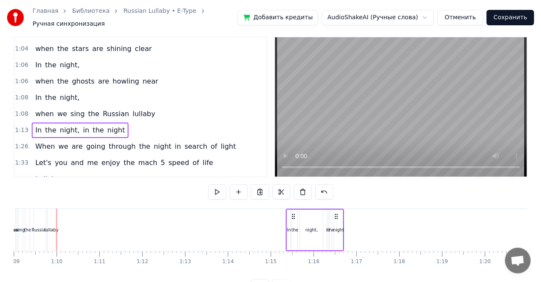
drag, startPoint x: 269, startPoint y: 212, endPoint x: 335, endPoint y: 216, distance: 66.1
click at [335, 216] on div "In the night, in the night" at bounding box center [315, 230] width 58 height 42
click at [112, 109] on span "Russian" at bounding box center [116, 114] width 28 height 10
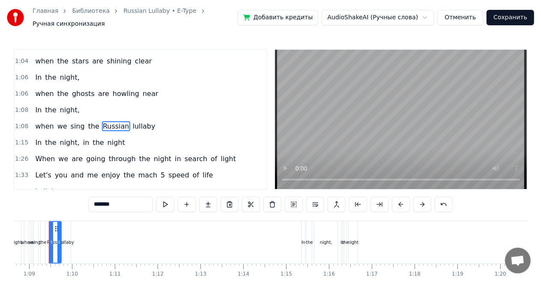
scroll to position [0, 2932]
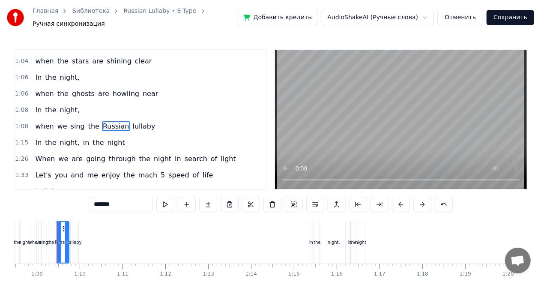
click at [125, 121] on div "when we sing the Russian lullaby" at bounding box center [95, 126] width 127 height 15
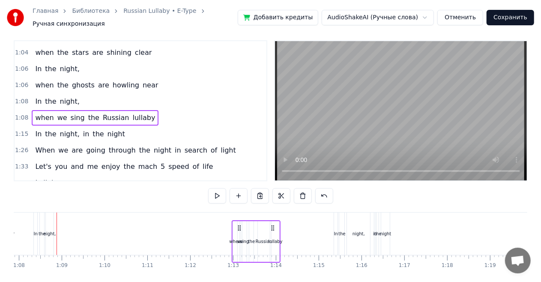
scroll to position [12, 0]
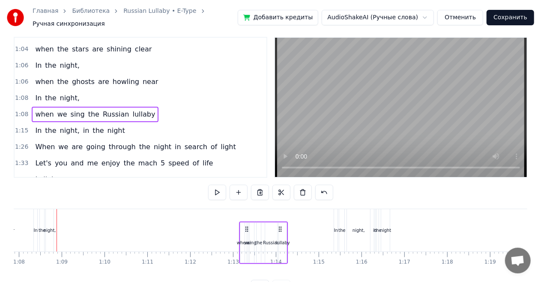
drag, startPoint x: 99, startPoint y: 224, endPoint x: 282, endPoint y: 222, distance: 182.9
click at [282, 226] on icon at bounding box center [280, 229] width 7 height 7
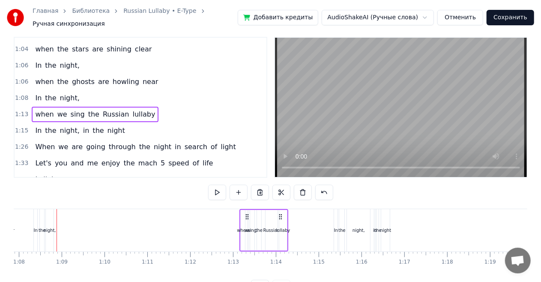
click at [75, 90] on div "In the night," at bounding box center [57, 97] width 51 height 15
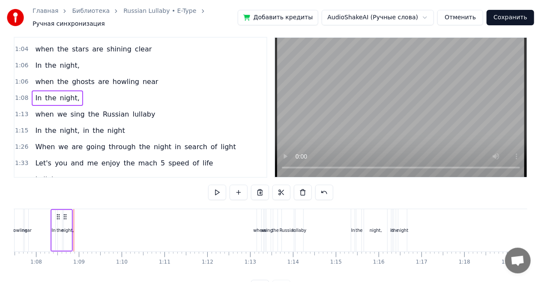
scroll to position [0, 2884]
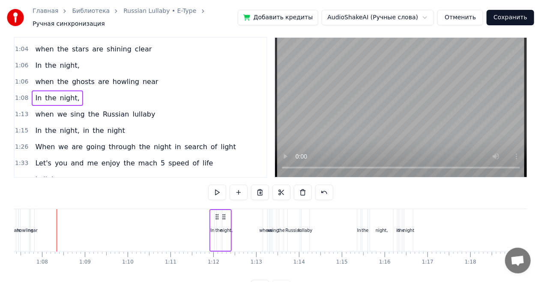
drag, startPoint x: 71, startPoint y: 212, endPoint x: 224, endPoint y: 216, distance: 152.9
click at [224, 216] on div "In the night," at bounding box center [220, 230] width 22 height 42
click at [86, 77] on div "when the ghosts are howling near" at bounding box center [97, 81] width 130 height 15
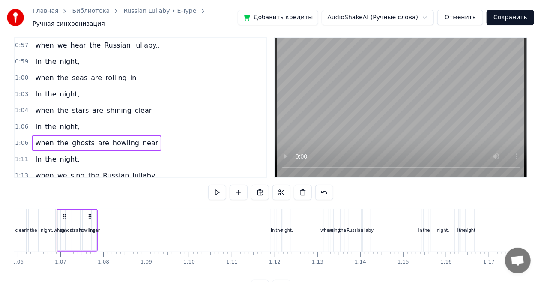
scroll to position [263, 0]
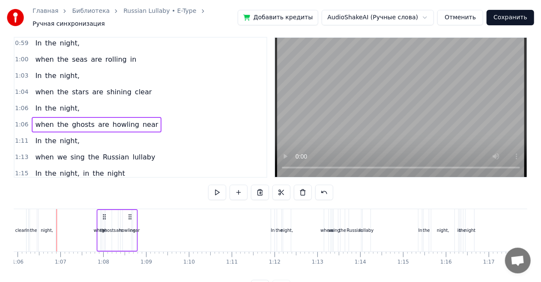
drag, startPoint x: 90, startPoint y: 211, endPoint x: 135, endPoint y: 214, distance: 45.5
click at [134, 214] on icon at bounding box center [130, 216] width 7 height 7
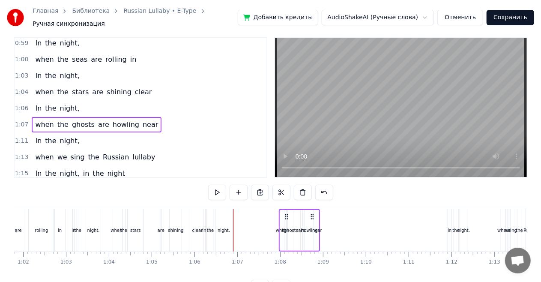
scroll to position [0, 2631]
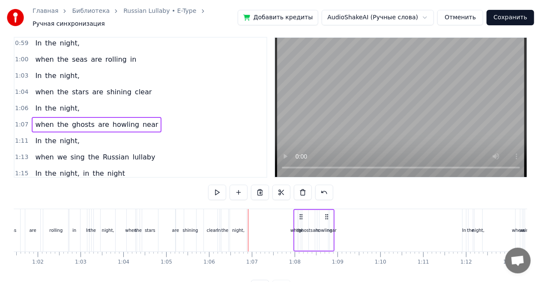
click at [26, 225] on div "are" at bounding box center [32, 230] width 15 height 42
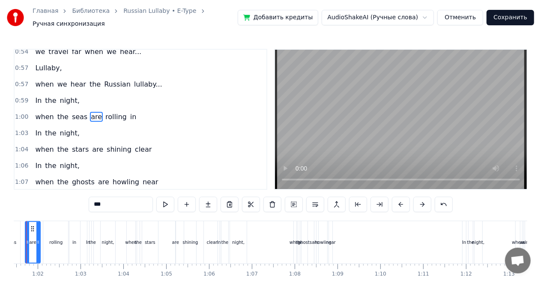
scroll to position [0, 2600]
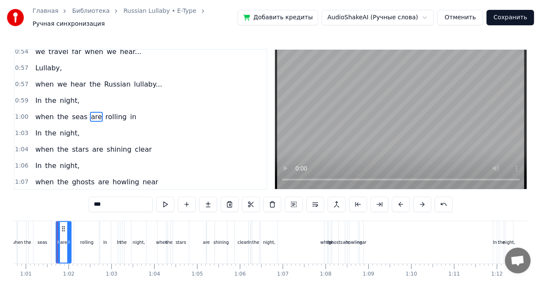
click at [45, 66] on div "Lullaby," at bounding box center [48, 67] width 33 height 15
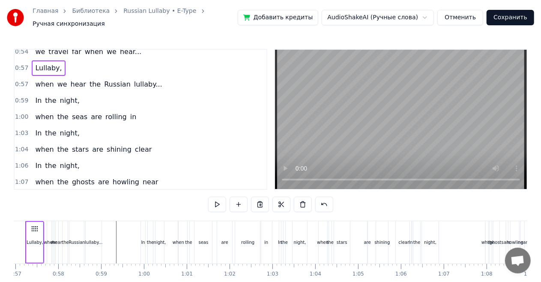
scroll to position [0, 2408]
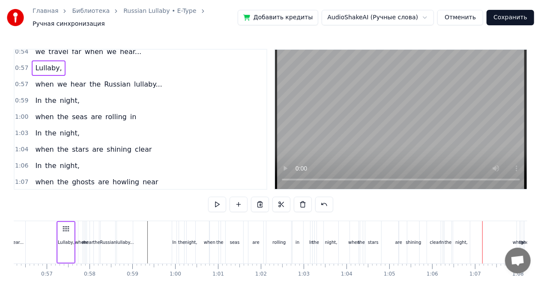
click at [458, 250] on div "night," at bounding box center [461, 242] width 17 height 42
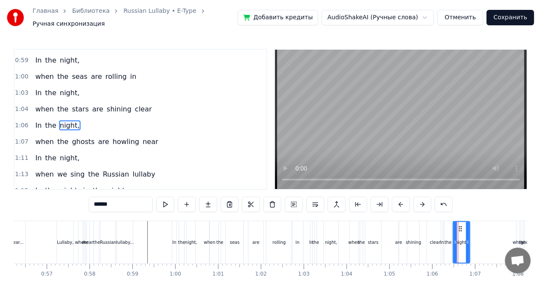
scroll to position [258, 0]
click at [69, 120] on span "night," at bounding box center [69, 125] width 21 height 10
click at [63, 121] on div "In the night," at bounding box center [57, 125] width 51 height 15
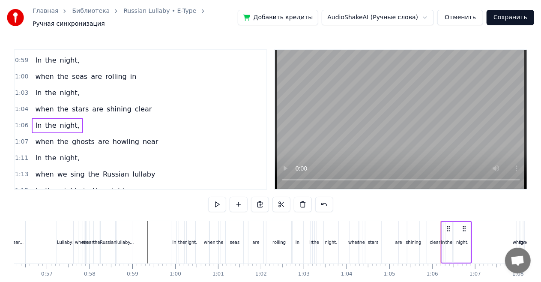
click at [465, 240] on div "night," at bounding box center [462, 242] width 12 height 6
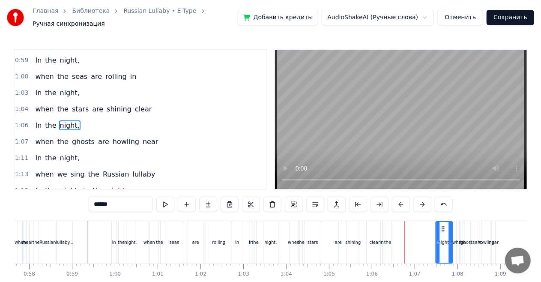
scroll to position [0, 2473]
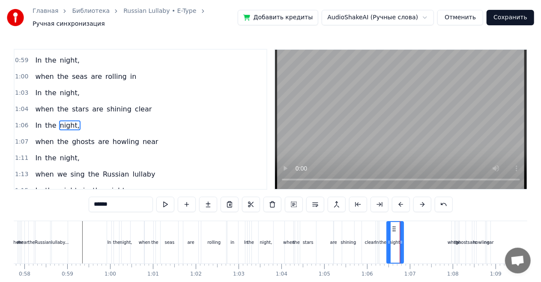
drag, startPoint x: 459, startPoint y: 224, endPoint x: 393, endPoint y: 218, distance: 66.7
click at [393, 222] on div "night," at bounding box center [395, 242] width 16 height 41
click at [396, 225] on icon at bounding box center [396, 228] width 7 height 7
click at [385, 231] on div "the" at bounding box center [382, 242] width 7 height 42
click at [387, 239] on icon at bounding box center [386, 242] width 3 height 7
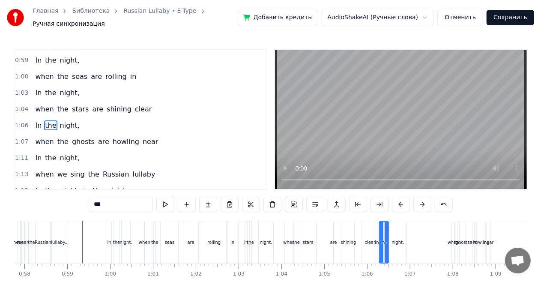
click at [377, 239] on div "In" at bounding box center [377, 242] width 4 height 6
type input "**"
click at [43, 122] on div "In the night," at bounding box center [57, 125] width 51 height 15
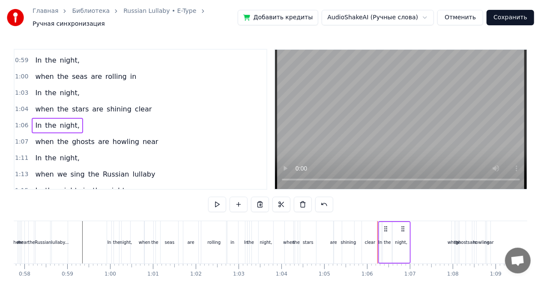
click at [402, 228] on circle at bounding box center [402, 228] width 0 height 0
click at [109, 227] on div "In" at bounding box center [109, 242] width 4 height 42
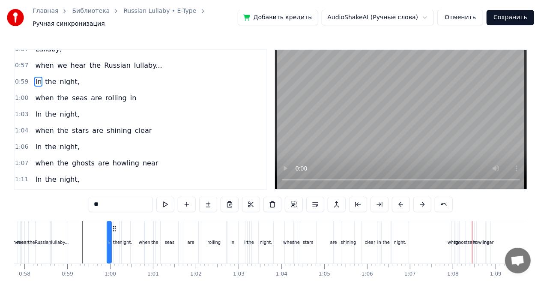
scroll to position [237, 0]
click at [110, 158] on div "when the ghosts are howling near" at bounding box center [97, 162] width 130 height 15
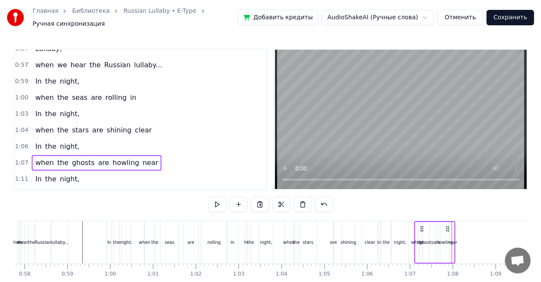
drag, startPoint x: 485, startPoint y: 224, endPoint x: 448, endPoint y: 223, distance: 37.3
click at [448, 225] on icon at bounding box center [447, 228] width 7 height 7
click at [236, 233] on div "in" at bounding box center [233, 242] width 12 height 42
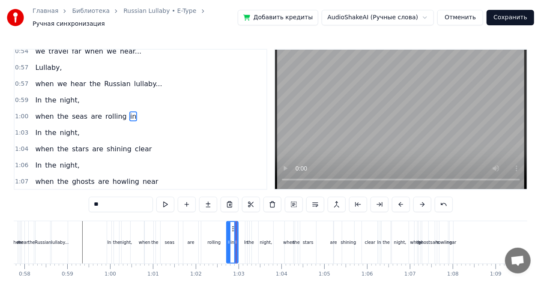
scroll to position [210, 0]
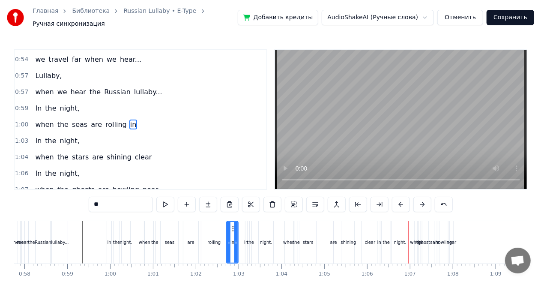
click at [231, 227] on icon at bounding box center [233, 228] width 7 height 7
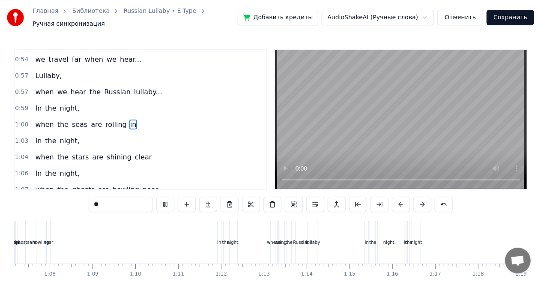
scroll to position [0, 2903]
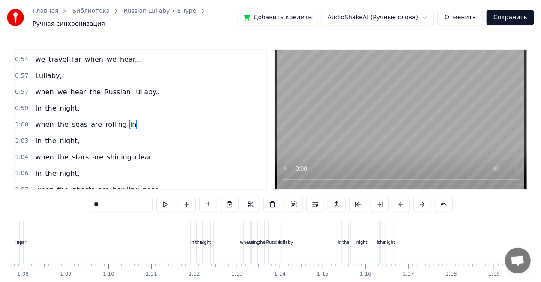
click at [48, 68] on div "Lullaby," at bounding box center [48, 75] width 33 height 15
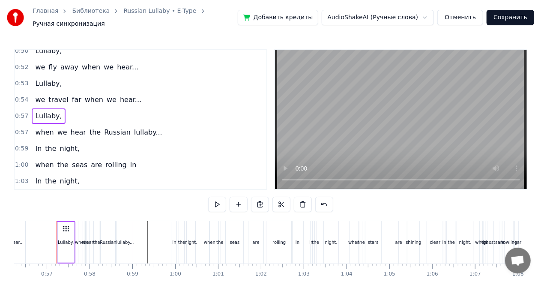
scroll to position [167, 0]
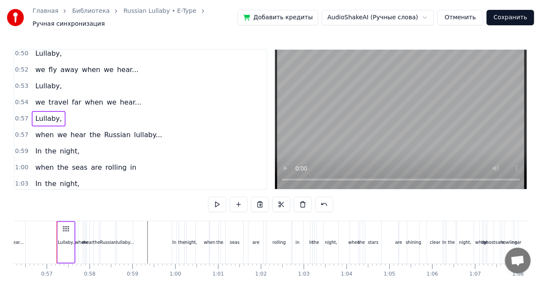
click at [52, 67] on div "we fly away when we hear..." at bounding box center [87, 69] width 110 height 15
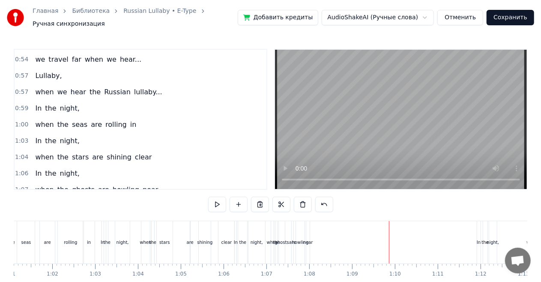
scroll to position [210, 0]
click at [143, 185] on span "near" at bounding box center [150, 190] width 17 height 10
click at [129, 182] on div "when the ghosts are howling near" at bounding box center [97, 189] width 130 height 15
click at [147, 239] on div "when" at bounding box center [146, 242] width 12 height 6
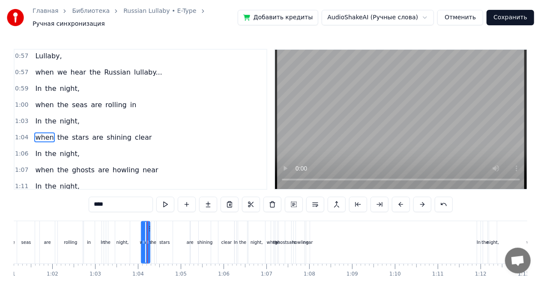
scroll to position [242, 0]
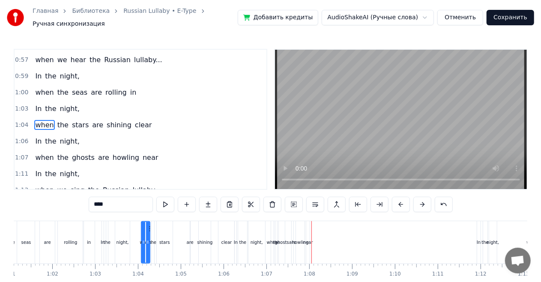
click at [89, 153] on div "when the ghosts are howling near" at bounding box center [97, 157] width 130 height 15
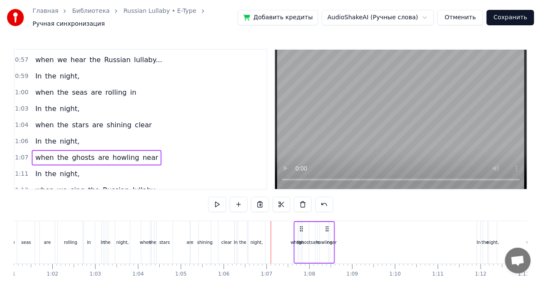
drag, startPoint x: 304, startPoint y: 224, endPoint x: 327, endPoint y: 223, distance: 22.7
click at [327, 225] on icon at bounding box center [326, 228] width 7 height 7
click at [142, 232] on div "when" at bounding box center [145, 242] width 9 height 42
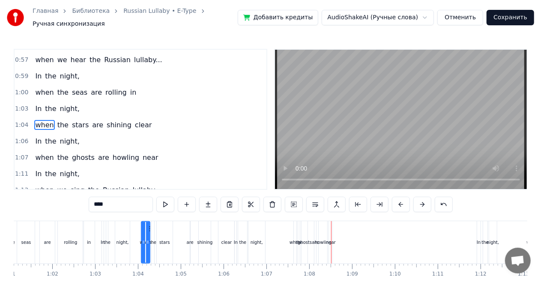
click at [257, 231] on div "night," at bounding box center [256, 242] width 17 height 42
type input "******"
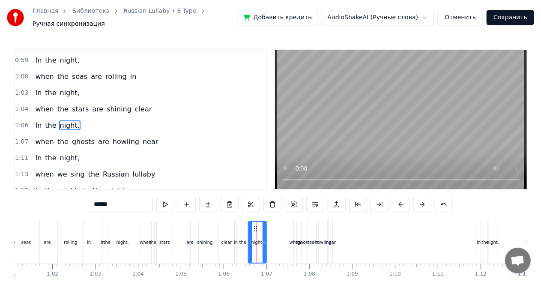
click at [265, 239] on icon at bounding box center [263, 242] width 3 height 7
click at [62, 121] on div "In the night," at bounding box center [57, 125] width 51 height 15
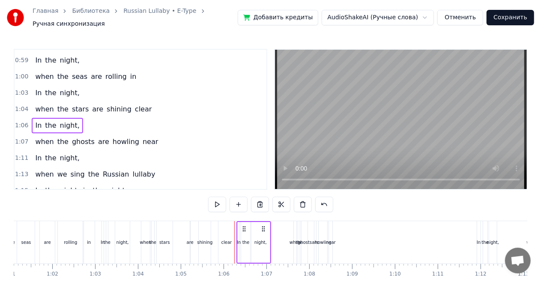
click at [264, 225] on icon at bounding box center [262, 228] width 7 height 7
click at [94, 136] on div "when the ghosts are howling near" at bounding box center [97, 141] width 130 height 15
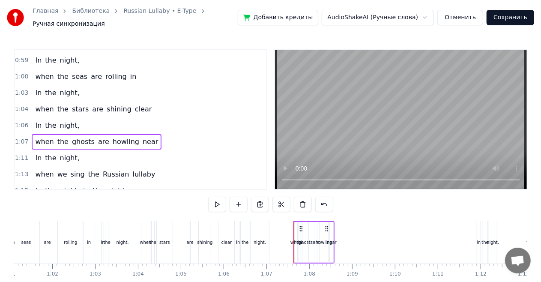
click at [294, 239] on div "when" at bounding box center [296, 242] width 12 height 6
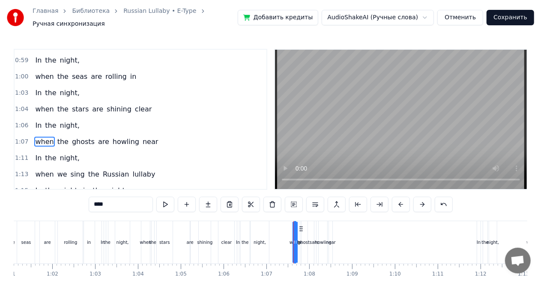
scroll to position [274, 0]
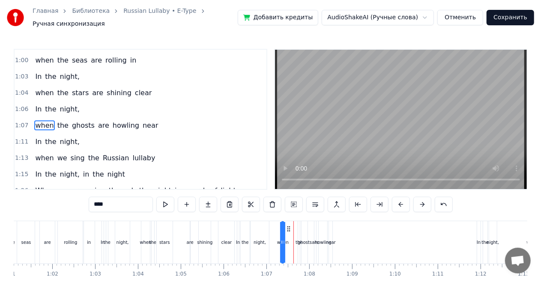
drag, startPoint x: 301, startPoint y: 224, endPoint x: 288, endPoint y: 223, distance: 12.4
click at [288, 225] on icon at bounding box center [288, 228] width 7 height 7
drag, startPoint x: 283, startPoint y: 237, endPoint x: 288, endPoint y: 237, distance: 4.7
click at [288, 239] on icon at bounding box center [286, 242] width 3 height 7
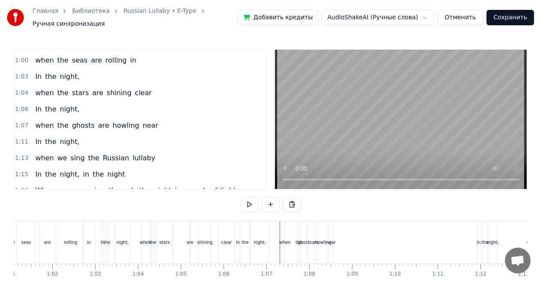
click at [284, 239] on div "when" at bounding box center [285, 242] width 12 height 6
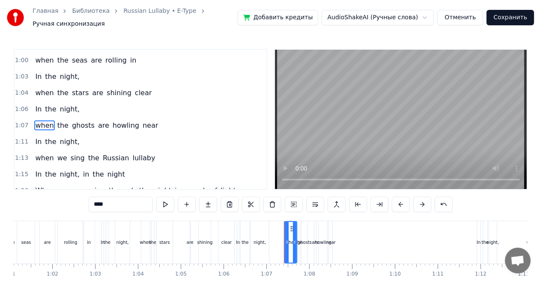
drag, startPoint x: 285, startPoint y: 238, endPoint x: 298, endPoint y: 237, distance: 12.9
click at [298, 237] on div "when the ghosts are howling near" at bounding box center [309, 242] width 50 height 42
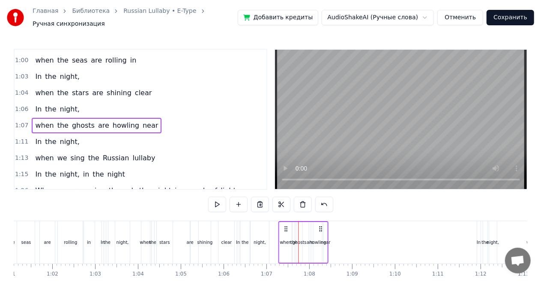
drag, startPoint x: 291, startPoint y: 223, endPoint x: 285, endPoint y: 223, distance: 6.4
click at [285, 225] on icon at bounding box center [285, 228] width 7 height 7
click at [95, 122] on div "when the ghosts are howling near" at bounding box center [97, 125] width 130 height 15
click at [325, 241] on div "near" at bounding box center [325, 242] width 10 height 6
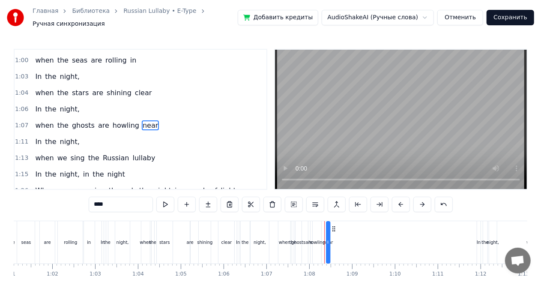
drag, startPoint x: 330, startPoint y: 224, endPoint x: 334, endPoint y: 225, distance: 4.3
click at [334, 225] on icon at bounding box center [333, 228] width 7 height 7
click at [162, 229] on div "stars" at bounding box center [165, 242] width 16 height 42
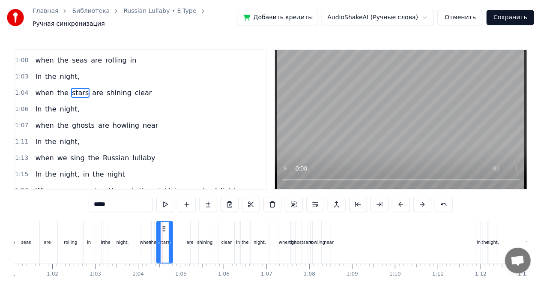
scroll to position [242, 0]
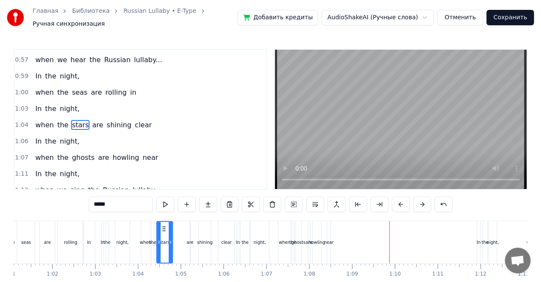
click at [327, 242] on div "near" at bounding box center [328, 242] width 3 height 42
type input "****"
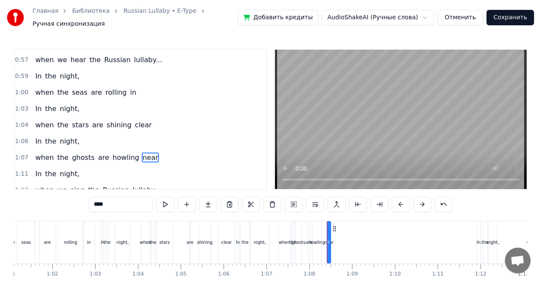
scroll to position [274, 0]
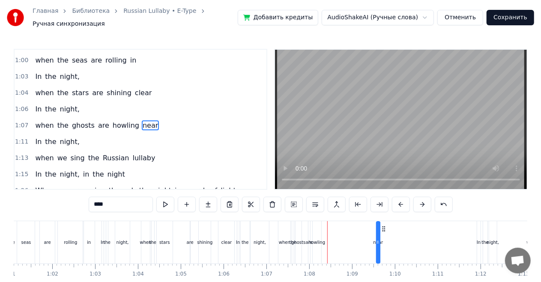
drag, startPoint x: 376, startPoint y: 236, endPoint x: 369, endPoint y: 236, distance: 7.3
click at [369, 236] on div "when the ghosts are howling near" at bounding box center [330, 242] width 104 height 42
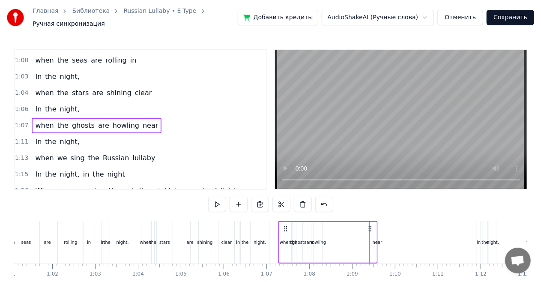
click at [378, 239] on div "near" at bounding box center [378, 242] width 10 height 6
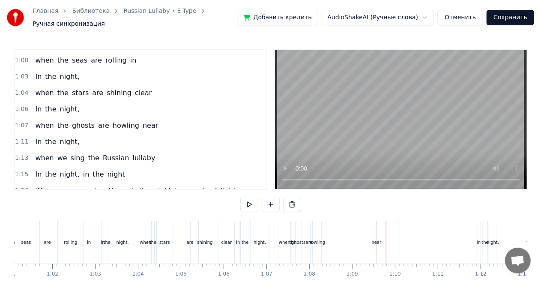
click at [377, 239] on div "near" at bounding box center [377, 242] width 10 height 6
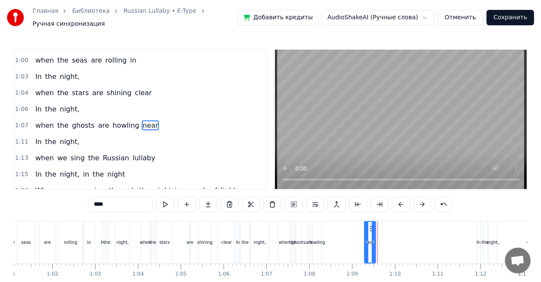
drag, startPoint x: 379, startPoint y: 237, endPoint x: 358, endPoint y: 238, distance: 21.0
click at [366, 239] on icon at bounding box center [366, 242] width 3 height 7
click at [319, 239] on div "howling" at bounding box center [316, 242] width 17 height 6
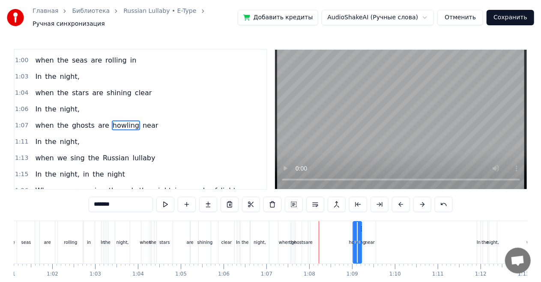
drag, startPoint x: 321, startPoint y: 224, endPoint x: 361, endPoint y: 227, distance: 40.4
click at [361, 227] on icon at bounding box center [360, 228] width 7 height 7
click at [351, 233] on div at bounding box center [351, 242] width 3 height 41
click at [307, 239] on div "are" at bounding box center [309, 242] width 7 height 6
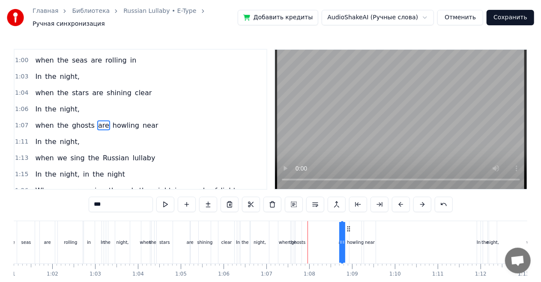
drag, startPoint x: 321, startPoint y: 223, endPoint x: 340, endPoint y: 229, distance: 19.6
click at [347, 227] on icon at bounding box center [348, 228] width 7 height 7
click at [299, 239] on div "ghosts" at bounding box center [298, 242] width 14 height 6
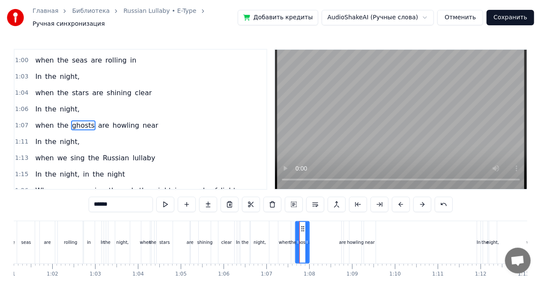
drag, startPoint x: 301, startPoint y: 227, endPoint x: 308, endPoint y: 227, distance: 7.7
click at [308, 227] on div at bounding box center [306, 242] width 3 height 41
drag, startPoint x: 304, startPoint y: 224, endPoint x: 331, endPoint y: 225, distance: 27.0
click at [331, 225] on icon at bounding box center [329, 228] width 7 height 7
click at [294, 232] on div "the" at bounding box center [293, 242] width 3 height 42
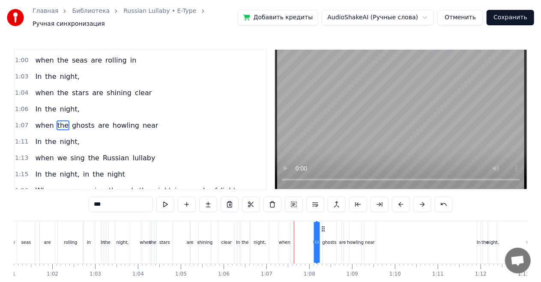
drag, startPoint x: 302, startPoint y: 225, endPoint x: 323, endPoint y: 227, distance: 20.6
click at [323, 227] on icon at bounding box center [322, 228] width 7 height 7
click at [287, 229] on div "when" at bounding box center [284, 242] width 12 height 42
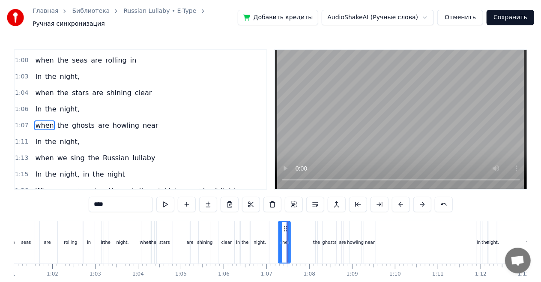
click at [316, 230] on div "the" at bounding box center [316, 242] width 3 height 42
click at [283, 232] on div "when" at bounding box center [284, 242] width 12 height 42
drag, startPoint x: 289, startPoint y: 233, endPoint x: 295, endPoint y: 234, distance: 6.0
click at [295, 234] on div at bounding box center [292, 242] width 3 height 41
click at [315, 239] on div "the" at bounding box center [316, 242] width 7 height 6
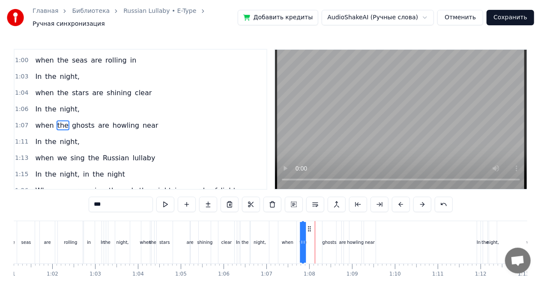
drag, startPoint x: 321, startPoint y: 224, endPoint x: 308, endPoint y: 224, distance: 12.9
click at [308, 225] on icon at bounding box center [309, 228] width 7 height 7
click at [328, 230] on div "ghosts" at bounding box center [329, 242] width 14 height 42
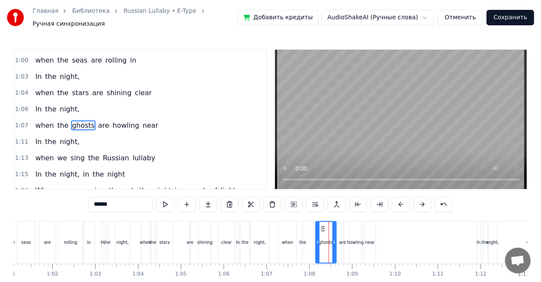
drag, startPoint x: 323, startPoint y: 225, endPoint x: 316, endPoint y: 225, distance: 6.9
click at [316, 225] on div at bounding box center [317, 242] width 3 height 41
drag, startPoint x: 321, startPoint y: 226, endPoint x: 314, endPoint y: 225, distance: 6.4
click at [314, 225] on icon at bounding box center [316, 228] width 7 height 7
click at [343, 239] on div "are" at bounding box center [342, 242] width 7 height 6
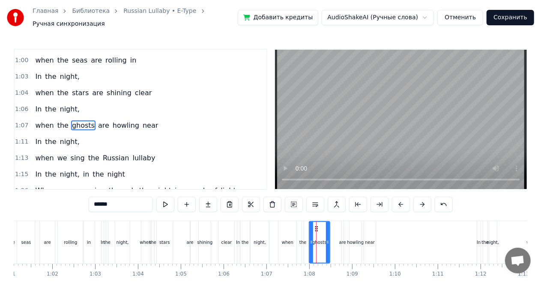
type input "***"
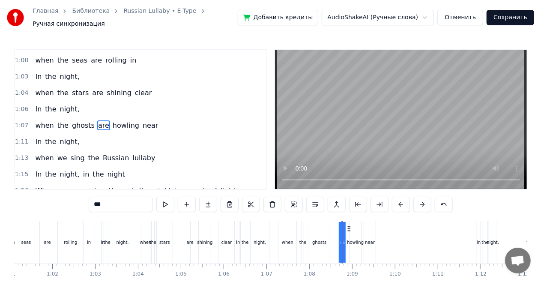
drag, startPoint x: 340, startPoint y: 227, endPoint x: 335, endPoint y: 226, distance: 4.8
click at [335, 226] on div "when the ghosts are howling near" at bounding box center [328, 242] width 100 height 42
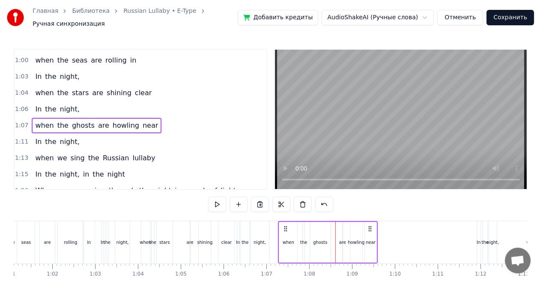
click at [343, 239] on div "are" at bounding box center [342, 242] width 7 height 6
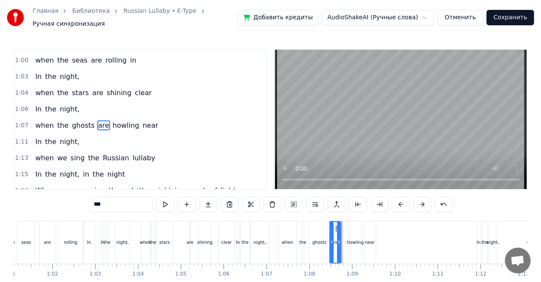
drag, startPoint x: 343, startPoint y: 230, endPoint x: 331, endPoint y: 232, distance: 12.1
click at [331, 232] on div at bounding box center [331, 242] width 3 height 41
click at [339, 226] on icon at bounding box center [339, 228] width 7 height 7
click at [343, 230] on div at bounding box center [343, 242] width 3 height 41
click at [167, 233] on div "stars" at bounding box center [165, 242] width 16 height 42
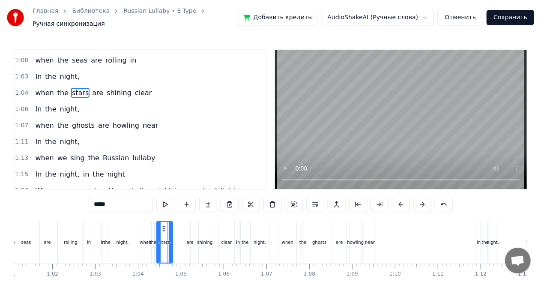
scroll to position [242, 0]
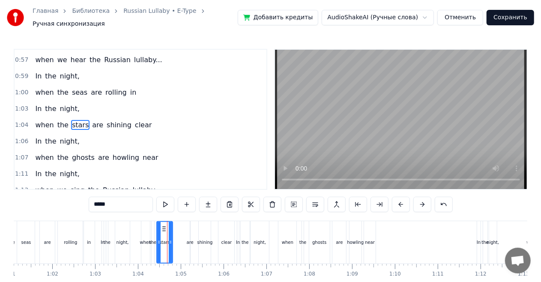
click at [80, 233] on div "rolling" at bounding box center [71, 242] width 26 height 42
type input "*******"
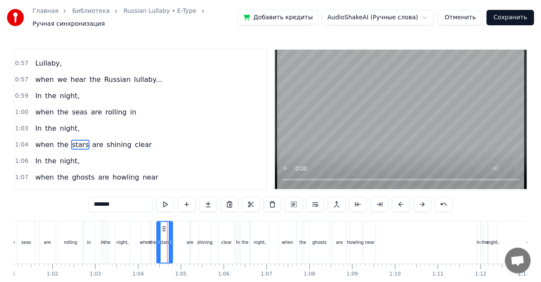
scroll to position [210, 0]
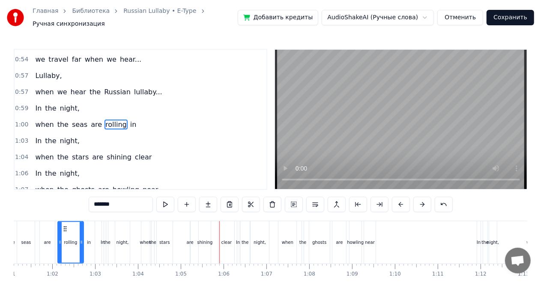
click at [184, 245] on div "when the stars are shining clear" at bounding box center [189, 242] width 96 height 42
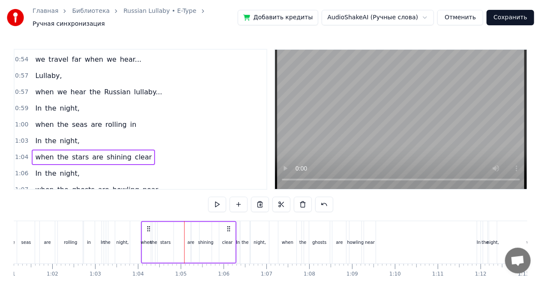
click at [192, 240] on div "are" at bounding box center [191, 242] width 7 height 6
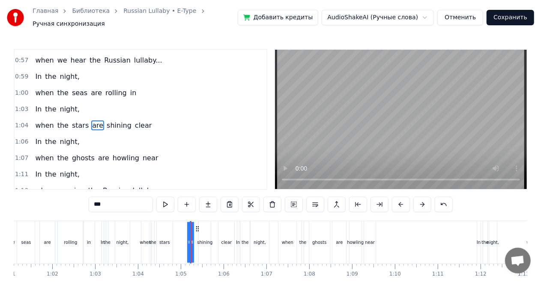
scroll to position [242, 0]
click at [196, 242] on div "when the stars are shining clear" at bounding box center [189, 242] width 96 height 42
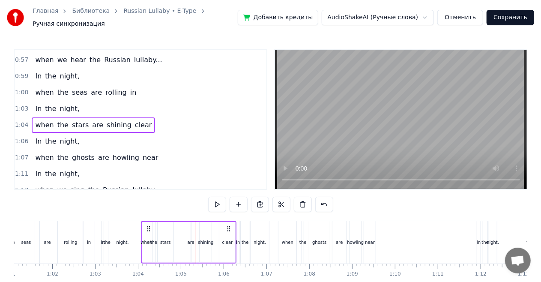
click at [191, 239] on div "are" at bounding box center [191, 242] width 7 height 6
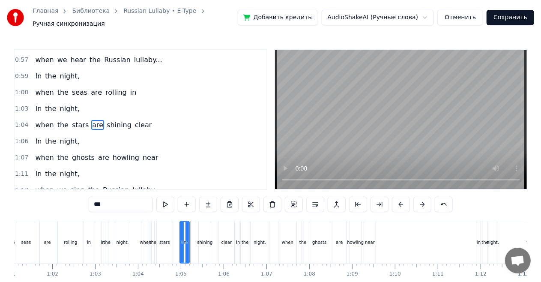
drag, startPoint x: 192, startPoint y: 237, endPoint x: 182, endPoint y: 236, distance: 9.9
click at [182, 239] on icon at bounding box center [181, 242] width 3 height 7
drag, startPoint x: 184, startPoint y: 227, endPoint x: 190, endPoint y: 227, distance: 5.6
click at [190, 227] on icon at bounding box center [192, 228] width 7 height 7
click at [194, 239] on icon at bounding box center [194, 242] width 3 height 7
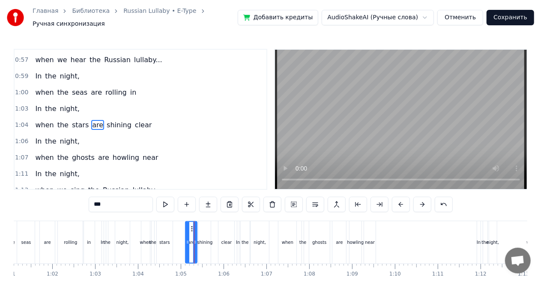
click at [76, 234] on div "rolling" at bounding box center [71, 242] width 26 height 42
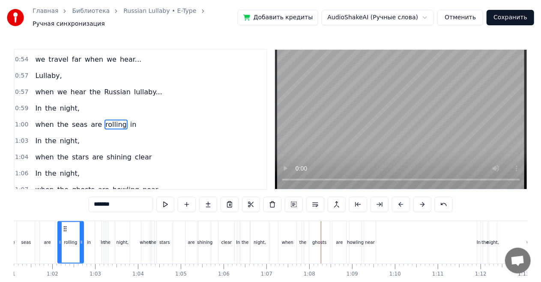
click at [207, 239] on div "shining" at bounding box center [204, 242] width 15 height 6
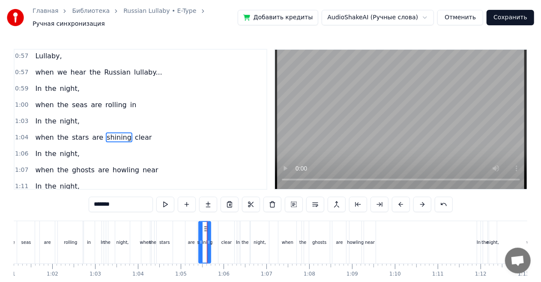
scroll to position [242, 0]
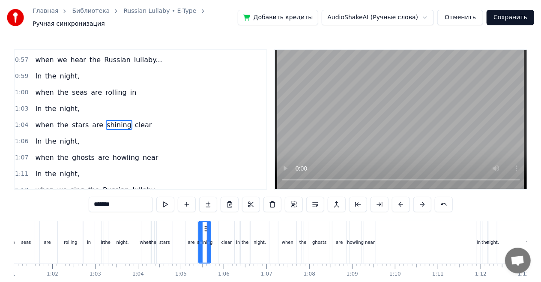
click at [226, 239] on div "clear" at bounding box center [226, 242] width 11 height 6
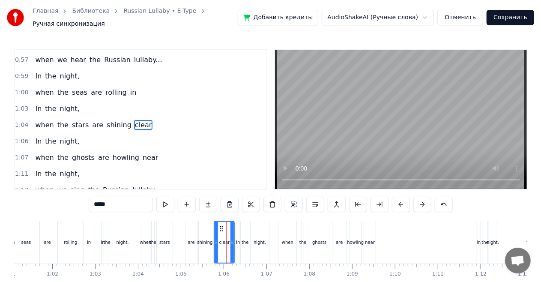
drag, startPoint x: 220, startPoint y: 236, endPoint x: 215, endPoint y: 236, distance: 4.4
click at [215, 239] on icon at bounding box center [216, 242] width 3 height 7
click at [91, 231] on div "in" at bounding box center [89, 242] width 12 height 42
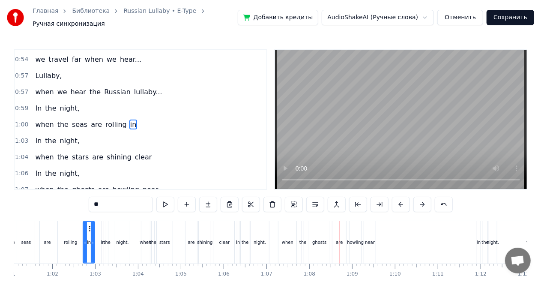
click at [324, 240] on div "ghosts" at bounding box center [319, 242] width 14 height 6
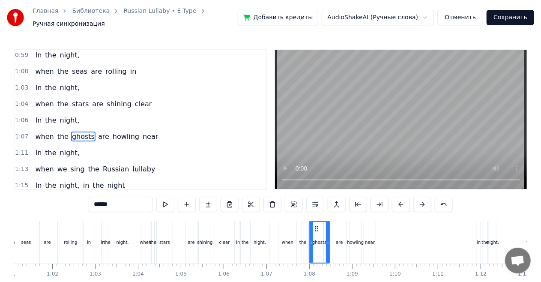
scroll to position [274, 0]
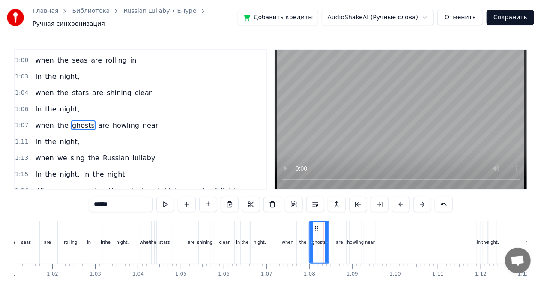
click at [326, 239] on icon at bounding box center [326, 242] width 3 height 7
click at [336, 236] on div "are" at bounding box center [339, 242] width 14 height 42
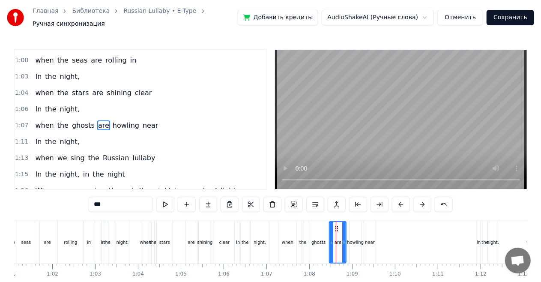
click at [330, 239] on icon at bounding box center [331, 242] width 3 height 7
click at [349, 239] on div "howling" at bounding box center [355, 242] width 17 height 6
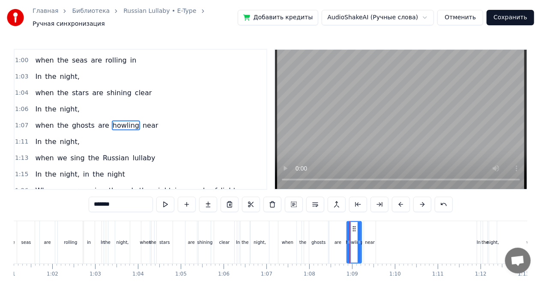
click at [348, 239] on icon at bounding box center [348, 242] width 3 height 7
click at [370, 239] on div "near" at bounding box center [370, 242] width 10 height 6
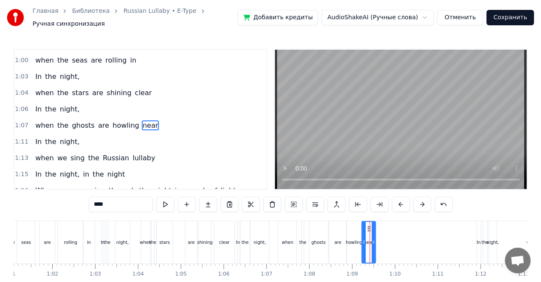
click at [363, 239] on icon at bounding box center [363, 242] width 3 height 7
click at [143, 239] on div "when" at bounding box center [146, 242] width 12 height 6
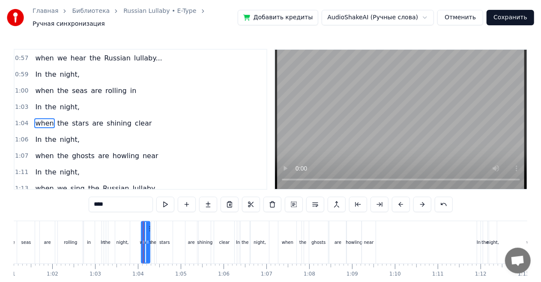
scroll to position [242, 0]
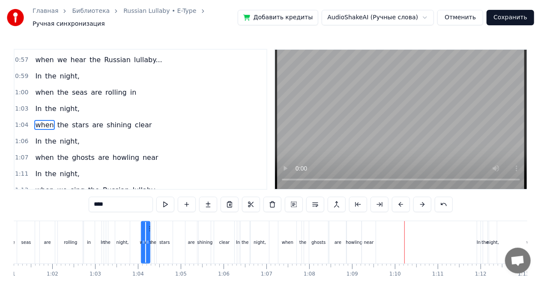
click at [368, 245] on div "near" at bounding box center [369, 242] width 14 height 42
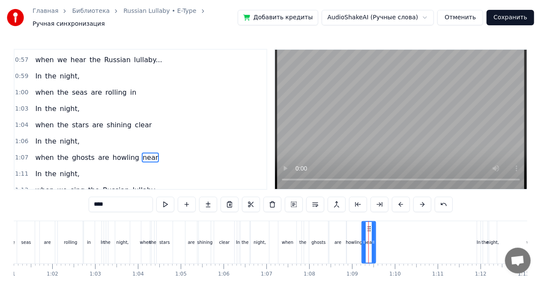
scroll to position [274, 0]
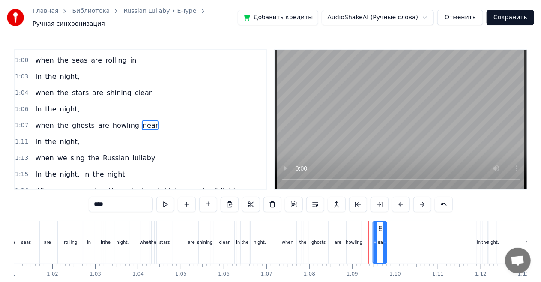
drag, startPoint x: 370, startPoint y: 226, endPoint x: 381, endPoint y: 228, distance: 11.3
click at [381, 228] on div "near" at bounding box center [379, 242] width 13 height 41
click at [354, 230] on div "howling" at bounding box center [354, 242] width 15 height 42
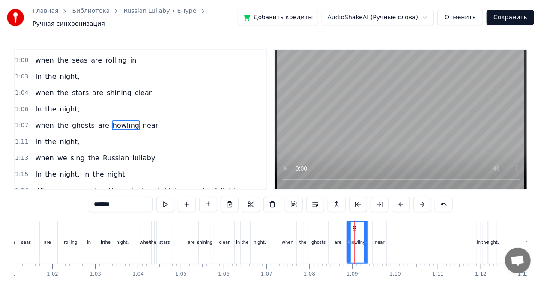
drag, startPoint x: 359, startPoint y: 225, endPoint x: 366, endPoint y: 227, distance: 6.9
click at [366, 227] on div at bounding box center [365, 242] width 3 height 41
click at [290, 230] on div "when" at bounding box center [287, 242] width 18 height 42
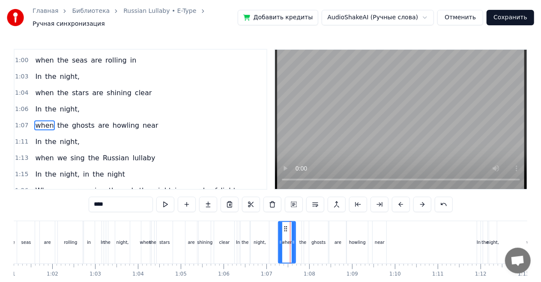
click at [293, 239] on icon at bounding box center [293, 242] width 3 height 7
click at [304, 231] on div "the" at bounding box center [302, 242] width 3 height 42
click at [305, 225] on icon at bounding box center [305, 228] width 7 height 7
click at [319, 225] on div "ghosts" at bounding box center [318, 242] width 19 height 42
type input "******"
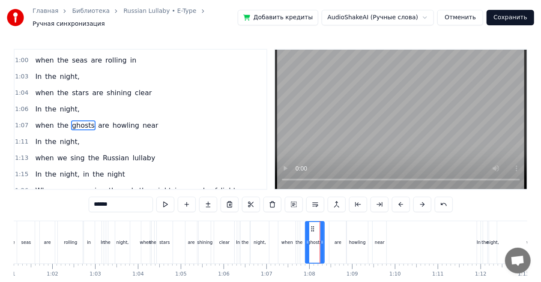
click at [311, 225] on icon at bounding box center [312, 228] width 7 height 7
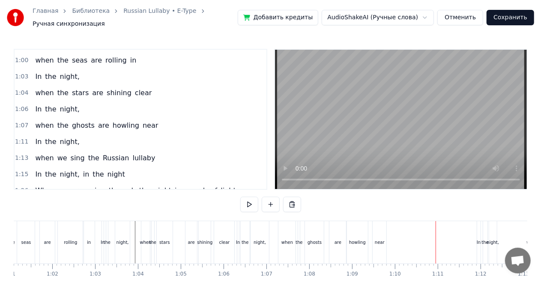
click at [477, 242] on div "In" at bounding box center [478, 242] width 3 height 42
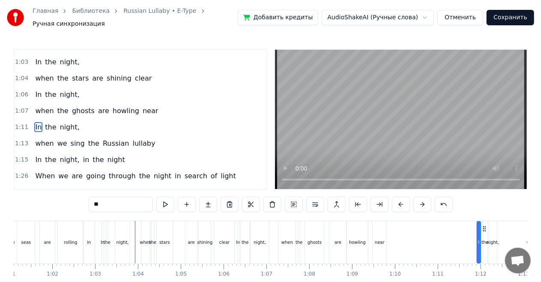
scroll to position [290, 0]
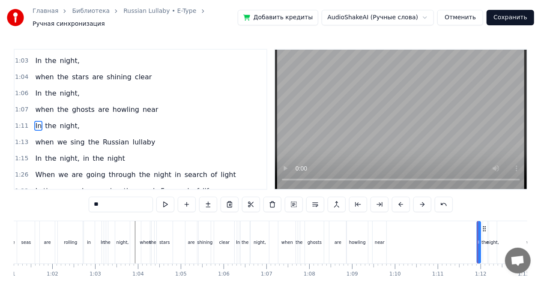
click at [74, 118] on div "In the night," at bounding box center [57, 125] width 51 height 15
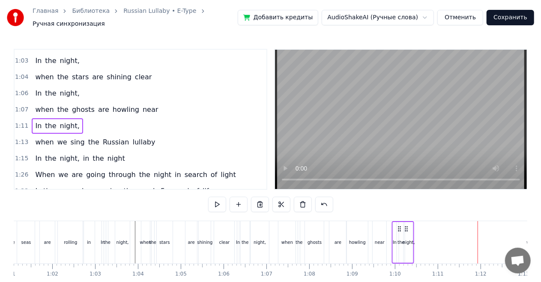
drag, startPoint x: 491, startPoint y: 223, endPoint x: 406, endPoint y: 214, distance: 85.2
click at [406, 214] on div "0:02 Priviet! Menya zavut E- Type! Nazdarovie! 0:07 When the seas are rolling i…" at bounding box center [270, 178] width 513 height 258
click at [281, 231] on div "when" at bounding box center [286, 242] width 17 height 42
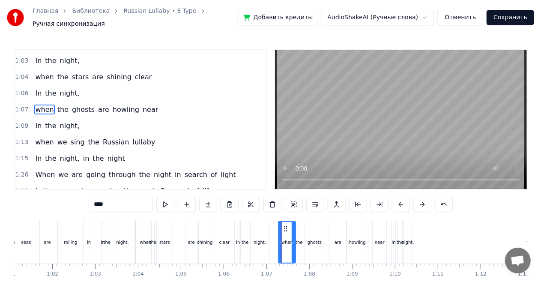
scroll to position [274, 0]
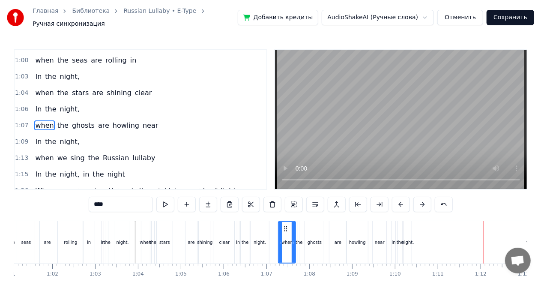
click at [404, 225] on div "night," at bounding box center [408, 242] width 8 height 42
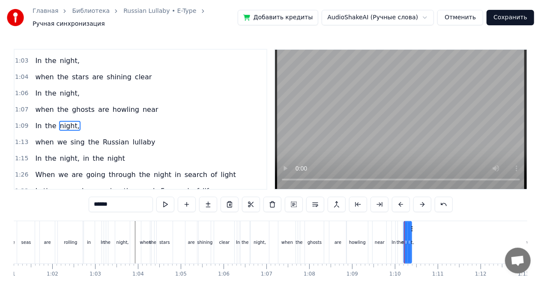
click at [317, 228] on div "ghosts" at bounding box center [314, 242] width 19 height 42
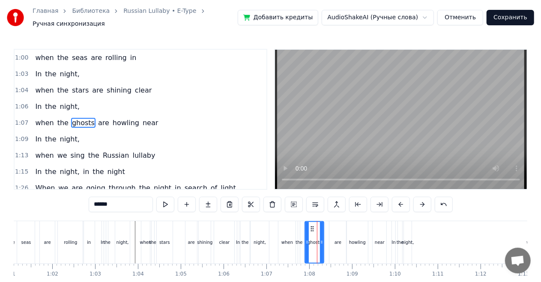
scroll to position [274, 0]
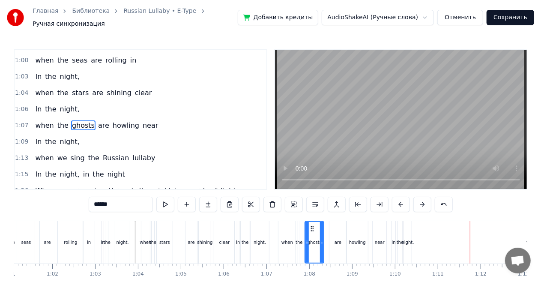
click at [409, 239] on div "night," at bounding box center [408, 242] width 12 height 6
type input "******"
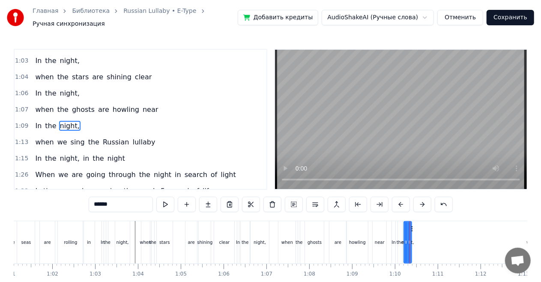
click at [74, 122] on div "In the night," at bounding box center [57, 125] width 51 height 15
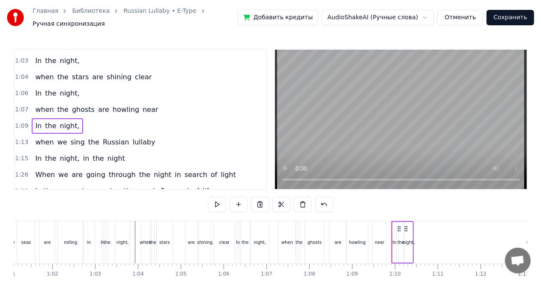
click at [406, 239] on div "night," at bounding box center [409, 242] width 12 height 6
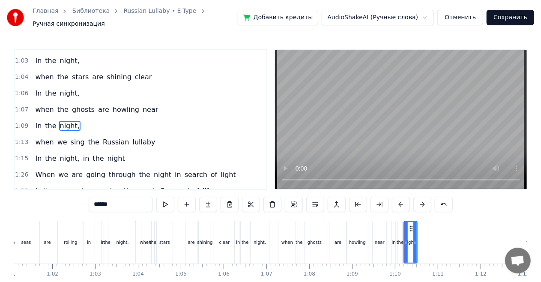
drag, startPoint x: 409, startPoint y: 236, endPoint x: 415, endPoint y: 236, distance: 5.6
click at [415, 239] on icon at bounding box center [414, 242] width 3 height 7
click at [417, 239] on icon at bounding box center [416, 242] width 3 height 7
click at [67, 118] on div "In the night," at bounding box center [57, 125] width 51 height 15
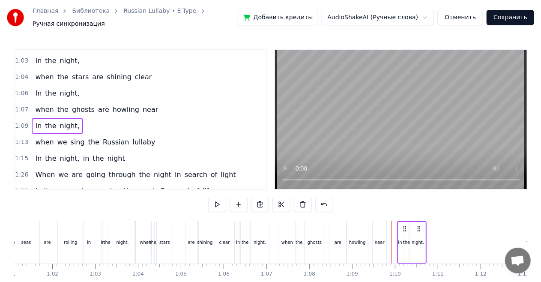
drag, startPoint x: 413, startPoint y: 224, endPoint x: 418, endPoint y: 224, distance: 5.6
click at [418, 225] on icon at bounding box center [418, 228] width 7 height 7
click at [135, 104] on div "when the ghosts are howling near" at bounding box center [97, 109] width 130 height 15
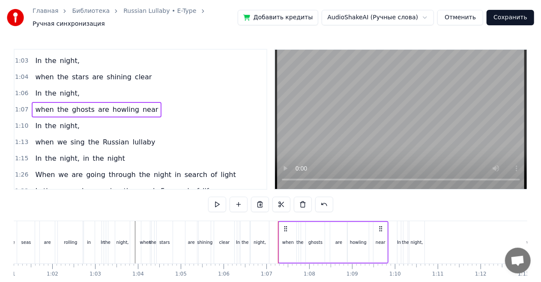
click at [73, 118] on div "In the night," at bounding box center [57, 125] width 51 height 15
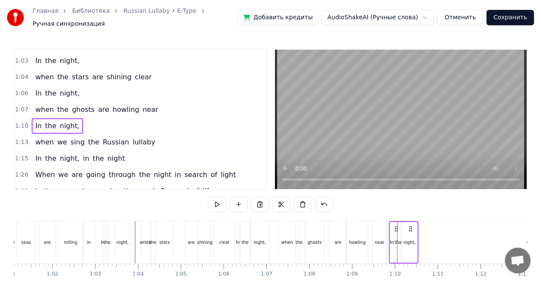
drag, startPoint x: 420, startPoint y: 221, endPoint x: 412, endPoint y: 221, distance: 8.1
click at [412, 225] on icon at bounding box center [410, 228] width 7 height 7
click at [230, 240] on div "clear" at bounding box center [224, 242] width 20 height 42
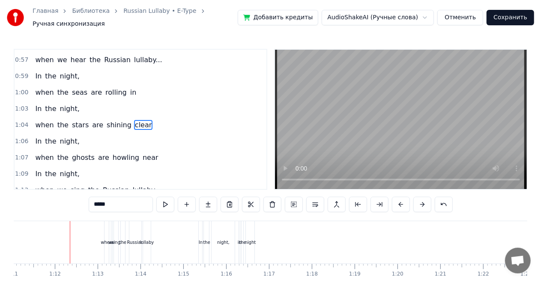
scroll to position [0, 3055]
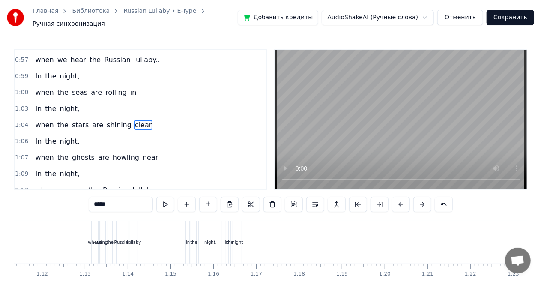
click at [94, 239] on div "when" at bounding box center [94, 242] width 12 height 6
type input "****"
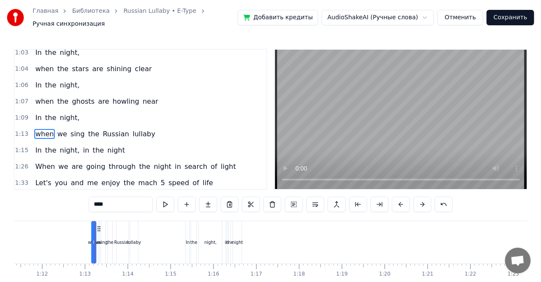
scroll to position [306, 0]
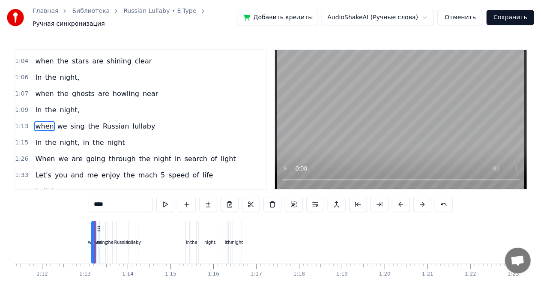
click at [115, 122] on div "when we sing the Russian lullaby" at bounding box center [95, 126] width 127 height 15
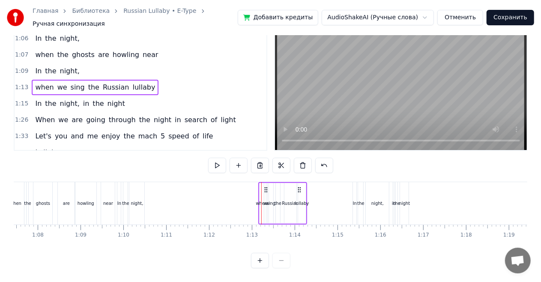
scroll to position [0, 2883]
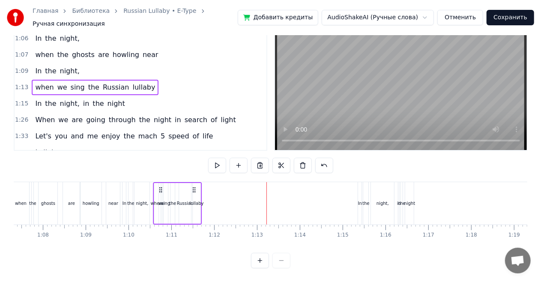
drag, startPoint x: 304, startPoint y: 182, endPoint x: 194, endPoint y: 175, distance: 110.7
click at [194, 182] on div "when we sing the Russian lullaby" at bounding box center [177, 203] width 49 height 42
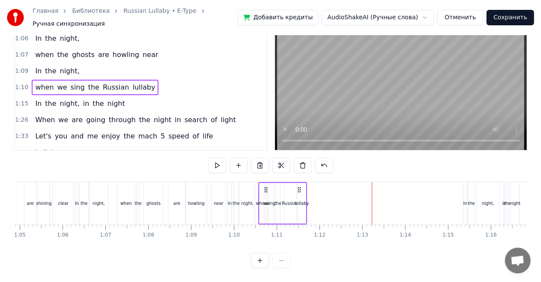
scroll to position [0, 2768]
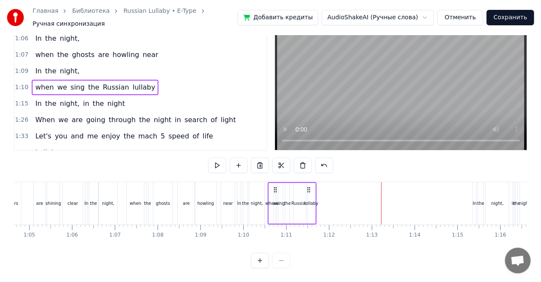
click at [64, 197] on div "clear" at bounding box center [73, 203] width 20 height 42
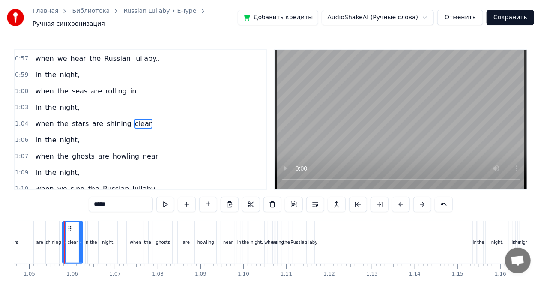
scroll to position [242, 0]
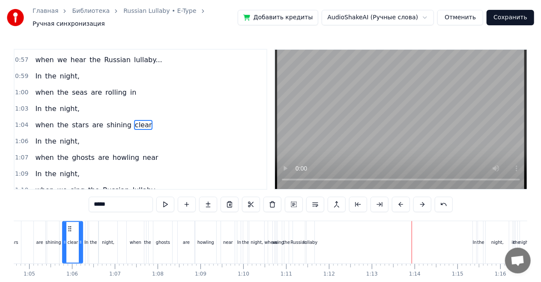
click at [310, 239] on div "lullaby" at bounding box center [310, 242] width 14 height 6
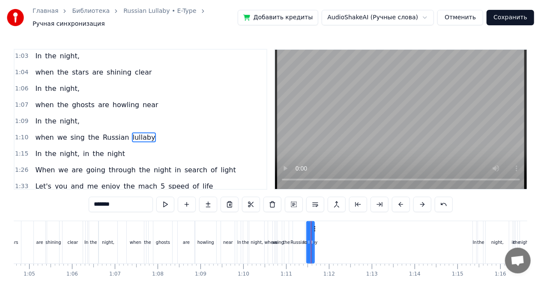
scroll to position [306, 0]
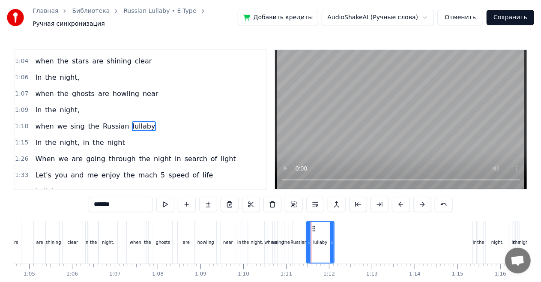
drag, startPoint x: 312, startPoint y: 235, endPoint x: 331, endPoint y: 236, distance: 19.7
click at [331, 239] on icon at bounding box center [331, 242] width 3 height 7
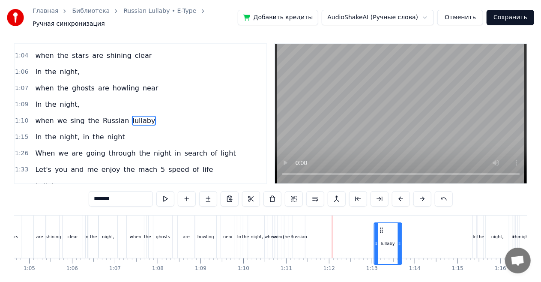
scroll to position [8, 0]
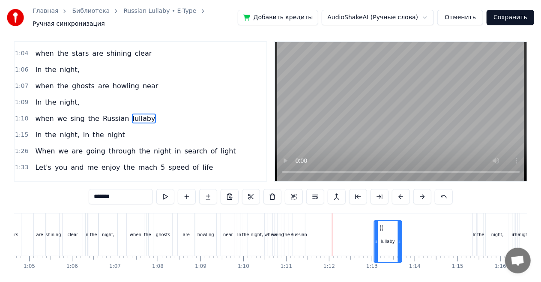
drag, startPoint x: 312, startPoint y: 225, endPoint x: 379, endPoint y: 229, distance: 67.4
click at [379, 229] on div "lullaby" at bounding box center [387, 241] width 27 height 41
click at [301, 231] on div "Russian" at bounding box center [299, 234] width 17 height 6
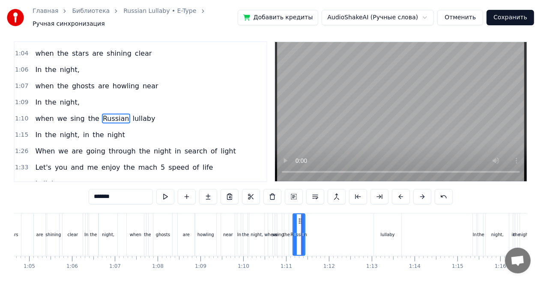
scroll to position [0, 0]
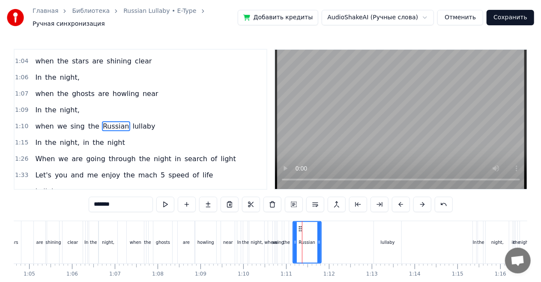
drag, startPoint x: 303, startPoint y: 230, endPoint x: 319, endPoint y: 231, distance: 16.3
click at [319, 231] on div at bounding box center [318, 242] width 3 height 41
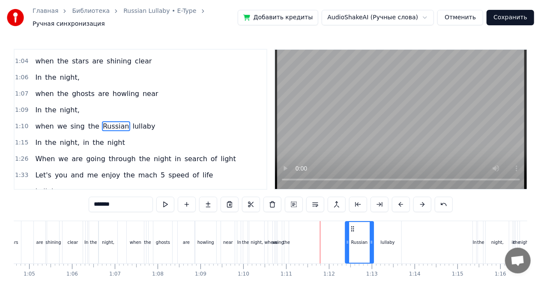
drag, startPoint x: 299, startPoint y: 224, endPoint x: 352, endPoint y: 224, distance: 52.2
click at [352, 228] on circle at bounding box center [351, 228] width 0 height 0
click at [286, 233] on div "the" at bounding box center [286, 242] width 4 height 42
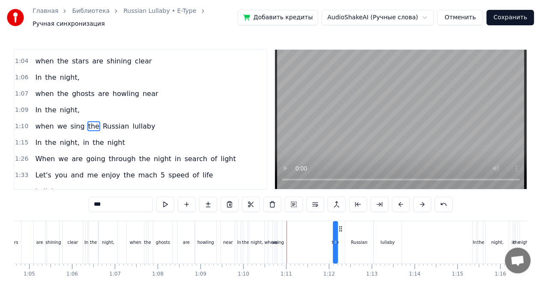
drag, startPoint x: 291, startPoint y: 224, endPoint x: 336, endPoint y: 224, distance: 45.0
click at [340, 225] on icon at bounding box center [340, 228] width 7 height 7
click at [280, 229] on div "sing" at bounding box center [279, 242] width 4 height 42
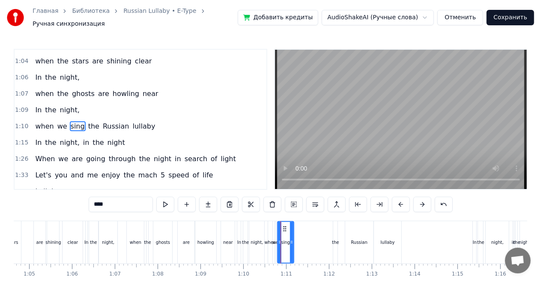
drag, startPoint x: 281, startPoint y: 230, endPoint x: 296, endPoint y: 230, distance: 15.4
click at [293, 230] on div at bounding box center [291, 242] width 3 height 41
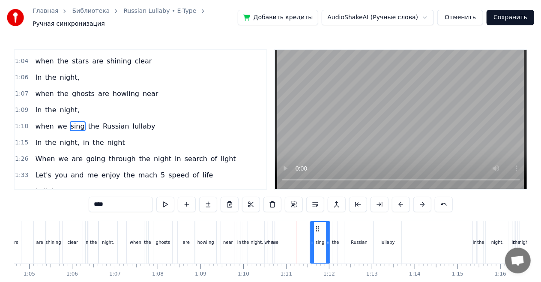
drag, startPoint x: 286, startPoint y: 225, endPoint x: 318, endPoint y: 225, distance: 32.5
click at [318, 225] on icon at bounding box center [317, 228] width 7 height 7
drag, startPoint x: 327, startPoint y: 237, endPoint x: 321, endPoint y: 237, distance: 6.0
click at [321, 239] on icon at bounding box center [321, 242] width 3 height 7
drag, startPoint x: 316, startPoint y: 224, endPoint x: 321, endPoint y: 224, distance: 5.6
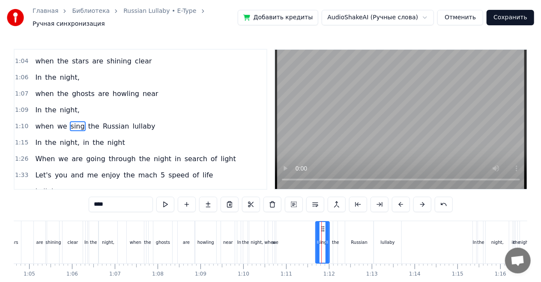
click at [322, 228] on circle at bounding box center [322, 228] width 0 height 0
click at [274, 233] on div "we" at bounding box center [275, 242] width 2 height 42
type input "**"
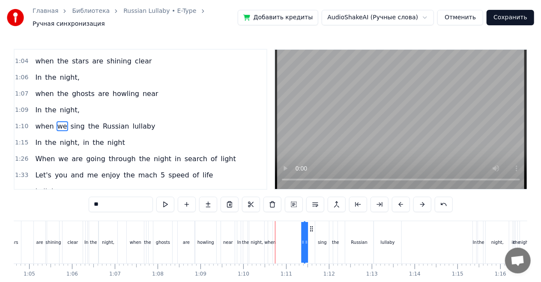
drag, startPoint x: 283, startPoint y: 224, endPoint x: 312, endPoint y: 224, distance: 29.1
click at [312, 228] on circle at bounding box center [312, 228] width 0 height 0
drag, startPoint x: 301, startPoint y: 237, endPoint x: 296, endPoint y: 237, distance: 5.2
click at [296, 237] on div "when we sing the Russian lullaby" at bounding box center [336, 242] width 136 height 42
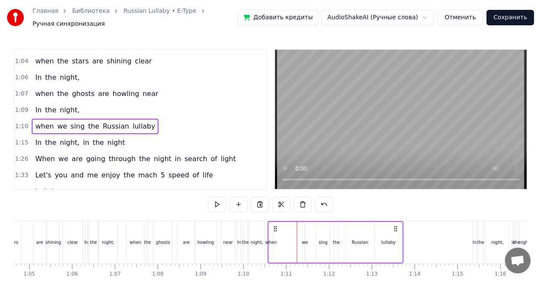
click at [304, 239] on div "we" at bounding box center [305, 242] width 6 height 6
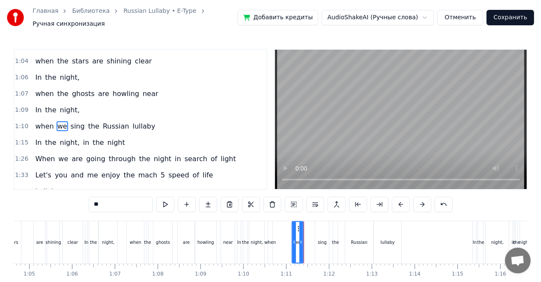
drag, startPoint x: 305, startPoint y: 236, endPoint x: 293, endPoint y: 236, distance: 12.0
click at [293, 239] on icon at bounding box center [293, 242] width 3 height 7
drag, startPoint x: 298, startPoint y: 225, endPoint x: 305, endPoint y: 225, distance: 7.3
click at [305, 225] on icon at bounding box center [306, 228] width 7 height 7
click at [271, 233] on div "when" at bounding box center [270, 242] width 4 height 42
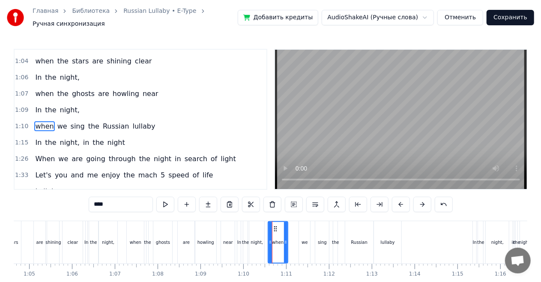
drag, startPoint x: 271, startPoint y: 236, endPoint x: 286, endPoint y: 236, distance: 15.4
click at [286, 239] on icon at bounding box center [285, 242] width 3 height 7
click at [136, 243] on div "when" at bounding box center [135, 242] width 17 height 42
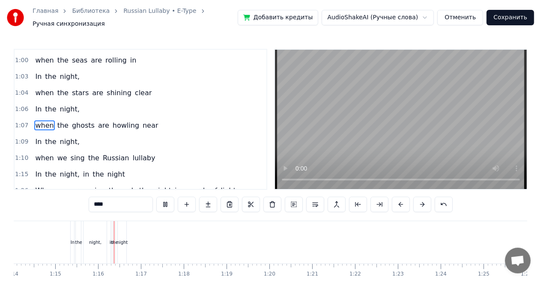
scroll to position [0, 3206]
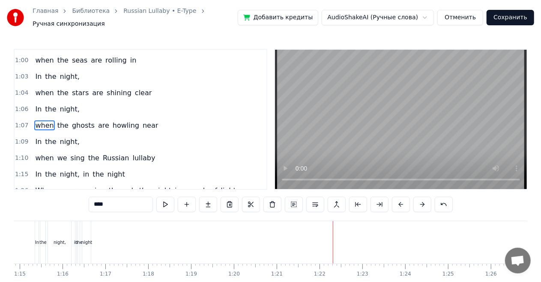
click at [84, 239] on div "night" at bounding box center [86, 242] width 11 height 6
type input "*****"
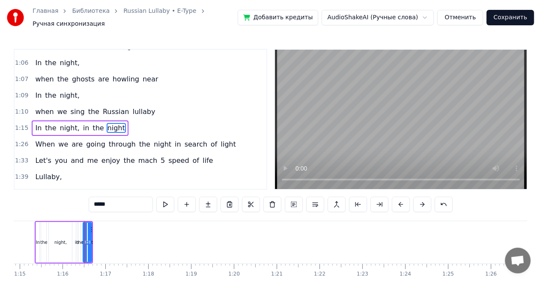
scroll to position [322, 0]
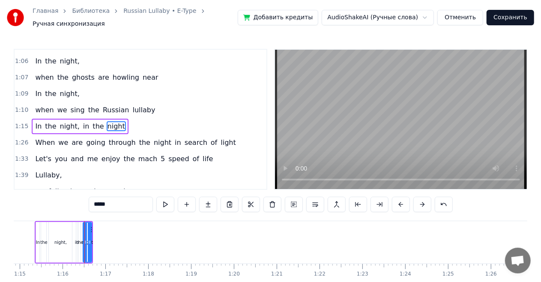
click at [85, 122] on div "In the night, in the night" at bounding box center [80, 126] width 96 height 15
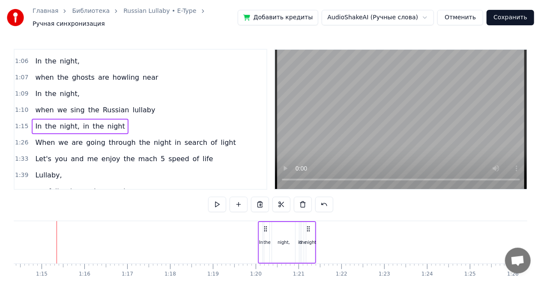
drag, startPoint x: 108, startPoint y: 224, endPoint x: 307, endPoint y: 227, distance: 199.6
click at [307, 227] on icon at bounding box center [308, 228] width 7 height 7
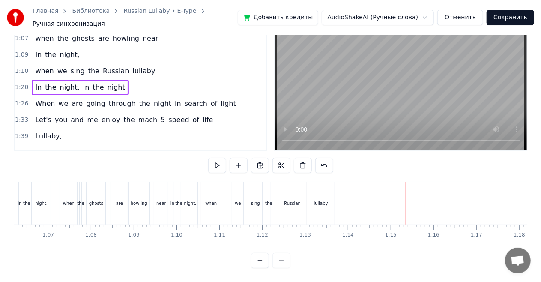
scroll to position [0, 2696]
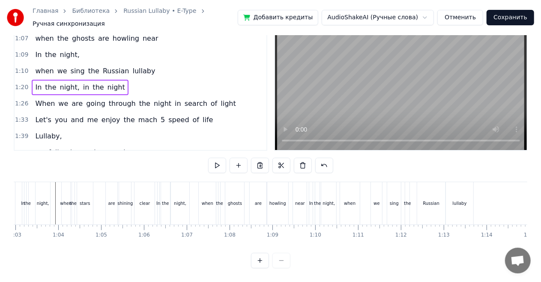
click at [126, 200] on div "shining" at bounding box center [125, 203] width 12 height 42
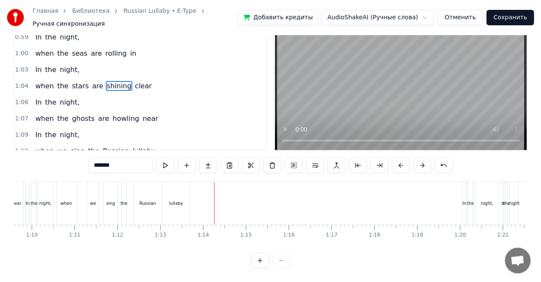
scroll to position [0, 2951]
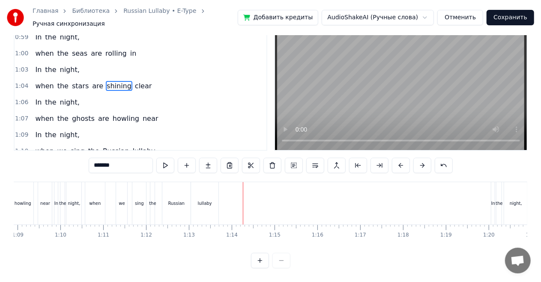
click at [214, 209] on div "lullaby" at bounding box center [204, 203] width 27 height 42
type input "*******"
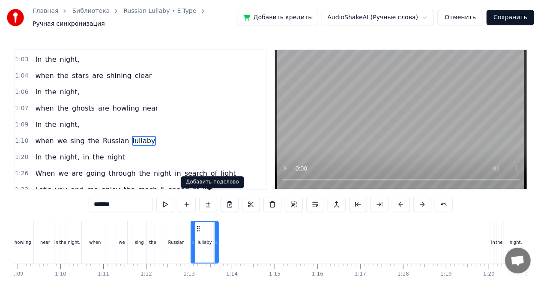
scroll to position [306, 0]
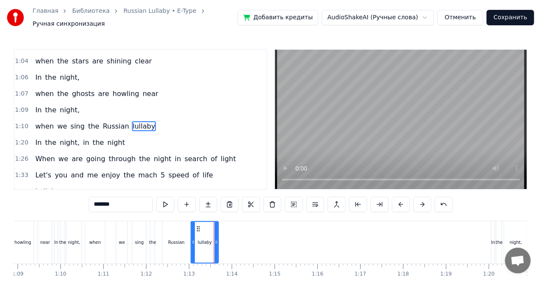
click at [134, 122] on div "when we sing the Russian lullaby" at bounding box center [95, 126] width 127 height 15
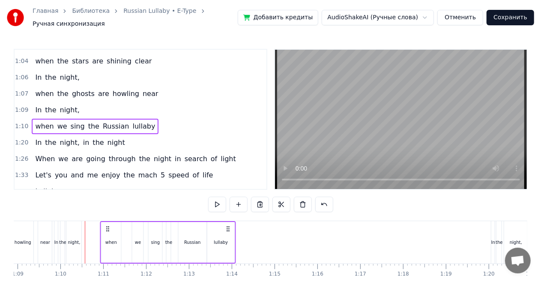
drag, startPoint x: 213, startPoint y: 225, endPoint x: 228, endPoint y: 225, distance: 15.0
click at [228, 225] on icon at bounding box center [227, 228] width 7 height 7
click at [228, 234] on div "lullaby" at bounding box center [220, 242] width 27 height 41
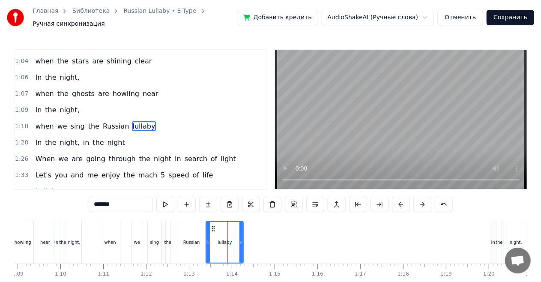
drag, startPoint x: 232, startPoint y: 237, endPoint x: 242, endPoint y: 238, distance: 10.3
click at [242, 239] on icon at bounding box center [240, 242] width 3 height 7
click at [122, 121] on div "when we sing the Russian lullaby" at bounding box center [95, 126] width 127 height 15
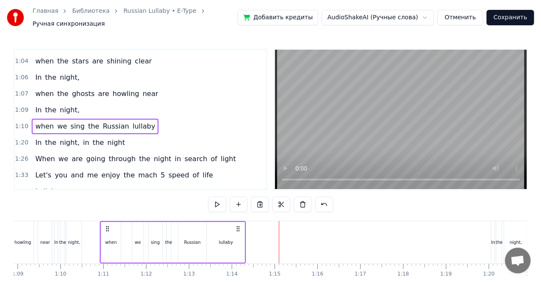
click at [242, 236] on div "lullaby" at bounding box center [226, 242] width 38 height 41
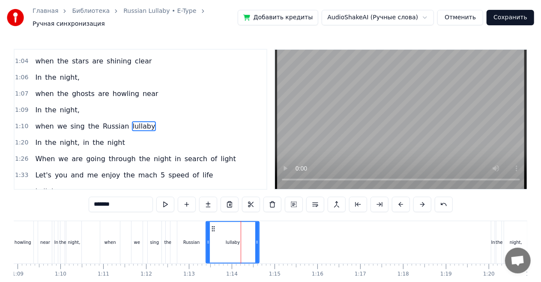
drag, startPoint x: 242, startPoint y: 239, endPoint x: 262, endPoint y: 237, distance: 19.7
click at [259, 239] on icon at bounding box center [256, 242] width 3 height 7
click at [196, 239] on div "Russian" at bounding box center [191, 242] width 17 height 6
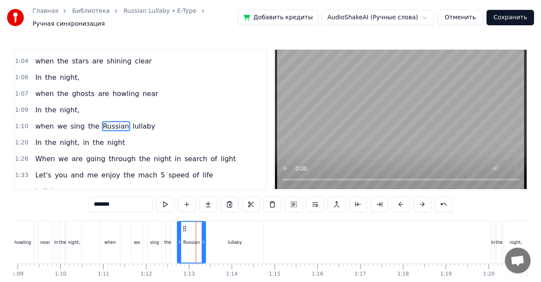
click at [215, 237] on div "lullaby" at bounding box center [234, 242] width 57 height 42
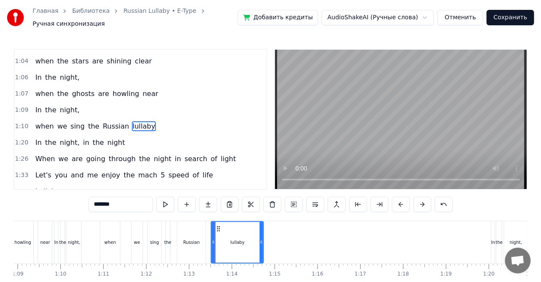
click at [214, 239] on icon at bounding box center [213, 242] width 3 height 7
click at [197, 239] on div "Russian" at bounding box center [191, 242] width 17 height 6
type input "*******"
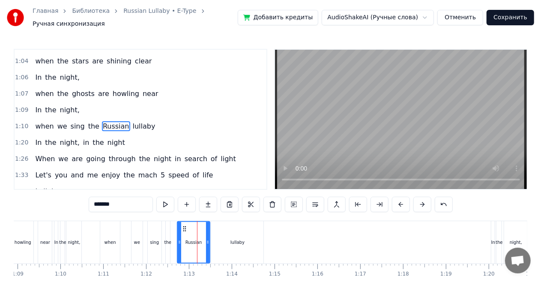
drag, startPoint x: 203, startPoint y: 238, endPoint x: 207, endPoint y: 237, distance: 4.4
click at [207, 239] on icon at bounding box center [207, 242] width 3 height 7
click at [142, 119] on div "when we sing the Russian lullaby" at bounding box center [95, 126] width 127 height 15
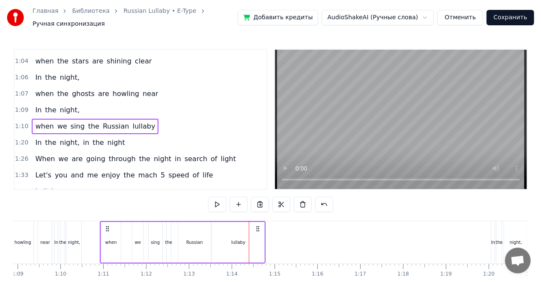
click at [114, 242] on div "when" at bounding box center [111, 242] width 20 height 41
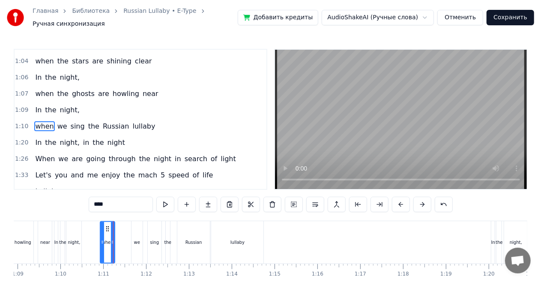
drag, startPoint x: 117, startPoint y: 239, endPoint x: 112, endPoint y: 239, distance: 5.2
click at [112, 239] on icon at bounding box center [112, 242] width 3 height 7
click at [137, 239] on div "we" at bounding box center [137, 242] width 6 height 6
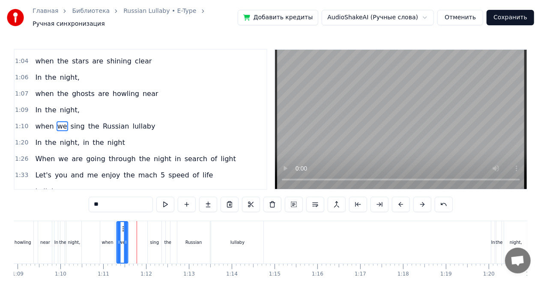
drag, startPoint x: 138, startPoint y: 225, endPoint x: 123, endPoint y: 224, distance: 15.1
click at [123, 225] on icon at bounding box center [123, 228] width 7 height 7
click at [152, 239] on div "sing" at bounding box center [154, 242] width 9 height 6
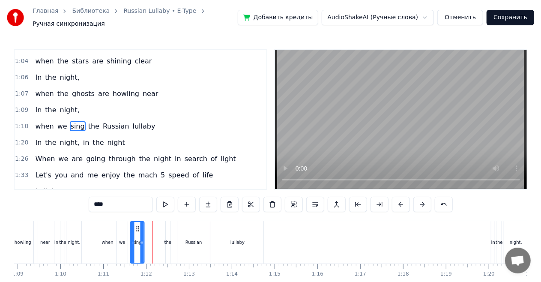
drag, startPoint x: 153, startPoint y: 224, endPoint x: 138, endPoint y: 224, distance: 15.0
click at [138, 225] on icon at bounding box center [137, 228] width 7 height 7
click at [166, 239] on div "the" at bounding box center [167, 242] width 7 height 6
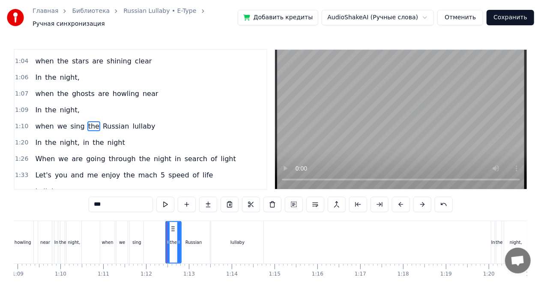
drag, startPoint x: 167, startPoint y: 237, endPoint x: 178, endPoint y: 239, distance: 11.3
click at [178, 239] on icon at bounding box center [178, 242] width 3 height 7
drag, startPoint x: 172, startPoint y: 224, endPoint x: 153, endPoint y: 225, distance: 19.3
click at [153, 225] on icon at bounding box center [153, 228] width 7 height 7
drag, startPoint x: 159, startPoint y: 236, endPoint x: 167, endPoint y: 237, distance: 7.9
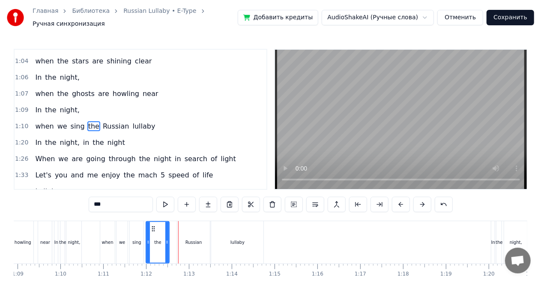
click at [167, 239] on icon at bounding box center [166, 242] width 3 height 7
click at [181, 239] on div "Russian" at bounding box center [193, 242] width 33 height 42
type input "*******"
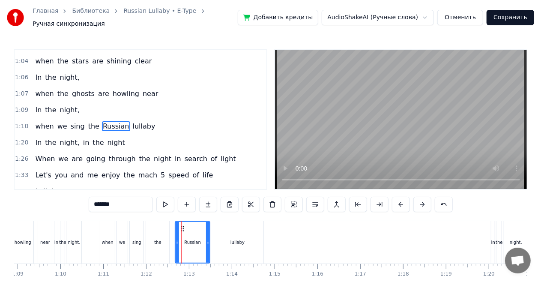
click at [176, 239] on icon at bounding box center [177, 242] width 3 height 7
click at [122, 121] on div "when we sing the Russian lullaby" at bounding box center [95, 126] width 127 height 15
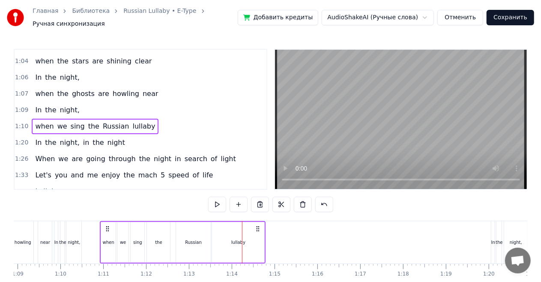
click at [176, 242] on div "Russian" at bounding box center [194, 242] width 36 height 41
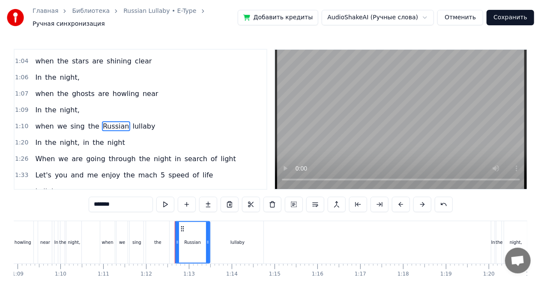
click at [165, 241] on div "the" at bounding box center [157, 242] width 23 height 42
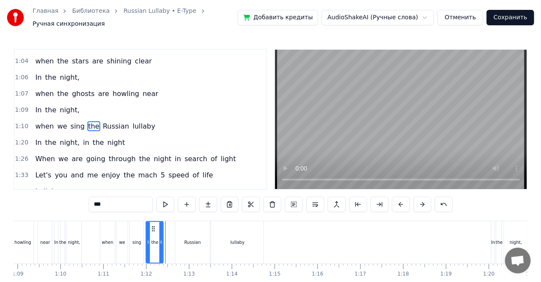
drag, startPoint x: 167, startPoint y: 237, endPoint x: 161, endPoint y: 236, distance: 6.4
click at [161, 241] on circle at bounding box center [161, 241] width 0 height 0
click at [178, 238] on div "Russian" at bounding box center [192, 242] width 35 height 42
type input "*******"
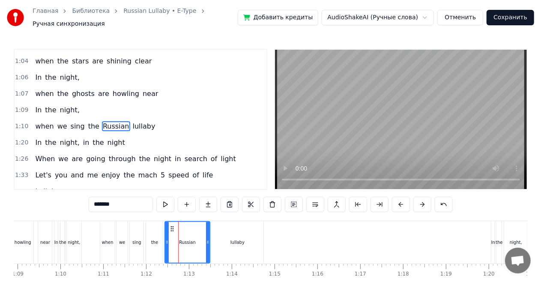
drag, startPoint x: 176, startPoint y: 238, endPoint x: 165, endPoint y: 238, distance: 10.3
click at [165, 239] on icon at bounding box center [166, 242] width 3 height 7
click at [127, 122] on div "1:10 when we sing the Russian lullaby" at bounding box center [141, 126] width 252 height 16
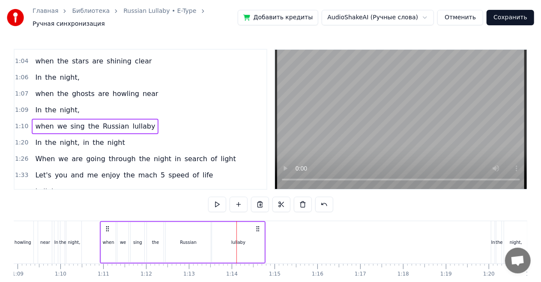
click at [122, 244] on div "we" at bounding box center [122, 242] width 11 height 41
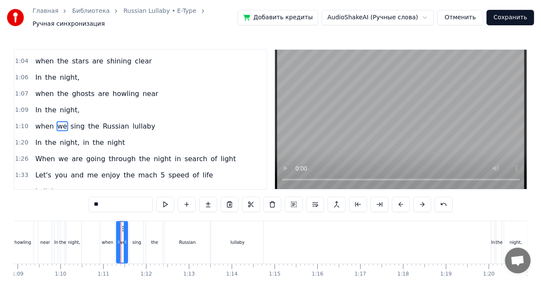
click at [132, 238] on div "sing" at bounding box center [137, 242] width 14 height 42
drag, startPoint x: 132, startPoint y: 238, endPoint x: 137, endPoint y: 238, distance: 5.2
click at [137, 239] on icon at bounding box center [138, 242] width 3 height 7
click at [150, 238] on div "the" at bounding box center [154, 242] width 17 height 42
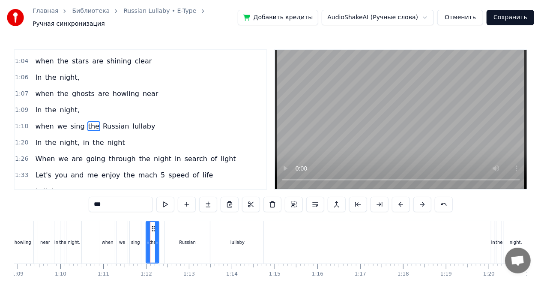
click at [157, 228] on div at bounding box center [156, 242] width 3 height 41
drag, startPoint x: 153, startPoint y: 224, endPoint x: 149, endPoint y: 224, distance: 4.3
click at [149, 225] on icon at bounding box center [149, 228] width 7 height 7
click at [166, 233] on div "Russian" at bounding box center [187, 242] width 45 height 42
type input "*******"
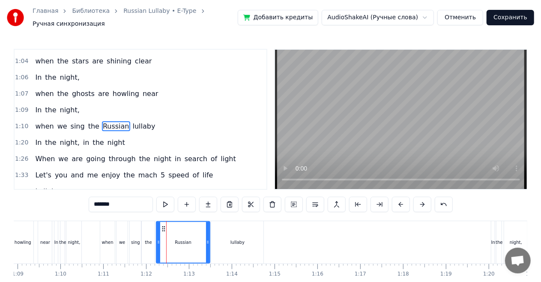
drag, startPoint x: 166, startPoint y: 236, endPoint x: 157, endPoint y: 235, distance: 8.6
click at [157, 239] on icon at bounding box center [158, 242] width 3 height 7
click at [139, 120] on div "when we sing the Russian lullaby" at bounding box center [95, 126] width 127 height 15
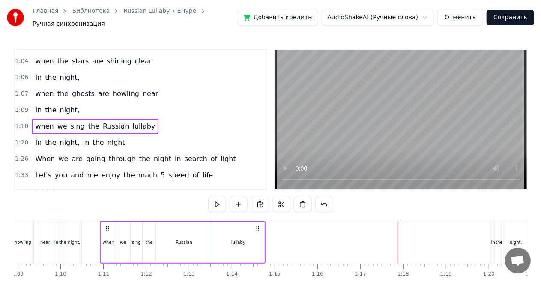
click at [41, 234] on div "near" at bounding box center [45, 242] width 14 height 42
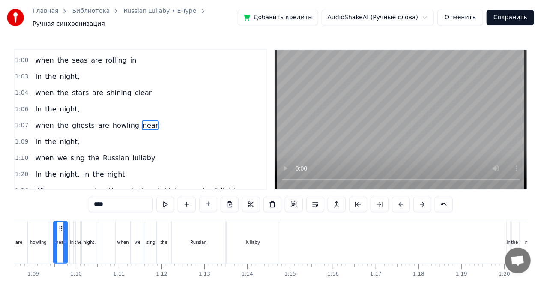
scroll to position [0, 2935]
click at [58, 229] on div "near" at bounding box center [60, 242] width 13 height 41
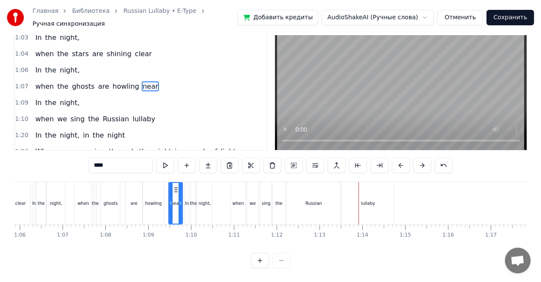
scroll to position [0, 2816]
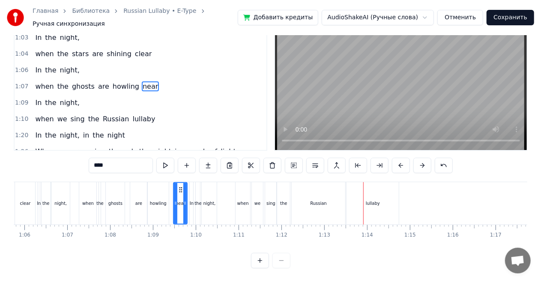
click at [86, 203] on div "when" at bounding box center [87, 203] width 17 height 42
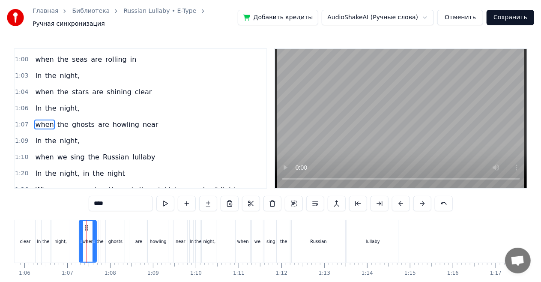
scroll to position [0, 0]
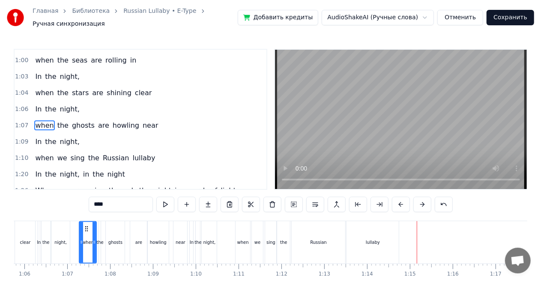
click at [384, 221] on div "lullaby" at bounding box center [372, 242] width 52 height 42
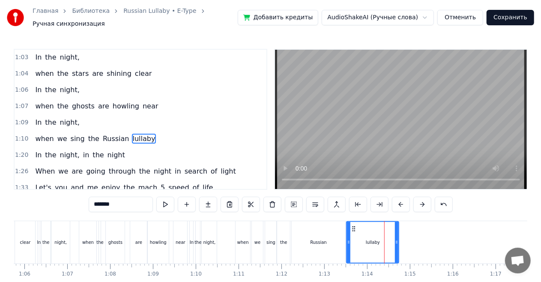
scroll to position [306, 0]
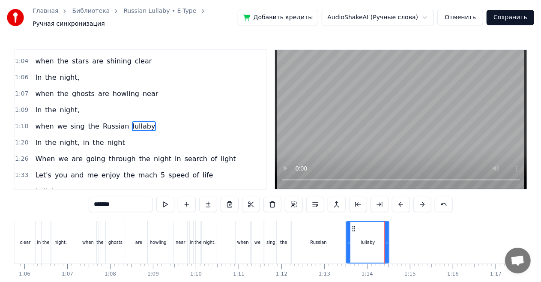
drag, startPoint x: 395, startPoint y: 238, endPoint x: 385, endPoint y: 239, distance: 10.3
click at [385, 239] on icon at bounding box center [386, 242] width 3 height 7
click at [84, 239] on div "when" at bounding box center [88, 242] width 12 height 6
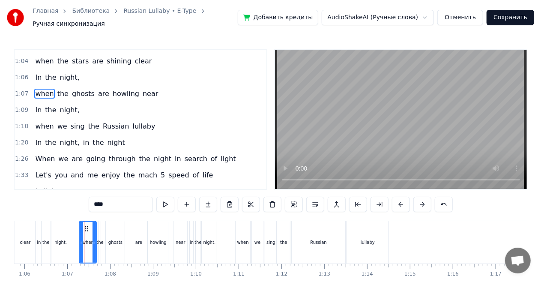
scroll to position [274, 0]
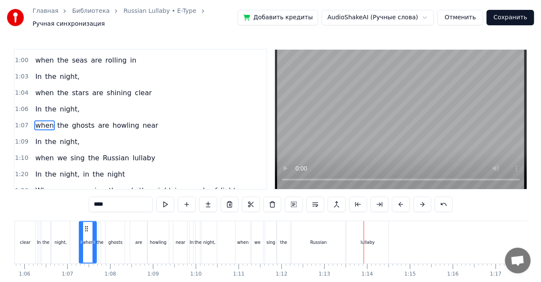
click at [91, 230] on div "when" at bounding box center [88, 242] width 16 height 41
click at [270, 244] on div "sing" at bounding box center [270, 242] width 11 height 42
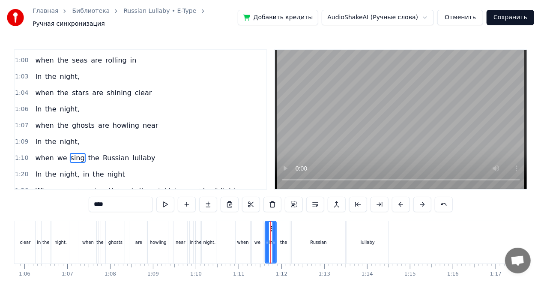
scroll to position [306, 0]
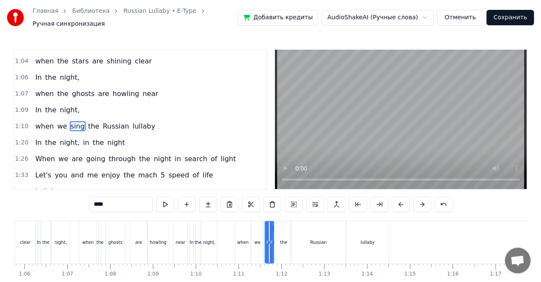
click at [271, 239] on icon at bounding box center [271, 242] width 3 height 7
click at [283, 239] on div "the" at bounding box center [283, 242] width 7 height 6
click at [280, 225] on icon at bounding box center [280, 228] width 7 height 7
click at [282, 239] on icon at bounding box center [281, 242] width 3 height 7
click at [277, 225] on icon at bounding box center [279, 228] width 7 height 7
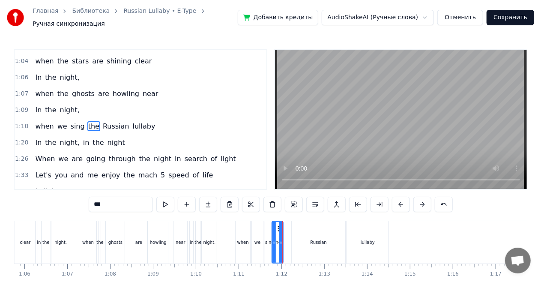
click at [137, 232] on div "are" at bounding box center [138, 242] width 17 height 42
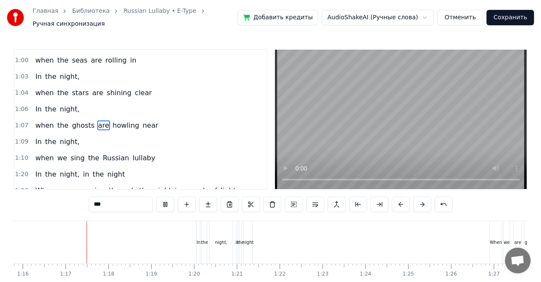
scroll to position [0, 3247]
click at [199, 232] on div "In" at bounding box center [197, 242] width 4 height 42
type input "**"
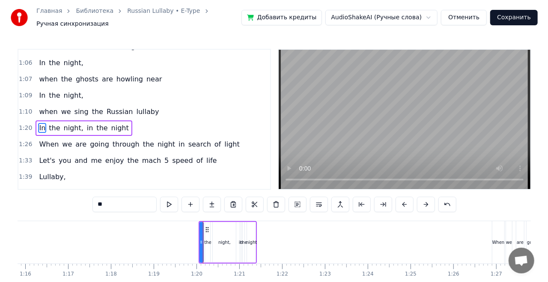
scroll to position [322, 0]
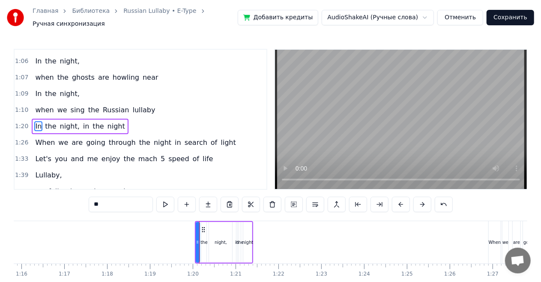
click at [104, 119] on div "In the night, in the night" at bounding box center [80, 126] width 96 height 15
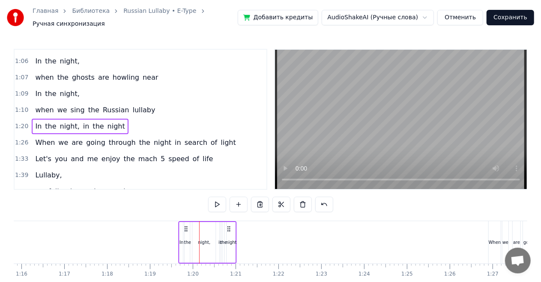
drag, startPoint x: 245, startPoint y: 224, endPoint x: 229, endPoint y: 222, distance: 16.3
click at [229, 225] on icon at bounding box center [229, 228] width 7 height 7
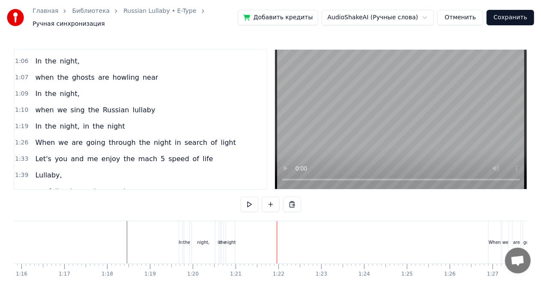
click at [112, 120] on div "In the night, in the night" at bounding box center [80, 126] width 96 height 15
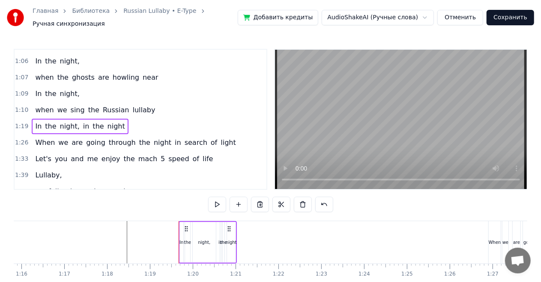
click at [82, 121] on span "in" at bounding box center [86, 126] width 8 height 10
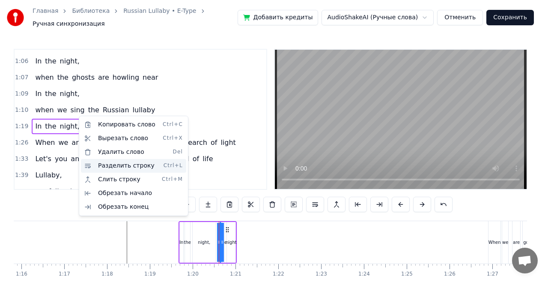
click at [96, 163] on div "Разделить строку Ctrl+L" at bounding box center [133, 166] width 105 height 14
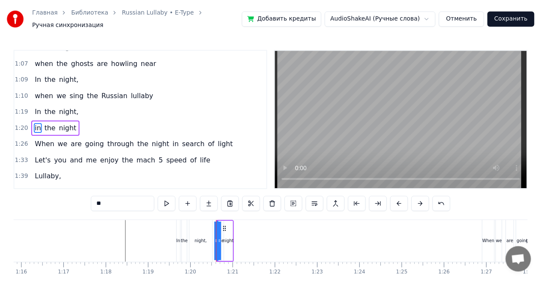
scroll to position [338, 0]
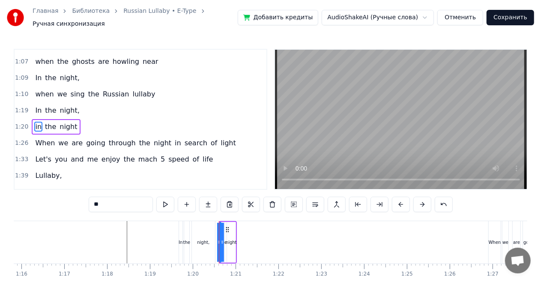
click at [65, 104] on div "In the night," at bounding box center [57, 110] width 51 height 15
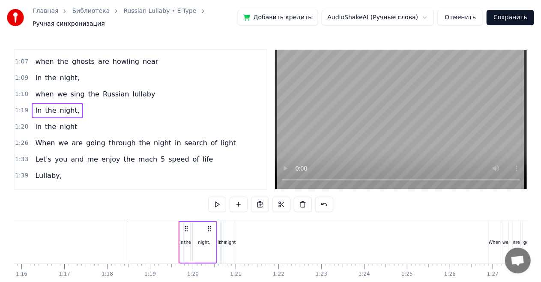
click at [73, 119] on div "in the night" at bounding box center [56, 126] width 49 height 15
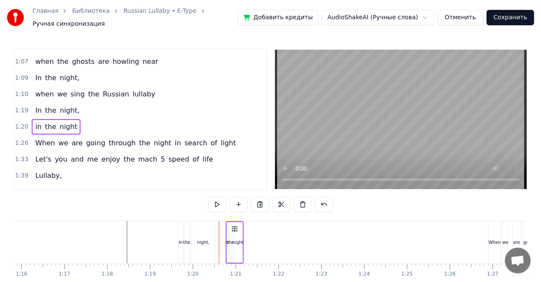
drag, startPoint x: 229, startPoint y: 223, endPoint x: 236, endPoint y: 223, distance: 6.9
click at [236, 225] on icon at bounding box center [236, 228] width 7 height 7
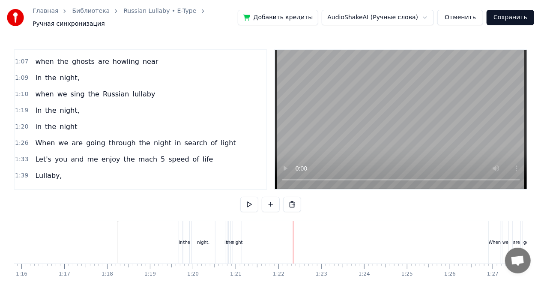
click at [73, 119] on div "in the night" at bounding box center [56, 126] width 49 height 15
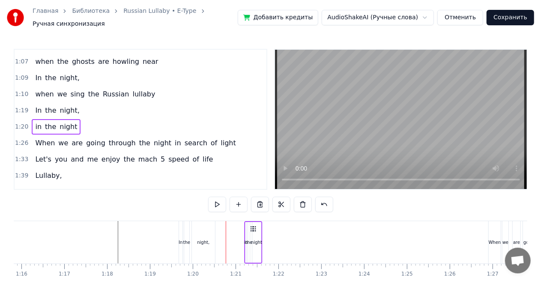
drag, startPoint x: 235, startPoint y: 221, endPoint x: 254, endPoint y: 222, distance: 18.9
click at [254, 225] on icon at bounding box center [254, 228] width 7 height 7
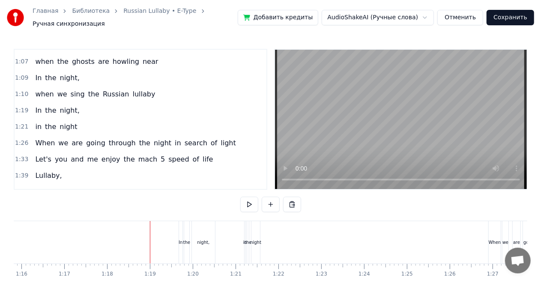
click at [72, 119] on div "in the night" at bounding box center [56, 126] width 49 height 15
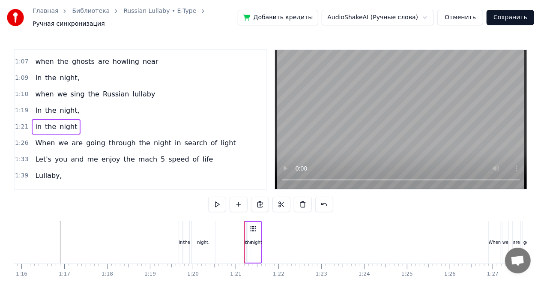
click at [257, 228] on div "night" at bounding box center [256, 242] width 9 height 41
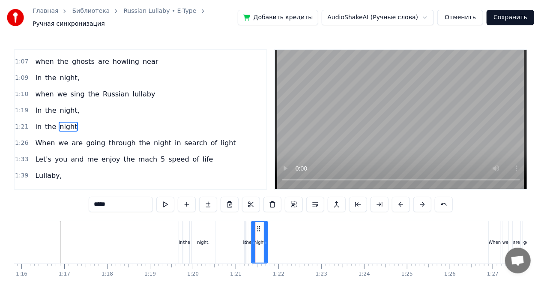
drag, startPoint x: 259, startPoint y: 236, endPoint x: 267, endPoint y: 236, distance: 7.8
click at [267, 239] on icon at bounding box center [265, 242] width 3 height 7
click at [207, 239] on div "night," at bounding box center [203, 242] width 12 height 6
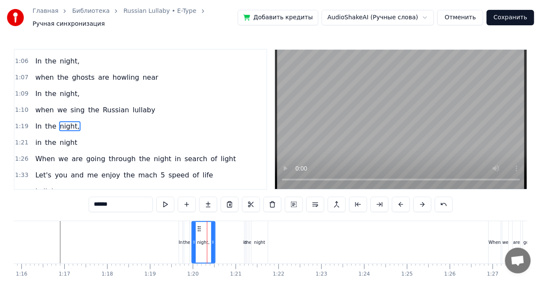
click at [262, 242] on div "night" at bounding box center [259, 242] width 16 height 42
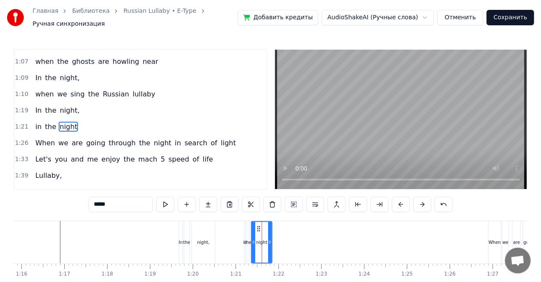
click at [270, 239] on icon at bounding box center [269, 242] width 3 height 7
click at [249, 239] on div "the" at bounding box center [248, 242] width 7 height 6
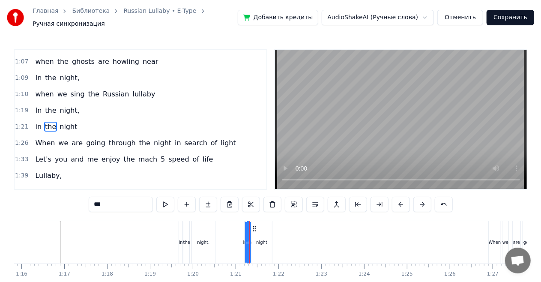
click at [258, 239] on div "night" at bounding box center [261, 242] width 11 height 6
click at [249, 239] on div "the" at bounding box center [248, 242] width 7 height 6
click at [254, 239] on icon at bounding box center [251, 242] width 3 height 7
click at [258, 239] on div "night" at bounding box center [261, 242] width 11 height 6
type input "*****"
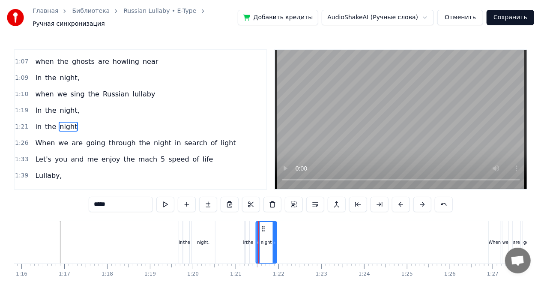
drag, startPoint x: 259, startPoint y: 224, endPoint x: 263, endPoint y: 224, distance: 4.3
click at [263, 225] on icon at bounding box center [263, 228] width 7 height 7
click at [251, 232] on div "in the night" at bounding box center [261, 242] width 35 height 42
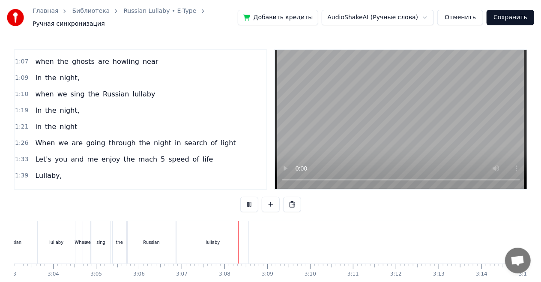
scroll to position [0, 7853]
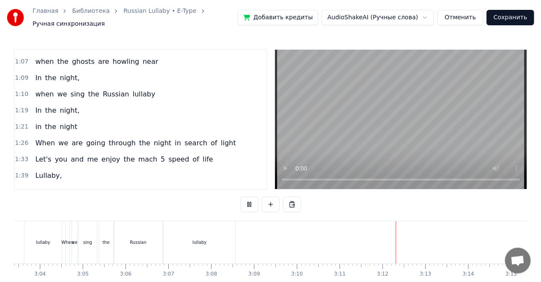
click at [500, 15] on button "Сохранить" at bounding box center [510, 17] width 48 height 15
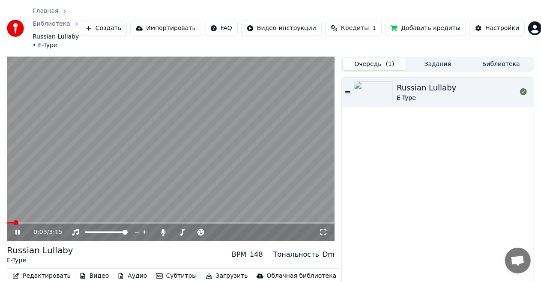
click at [327, 229] on icon at bounding box center [323, 232] width 9 height 7
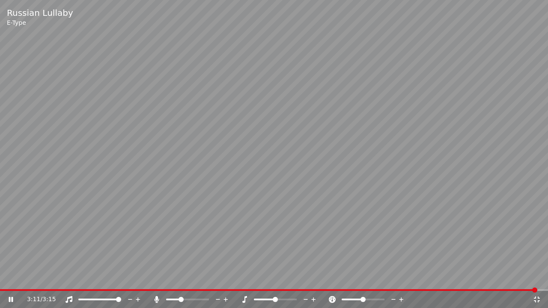
click at [536, 281] on icon at bounding box center [537, 300] width 6 height 6
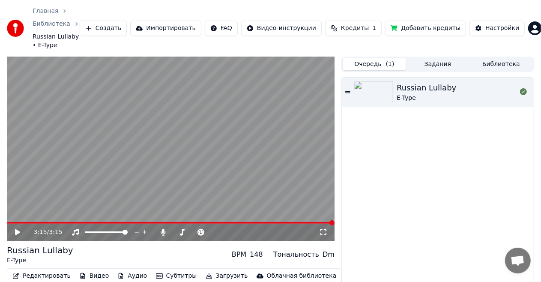
click at [18, 229] on icon at bounding box center [17, 232] width 5 height 6
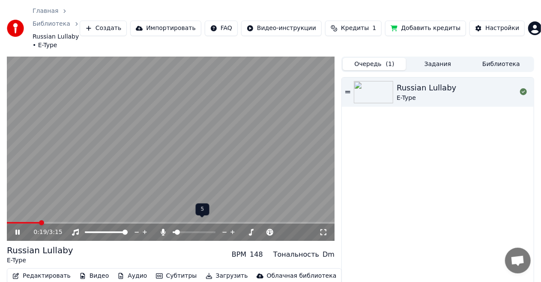
click at [175, 230] on span at bounding box center [177, 232] width 5 height 5
click at [7, 220] on span at bounding box center [9, 222] width 5 height 5
click at [163, 229] on icon at bounding box center [163, 232] width 5 height 7
click at [164, 229] on icon at bounding box center [163, 232] width 9 height 7
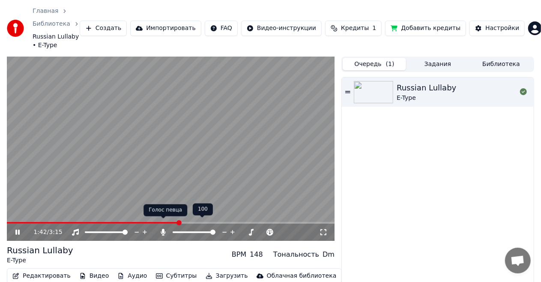
click at [165, 229] on icon at bounding box center [163, 232] width 5 height 7
click at [245, 228] on icon at bounding box center [243, 232] width 8 height 9
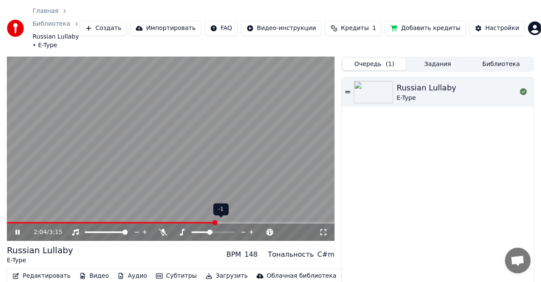
click at [251, 228] on icon at bounding box center [252, 232] width 8 height 9
click at [245, 228] on icon at bounding box center [243, 232] width 8 height 9
click at [15, 222] on span at bounding box center [117, 223] width 220 height 2
click at [12, 222] on span at bounding box center [13, 223] width 12 height 2
click at [7, 220] on span at bounding box center [9, 222] width 5 height 5
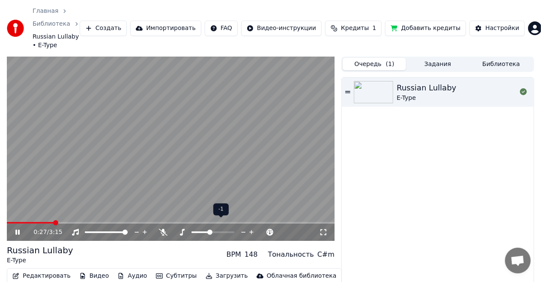
click at [250, 228] on icon at bounding box center [252, 232] width 8 height 9
click at [242, 228] on icon at bounding box center [243, 232] width 8 height 9
click at [262, 228] on icon at bounding box center [262, 232] width 8 height 9
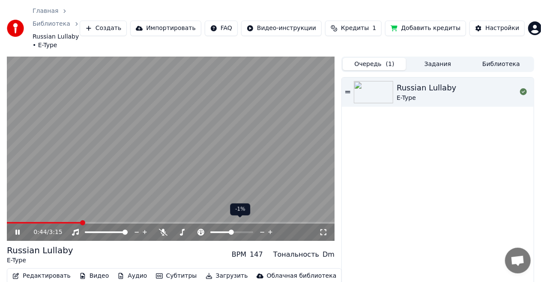
click at [262, 228] on icon at bounding box center [262, 232] width 8 height 9
click at [269, 230] on icon at bounding box center [270, 232] width 4 height 4
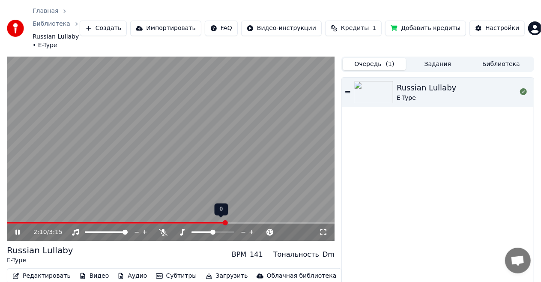
click at [249, 230] on icon at bounding box center [251, 232] width 4 height 4
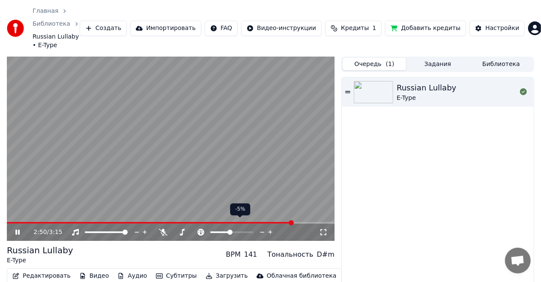
click at [271, 228] on icon at bounding box center [270, 232] width 8 height 9
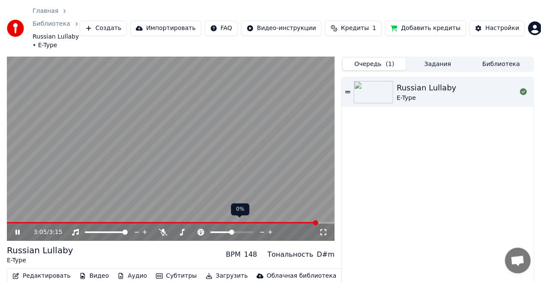
click at [264, 232] on icon at bounding box center [262, 232] width 4 height 1
click at [21, 222] on span at bounding box center [165, 223] width 317 height 2
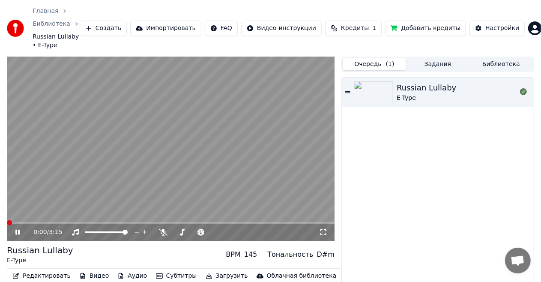
click at [7, 222] on span at bounding box center [7, 223] width 0 height 2
click at [251, 228] on icon at bounding box center [252, 232] width 8 height 9
click at [242, 232] on icon at bounding box center [244, 232] width 4 height 1
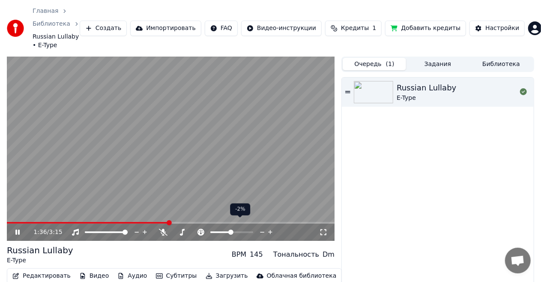
click at [262, 228] on icon at bounding box center [262, 232] width 8 height 9
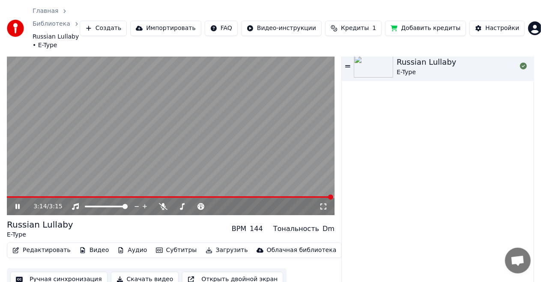
scroll to position [26, 0]
click at [49, 244] on button "Редактировать" at bounding box center [41, 250] width 65 height 12
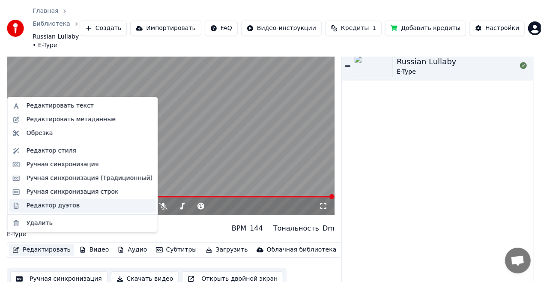
click at [55, 206] on div "Редактор дуэтов" at bounding box center [53, 205] width 53 height 9
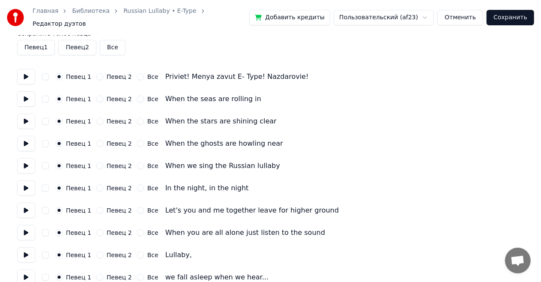
scroll to position [43, 0]
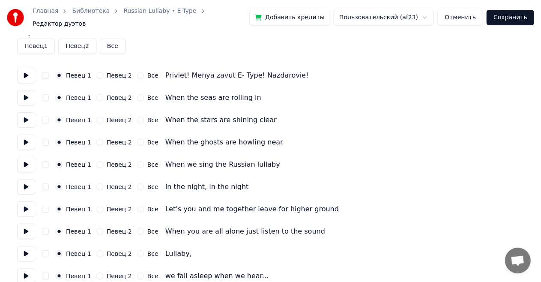
click at [98, 183] on button "Певец 2" at bounding box center [99, 186] width 7 height 7
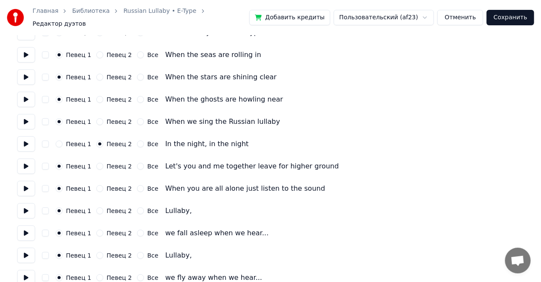
scroll to position [128, 0]
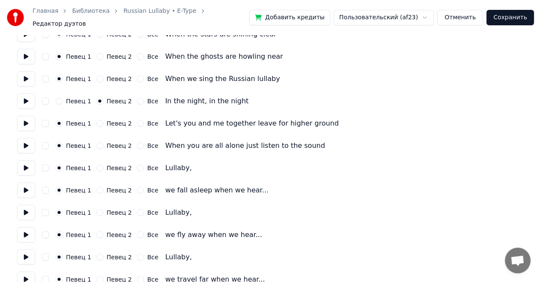
click at [98, 164] on button "Певец 2" at bounding box center [99, 167] width 7 height 7
click at [96, 209] on button "Певец 2" at bounding box center [99, 212] width 7 height 7
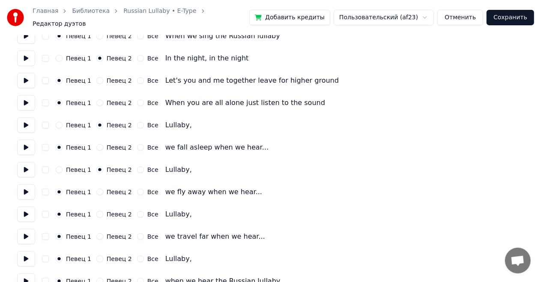
click at [97, 211] on button "Певец 2" at bounding box center [99, 214] width 7 height 7
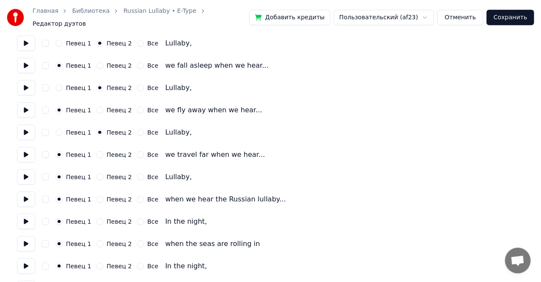
scroll to position [257, 0]
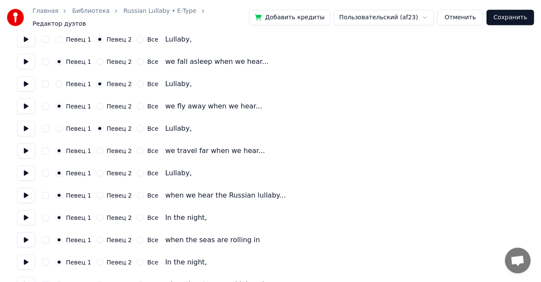
click at [97, 170] on button "Певец 2" at bounding box center [99, 173] width 7 height 7
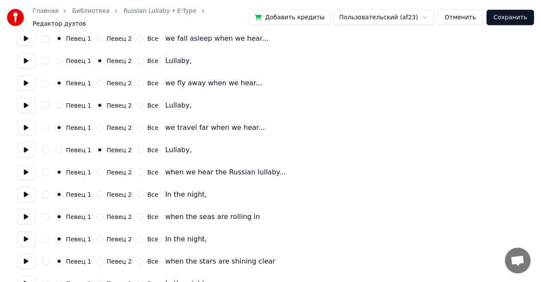
scroll to position [300, 0]
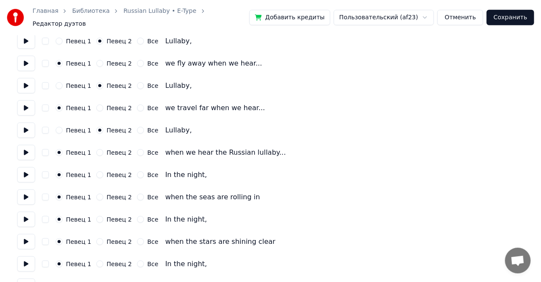
click at [96, 171] on button "Певец 2" at bounding box center [99, 174] width 7 height 7
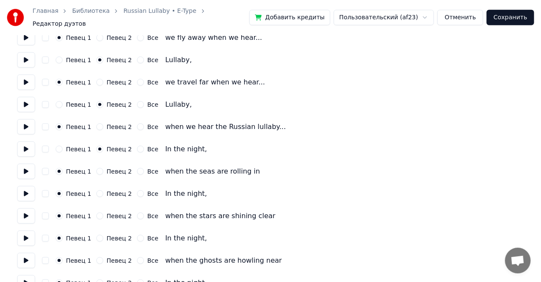
scroll to position [343, 0]
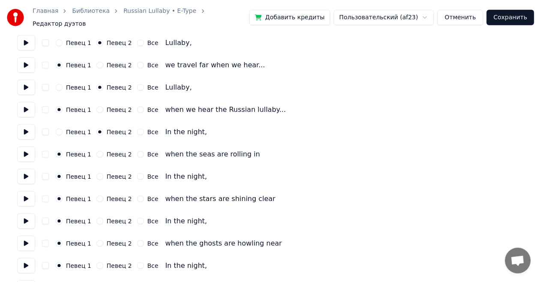
click at [96, 173] on button "Певец 2" at bounding box center [99, 176] width 7 height 7
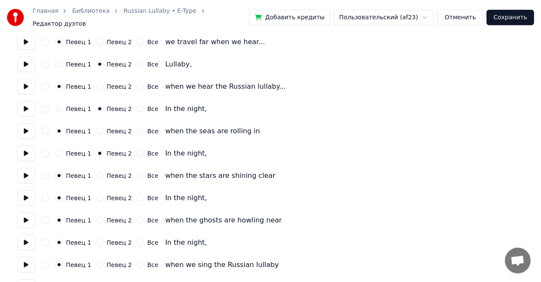
scroll to position [385, 0]
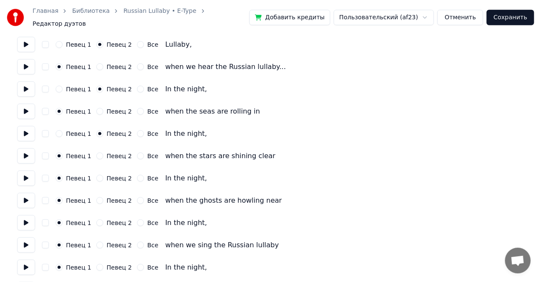
click at [96, 175] on button "Певец 2" at bounding box center [99, 178] width 7 height 7
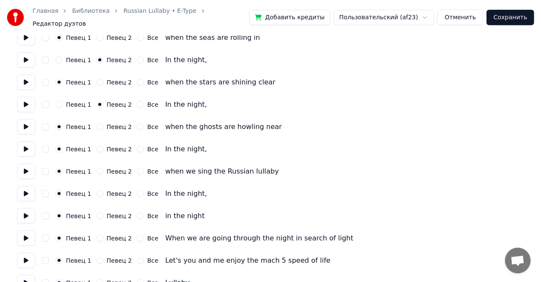
scroll to position [471, 0]
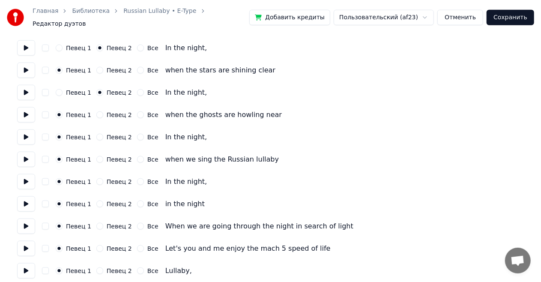
click at [97, 134] on button "Певец 2" at bounding box center [99, 137] width 7 height 7
click at [97, 178] on button "Певец 2" at bounding box center [99, 181] width 7 height 7
click at [96, 200] on button "Певец 2" at bounding box center [99, 203] width 7 height 7
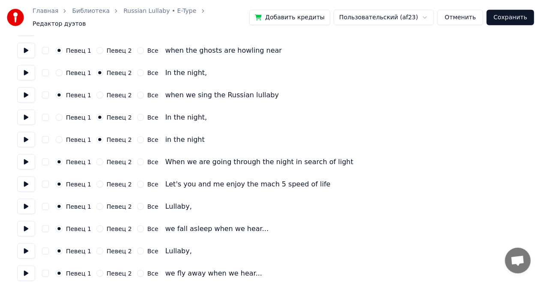
scroll to position [557, 0]
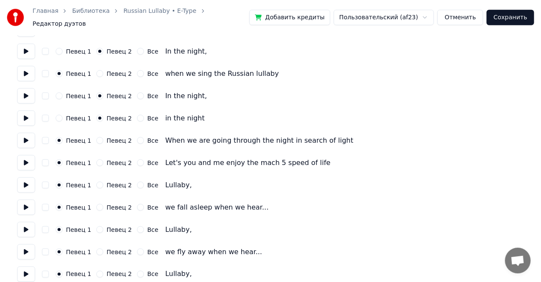
click at [96, 182] on button "Певец 2" at bounding box center [99, 185] width 7 height 7
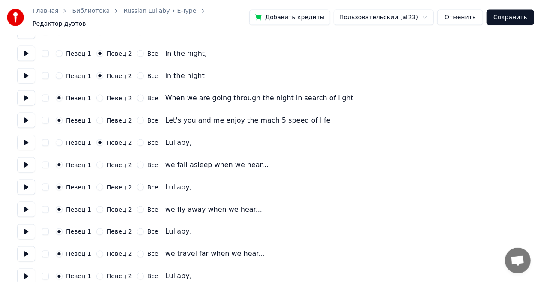
scroll to position [600, 0]
click at [96, 183] on button "Певец 2" at bounding box center [99, 186] width 7 height 7
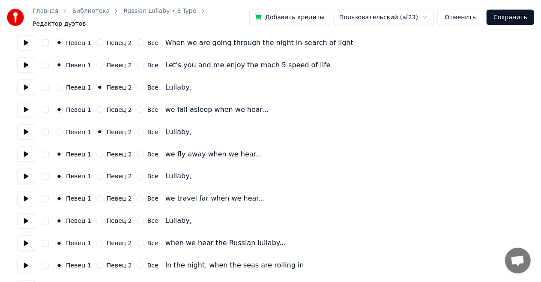
scroll to position [685, 0]
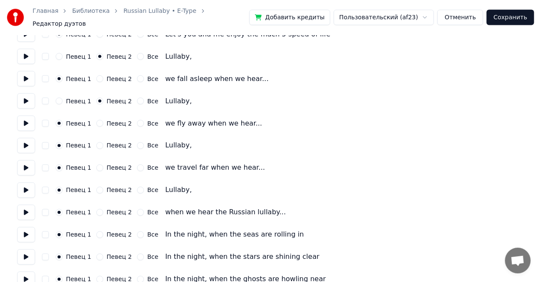
click at [97, 142] on button "Певец 2" at bounding box center [99, 145] width 7 height 7
click at [98, 187] on button "Певец 2" at bounding box center [99, 190] width 7 height 7
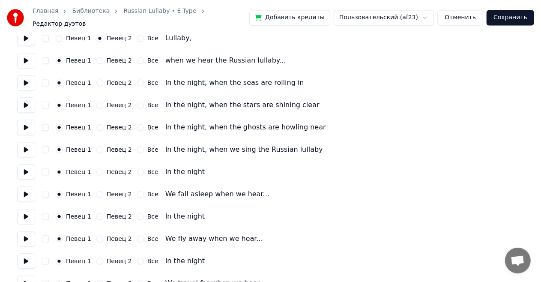
scroll to position [856, 0]
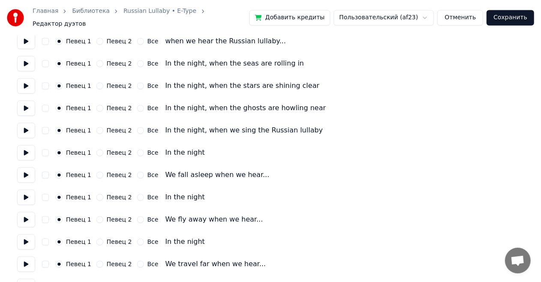
click at [97, 149] on button "Певец 2" at bounding box center [99, 152] width 7 height 7
click at [96, 194] on button "Певец 2" at bounding box center [99, 197] width 7 height 7
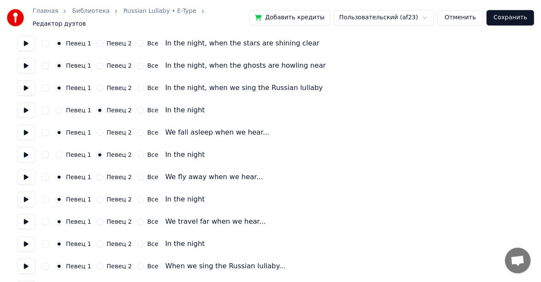
scroll to position [899, 0]
click at [99, 195] on button "Певец 2" at bounding box center [99, 198] width 7 height 7
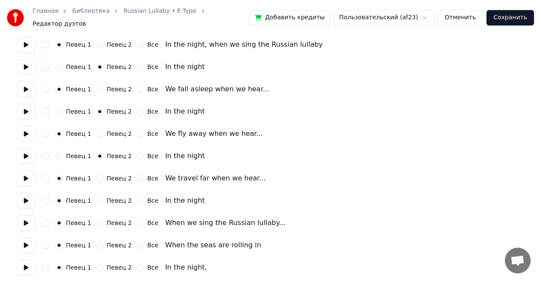
scroll to position [985, 0]
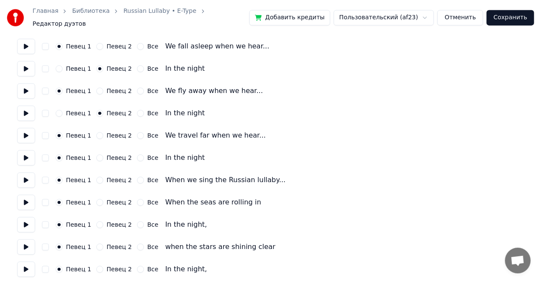
click at [97, 154] on button "Певец 2" at bounding box center [99, 157] width 7 height 7
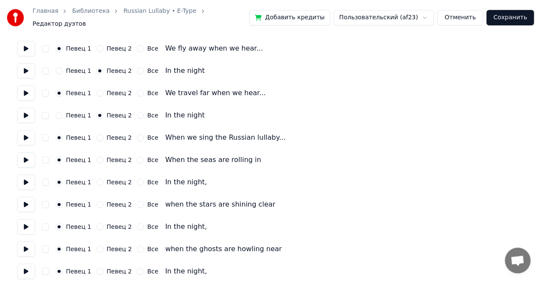
scroll to position [1028, 0]
click at [97, 178] on button "Певец 2" at bounding box center [99, 181] width 7 height 7
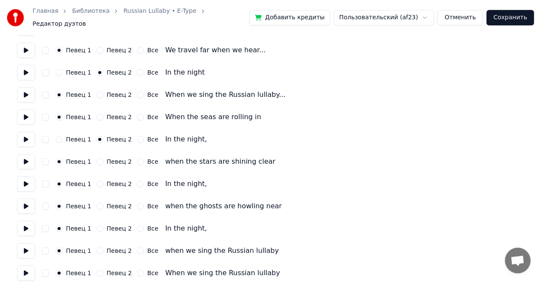
scroll to position [1071, 0]
click at [96, 180] on button "Певец 2" at bounding box center [99, 183] width 7 height 7
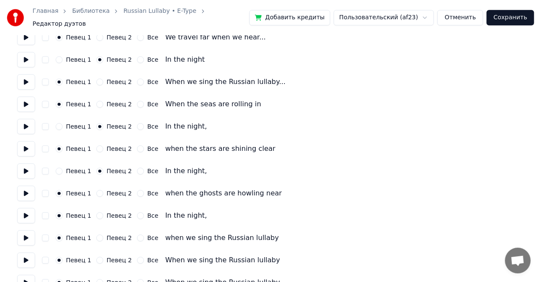
scroll to position [1095, 0]
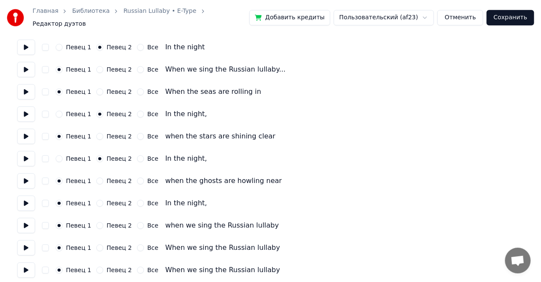
click at [96, 200] on button "Певец 2" at bounding box center [99, 203] width 7 height 7
click at [137, 244] on button "Все" at bounding box center [140, 247] width 7 height 7
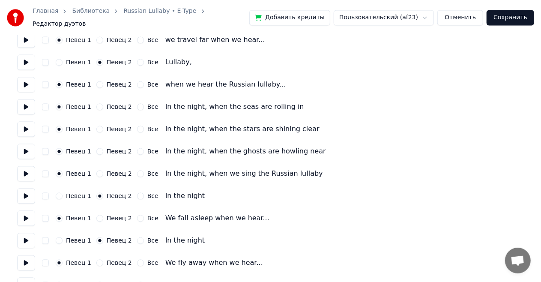
scroll to position [814, 0]
click at [509, 16] on button "Сохранить" at bounding box center [510, 17] width 48 height 15
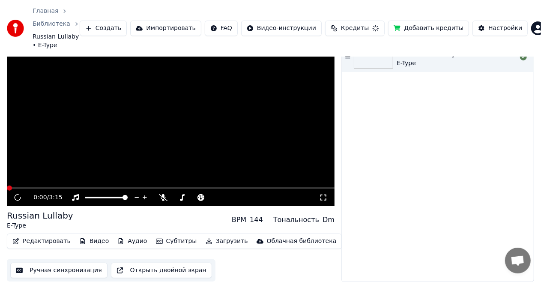
scroll to position [26, 0]
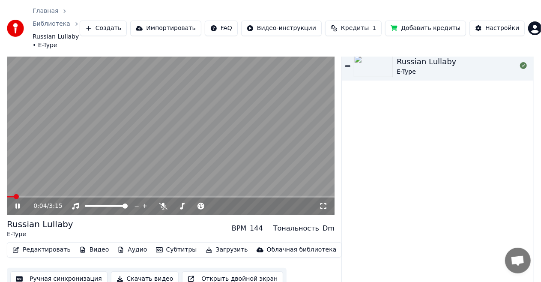
click at [321, 203] on icon at bounding box center [323, 206] width 9 height 7
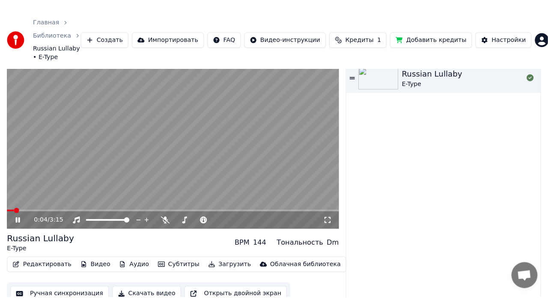
scroll to position [22, 0]
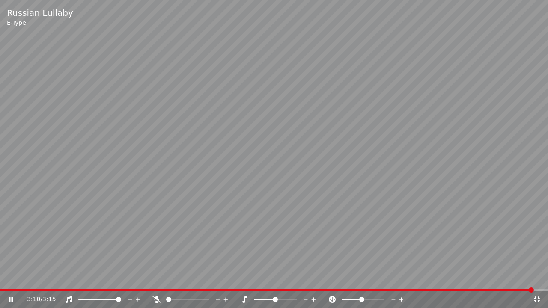
click at [537, 281] on icon at bounding box center [537, 299] width 9 height 7
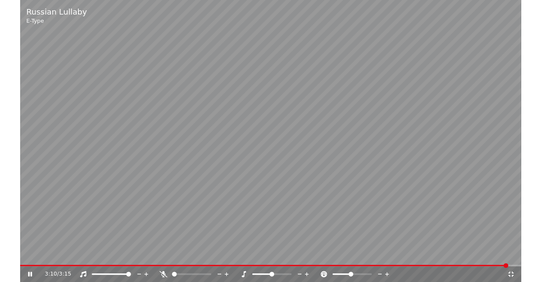
scroll to position [26, 0]
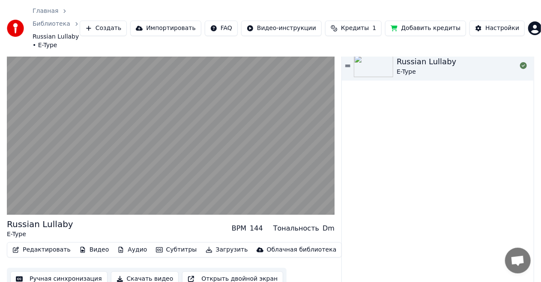
click at [42, 244] on button "Редактировать" at bounding box center [41, 250] width 65 height 12
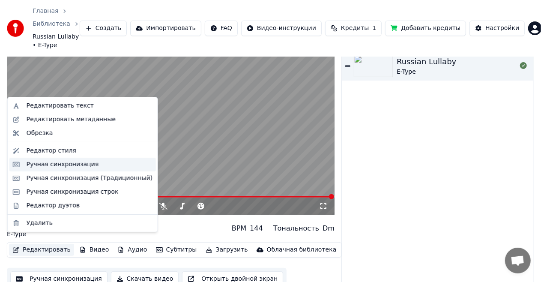
click at [63, 165] on div "Ручная синхронизация" at bounding box center [63, 164] width 72 height 9
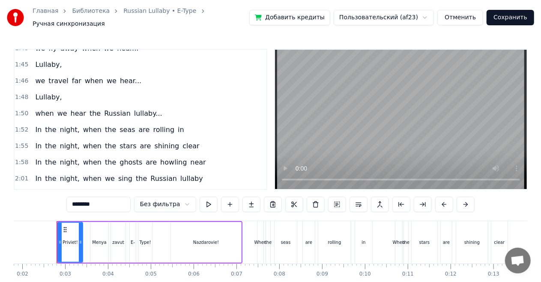
scroll to position [557, 0]
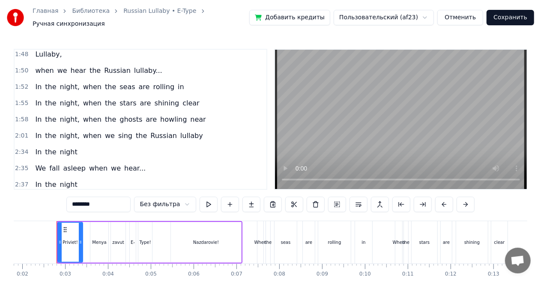
click at [85, 82] on span "when" at bounding box center [92, 87] width 20 height 10
type input "****"
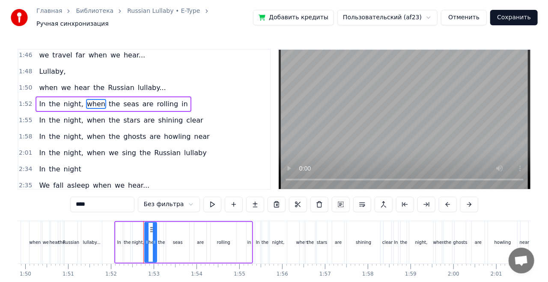
scroll to position [0, 4786]
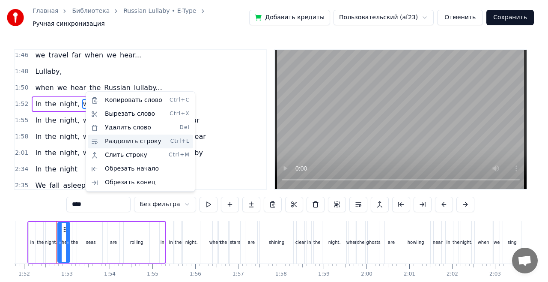
click at [106, 140] on div "Разделить строку Ctrl+L" at bounding box center [140, 141] width 105 height 14
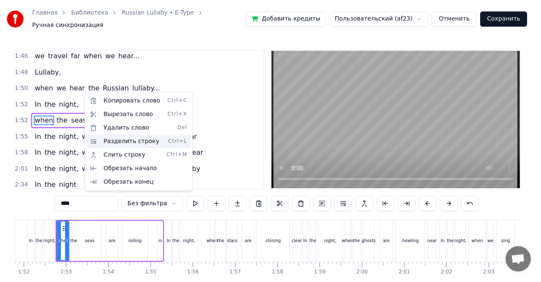
scroll to position [530, 0]
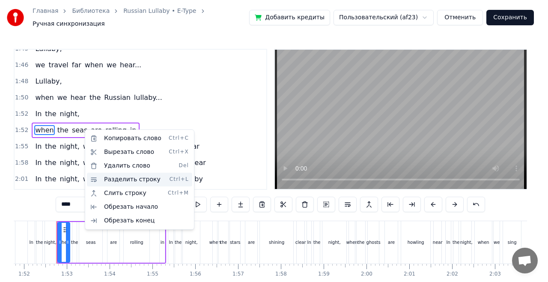
click at [103, 180] on div "Разделить строку Ctrl+L" at bounding box center [139, 180] width 105 height 14
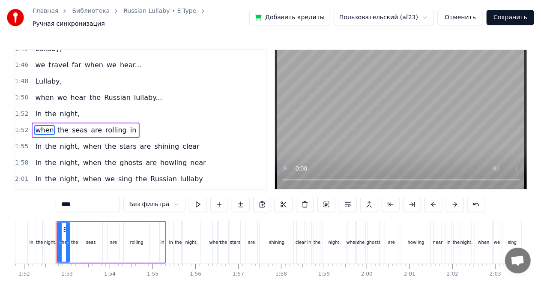
click at [84, 141] on span "when" at bounding box center [92, 146] width 20 height 10
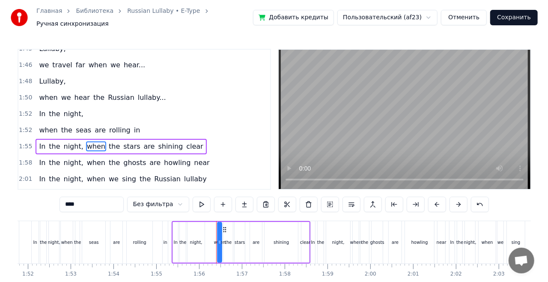
scroll to position [546, 0]
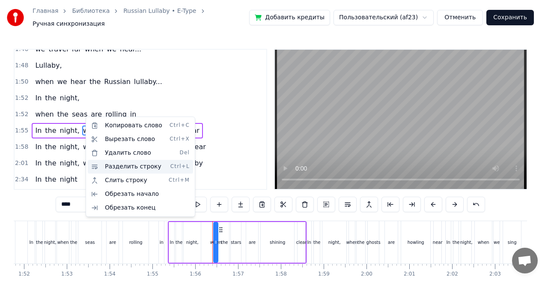
click at [100, 167] on div "Разделить строку Ctrl+L" at bounding box center [140, 167] width 105 height 14
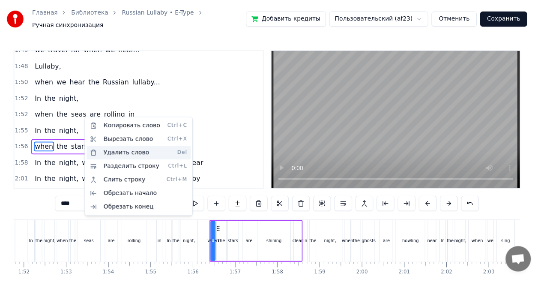
scroll to position [562, 0]
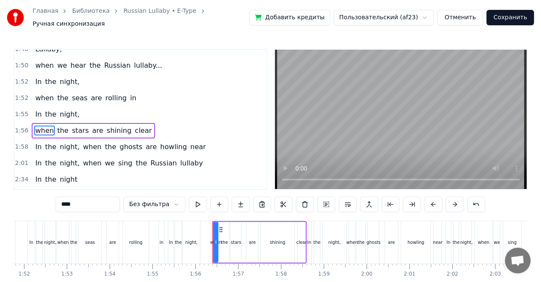
click at [84, 142] on span "when" at bounding box center [92, 147] width 20 height 10
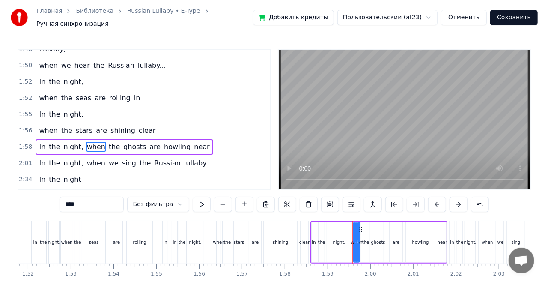
scroll to position [578, 0]
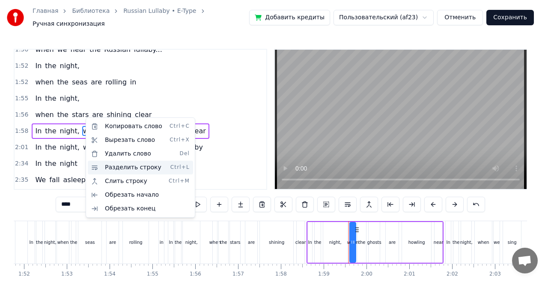
click at [106, 165] on div "Разделить строку Ctrl+L" at bounding box center [140, 168] width 105 height 14
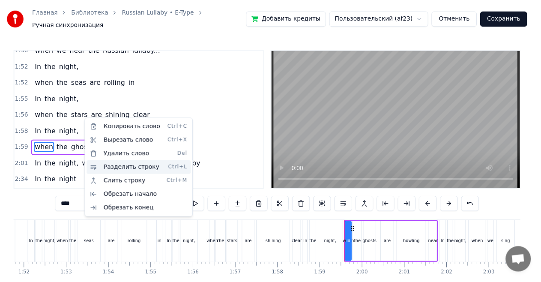
scroll to position [594, 0]
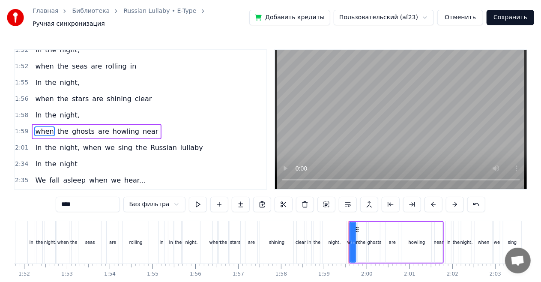
click at [83, 143] on span "when" at bounding box center [92, 148] width 20 height 10
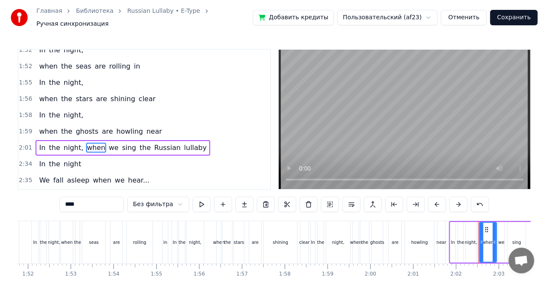
scroll to position [610, 0]
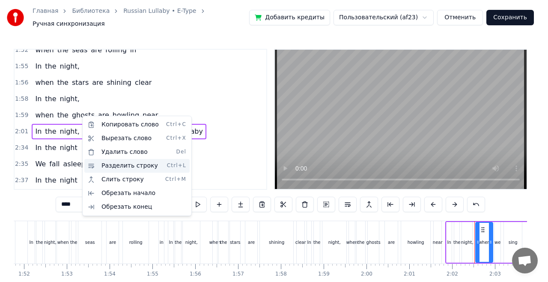
click at [103, 163] on div "Разделить строку Ctrl+L" at bounding box center [136, 166] width 105 height 14
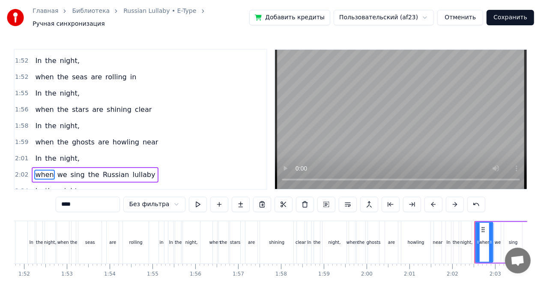
scroll to position [540, 0]
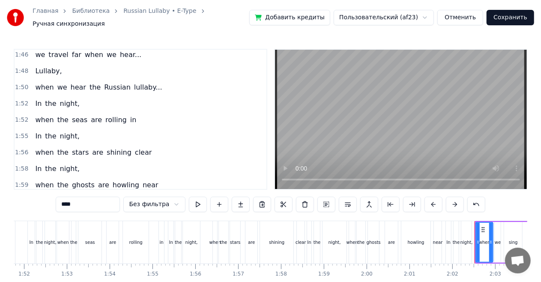
click at [45, 96] on div "In the night," at bounding box center [57, 103] width 51 height 15
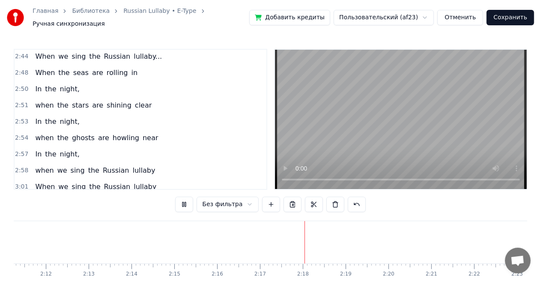
scroll to position [836, 0]
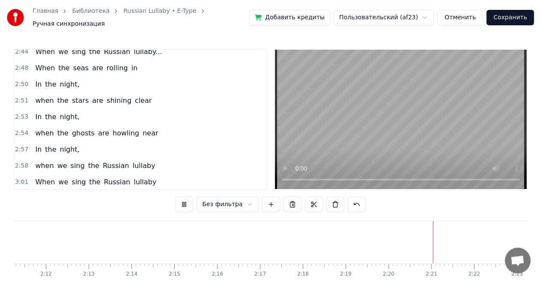
click at [509, 16] on button "Сохранить" at bounding box center [510, 17] width 48 height 15
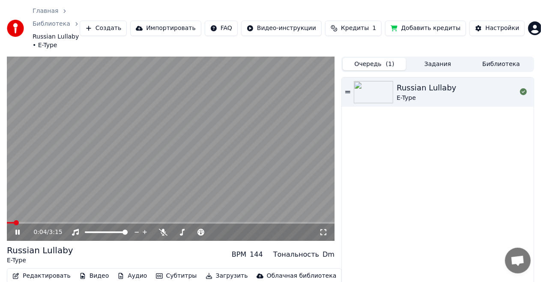
click at [19, 230] on icon at bounding box center [17, 232] width 4 height 5
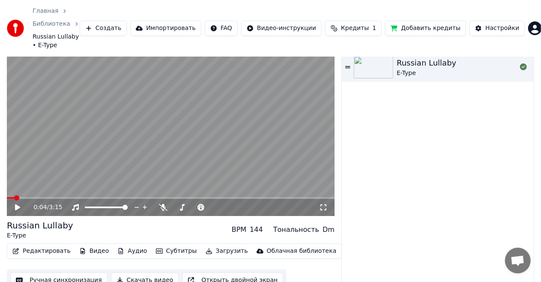
scroll to position [26, 0]
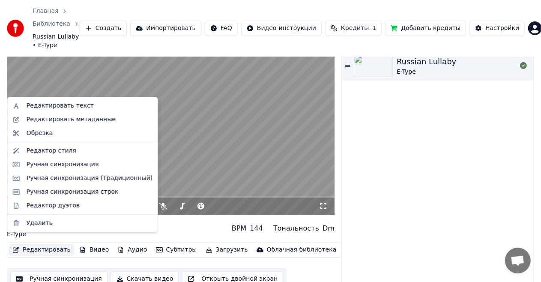
click at [42, 245] on button "Редактировать" at bounding box center [41, 250] width 65 height 12
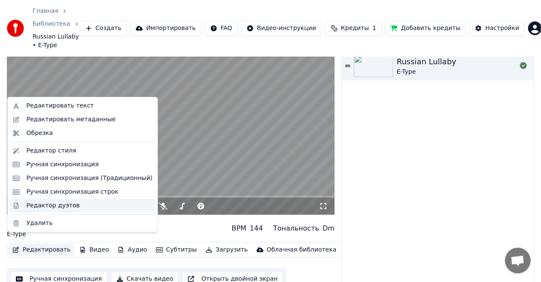
click at [42, 209] on div "Редактор дуэтов" at bounding box center [53, 205] width 53 height 9
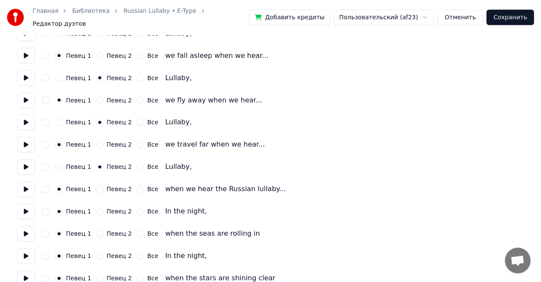
scroll to position [728, 0]
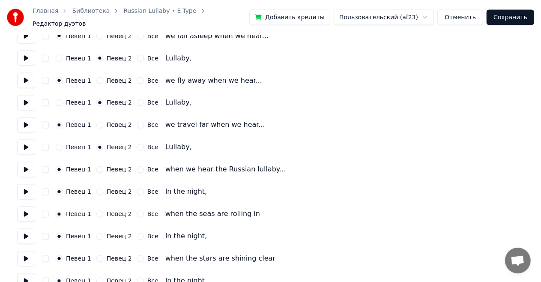
click at [98, 188] on button "Певец 2" at bounding box center [99, 191] width 7 height 7
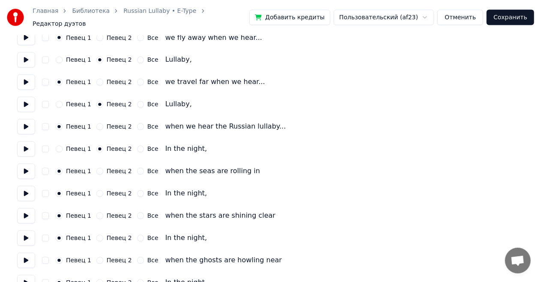
click at [97, 190] on button "Певец 2" at bounding box center [99, 193] width 7 height 7
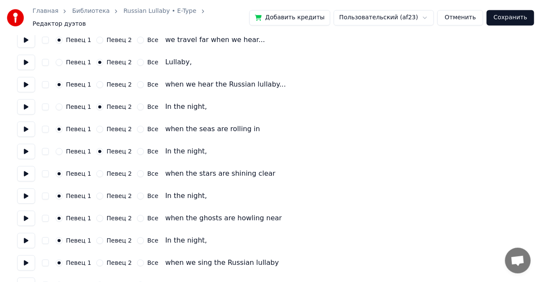
scroll to position [814, 0]
click at [98, 192] on button "Певец 2" at bounding box center [99, 195] width 7 height 7
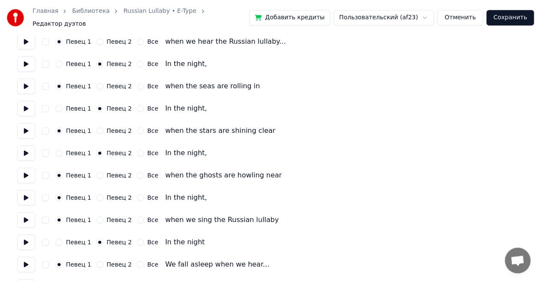
scroll to position [856, 0]
click at [99, 194] on div "Певец 2" at bounding box center [114, 197] width 36 height 7
click at [98, 194] on button "Певец 2" at bounding box center [99, 197] width 7 height 7
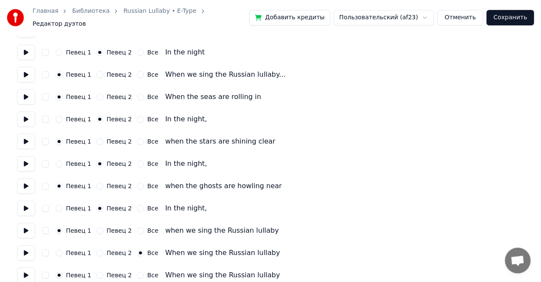
scroll to position [1184, 0]
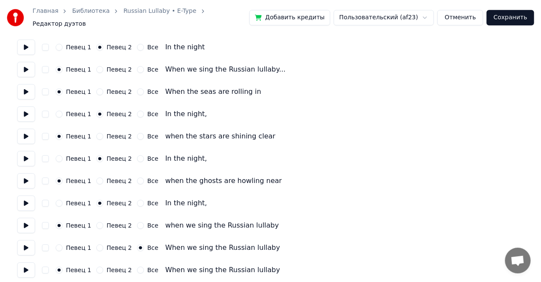
click at [516, 20] on button "Сохранить" at bounding box center [510, 17] width 48 height 15
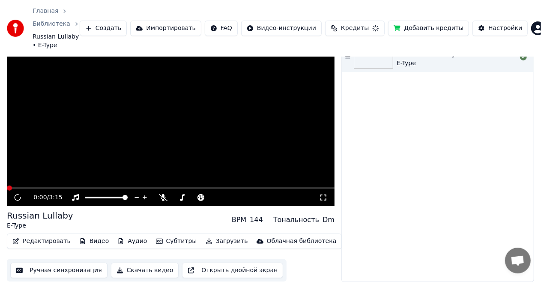
scroll to position [26, 0]
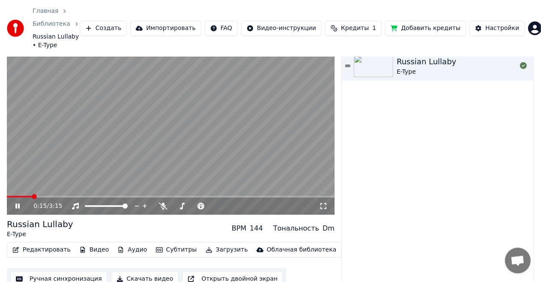
click at [323, 203] on icon at bounding box center [323, 206] width 9 height 7
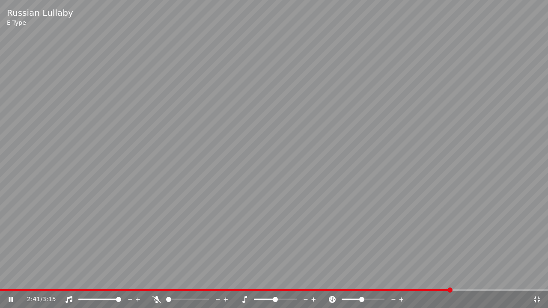
click at [451, 281] on span at bounding box center [274, 290] width 548 height 2
click at [535, 281] on icon at bounding box center [537, 299] width 9 height 7
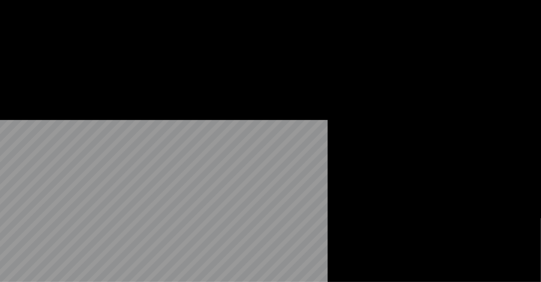
click at [45, 75] on button "Редактировать" at bounding box center [41, 69] width 65 height 12
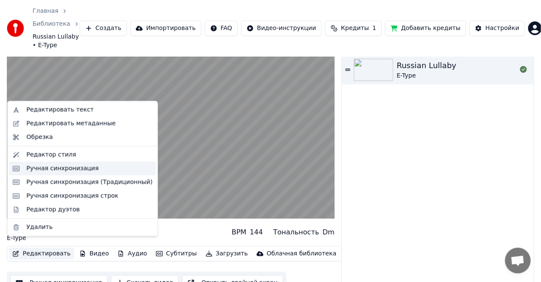
click at [55, 169] on div "Ручная синхронизация" at bounding box center [63, 168] width 72 height 9
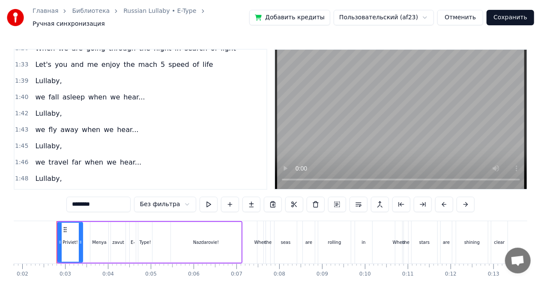
scroll to position [441, 0]
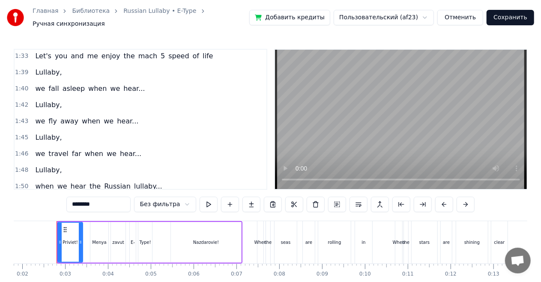
click at [54, 97] on div "Lullaby," at bounding box center [48, 104] width 33 height 15
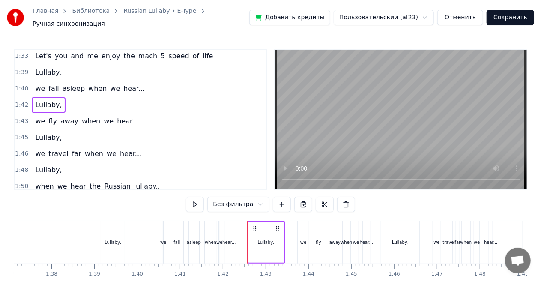
scroll to position [0, 4349]
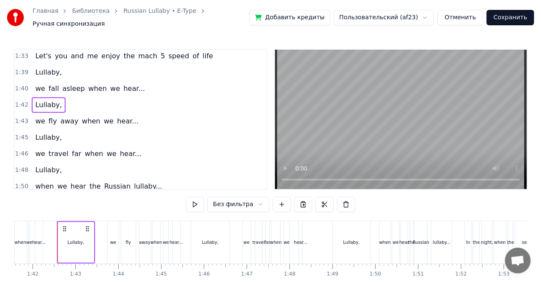
click at [62, 114] on div "we fly away when we hear..." at bounding box center [87, 120] width 110 height 15
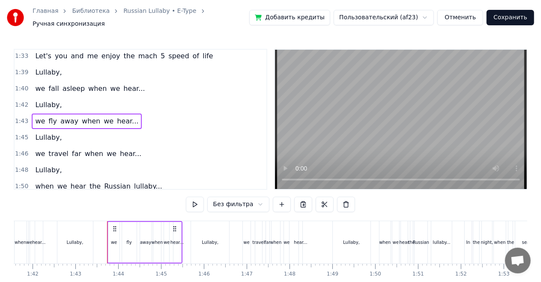
click at [56, 132] on span "Lullaby," at bounding box center [48, 137] width 28 height 10
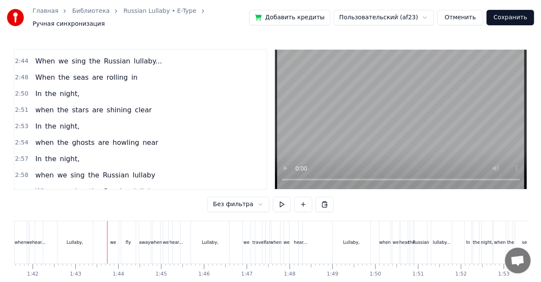
scroll to position [836, 0]
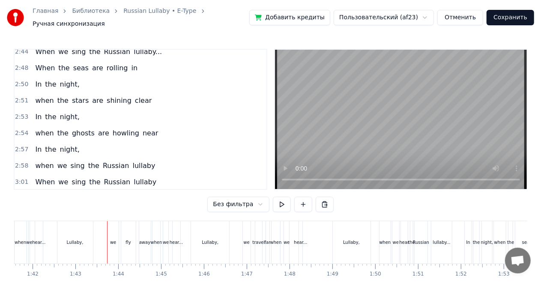
click at [507, 15] on button "Сохранить" at bounding box center [510, 17] width 48 height 15
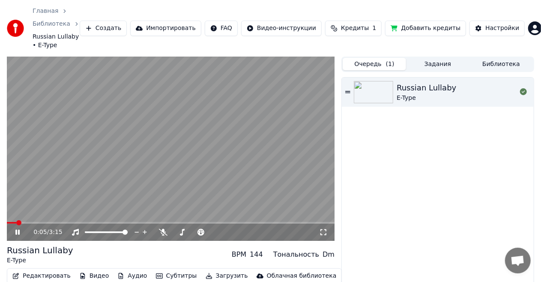
click at [85, 222] on span at bounding box center [171, 223] width 328 height 2
click at [57, 224] on div "0:56 / 3:15" at bounding box center [171, 232] width 328 height 17
click at [57, 222] on span at bounding box center [32, 223] width 50 height 2
click at [20, 229] on icon at bounding box center [24, 232] width 20 height 7
click at [35, 270] on button "Редактировать" at bounding box center [41, 276] width 65 height 12
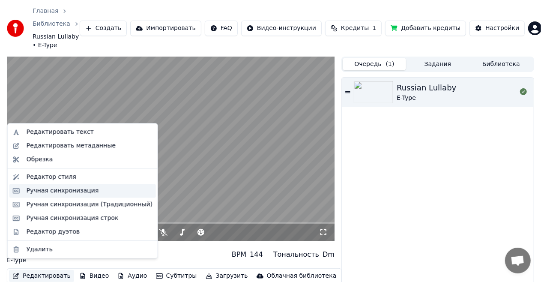
click at [43, 188] on div "Ручная синхронизация" at bounding box center [63, 190] width 72 height 9
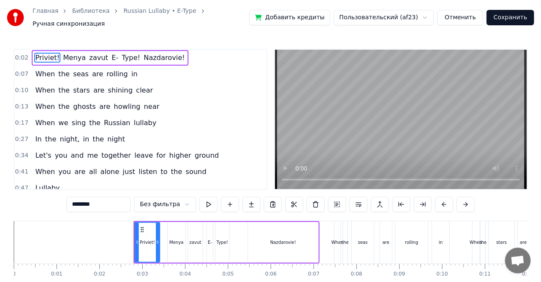
click at [156, 172] on div "When you are all alone just listen to the sound" at bounding box center [121, 171] width 178 height 15
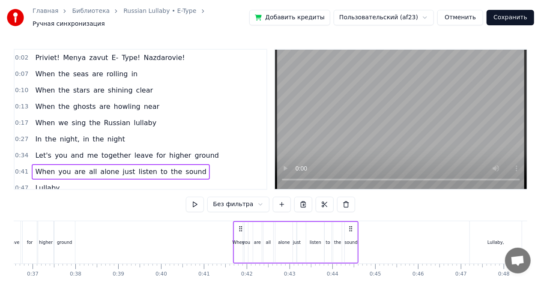
scroll to position [0, 1742]
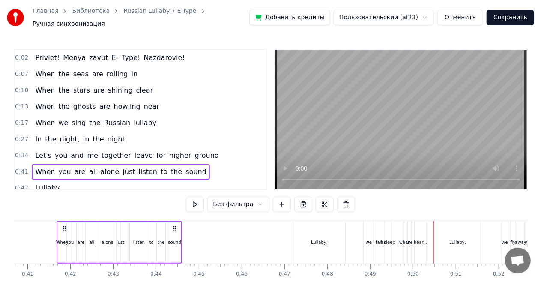
click at [450, 248] on div "Lullaby," at bounding box center [457, 242] width 45 height 42
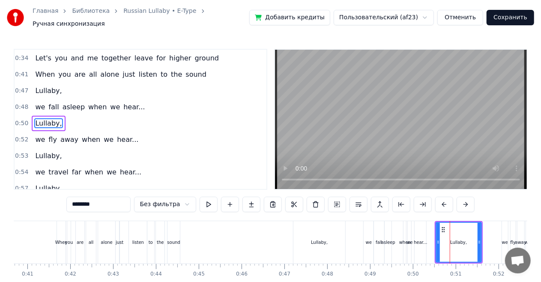
scroll to position [98, 0]
click at [111, 105] on div "we fall asleep when we hear..." at bounding box center [90, 105] width 116 height 15
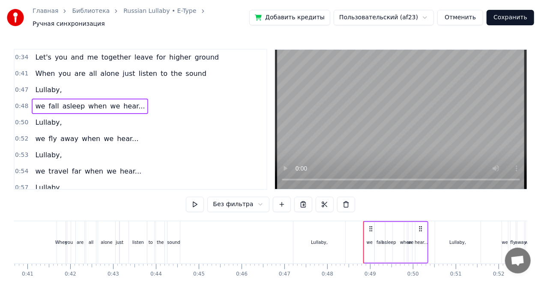
click at [48, 121] on div "Lullaby," at bounding box center [48, 122] width 33 height 15
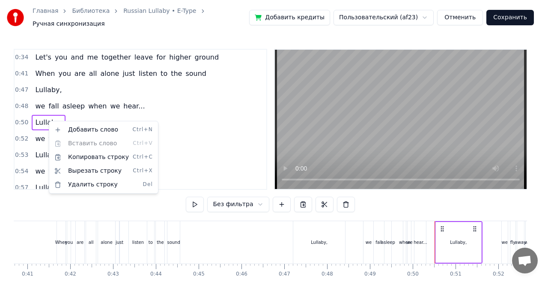
click at [53, 100] on html "Главная Библиотека Russian Lullaby • E-Type Ручная синхронизация Добавить креди…" at bounding box center [274, 160] width 548 height 321
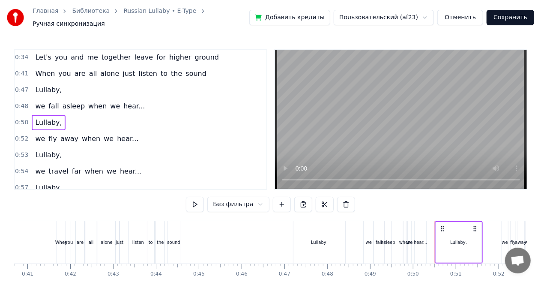
click at [65, 91] on div "0:47 Lullaby," at bounding box center [141, 90] width 252 height 16
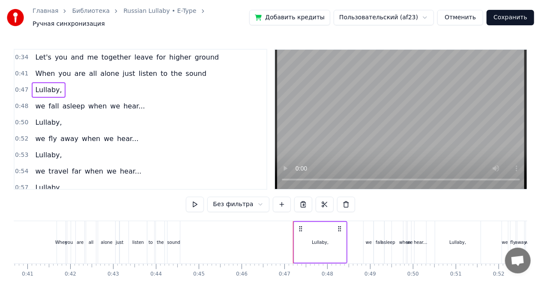
scroll to position [141, 0]
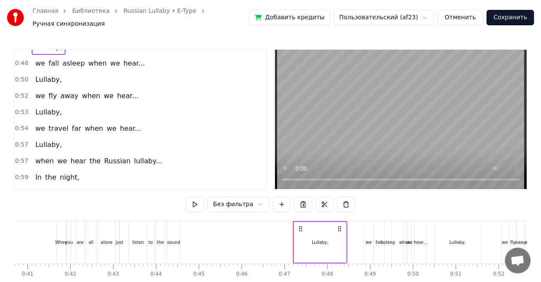
click at [514, 16] on button "Сохранить" at bounding box center [510, 17] width 48 height 15
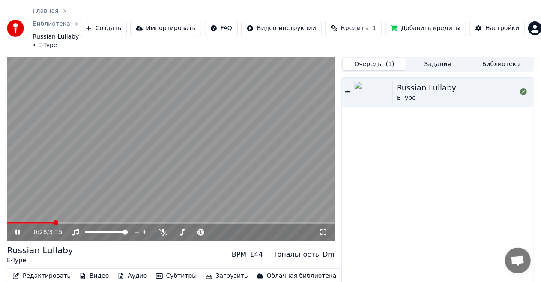
click at [54, 222] on span at bounding box center [171, 223] width 328 height 2
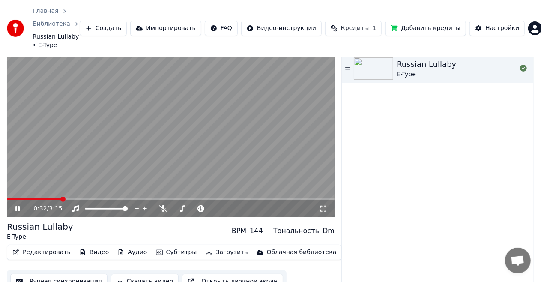
scroll to position [26, 0]
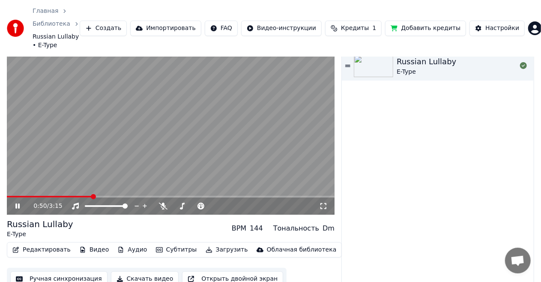
click at [20, 203] on icon at bounding box center [24, 206] width 20 height 7
click at [44, 244] on button "Редактировать" at bounding box center [41, 250] width 65 height 12
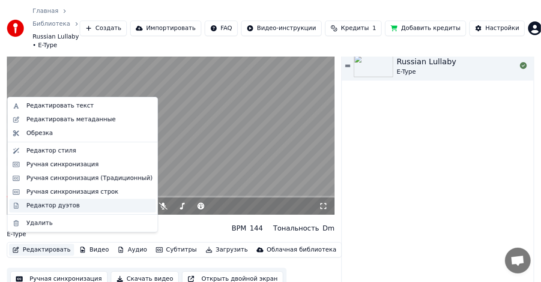
click at [50, 207] on div "Редактор дуэтов" at bounding box center [53, 205] width 53 height 9
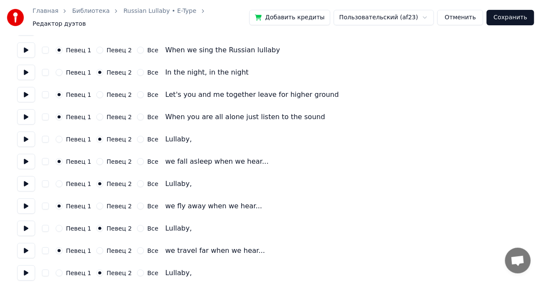
scroll to position [171, 0]
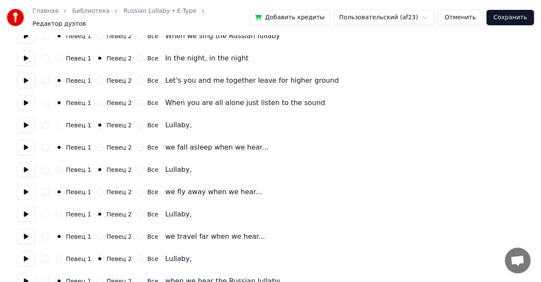
click at [24, 119] on button at bounding box center [26, 124] width 18 height 15
click at [42, 122] on button "button" at bounding box center [45, 125] width 7 height 7
click at [45, 122] on button "button" at bounding box center [45, 125] width 7 height 7
click at [46, 144] on button "button" at bounding box center [45, 147] width 7 height 7
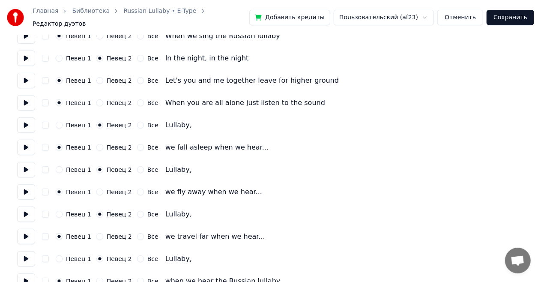
click at [98, 124] on circle "button" at bounding box center [99, 125] width 3 height 3
click at [98, 123] on icon "button" at bounding box center [99, 124] width 3 height 3
click at [45, 122] on button "button" at bounding box center [45, 125] width 7 height 7
click at [45, 145] on button "button" at bounding box center [45, 147] width 7 height 7
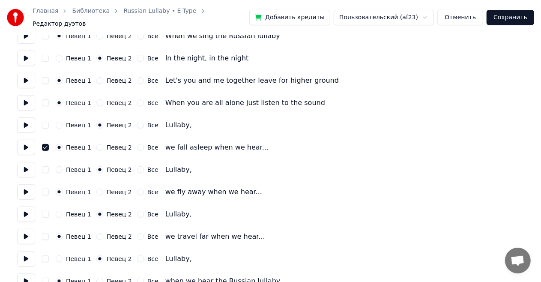
click at [45, 144] on button "button" at bounding box center [45, 147] width 7 height 7
click at [44, 166] on button "button" at bounding box center [45, 169] width 7 height 7
click at [45, 166] on button "button" at bounding box center [45, 169] width 7 height 7
click at [61, 166] on button "Певец 1" at bounding box center [59, 169] width 7 height 7
click at [97, 166] on button "Певец 2" at bounding box center [99, 169] width 7 height 7
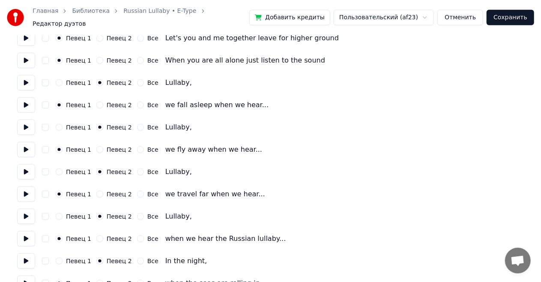
scroll to position [214, 0]
click at [96, 146] on button "Певец 2" at bounding box center [99, 149] width 7 height 7
click at [60, 146] on button "Певец 1" at bounding box center [59, 149] width 7 height 7
click at [60, 168] on button "Певец 1" at bounding box center [59, 171] width 7 height 7
click at [96, 168] on button "Певец 2" at bounding box center [99, 171] width 7 height 7
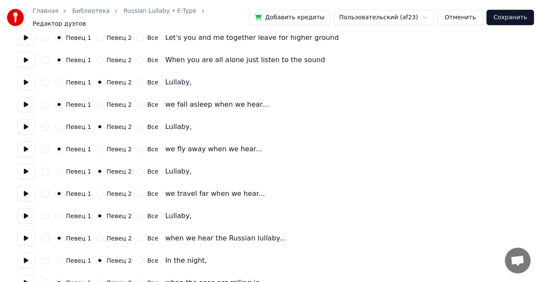
scroll to position [0, 0]
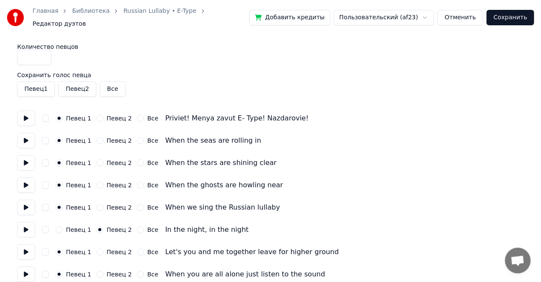
click at [46, 115] on button "button" at bounding box center [45, 118] width 7 height 7
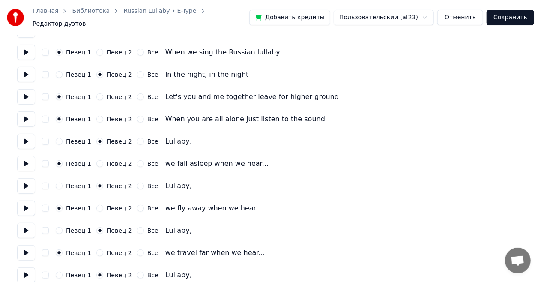
scroll to position [171, 0]
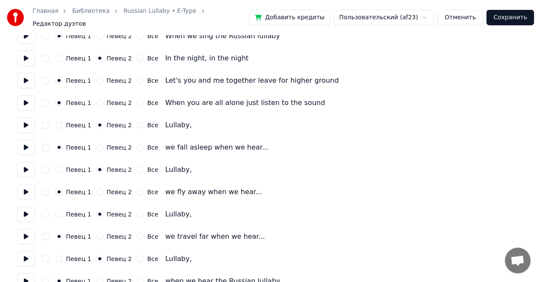
click at [165, 165] on div "Lullaby," at bounding box center [178, 169] width 27 height 10
click at [63, 167] on div "Певец 1" at bounding box center [74, 169] width 36 height 7
click at [60, 167] on button "Певец 1" at bounding box center [59, 169] width 7 height 7
click at [97, 166] on button "Певец 2" at bounding box center [99, 169] width 7 height 7
click at [28, 165] on button at bounding box center [26, 169] width 18 height 15
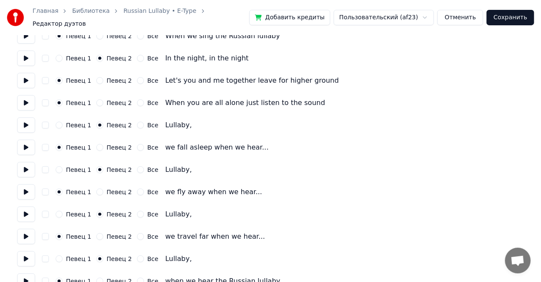
click at [28, 165] on button at bounding box center [26, 169] width 18 height 15
click at [45, 166] on button "button" at bounding box center [45, 169] width 7 height 7
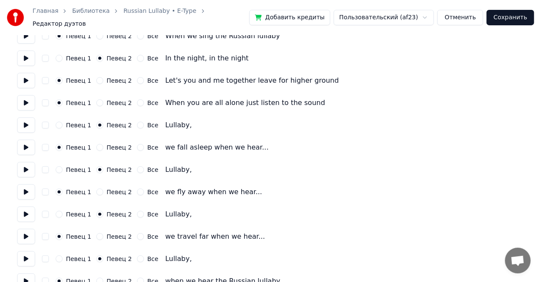
click at [20, 187] on button at bounding box center [26, 191] width 18 height 15
click at [25, 209] on button at bounding box center [26, 213] width 18 height 15
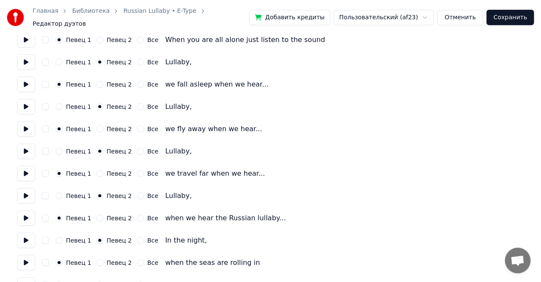
scroll to position [257, 0]
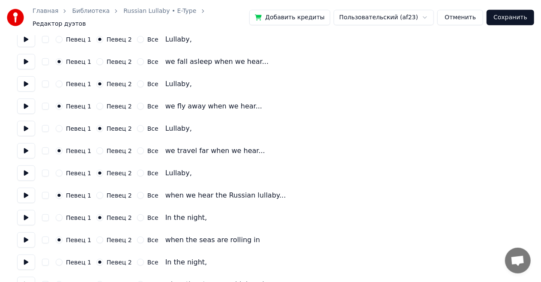
click at [113, 170] on label "Певец 2" at bounding box center [119, 173] width 25 height 6
click at [103, 170] on button "Певец 2" at bounding box center [99, 173] width 7 height 7
click at [137, 170] on button "Все" at bounding box center [140, 173] width 7 height 7
click at [97, 170] on button "Певец 2" at bounding box center [99, 173] width 7 height 7
click at [516, 16] on button "Сохранить" at bounding box center [510, 17] width 48 height 15
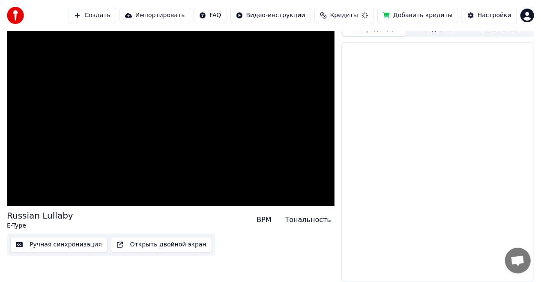
scroll to position [26, 0]
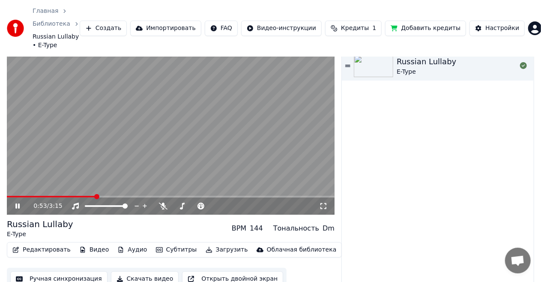
click at [95, 196] on span at bounding box center [171, 197] width 328 height 2
click at [15, 203] on icon at bounding box center [17, 205] width 4 height 5
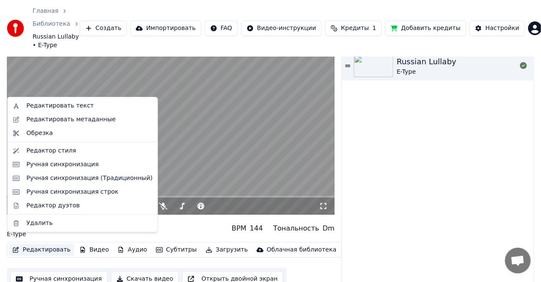
click at [28, 244] on button "Редактировать" at bounding box center [41, 250] width 65 height 12
click at [42, 193] on div "Ручная синхронизация строк" at bounding box center [73, 192] width 92 height 9
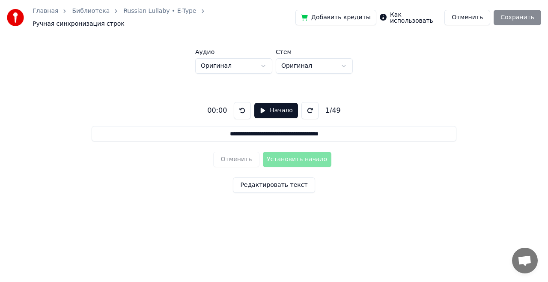
click at [477, 13] on button "Отменить" at bounding box center [467, 17] width 46 height 15
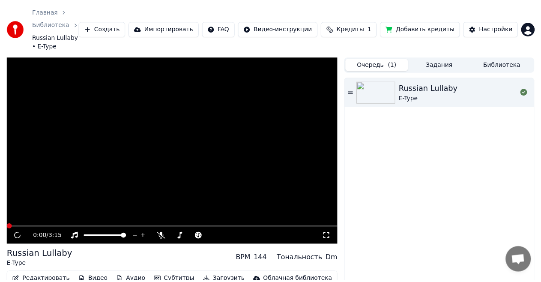
scroll to position [26, 0]
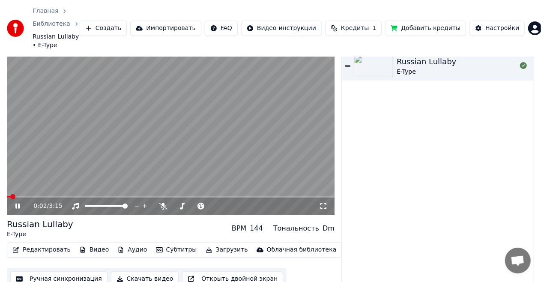
click at [19, 203] on icon at bounding box center [17, 205] width 4 height 5
click at [37, 244] on button "Редактировать" at bounding box center [41, 250] width 65 height 12
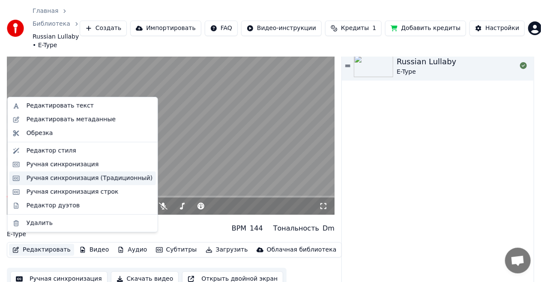
click at [50, 180] on div "Ручная синхронизация (Традиционный)" at bounding box center [90, 178] width 126 height 9
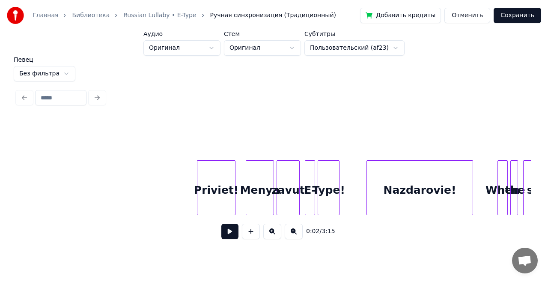
click at [388, 47] on html "Главная Библиотека Russian Lullaby • E-Type Ручная синхронизация (Традиционный)…" at bounding box center [274, 126] width 548 height 252
click at [461, 56] on html "Главная Библиотека Russian Lullaby • E-Type Ручная синхронизация (Традиционный)…" at bounding box center [274, 126] width 548 height 252
click at [224, 237] on button at bounding box center [229, 231] width 17 height 15
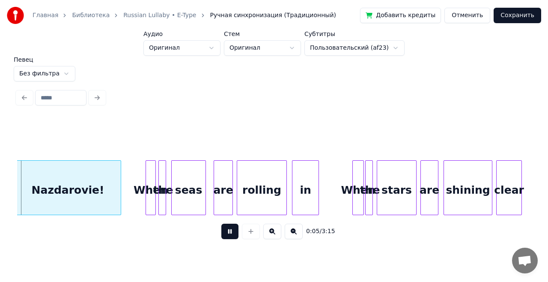
scroll to position [0, 362]
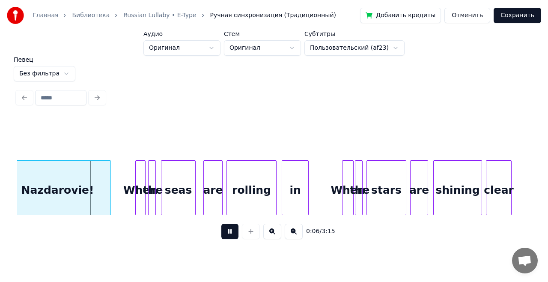
click at [289, 236] on button at bounding box center [294, 231] width 18 height 15
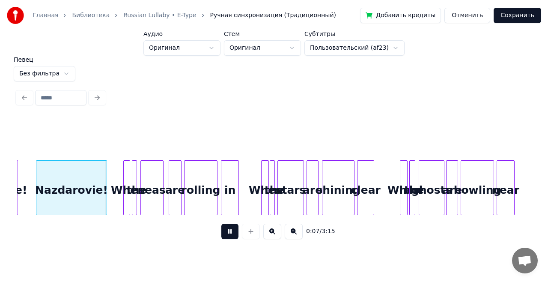
click at [289, 236] on button at bounding box center [294, 231] width 18 height 15
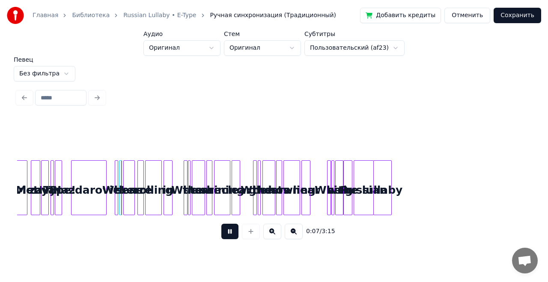
click at [289, 236] on button at bounding box center [294, 231] width 18 height 15
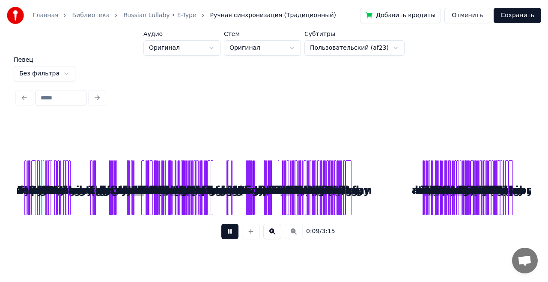
click at [274, 235] on button at bounding box center [272, 231] width 18 height 15
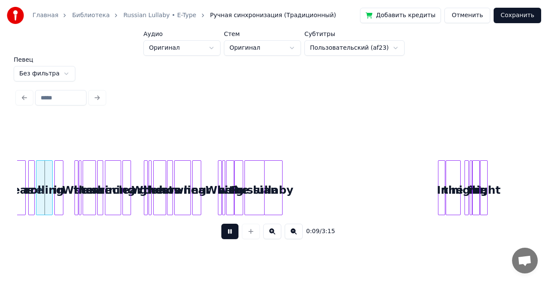
click at [274, 235] on button at bounding box center [272, 231] width 18 height 15
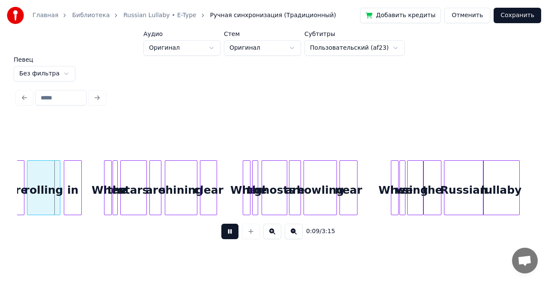
click at [274, 235] on button at bounding box center [272, 231] width 18 height 15
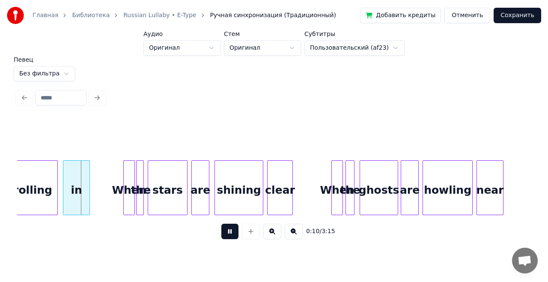
click at [274, 235] on button at bounding box center [272, 231] width 18 height 15
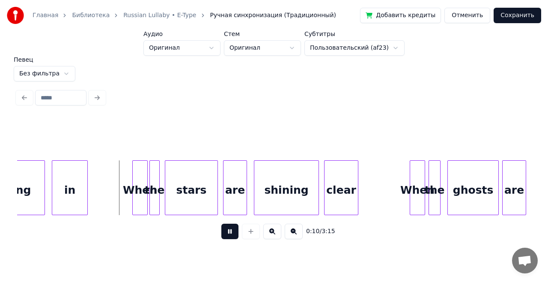
click at [274, 235] on button at bounding box center [272, 231] width 18 height 15
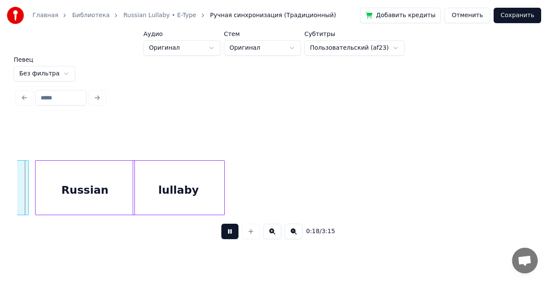
scroll to position [0, 1985]
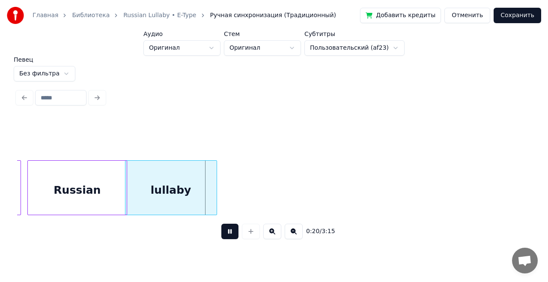
click at [58, 68] on html "Главная Библиотека Russian Lullaby • E-Type Ручная синхронизация (Традиционный)…" at bounding box center [274, 126] width 548 height 252
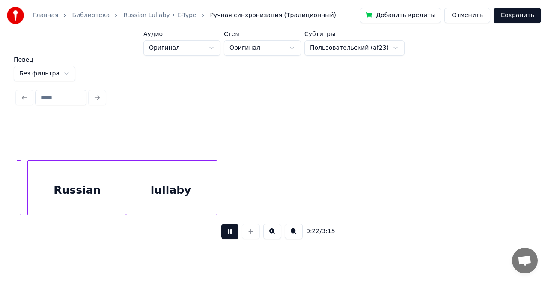
click at [58, 68] on html "Главная Библиотека Russian Lullaby • E-Type Ручная синхронизация (Традиционный)…" at bounding box center [274, 126] width 548 height 252
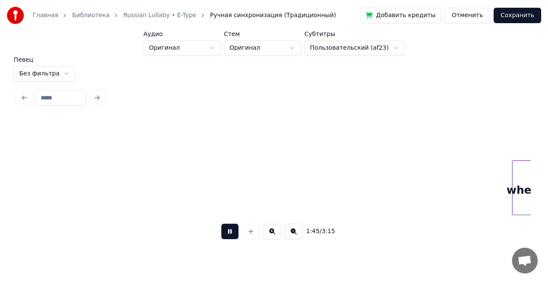
scroll to position [0, 11237]
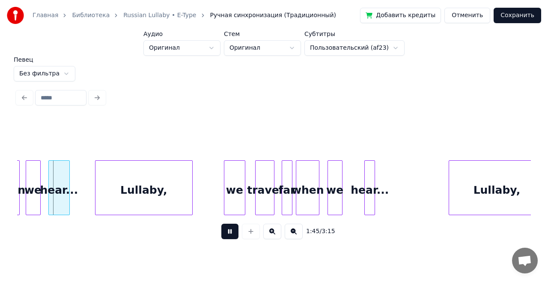
click at [230, 237] on button at bounding box center [229, 231] width 17 height 15
click at [188, 207] on div "Lullaby," at bounding box center [143, 190] width 96 height 58
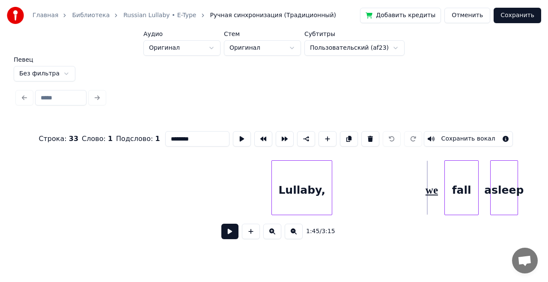
scroll to position [0, 10369]
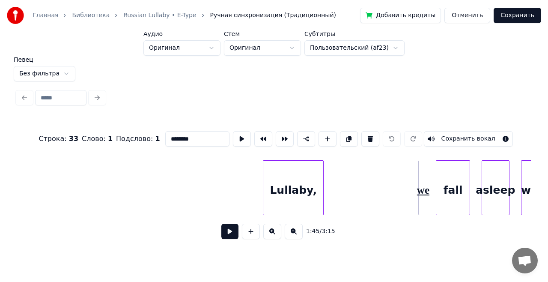
click at [314, 175] on div "Lullaby," at bounding box center [293, 190] width 60 height 58
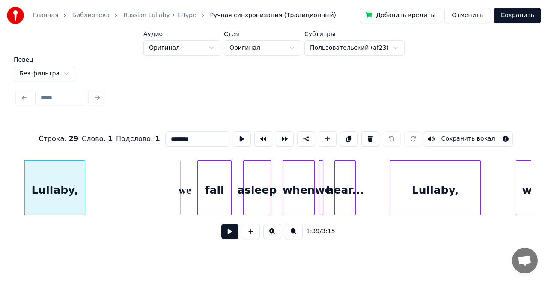
scroll to position [0, 10609]
click at [449, 173] on div "Lullaby," at bounding box center [434, 190] width 90 height 58
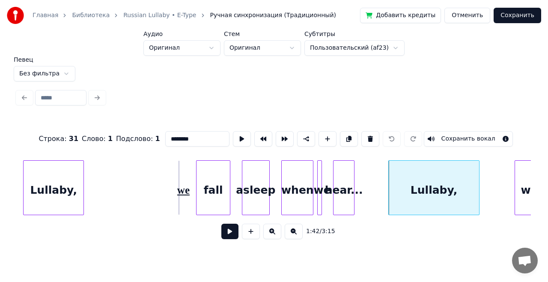
click at [458, 177] on div "Lullaby," at bounding box center [434, 190] width 90 height 58
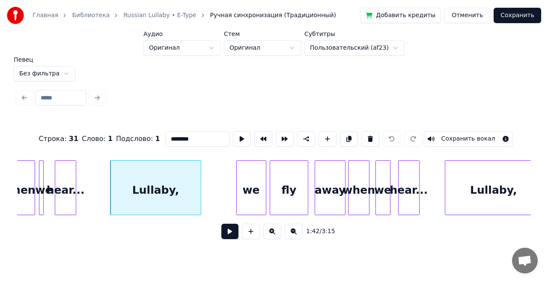
scroll to position [0, 10900]
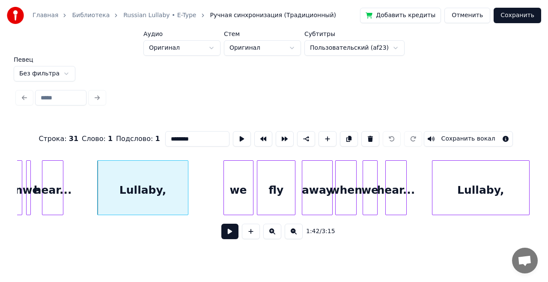
click at [490, 167] on div "Lullaby," at bounding box center [480, 190] width 96 height 58
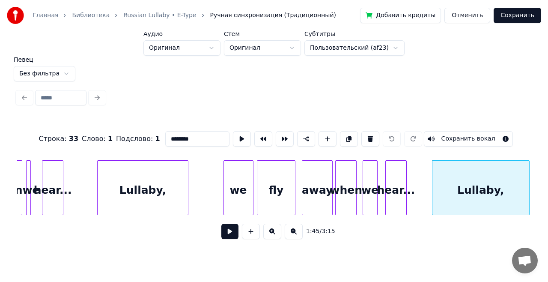
click at [298, 47] on html "Главная Библиотека Russian Lullaby • E-Type Ручная синхронизация (Традиционный)…" at bounding box center [274, 126] width 548 height 252
click at [199, 32] on html "Главная Библиотека Russian Lullaby • E-Type Ручная синхронизация (Традиционный)…" at bounding box center [274, 126] width 548 height 252
click at [212, 45] on html "Главная Библиотека Russian Lullaby • E-Type Ручная синхронизация (Традиционный)…" at bounding box center [274, 126] width 548 height 252
click at [410, 84] on html "Главная Библиотека Russian Lullaby • E-Type Ручная синхронизация (Традиционный)…" at bounding box center [274, 126] width 548 height 252
click at [387, 46] on html "Главная Библиотека Russian Lullaby • E-Type Ручная синхронизация (Традиционный)…" at bounding box center [274, 126] width 548 height 252
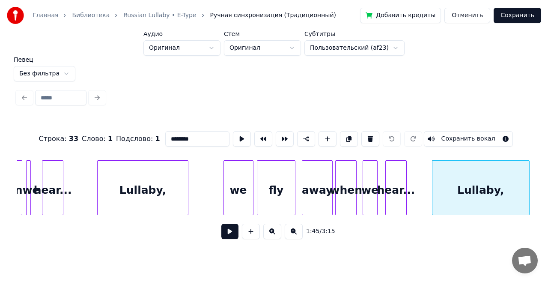
click at [434, 59] on html "Главная Библиотека Russian Lullaby • E-Type Ручная синхронизация (Традиционный)…" at bounding box center [274, 126] width 548 height 252
click at [56, 69] on html "Главная Библиотека Russian Lullaby • E-Type Ручная синхронизация (Традиционный)…" at bounding box center [274, 126] width 548 height 252
click at [128, 79] on html "Главная Библиотека Russian Lullaby • E-Type Ручная синхронизация (Традиционный)…" at bounding box center [274, 126] width 548 height 252
click at [59, 71] on html "Главная Библиотека Russian Lullaby • E-Type Ручная синхронизация (Традиционный)…" at bounding box center [274, 126] width 548 height 252
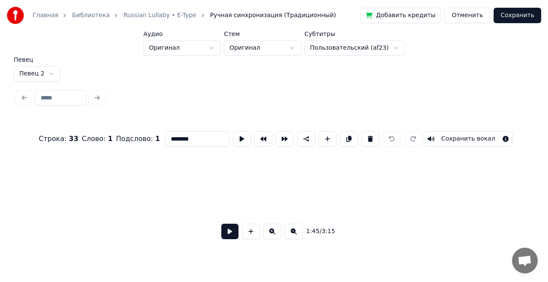
scroll to position [0, 0]
click at [46, 68] on html "Главная Библиотека Russian Lullaby • E-Type Ручная синхронизация (Традиционный)…" at bounding box center [274, 126] width 548 height 252
drag, startPoint x: 39, startPoint y: 84, endPoint x: 40, endPoint y: 91, distance: 7.3
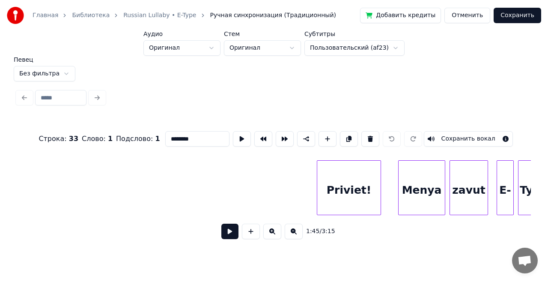
click at [522, 16] on button "Сохранить" at bounding box center [518, 15] width 48 height 15
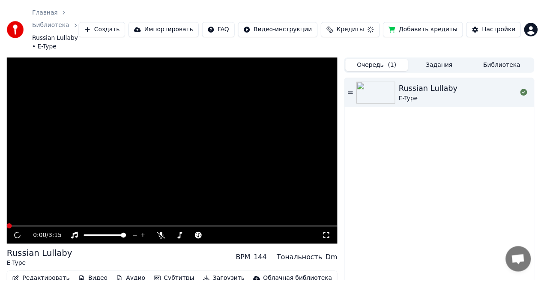
scroll to position [26, 0]
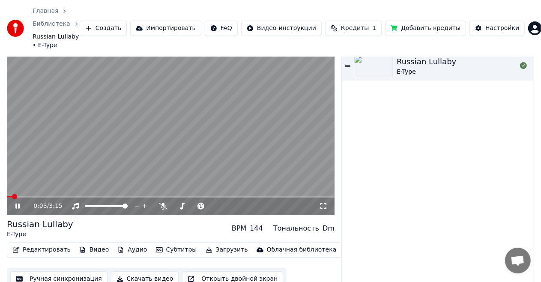
click at [124, 244] on button "Аудио" at bounding box center [132, 250] width 36 height 12
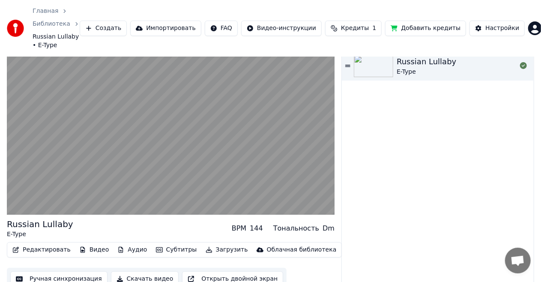
click at [439, 221] on div "Russian Lullaby E-Type" at bounding box center [438, 170] width 192 height 239
click at [423, 239] on div "Russian Lullaby E-Type" at bounding box center [438, 170] width 192 height 239
click at [93, 271] on button "Ручная синхронизация" at bounding box center [58, 278] width 97 height 15
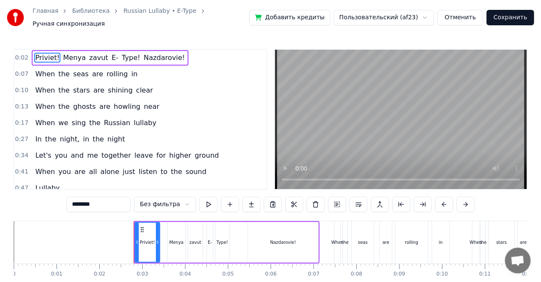
click at [471, 15] on button "Отменить" at bounding box center [460, 17] width 46 height 15
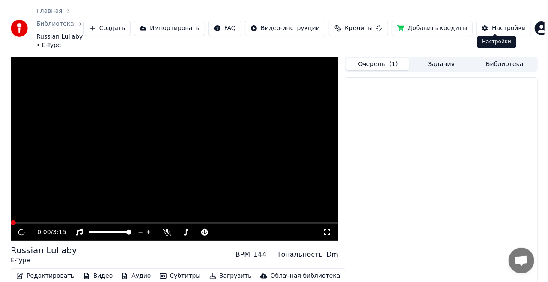
scroll to position [26, 0]
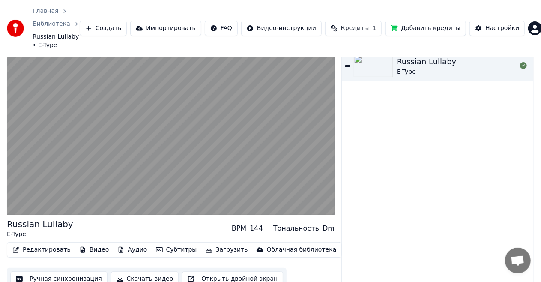
click at [153, 244] on button "Субтитры" at bounding box center [176, 250] width 48 height 12
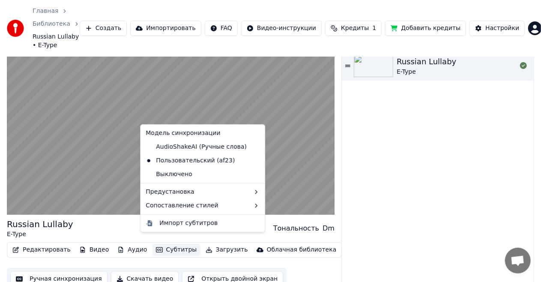
click at [387, 237] on div "Russian Lullaby E-Type" at bounding box center [438, 170] width 192 height 239
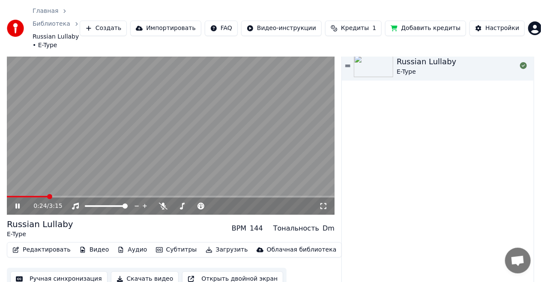
click at [89, 196] on span at bounding box center [171, 197] width 328 height 2
click at [34, 244] on button "Редактировать" at bounding box center [41, 250] width 65 height 12
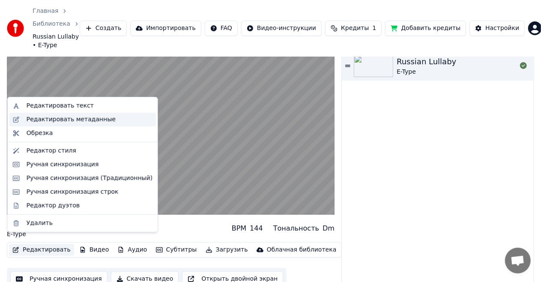
click at [51, 119] on div "Редактировать метаданные" at bounding box center [71, 119] width 89 height 9
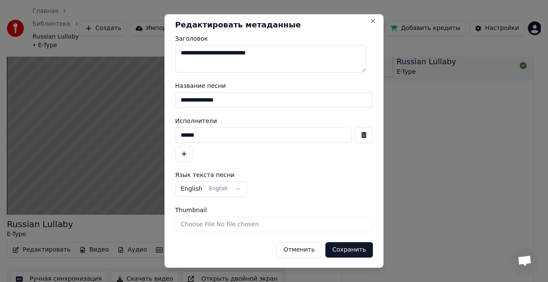
scroll to position [0, 0]
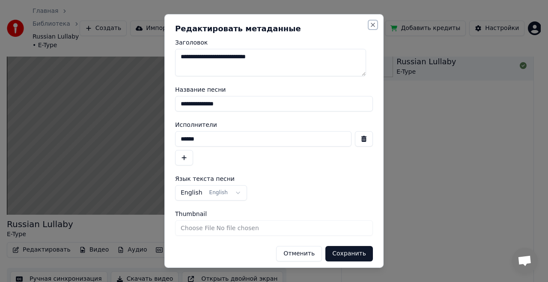
drag, startPoint x: 368, startPoint y: 25, endPoint x: 365, endPoint y: 28, distance: 4.6
click at [370, 24] on button "Close" at bounding box center [373, 24] width 7 height 7
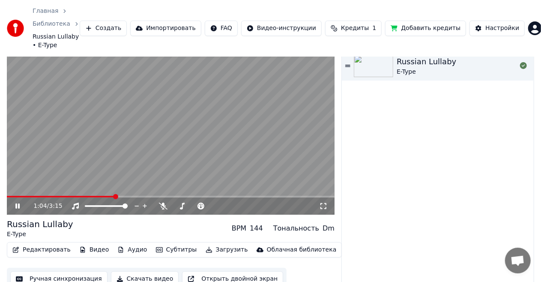
click at [17, 247] on icon "button" at bounding box center [16, 250] width 6 height 6
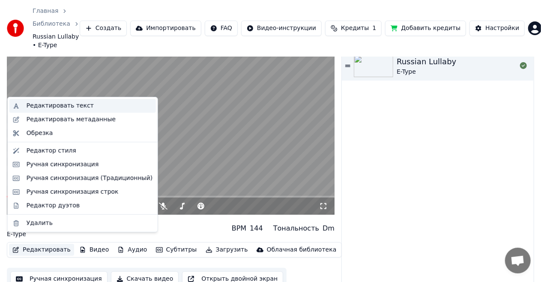
click at [36, 108] on div "Редактировать текст" at bounding box center [60, 105] width 67 height 9
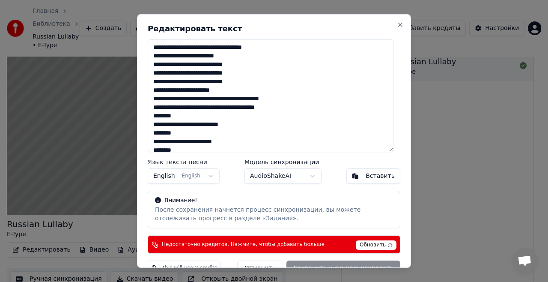
click at [254, 122] on textarea at bounding box center [271, 95] width 246 height 113
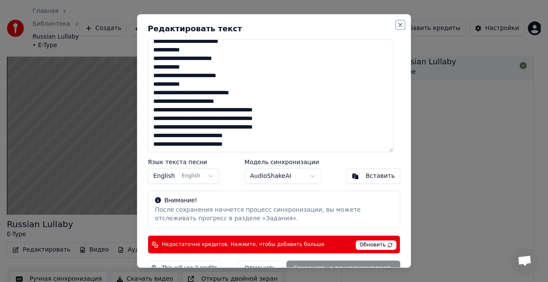
click at [397, 24] on button "Close" at bounding box center [400, 24] width 7 height 7
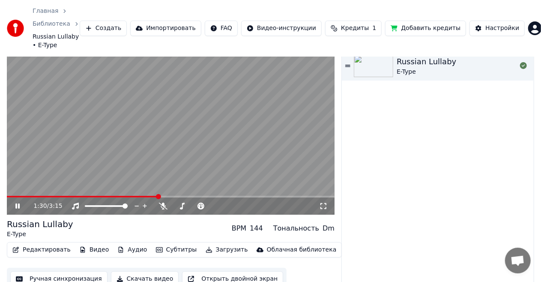
click at [16, 203] on icon at bounding box center [17, 205] width 4 height 5
click at [19, 202] on div "1:30 / 3:15" at bounding box center [170, 206] width 321 height 9
click at [19, 203] on icon at bounding box center [17, 206] width 5 height 6
click at [19, 203] on icon at bounding box center [17, 205] width 4 height 5
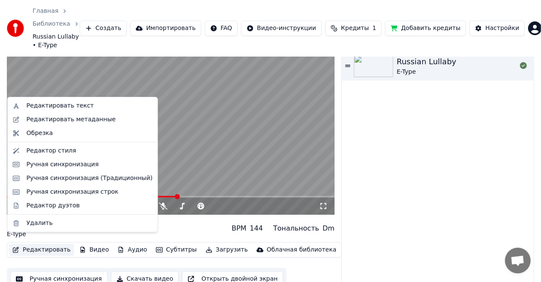
click at [49, 244] on button "Редактировать" at bounding box center [41, 250] width 65 height 12
click at [69, 164] on div "Ручная синхронизация" at bounding box center [63, 164] width 72 height 9
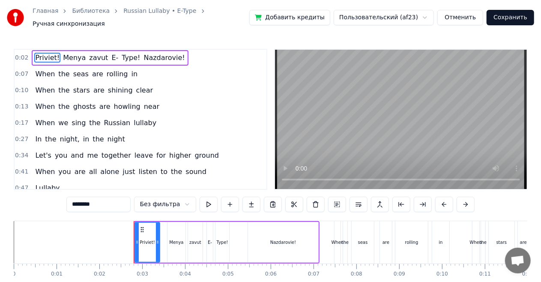
click at [474, 15] on button "Отменить" at bounding box center [460, 17] width 46 height 15
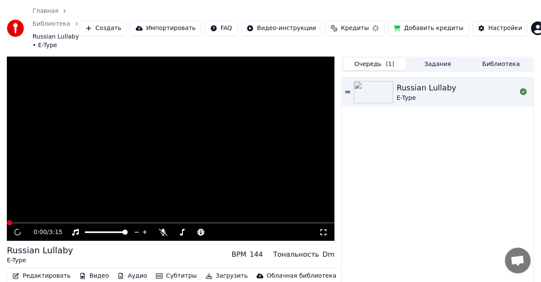
scroll to position [26, 0]
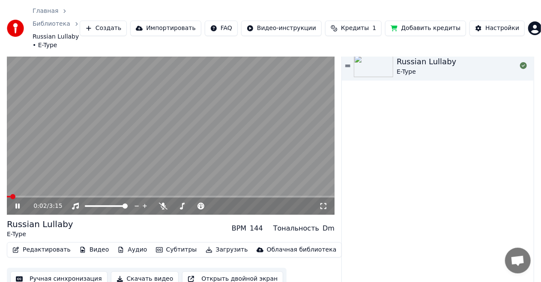
click at [17, 203] on icon at bounding box center [17, 205] width 4 height 5
click at [49, 244] on button "Редактировать" at bounding box center [41, 250] width 65 height 12
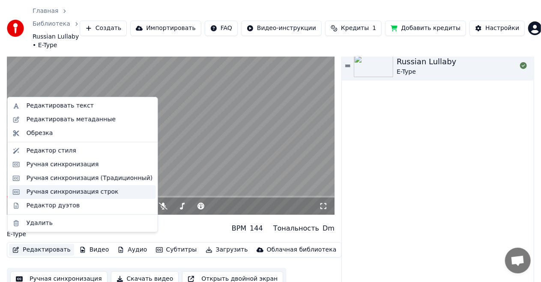
click at [67, 194] on div "Ручная синхронизация строк" at bounding box center [73, 192] width 92 height 9
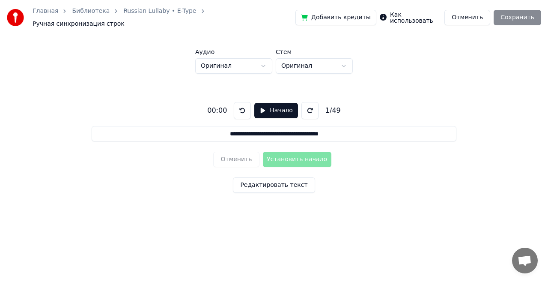
click at [289, 180] on button "Редактировать текст" at bounding box center [274, 184] width 82 height 15
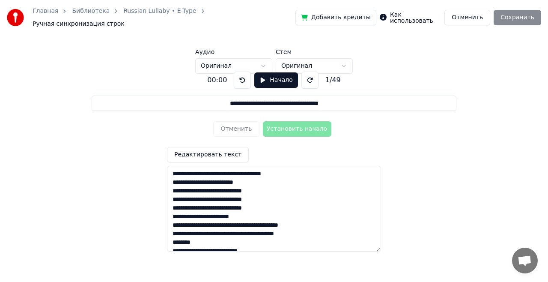
click at [469, 16] on button "Отменить" at bounding box center [467, 17] width 46 height 15
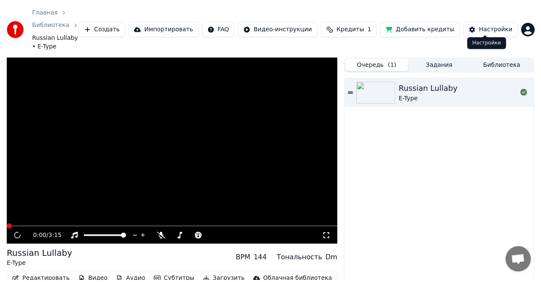
scroll to position [26, 0]
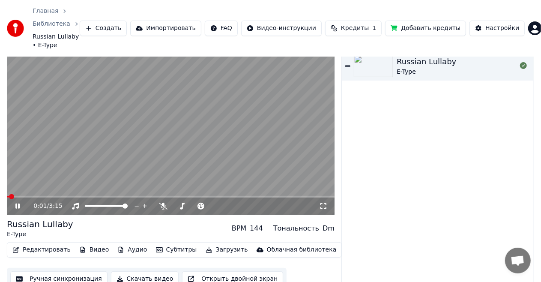
click at [22, 203] on icon at bounding box center [24, 206] width 20 height 7
click at [45, 244] on button "Редактировать" at bounding box center [41, 250] width 65 height 12
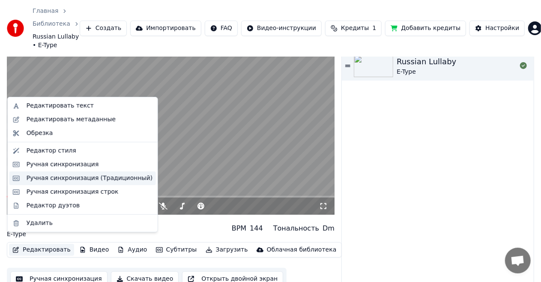
click at [60, 182] on div "Ручная синхронизация (Традиционный)" at bounding box center [90, 178] width 126 height 9
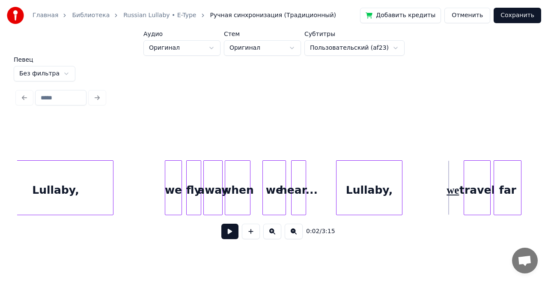
scroll to position [0, 5558]
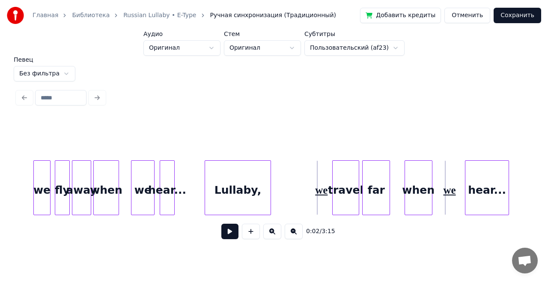
click at [225, 206] on div "Lullaby," at bounding box center [238, 190] width 66 height 58
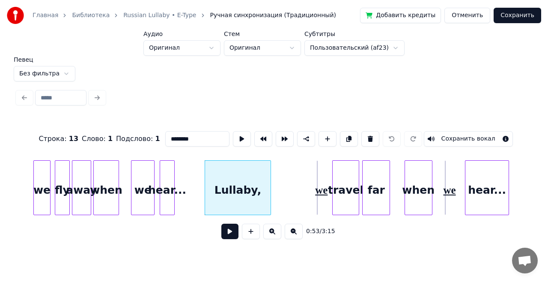
click at [342, 171] on div "travel" at bounding box center [346, 190] width 26 height 58
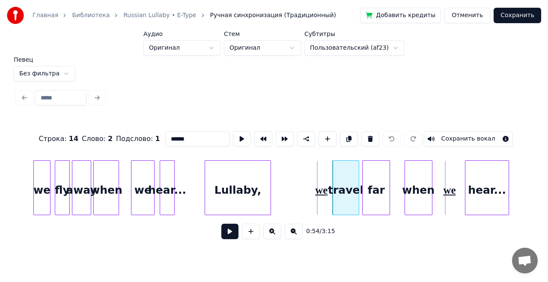
click at [229, 176] on div "Lullaby," at bounding box center [238, 190] width 66 height 58
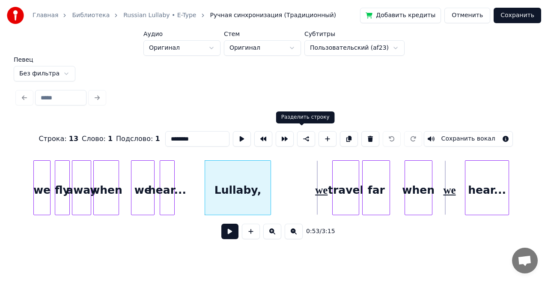
click at [301, 138] on button at bounding box center [306, 138] width 18 height 15
click at [298, 135] on button at bounding box center [306, 138] width 18 height 15
click at [242, 173] on div "Lullaby," at bounding box center [238, 190] width 66 height 58
click at [165, 186] on div "hear..." at bounding box center [167, 190] width 14 height 58
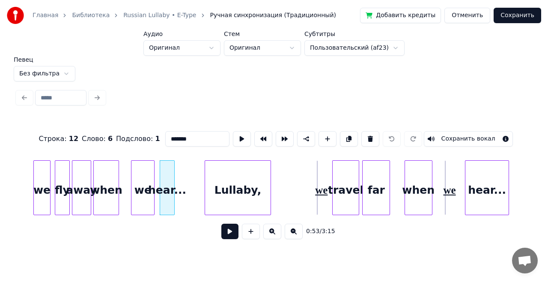
click at [231, 188] on div "Lullaby," at bounding box center [238, 190] width 66 height 58
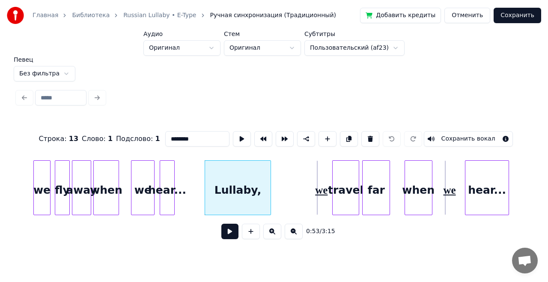
click at [322, 189] on div "we" at bounding box center [319, 189] width 4 height 57
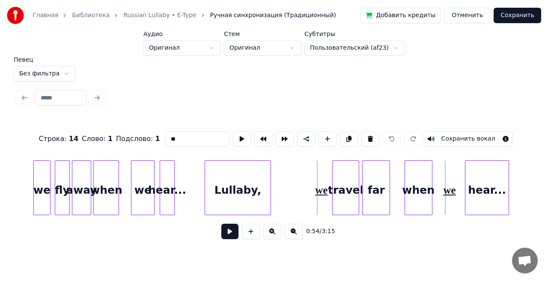
click at [340, 189] on div "travel" at bounding box center [346, 190] width 26 height 58
click at [371, 196] on div "far" at bounding box center [376, 190] width 27 height 58
click at [350, 195] on div "travel" at bounding box center [346, 190] width 26 height 58
click at [478, 191] on div "hear..." at bounding box center [486, 190] width 43 height 58
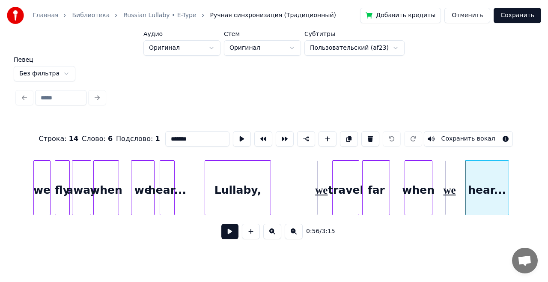
click at [345, 191] on div "travel" at bounding box center [346, 190] width 26 height 58
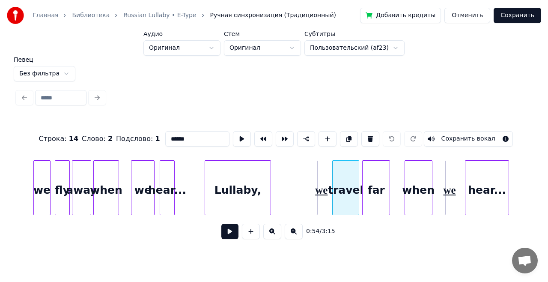
click at [248, 189] on div "Lullaby," at bounding box center [238, 190] width 66 height 58
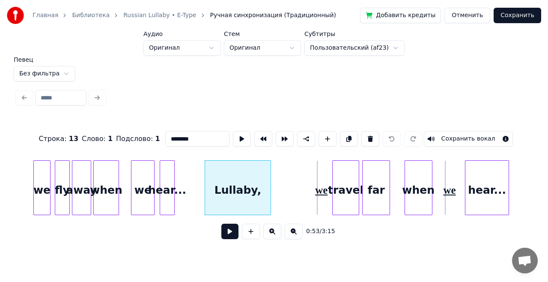
click at [319, 182] on div "we" at bounding box center [319, 189] width 4 height 57
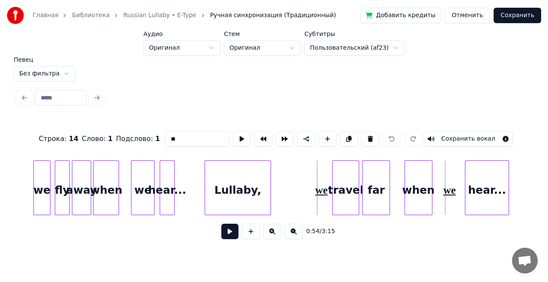
click at [322, 193] on div "we" at bounding box center [319, 189] width 4 height 57
click at [321, 186] on div "we" at bounding box center [319, 189] width 4 height 57
click at [317, 185] on div "we" at bounding box center [319, 189] width 4 height 57
click at [317, 182] on div "we" at bounding box center [319, 189] width 4 height 57
click at [337, 182] on div "travel" at bounding box center [346, 190] width 26 height 58
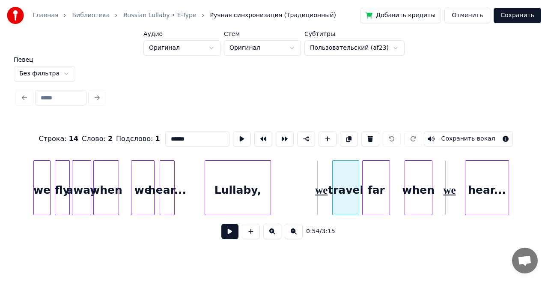
click at [271, 233] on button at bounding box center [272, 231] width 18 height 15
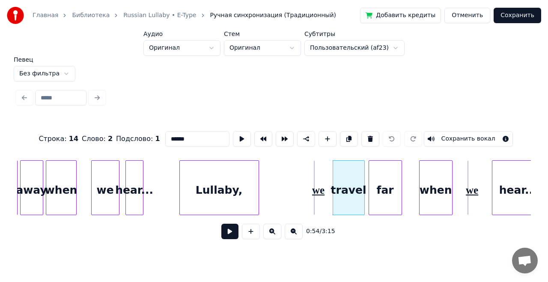
click at [271, 233] on button at bounding box center [272, 231] width 18 height 15
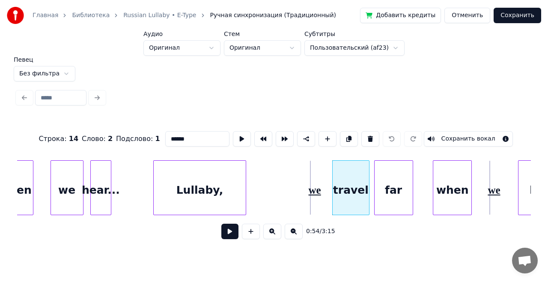
click at [271, 233] on button at bounding box center [272, 231] width 18 height 15
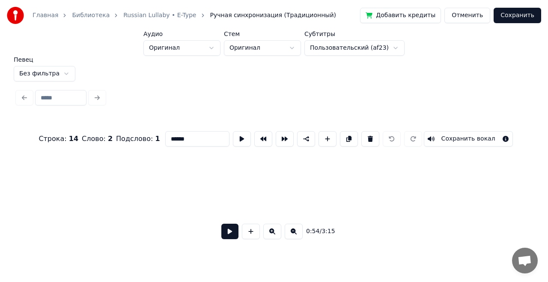
click at [271, 233] on button at bounding box center [272, 231] width 18 height 15
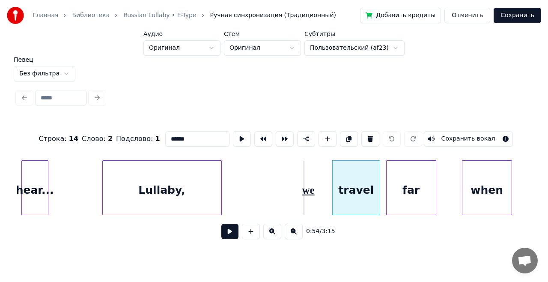
click at [308, 185] on div "we" at bounding box center [306, 189] width 4 height 57
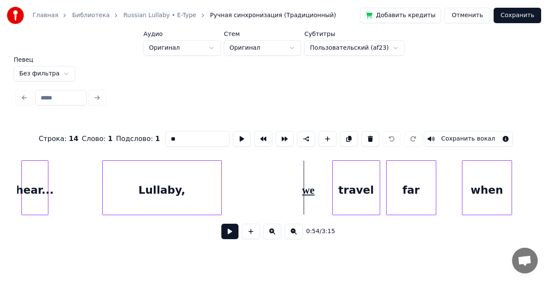
click at [308, 192] on div "we" at bounding box center [306, 189] width 4 height 57
click at [364, 192] on div "travel" at bounding box center [356, 190] width 47 height 58
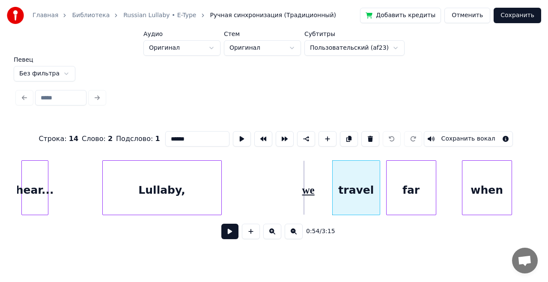
click at [208, 194] on div "Lullaby," at bounding box center [162, 190] width 119 height 58
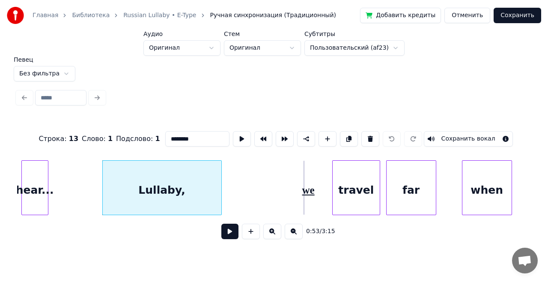
click at [406, 189] on div "far" at bounding box center [411, 190] width 49 height 58
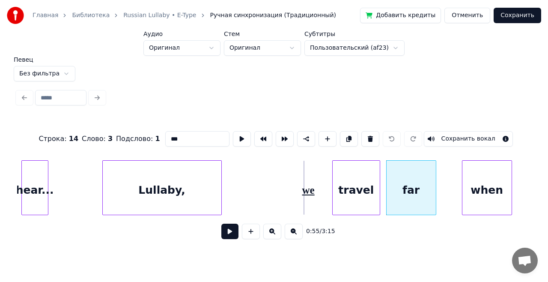
click at [362, 187] on div "travel" at bounding box center [356, 190] width 47 height 58
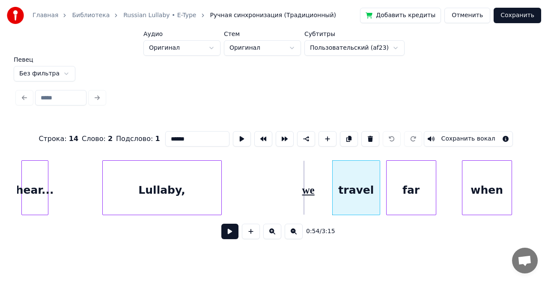
click at [308, 189] on div "we" at bounding box center [306, 189] width 4 height 57
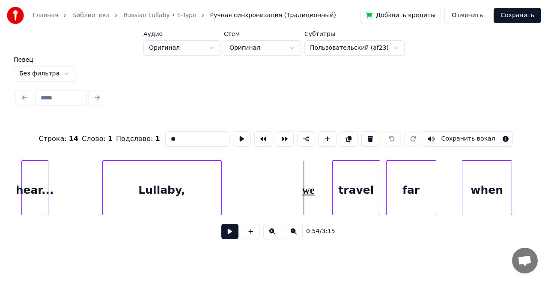
click at [353, 188] on div "travel" at bounding box center [356, 190] width 47 height 58
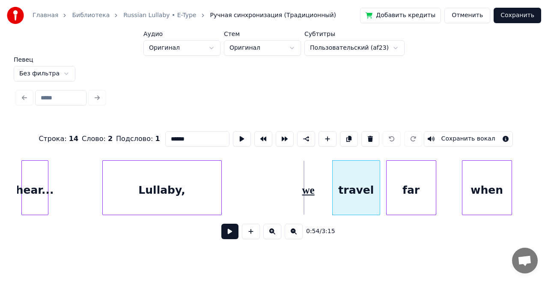
click at [179, 186] on div "Lullaby," at bounding box center [162, 190] width 119 height 58
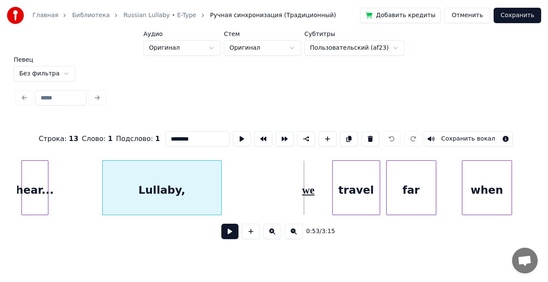
click at [34, 179] on div "hear..." at bounding box center [35, 190] width 26 height 58
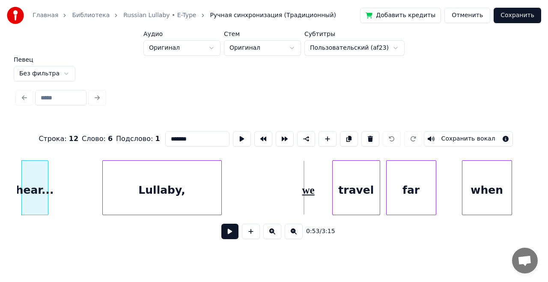
click at [159, 188] on div "Lullaby," at bounding box center [162, 190] width 119 height 58
type input "********"
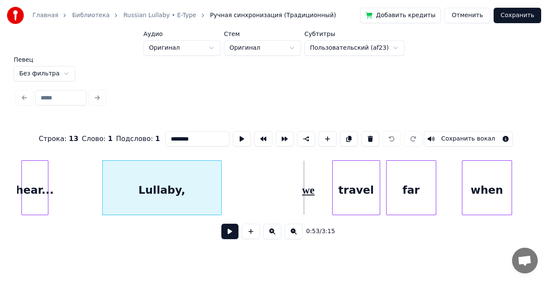
click at [473, 18] on button "Отменить" at bounding box center [467, 15] width 46 height 15
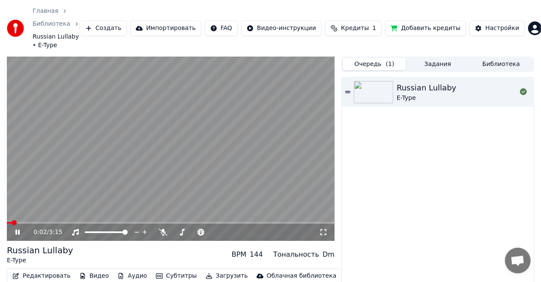
click at [444, 58] on button "Задания" at bounding box center [437, 64] width 63 height 12
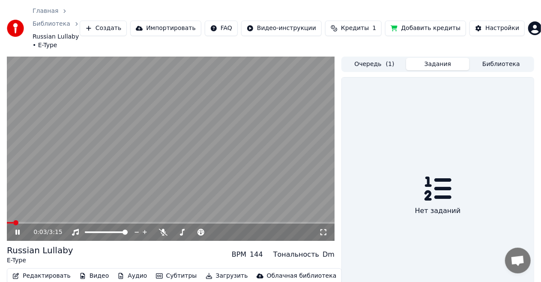
click at [384, 58] on button "Очередь ( 1 )" at bounding box center [374, 64] width 63 height 12
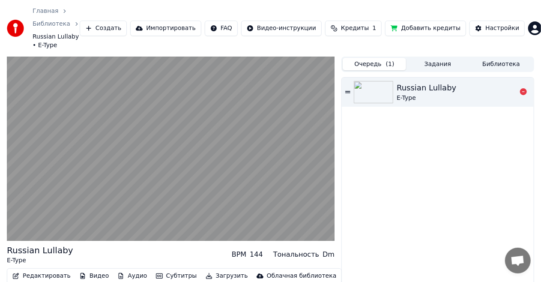
click at [429, 82] on div "Russian Lullaby" at bounding box center [427, 88] width 60 height 12
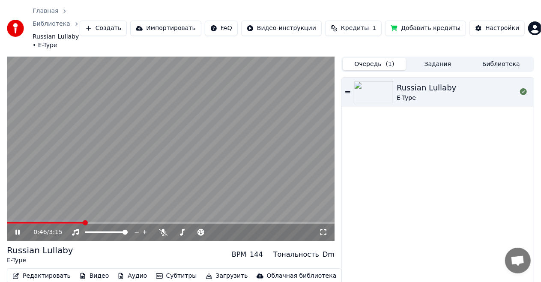
click at [83, 222] on span at bounding box center [171, 223] width 328 height 2
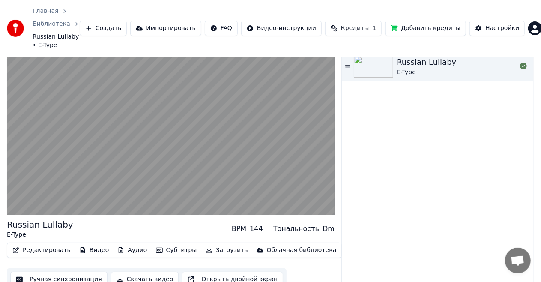
scroll to position [26, 0]
click at [241, 271] on button "Открыть двойной экран" at bounding box center [232, 278] width 101 height 15
click at [167, 244] on button "Субтитры" at bounding box center [176, 250] width 48 height 12
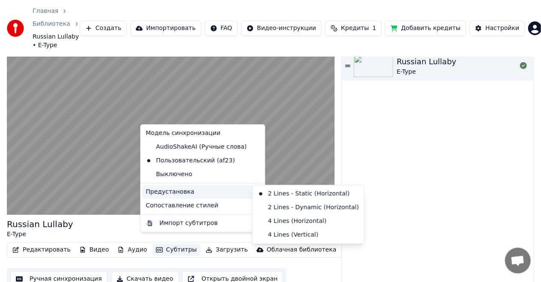
click at [428, 203] on div "Russian Lullaby E-Type" at bounding box center [438, 170] width 192 height 239
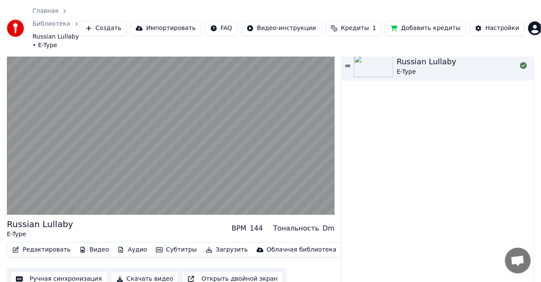
click at [158, 244] on button "Субтитры" at bounding box center [176, 250] width 48 height 12
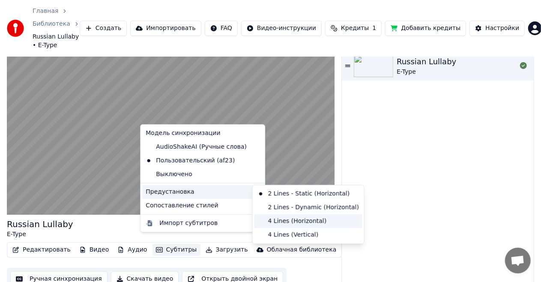
click at [286, 221] on div "4 Lines (Horizontal)" at bounding box center [308, 221] width 108 height 14
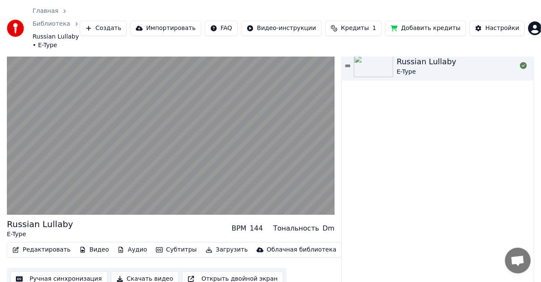
click at [428, 213] on div "Russian Lullaby E-Type" at bounding box center [438, 170] width 192 height 239
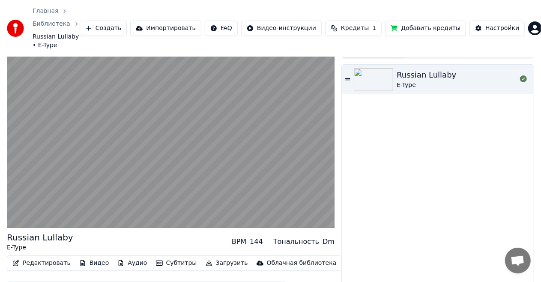
scroll to position [0, 0]
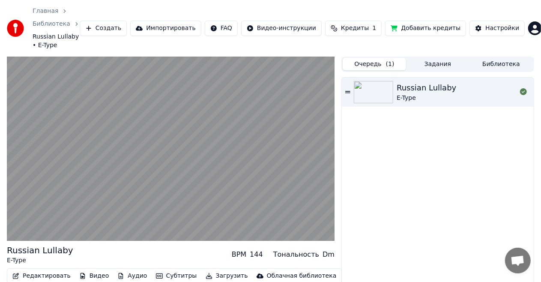
click at [160, 270] on button "Субтитры" at bounding box center [176, 276] width 48 height 12
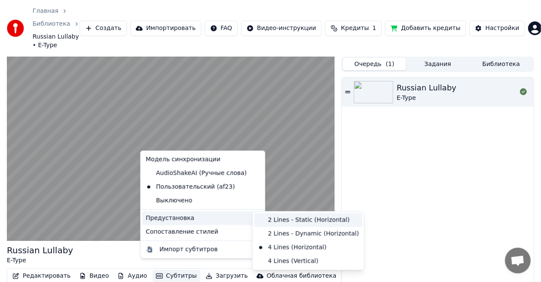
click at [287, 220] on div "2 Lines - Static (Horizontal)" at bounding box center [308, 220] width 108 height 14
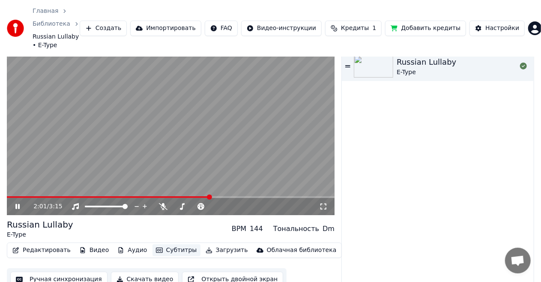
scroll to position [26, 0]
click at [13, 202] on div "2:06 / 3:15" at bounding box center [170, 206] width 321 height 9
click at [18, 203] on icon at bounding box center [24, 206] width 20 height 7
click at [211, 244] on button "Загрузить" at bounding box center [226, 250] width 49 height 12
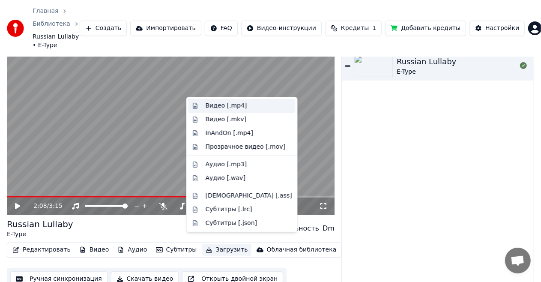
click at [226, 109] on div "Видео [.mp4]" at bounding box center [227, 105] width 42 height 9
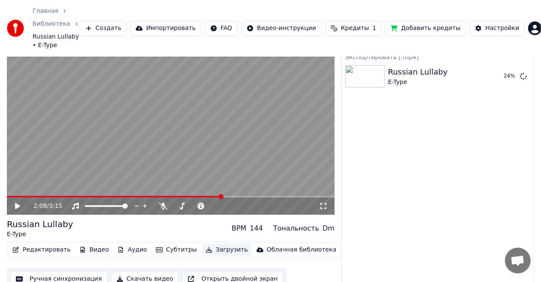
scroll to position [0, 0]
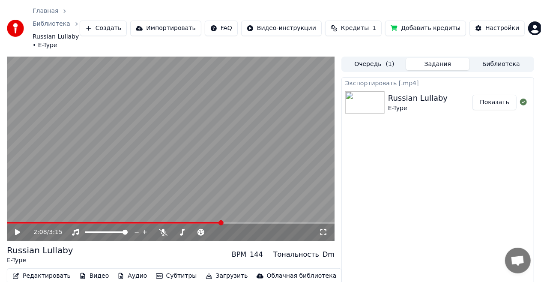
click at [491, 96] on button "Показать" at bounding box center [494, 102] width 44 height 15
